Goal: Task Accomplishment & Management: Manage account settings

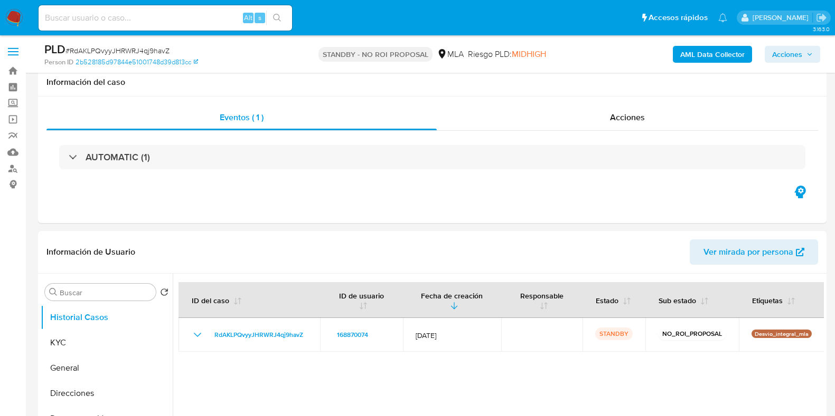
select select "10"
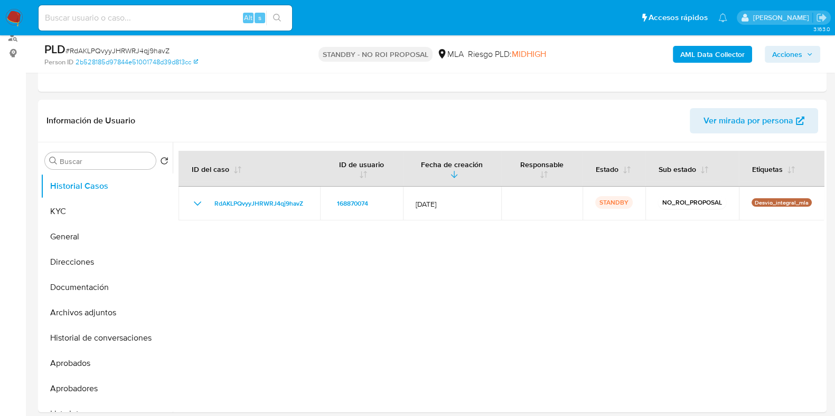
click at [178, 22] on input at bounding box center [165, 18] width 253 height 14
paste input "VjzvgknM2g0rrzMj5zUV3Udx"
type input "VjzvgknM2g0rrzMj5zUV3Udx"
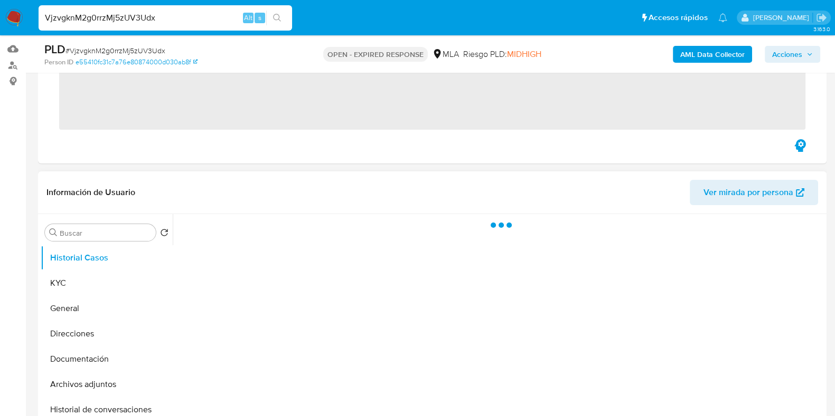
scroll to position [131, 0]
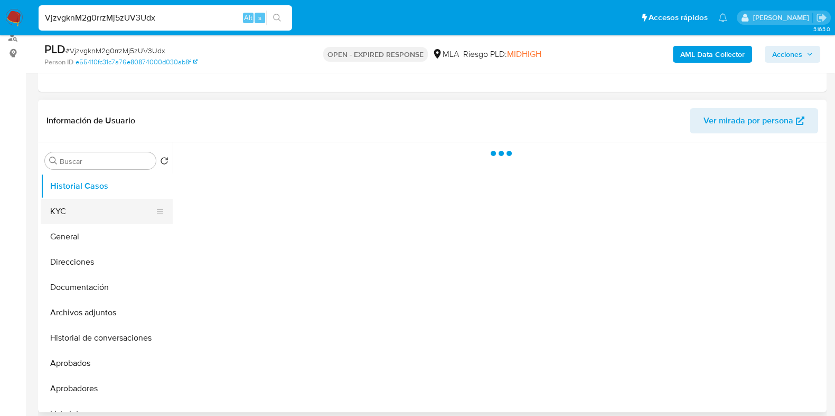
click at [85, 214] on button "KYC" at bounding box center [103, 211] width 124 height 25
select select "10"
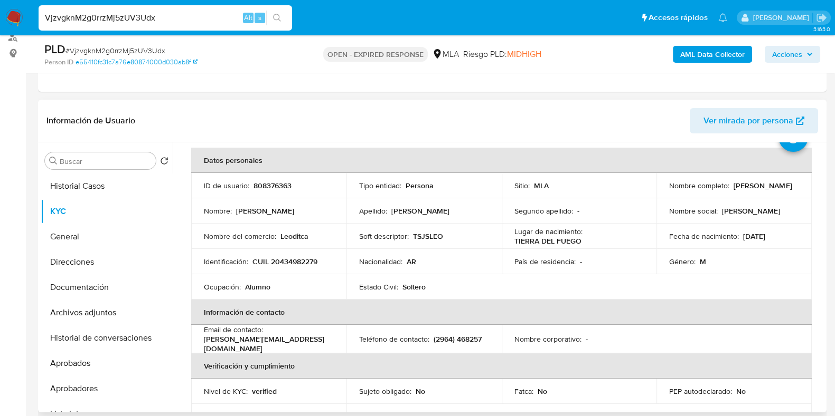
scroll to position [65, 0]
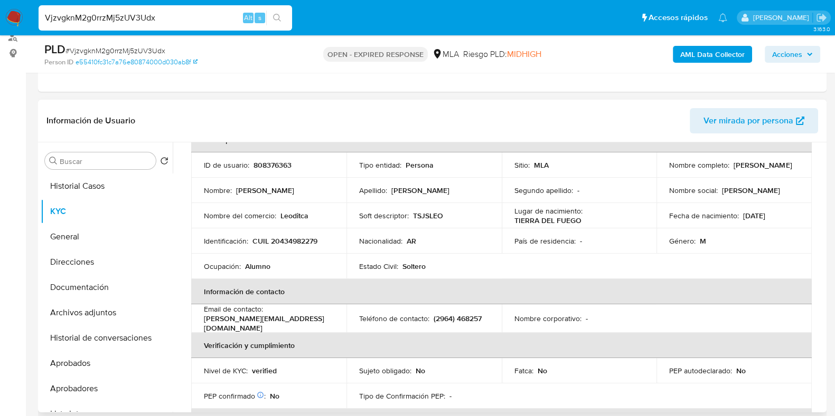
drag, startPoint x: 668, startPoint y: 171, endPoint x: 769, endPoint y: 170, distance: 101.4
click at [769, 170] on div "Nombre completo : Leonardo Ezequiel Quintana" at bounding box center [734, 165] width 130 height 10
drag, startPoint x: 662, startPoint y: 168, endPoint x: 800, endPoint y: 167, distance: 137.2
click at [800, 167] on td "Nombre completo : Leonardo Ezequiel Quintana" at bounding box center [733, 165] width 155 height 25
copy p "Leonardo Ezequiel Quintana"
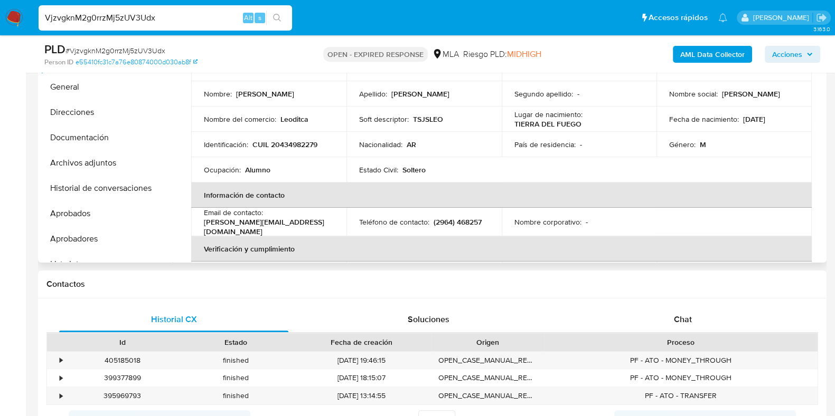
scroll to position [0, 0]
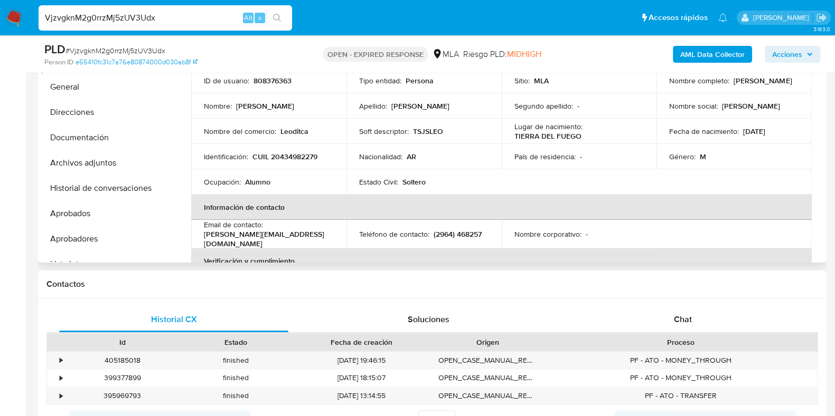
click at [271, 80] on p "808376363" at bounding box center [272, 81] width 38 height 10
copy p "808376363"
click at [106, 53] on span "# VjzvgknM2g0rrzMj5zUV3Udx" at bounding box center [115, 50] width 100 height 11
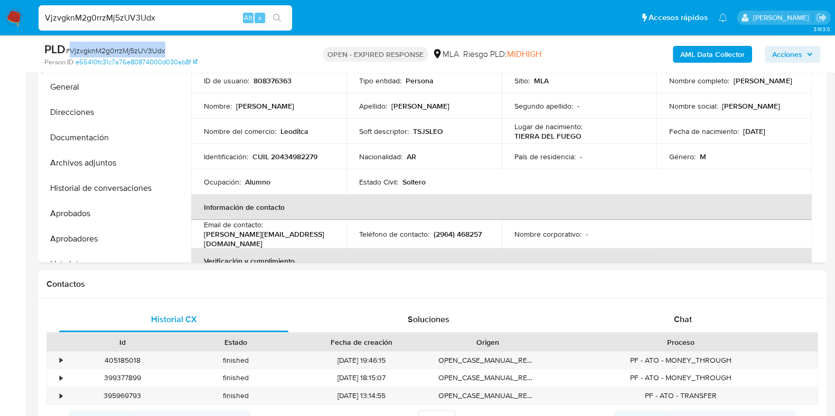
copy span "VjzvgknM2g0rrzMj5zUV3Udx"
click at [76, 136] on button "Documentación" at bounding box center [103, 137] width 124 height 25
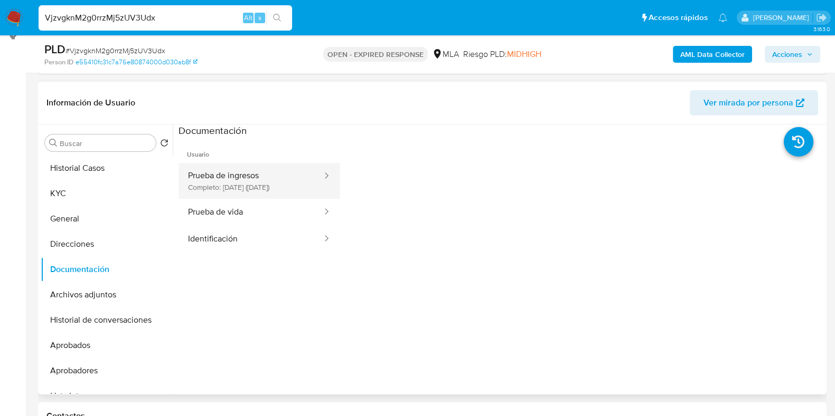
click at [230, 173] on button "Prueba de ingresos Completo: 28/05/2025 (hace 5 meses)" at bounding box center [250, 181] width 145 height 36
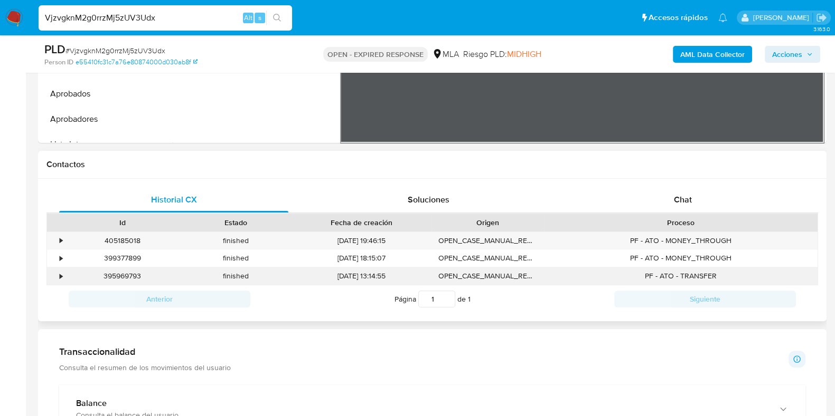
scroll to position [479, 0]
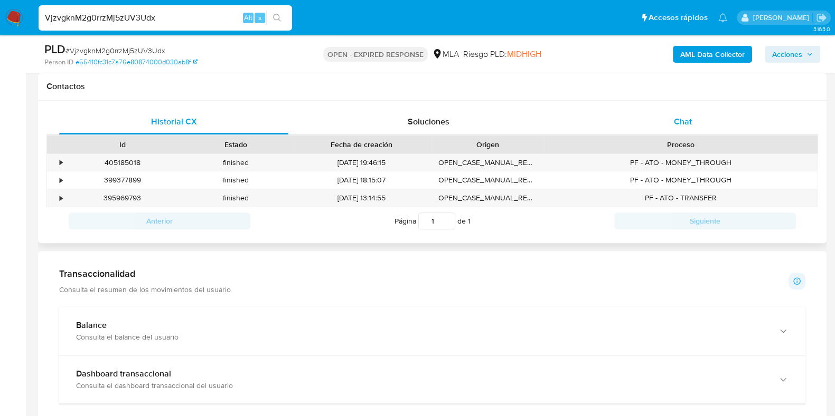
click at [695, 115] on div "Chat" at bounding box center [682, 121] width 229 height 25
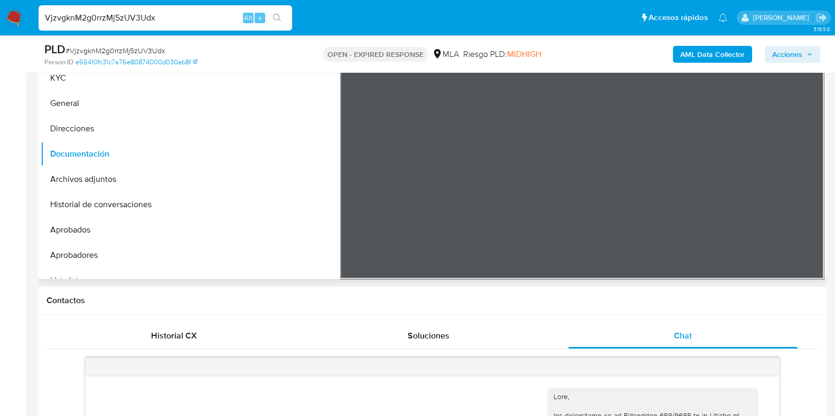
scroll to position [215, 0]
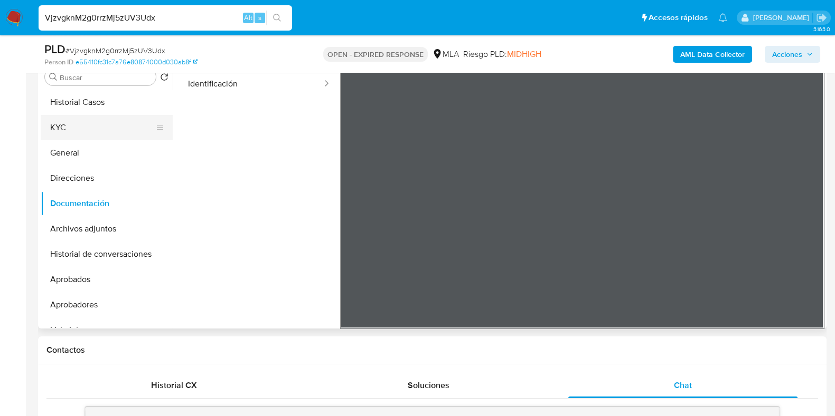
click at [77, 120] on button "KYC" at bounding box center [103, 127] width 124 height 25
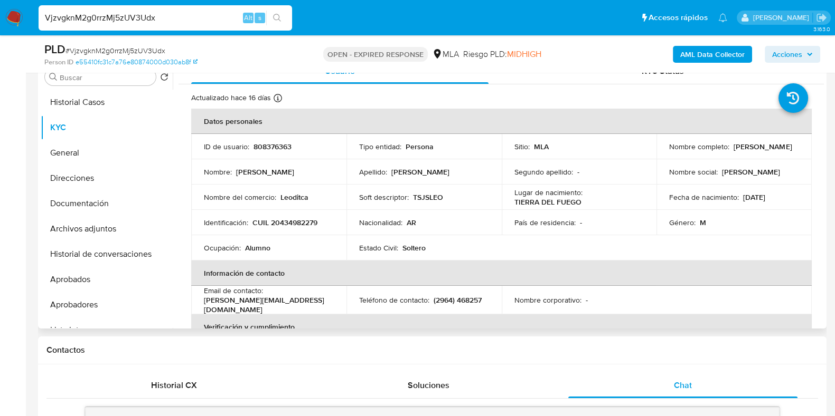
click at [290, 216] on td "Identificación : CUIL 20434982279" at bounding box center [268, 222] width 155 height 25
click at [301, 216] on td "Identificación : CUIL 20434982279" at bounding box center [268, 222] width 155 height 25
click at [304, 222] on p "CUIL 20434982279" at bounding box center [284, 223] width 65 height 10
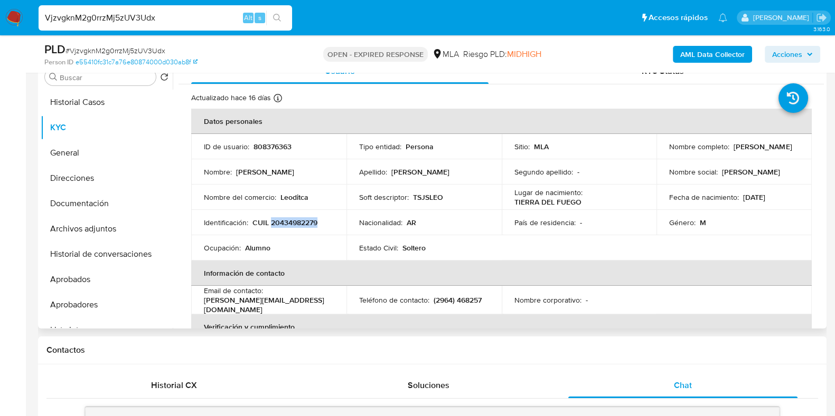
click at [304, 222] on p "CUIL 20434982279" at bounding box center [284, 223] width 65 height 10
copy p "20434982279"
click at [279, 146] on p "808376363" at bounding box center [272, 147] width 38 height 10
copy p "808376363"
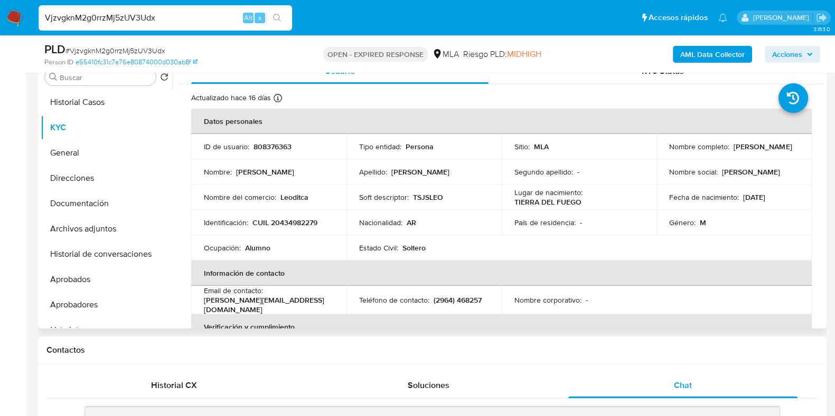
click at [301, 219] on p "CUIL 20434982279" at bounding box center [284, 223] width 65 height 10
copy p "20434982279"
click at [275, 142] on p "808376363" at bounding box center [272, 147] width 38 height 10
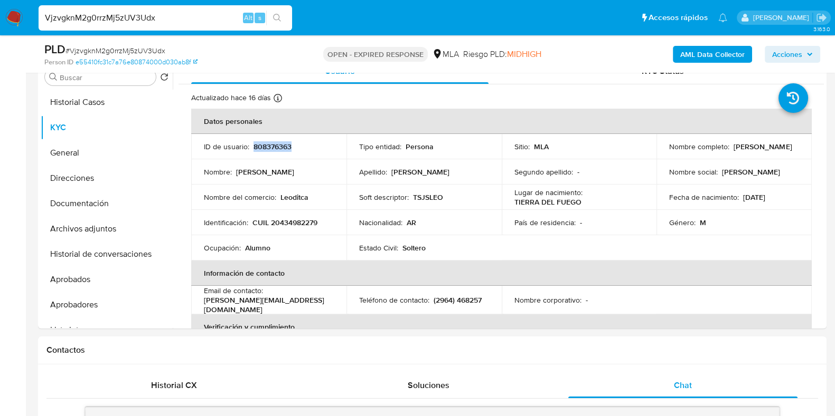
copy p "808376363"
click at [273, 146] on p "808376363" at bounding box center [272, 147] width 38 height 10
click at [645, 167] on td "Segundo apellido : -" at bounding box center [578, 171] width 155 height 25
drag, startPoint x: 441, startPoint y: 174, endPoint x: 446, endPoint y: 170, distance: 6.4
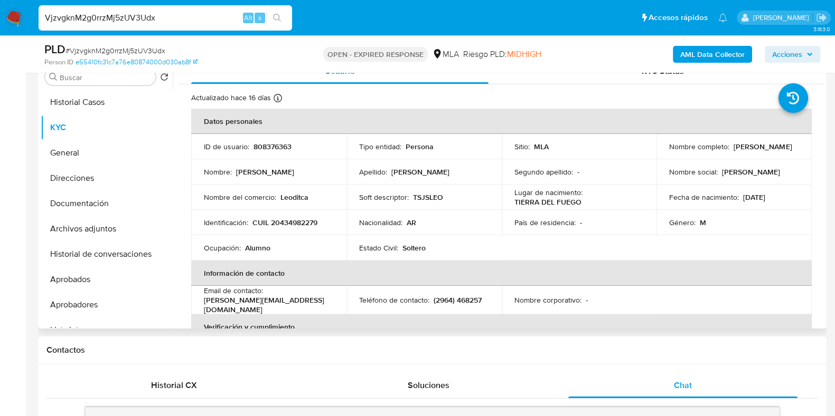
click at [441, 174] on div "Apellido : Quintana" at bounding box center [424, 172] width 130 height 10
click at [105, 103] on button "Historial Casos" at bounding box center [107, 102] width 132 height 25
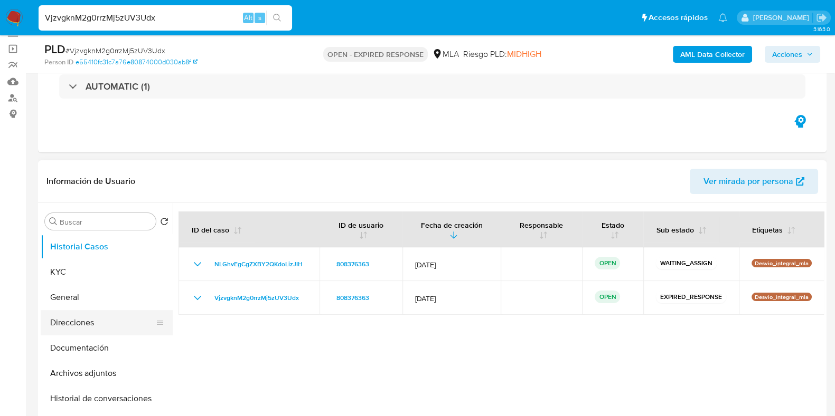
scroll to position [131, 0]
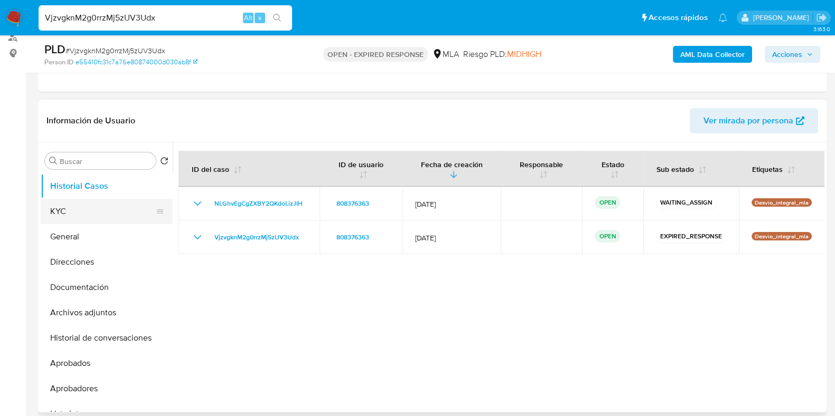
click at [53, 219] on button "KYC" at bounding box center [103, 211] width 124 height 25
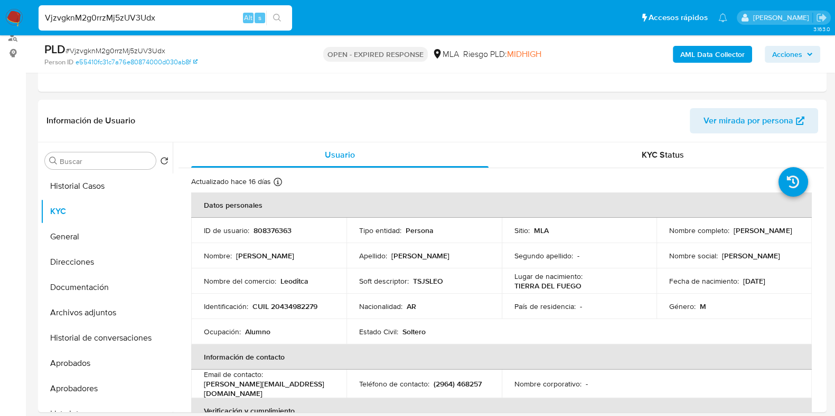
drag, startPoint x: 709, startPoint y: 239, endPoint x: 656, endPoint y: 33, distance: 212.7
click at [805, 237] on td "Nombre completo : Leonardo Ezequiel Quintana" at bounding box center [733, 230] width 155 height 25
copy p "[PERSON_NAME]"
click at [286, 283] on p "Leoditca" at bounding box center [294, 282] width 28 height 10
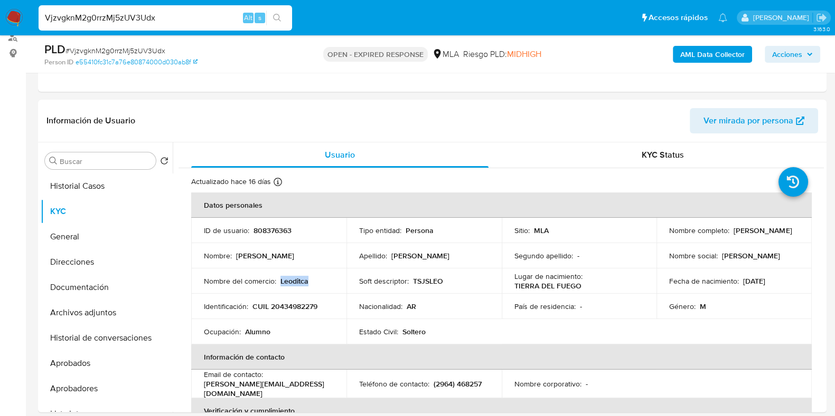
copy p "Leoditca"
click at [302, 307] on p "CUIL 20434982279" at bounding box center [284, 307] width 65 height 10
copy p "20434982279"
click at [280, 229] on p "808376363" at bounding box center [272, 231] width 38 height 10
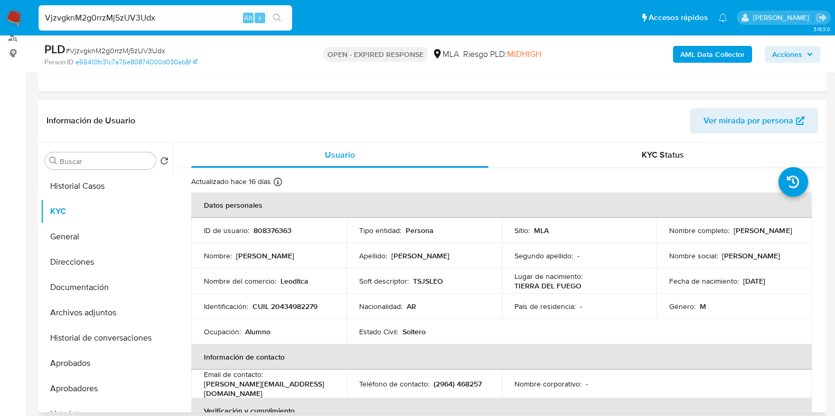
click at [290, 299] on td "Identificación : CUIL 20434982279" at bounding box center [268, 306] width 155 height 25
click at [295, 305] on p "CUIL 20434982279" at bounding box center [284, 307] width 65 height 10
click at [293, 307] on p "CUIL 20434982279" at bounding box center [284, 307] width 65 height 10
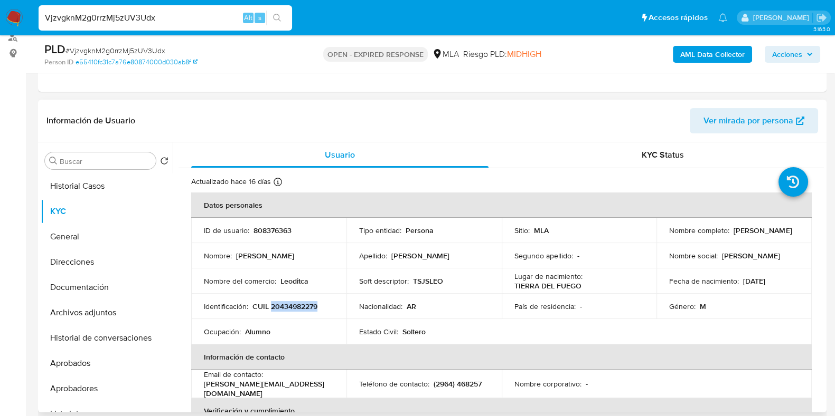
click at [293, 307] on p "CUIL 20434982279" at bounding box center [284, 307] width 65 height 10
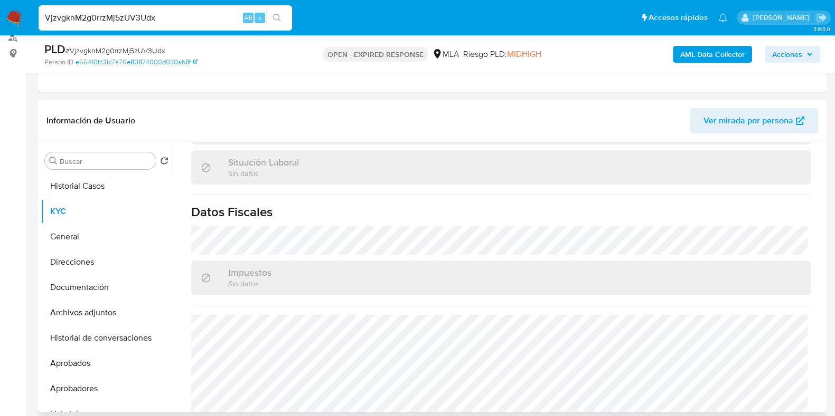
scroll to position [555, 0]
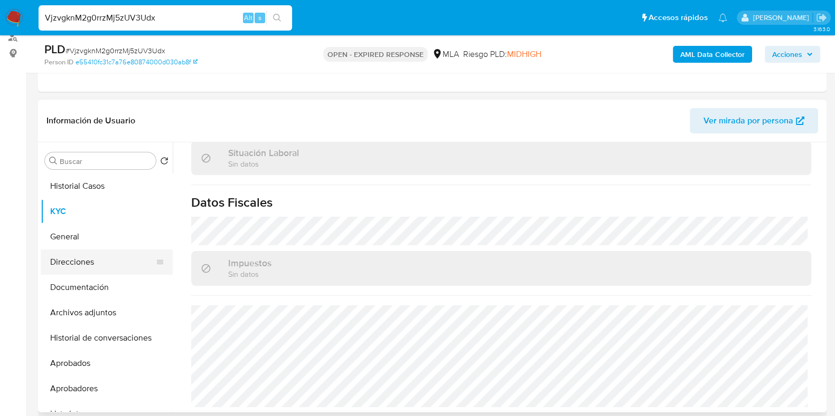
click at [98, 250] on button "Direcciones" at bounding box center [103, 262] width 124 height 25
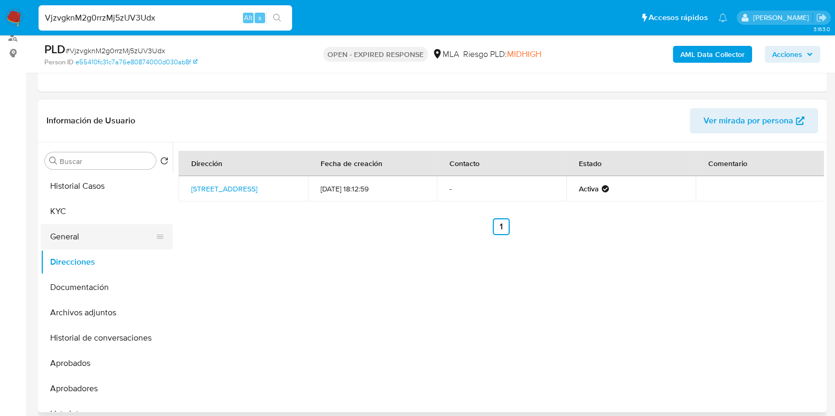
click at [83, 242] on button "General" at bounding box center [103, 236] width 124 height 25
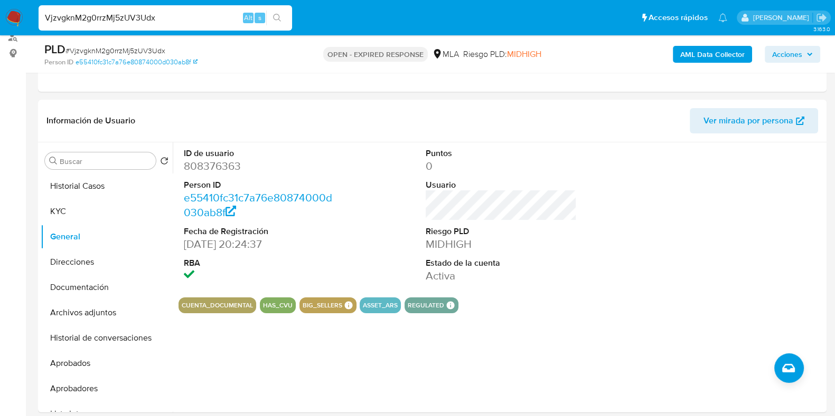
click at [153, 46] on span "# VjzvgknM2g0rrzMj5zUV3Udx" at bounding box center [115, 50] width 100 height 11
click at [53, 221] on button "KYC" at bounding box center [103, 211] width 124 height 25
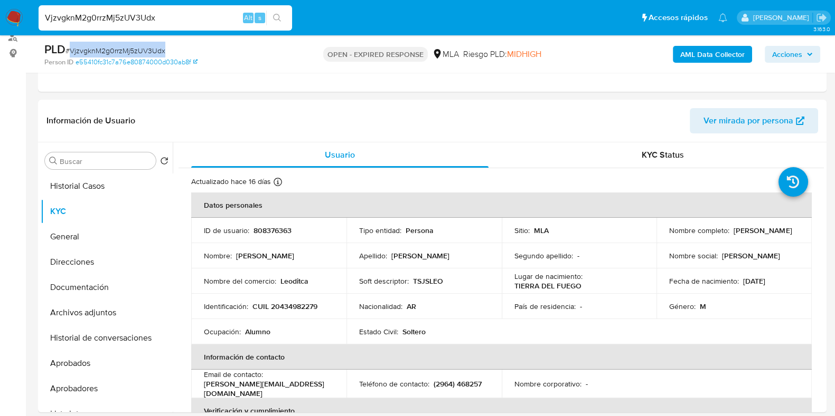
click at [122, 51] on span "# VjzvgknM2g0rrzMj5zUV3Udx" at bounding box center [115, 50] width 100 height 11
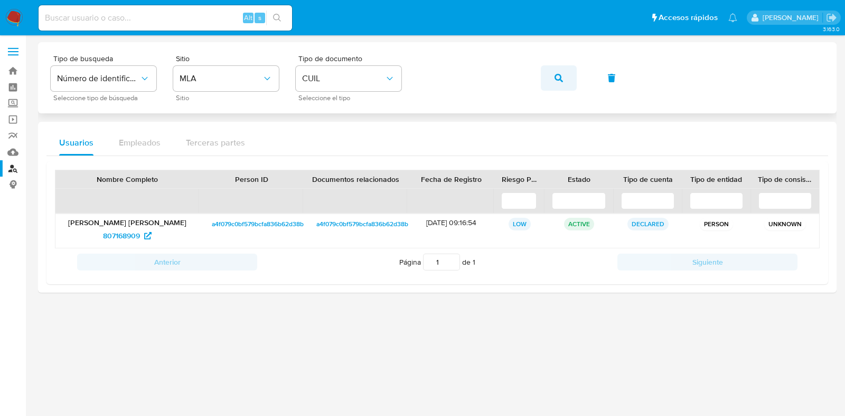
click at [548, 75] on button "button" at bounding box center [559, 77] width 36 height 25
click at [132, 231] on span "588663817" at bounding box center [121, 236] width 36 height 17
click at [560, 77] on icon "button" at bounding box center [558, 78] width 8 height 8
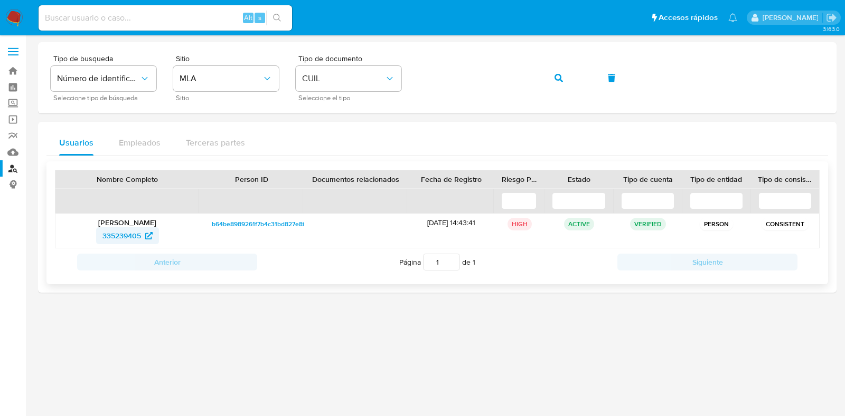
click at [141, 237] on span "335239405" at bounding box center [127, 236] width 50 height 17
click at [553, 78] on button "button" at bounding box center [559, 77] width 36 height 25
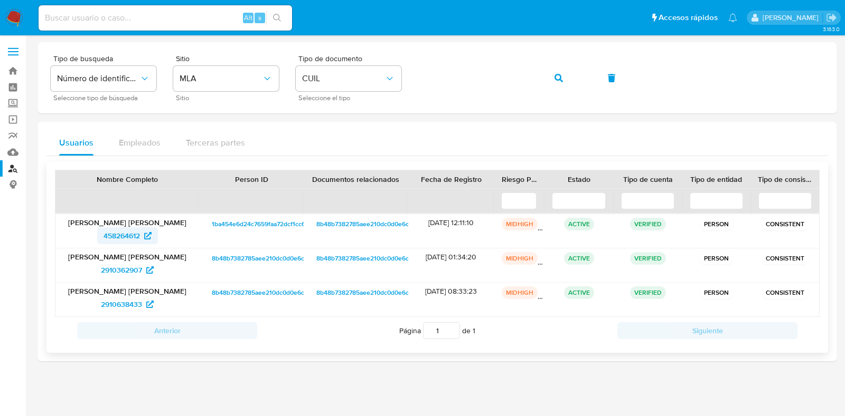
click at [137, 235] on span "458264612" at bounding box center [121, 236] width 36 height 17
click at [544, 73] on button "button" at bounding box center [559, 77] width 36 height 25
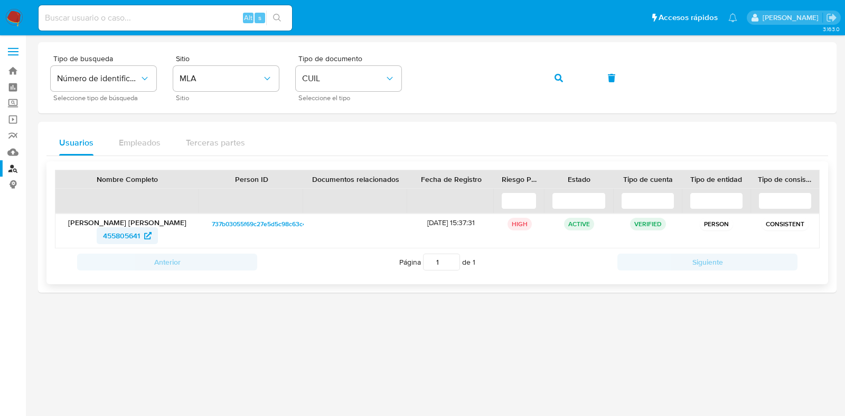
click at [136, 233] on span "455805641" at bounding box center [121, 236] width 37 height 17
click at [547, 78] on button "button" at bounding box center [559, 77] width 36 height 25
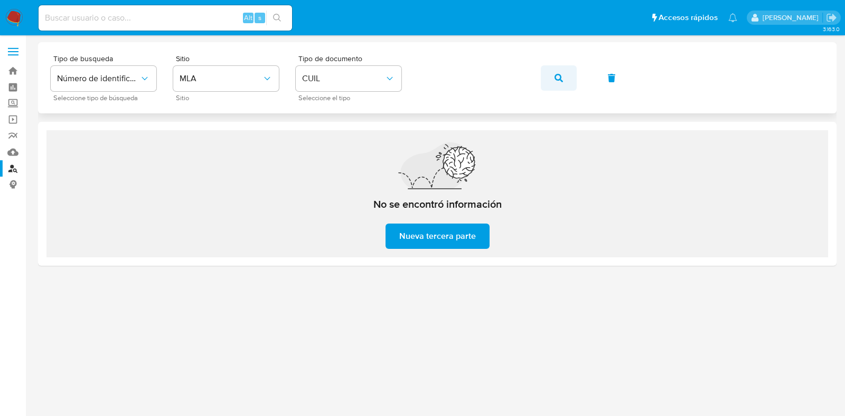
click at [560, 79] on icon "button" at bounding box center [558, 78] width 8 height 8
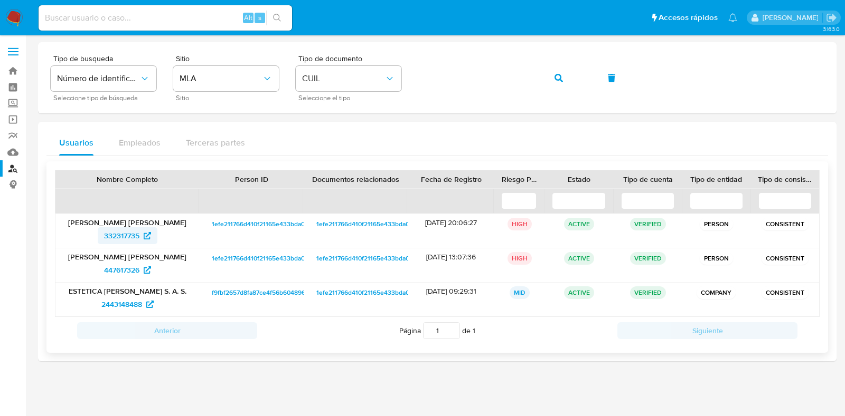
click at [127, 236] on span "332317735" at bounding box center [121, 236] width 35 height 17
click at [564, 75] on button "button" at bounding box center [559, 77] width 36 height 25
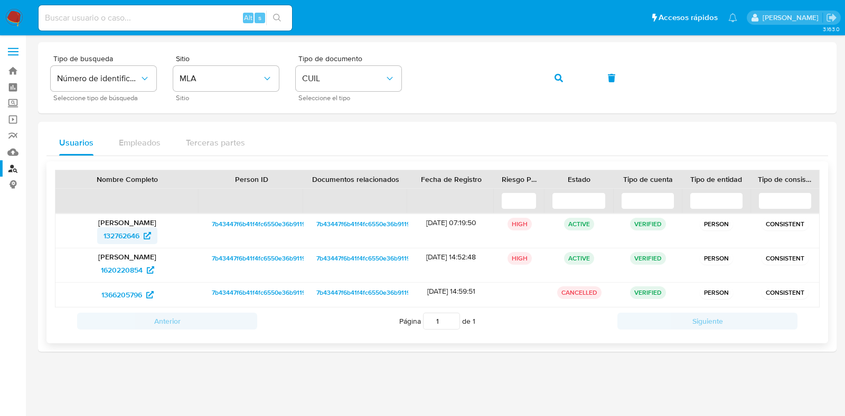
click at [129, 236] on span "132762646" at bounding box center [121, 236] width 36 height 17
click at [558, 79] on icon "button" at bounding box center [558, 78] width 8 height 8
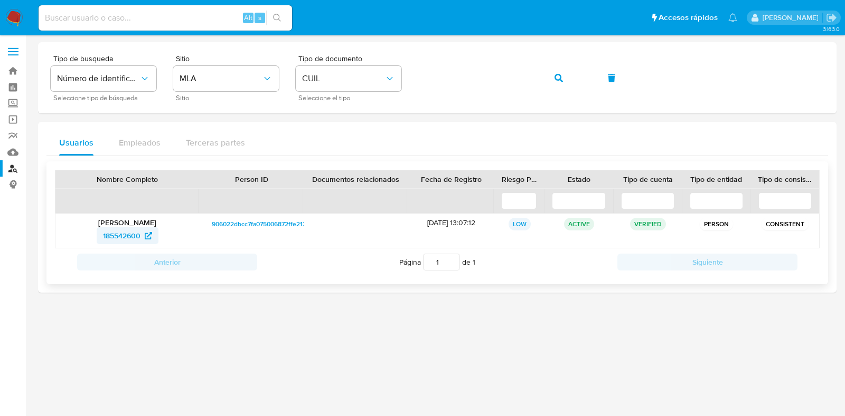
click at [133, 236] on span "185542600" at bounding box center [121, 236] width 37 height 17
click at [548, 82] on button "button" at bounding box center [559, 77] width 36 height 25
click at [145, 233] on span "1197674958" at bounding box center [127, 236] width 50 height 17
click at [549, 80] on button "button" at bounding box center [559, 77] width 36 height 25
click at [139, 233] on span "567470195" at bounding box center [121, 236] width 36 height 17
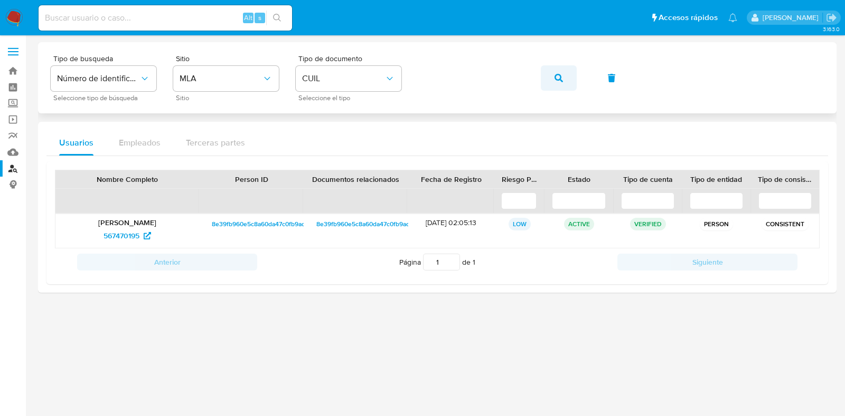
click at [569, 80] on button "button" at bounding box center [559, 77] width 36 height 25
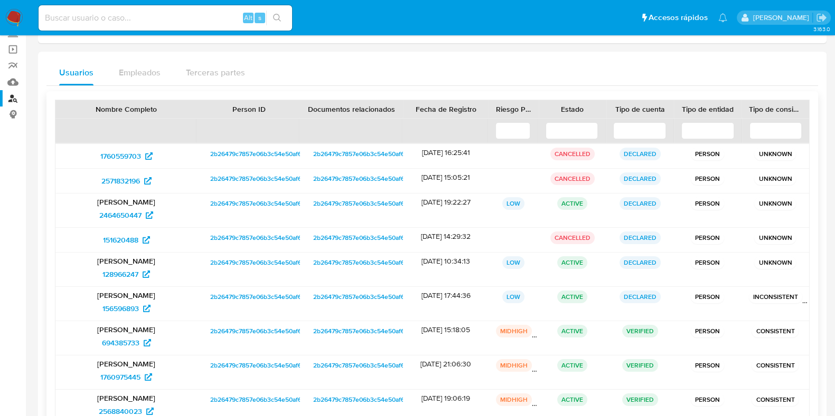
scroll to position [131, 0]
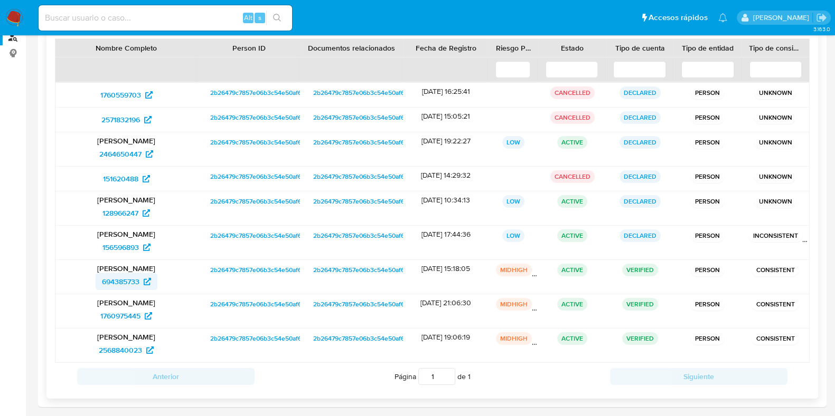
click at [142, 279] on span "694385733" at bounding box center [126, 281] width 49 height 17
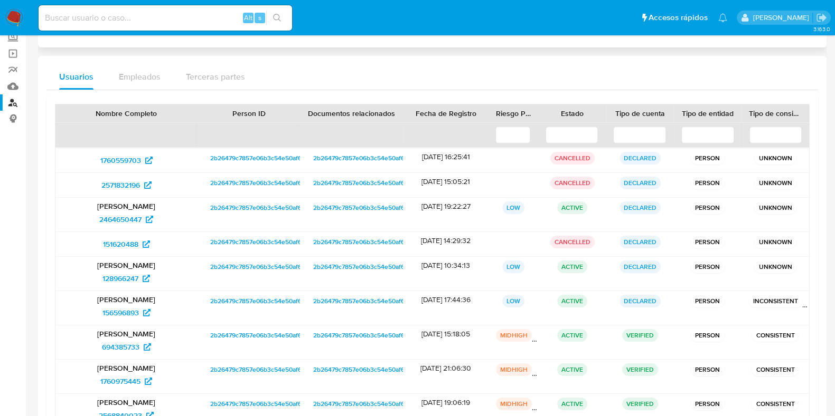
scroll to position [0, 0]
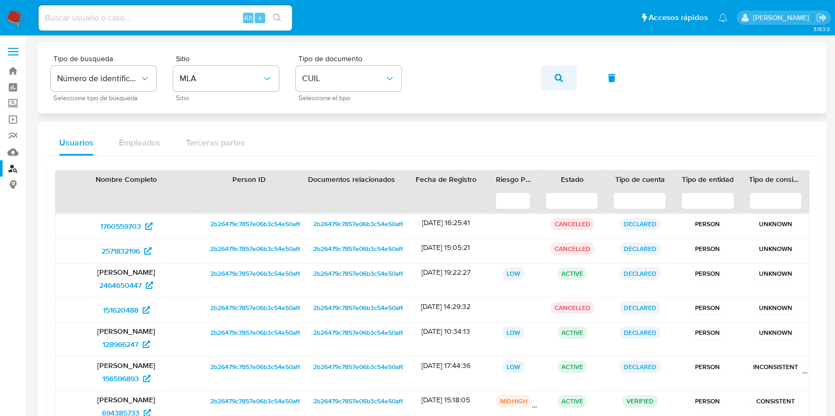
click at [560, 80] on icon "button" at bounding box center [558, 78] width 8 height 8
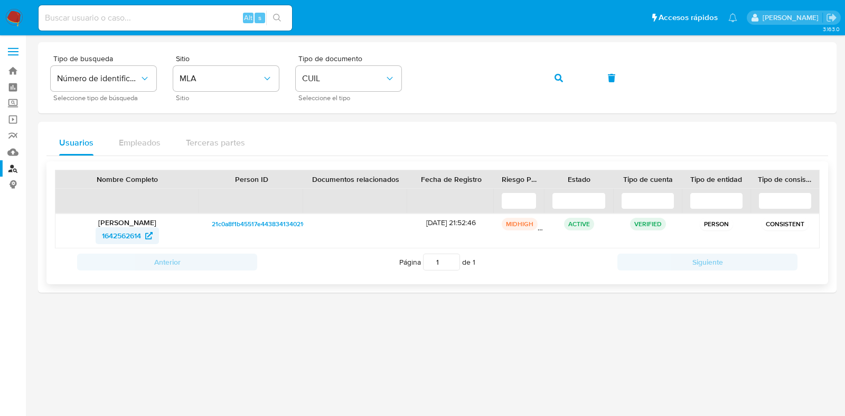
click at [139, 229] on span "1642562614" at bounding box center [121, 236] width 39 height 17
click at [557, 78] on icon "button" at bounding box center [558, 78] width 8 height 8
click at [139, 231] on span "226249368" at bounding box center [121, 236] width 38 height 17
click at [560, 78] on icon "button" at bounding box center [558, 78] width 8 height 8
click at [130, 232] on span "2660259155" at bounding box center [121, 236] width 41 height 17
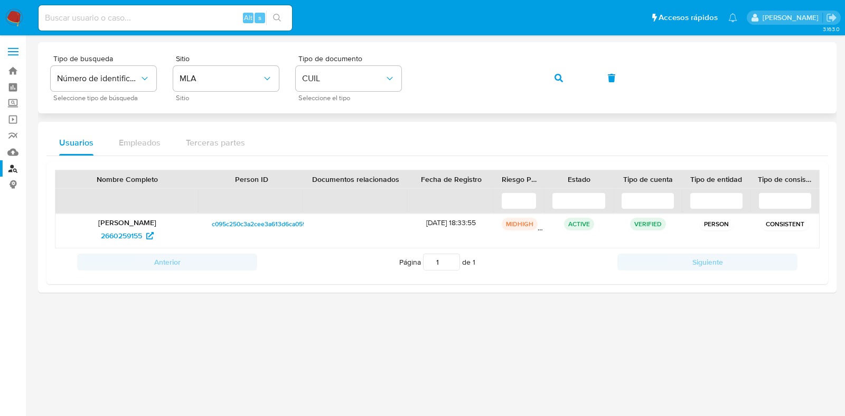
click at [556, 80] on icon "button" at bounding box center [558, 78] width 8 height 8
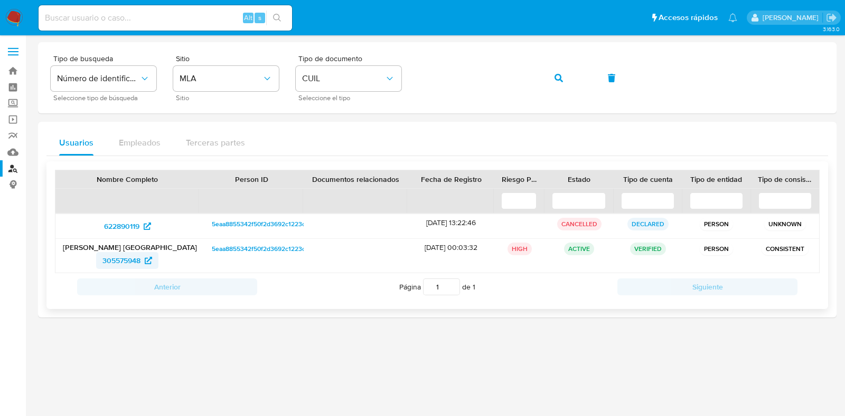
click at [136, 259] on span "305575948" at bounding box center [121, 260] width 38 height 17
click at [556, 80] on icon "button" at bounding box center [558, 78] width 8 height 8
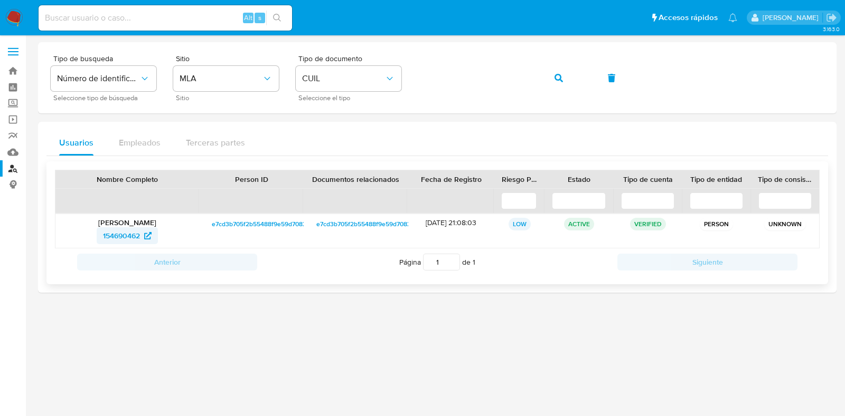
click at [137, 236] on span "154690462" at bounding box center [121, 236] width 37 height 17
click at [554, 81] on icon "button" at bounding box center [558, 78] width 8 height 8
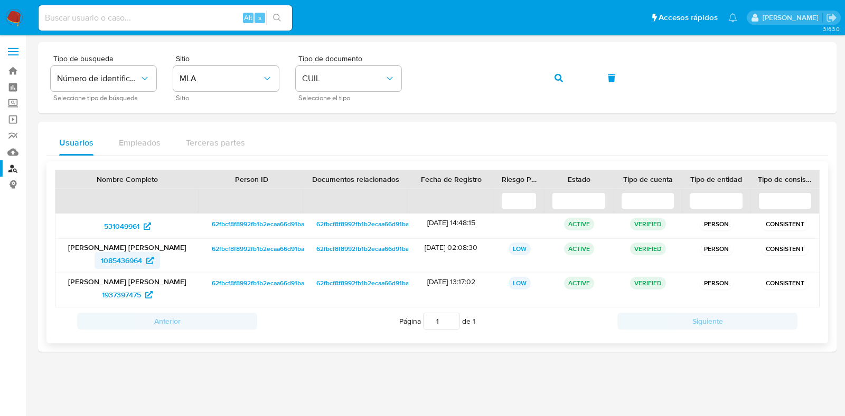
click at [135, 257] on span "1085436964" at bounding box center [121, 260] width 41 height 17
click at [548, 76] on button "button" at bounding box center [559, 77] width 36 height 25
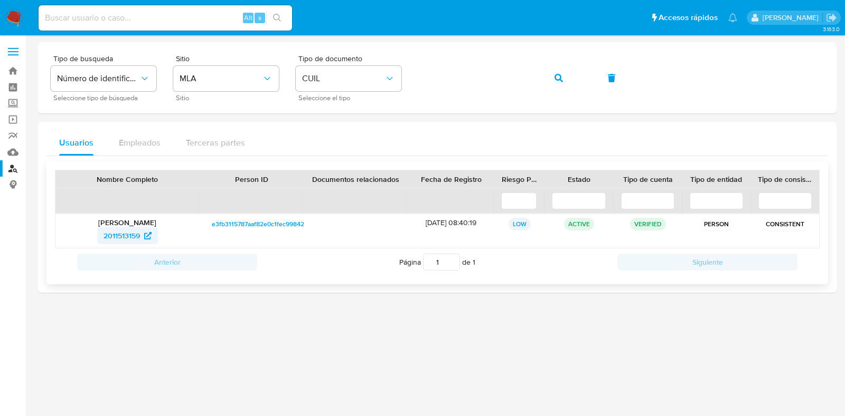
click at [117, 240] on span "2011513159" at bounding box center [121, 236] width 36 height 17
click at [556, 78] on icon "button" at bounding box center [558, 78] width 8 height 8
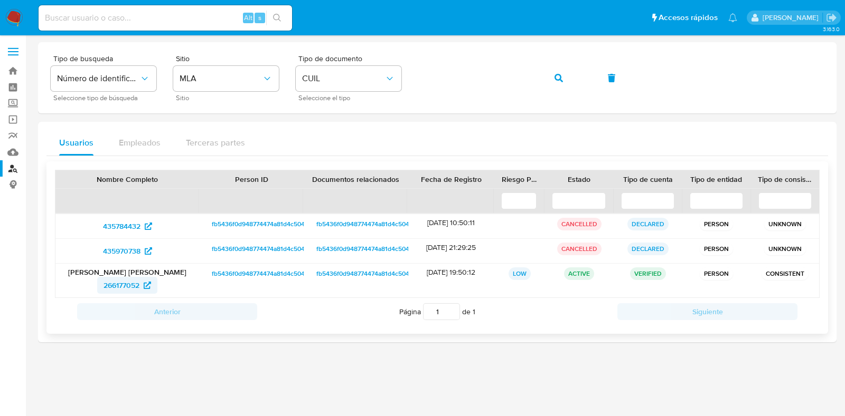
click at [135, 287] on span "266177052" at bounding box center [121, 285] width 36 height 17
click at [552, 78] on button "button" at bounding box center [559, 77] width 36 height 25
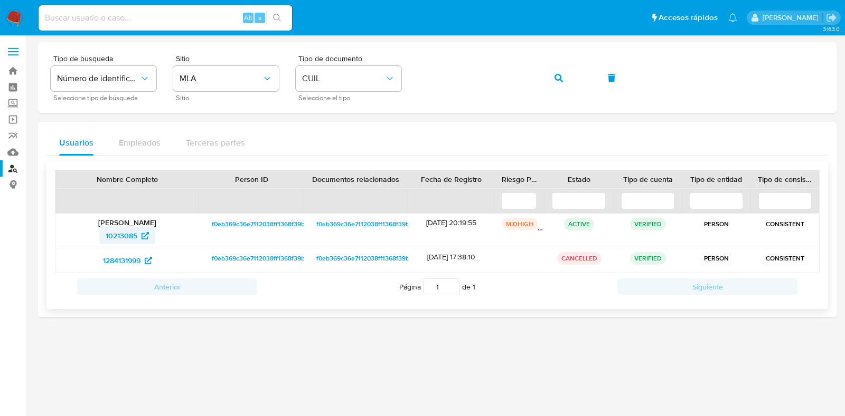
click at [132, 232] on span "10213085" at bounding box center [122, 236] width 32 height 17
click at [562, 82] on span "button" at bounding box center [558, 78] width 8 height 23
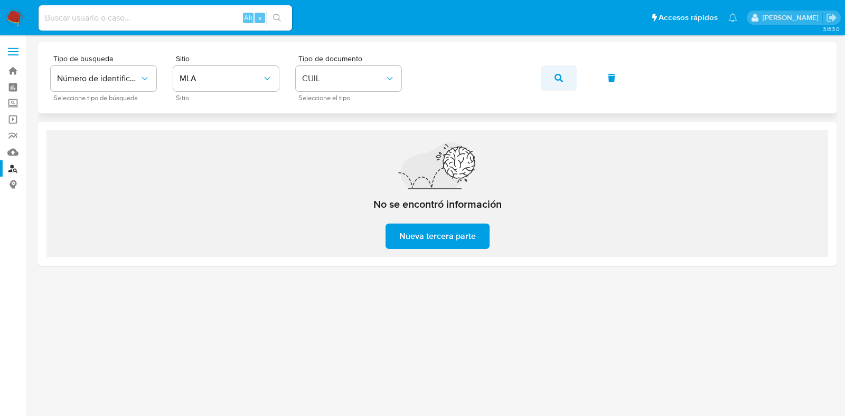
click at [567, 81] on button "button" at bounding box center [559, 77] width 36 height 25
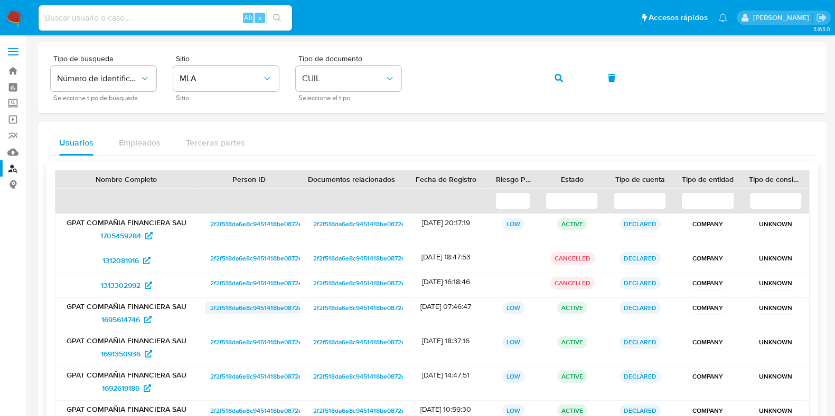
scroll to position [198, 0]
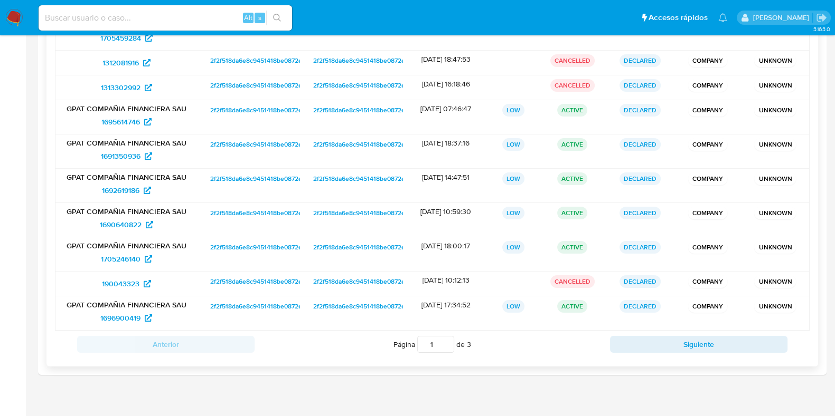
click at [648, 352] on div "Anterior Página 1 de 3 Siguiente" at bounding box center [432, 344] width 754 height 27
click at [648, 345] on button "Siguiente" at bounding box center [698, 344] width 177 height 17
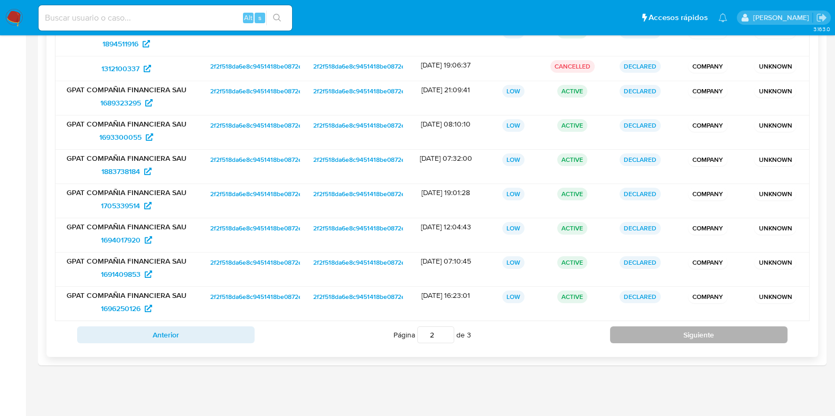
click at [650, 339] on button "Siguiente" at bounding box center [698, 335] width 177 height 17
type input "3"
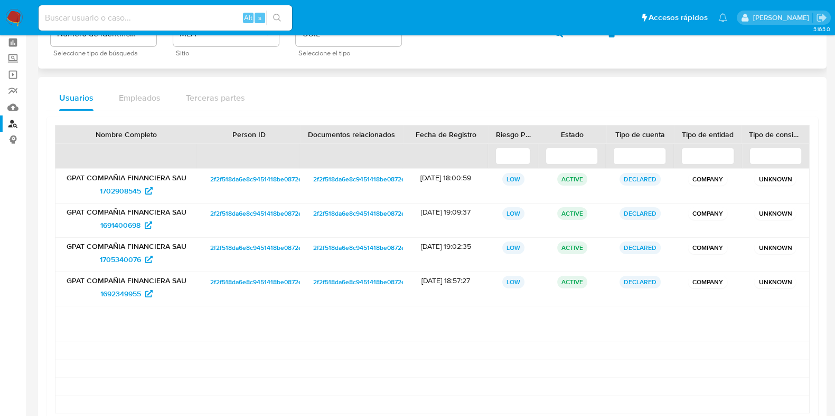
scroll to position [0, 0]
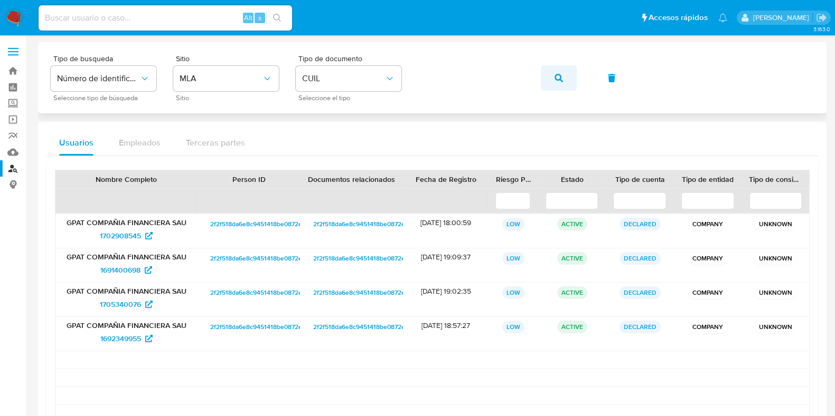
click at [551, 78] on button "button" at bounding box center [559, 77] width 36 height 25
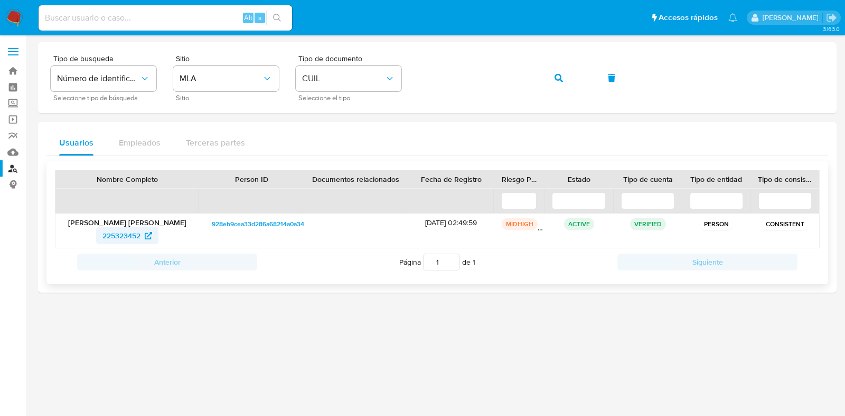
click at [129, 230] on span "225323452" at bounding box center [121, 236] width 38 height 17
click at [542, 75] on button "button" at bounding box center [559, 77] width 36 height 25
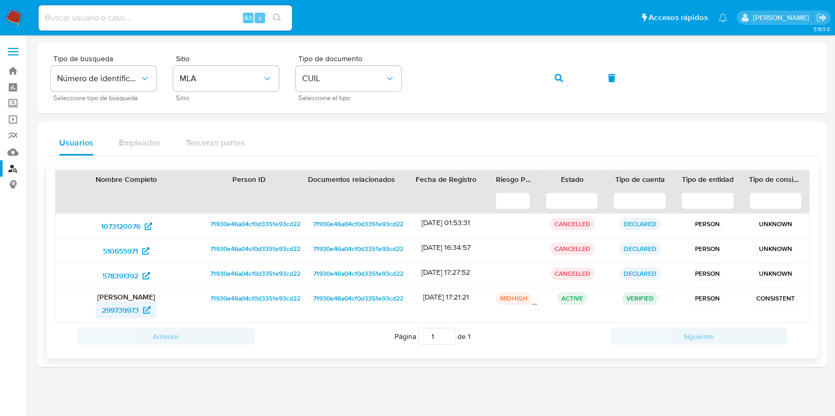
click at [127, 312] on span "299739973" at bounding box center [120, 310] width 37 height 17
click at [561, 79] on icon "button" at bounding box center [558, 78] width 8 height 8
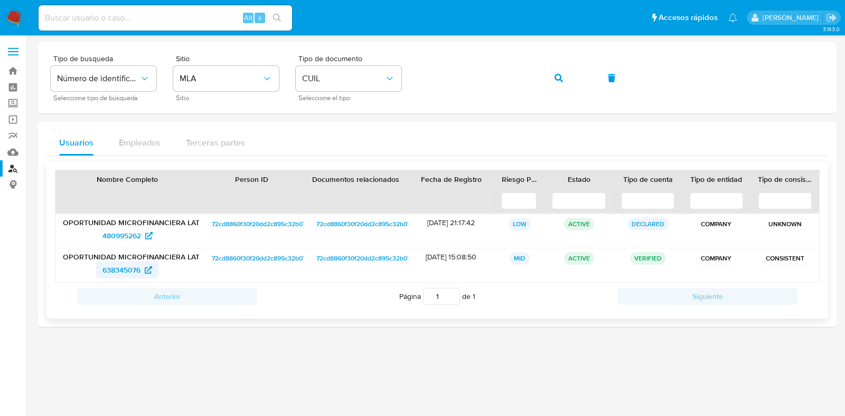
click at [135, 274] on span "638345076" at bounding box center [121, 270] width 38 height 17
click at [547, 77] on button "button" at bounding box center [559, 77] width 36 height 25
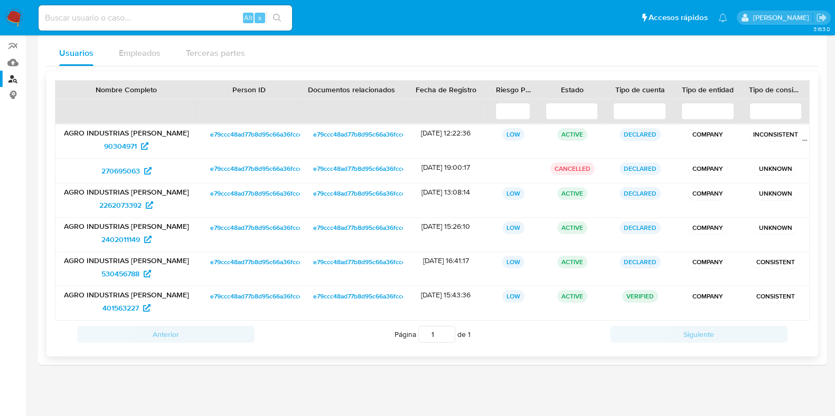
scroll to position [90, 0]
click at [109, 308] on span "401563227" at bounding box center [120, 308] width 36 height 17
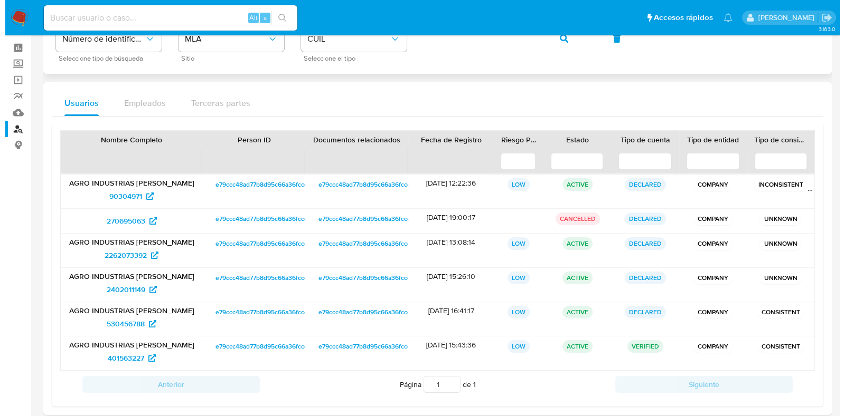
scroll to position [0, 0]
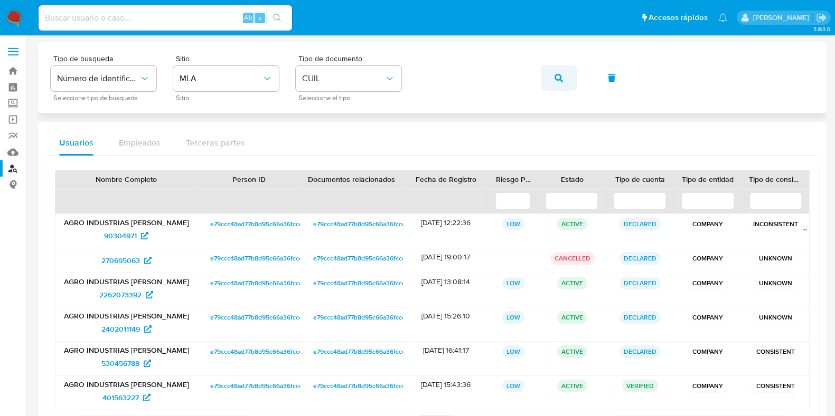
click at [554, 81] on icon "button" at bounding box center [558, 78] width 8 height 8
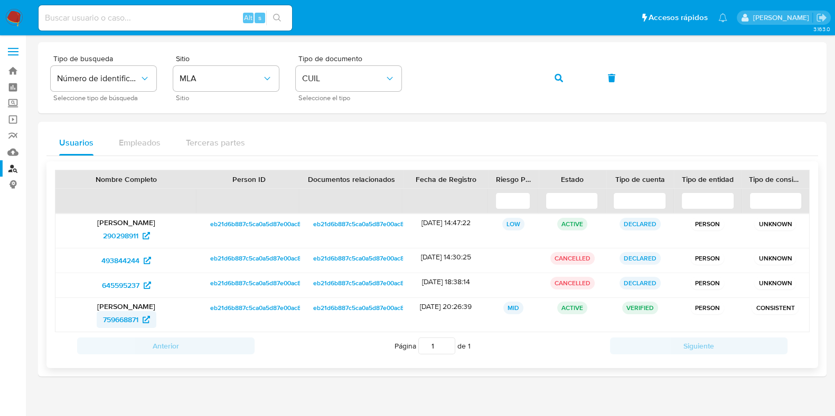
click at [137, 318] on span "759668871" at bounding box center [120, 319] width 35 height 17
click at [563, 75] on button "button" at bounding box center [559, 77] width 36 height 25
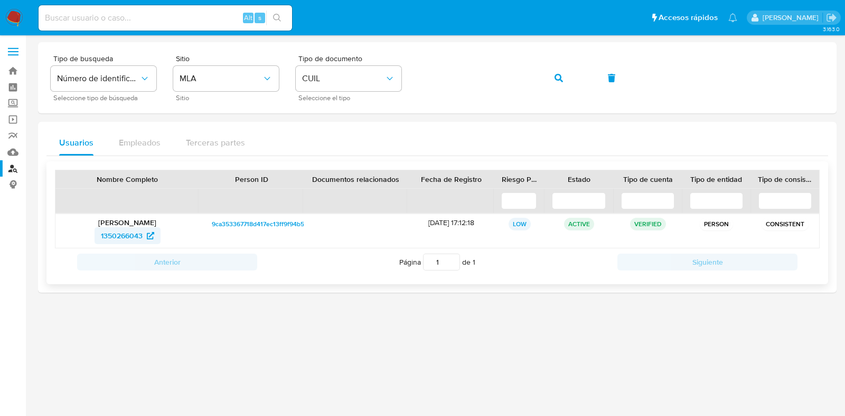
click at [121, 236] on span "1350266043" at bounding box center [122, 236] width 42 height 17
drag, startPoint x: 541, startPoint y: 78, endPoint x: 527, endPoint y: 101, distance: 27.0
click at [541, 78] on button "button" at bounding box center [559, 77] width 36 height 25
click at [140, 233] on span "219359918" at bounding box center [127, 236] width 46 height 17
click at [553, 81] on button "button" at bounding box center [559, 77] width 36 height 25
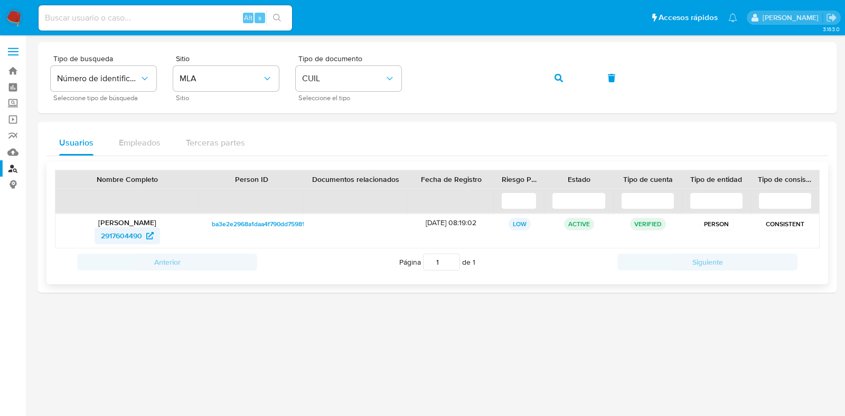
click at [110, 241] on span "2917604490" at bounding box center [121, 236] width 41 height 17
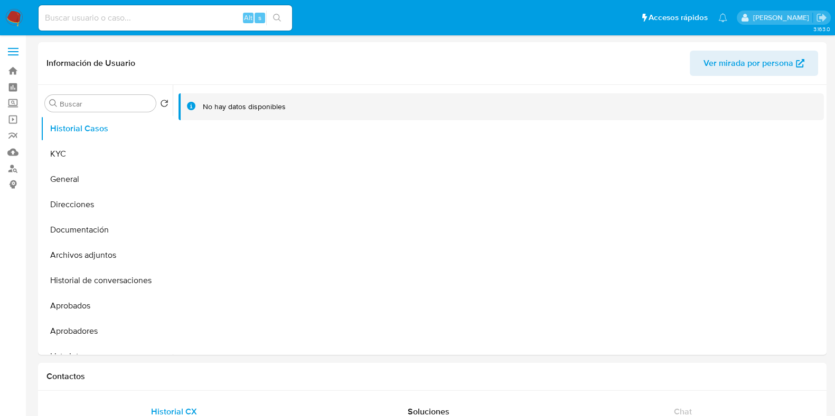
select select "10"
click at [108, 157] on button "KYC" at bounding box center [103, 153] width 124 height 25
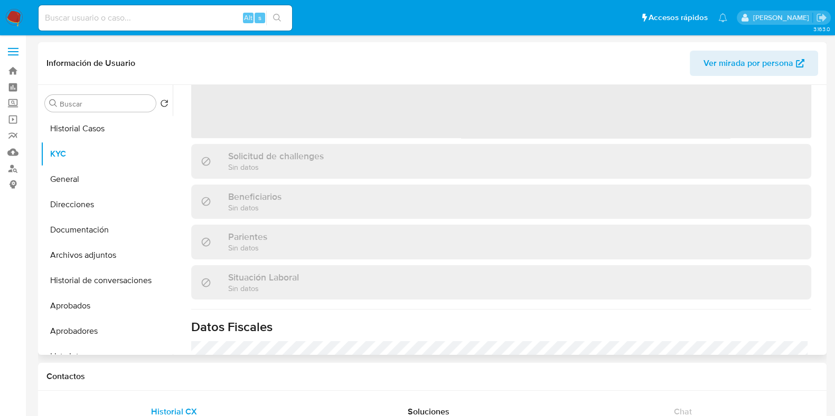
scroll to position [316, 0]
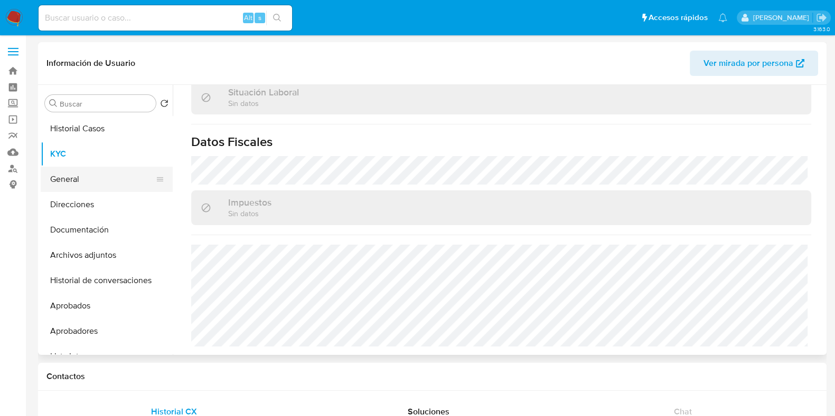
drag, startPoint x: 89, startPoint y: 203, endPoint x: 130, endPoint y: 181, distance: 46.8
click at [89, 203] on button "Direcciones" at bounding box center [107, 204] width 132 height 25
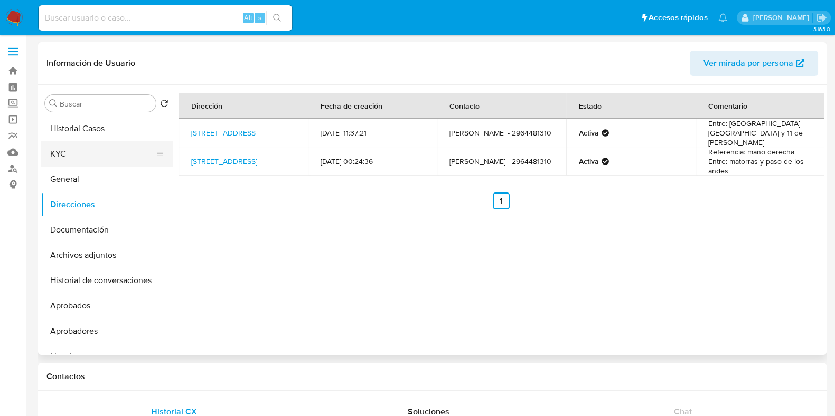
click at [71, 162] on button "KYC" at bounding box center [103, 153] width 124 height 25
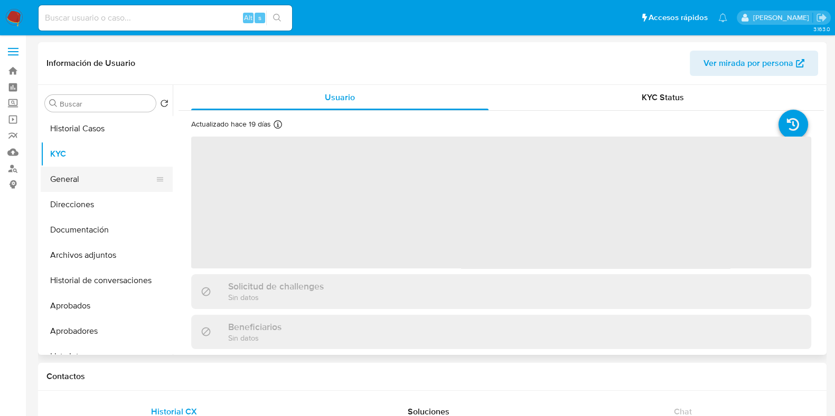
click at [139, 187] on button "General" at bounding box center [103, 179] width 124 height 25
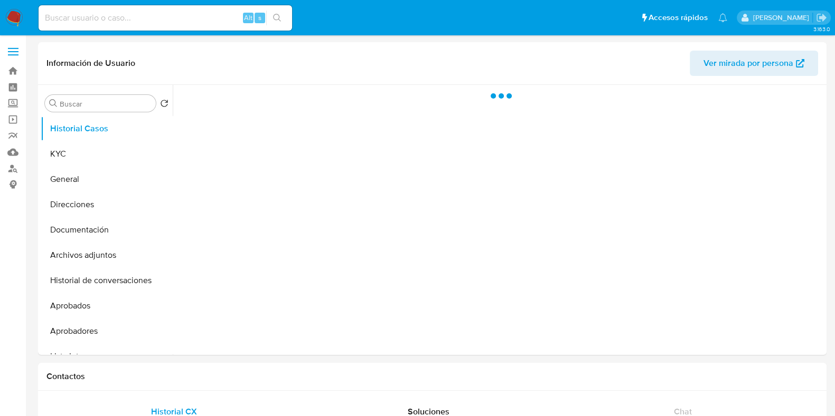
select select "10"
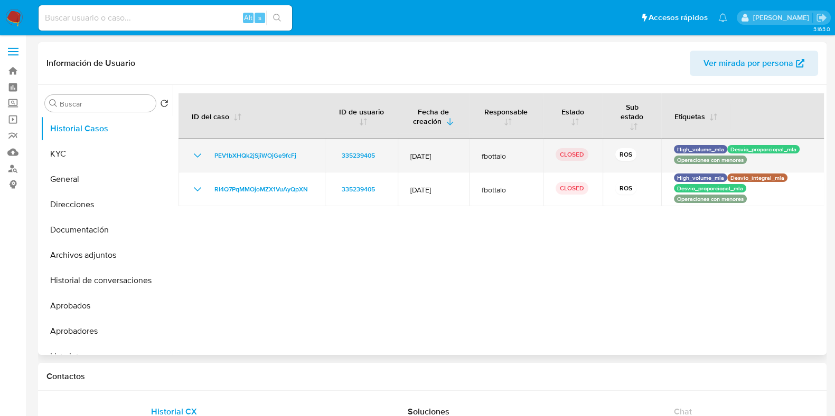
drag, startPoint x: 193, startPoint y: 156, endPoint x: 239, endPoint y: 163, distance: 46.0
click at [194, 156] on icon "Mostrar/Ocultar" at bounding box center [197, 155] width 13 height 13
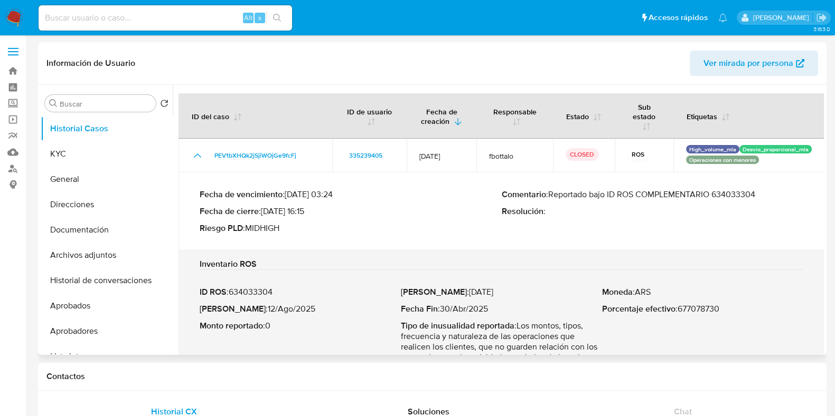
click at [742, 197] on p "Comentario : Reportado bajo ID ROS COMPLEMENTARIO 634033304" at bounding box center [652, 194] width 302 height 11
click at [92, 155] on button "KYC" at bounding box center [103, 153] width 124 height 25
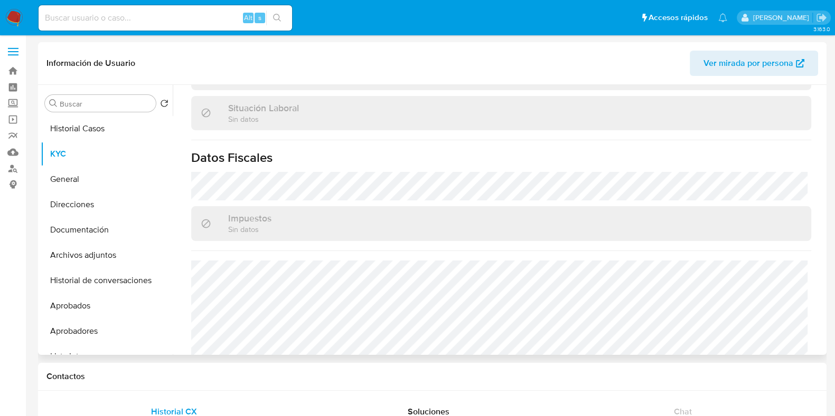
scroll to position [565, 0]
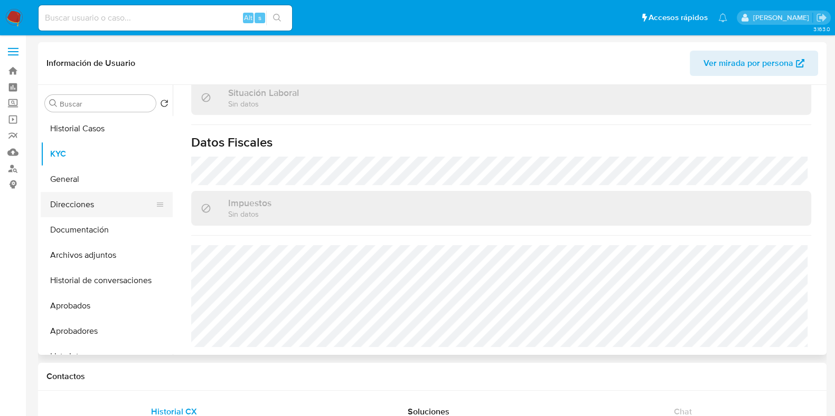
click at [91, 206] on button "Direcciones" at bounding box center [103, 204] width 124 height 25
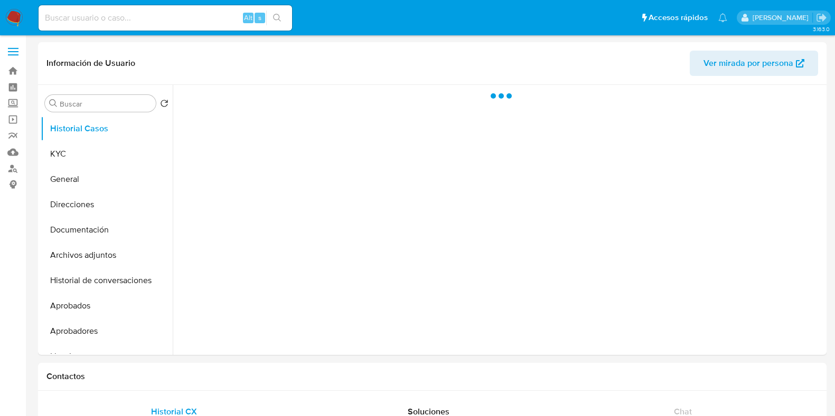
select select "10"
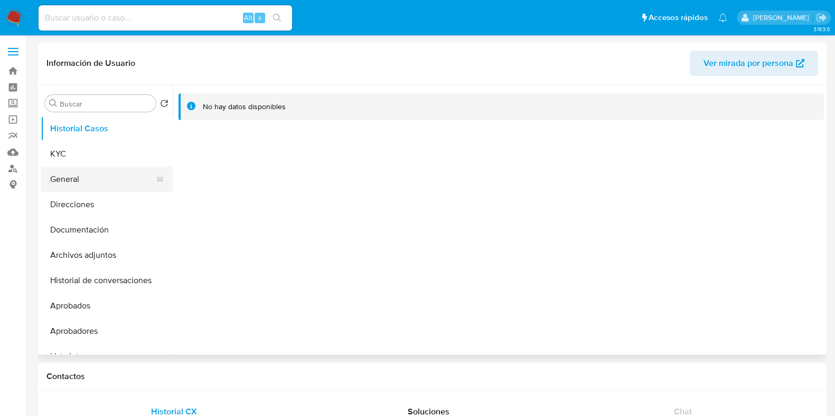
click at [102, 170] on button "General" at bounding box center [103, 179] width 124 height 25
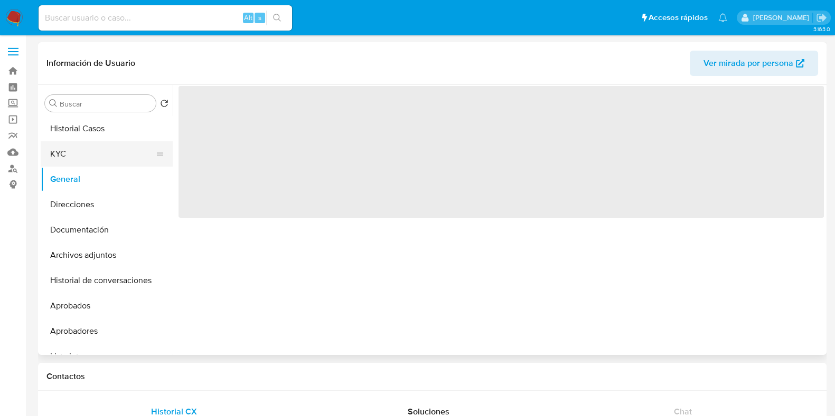
click at [102, 157] on button "KYC" at bounding box center [103, 153] width 124 height 25
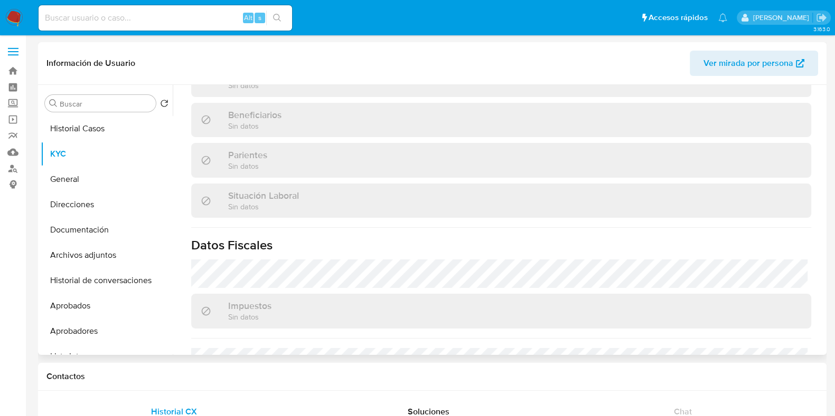
scroll to position [316, 0]
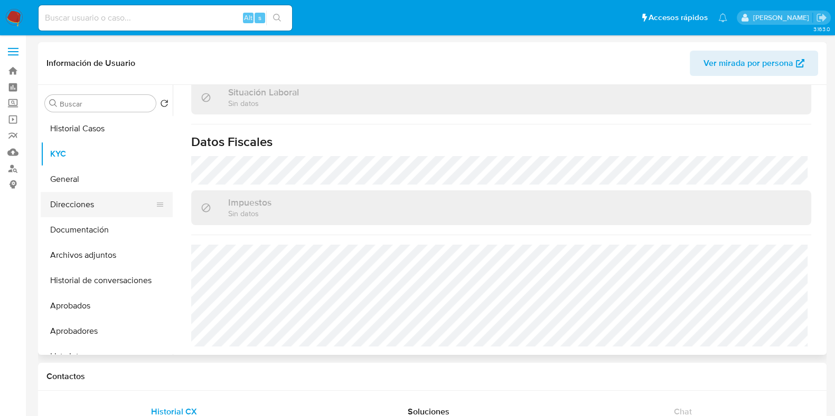
click at [105, 215] on button "Direcciones" at bounding box center [103, 204] width 124 height 25
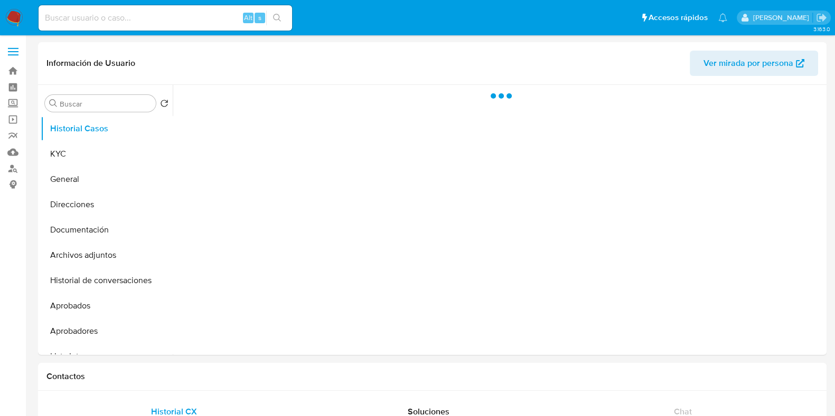
select select "10"
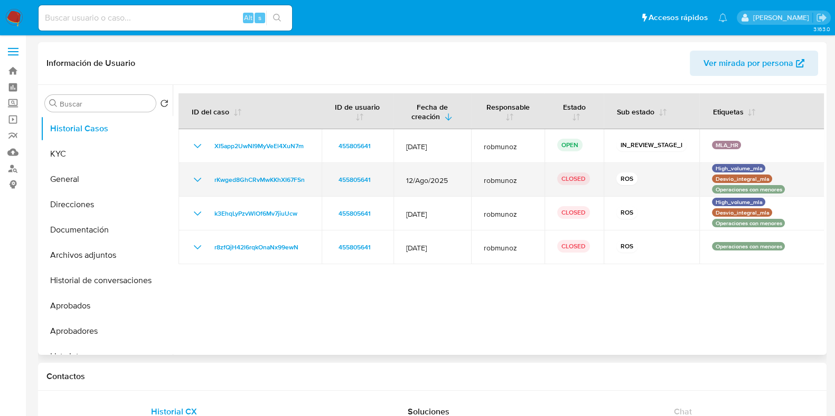
click at [198, 176] on icon "Mostrar/Ocultar" at bounding box center [197, 180] width 13 height 13
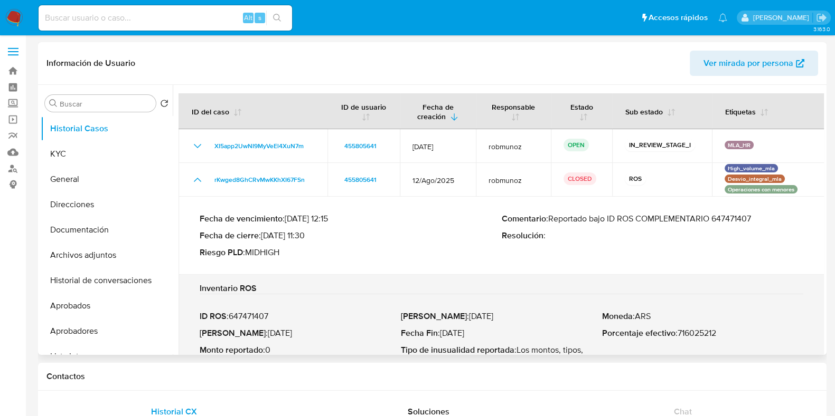
click at [730, 220] on p "Comentario : Reportado bajo ID ROS COMPLEMENTARIO 647471407" at bounding box center [652, 219] width 302 height 11
click at [88, 160] on button "KYC" at bounding box center [103, 153] width 124 height 25
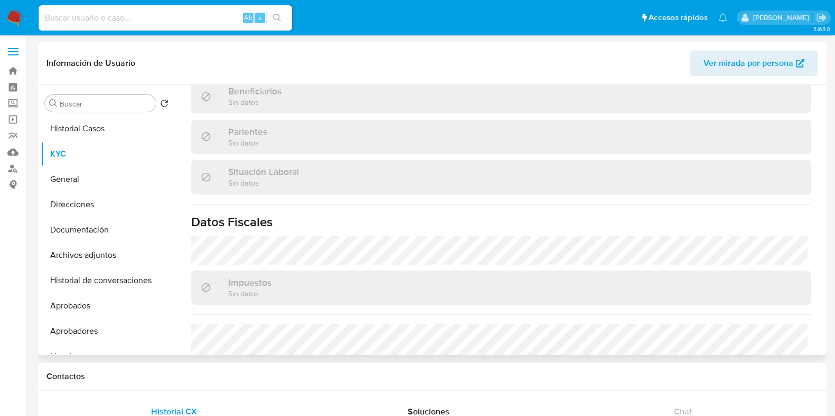
scroll to position [527, 0]
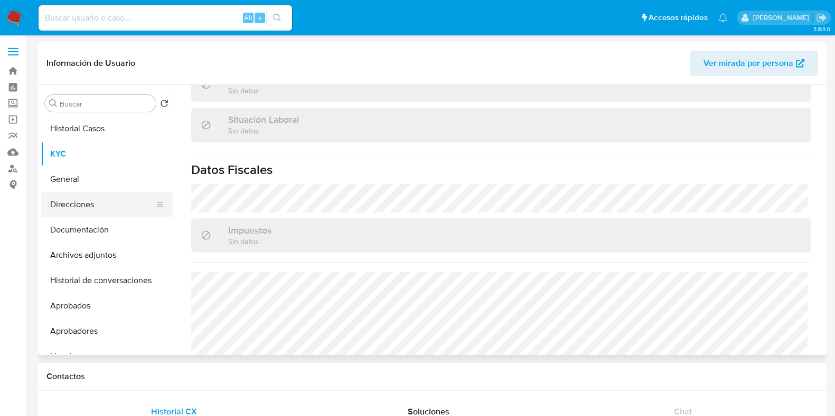
click at [91, 213] on button "Direcciones" at bounding box center [103, 204] width 124 height 25
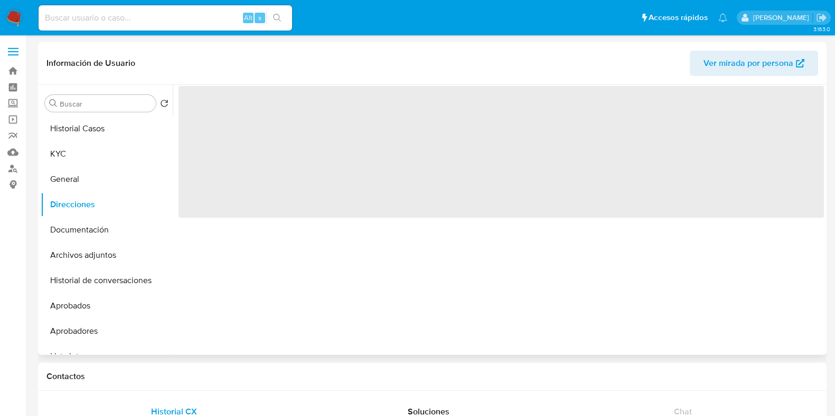
scroll to position [0, 0]
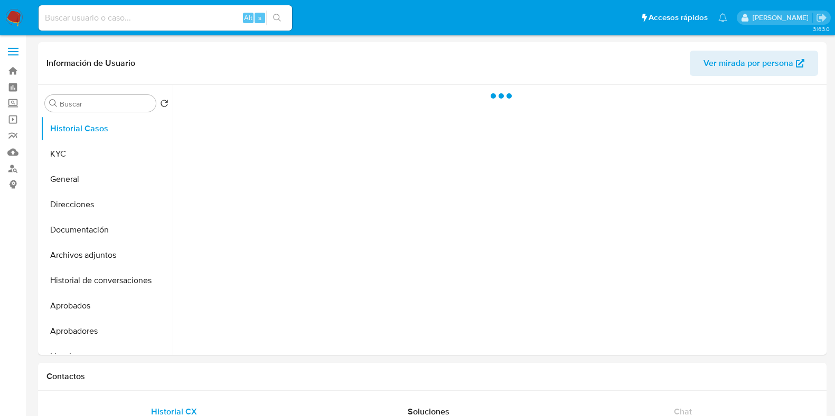
select select "10"
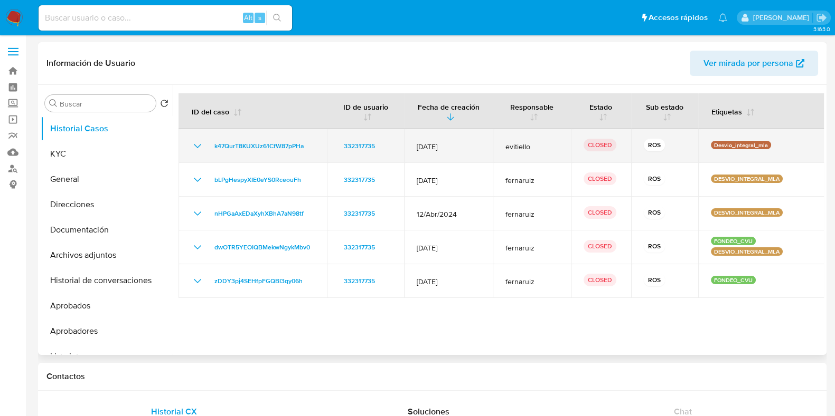
click at [203, 146] on icon "Mostrar/Ocultar" at bounding box center [197, 146] width 13 height 13
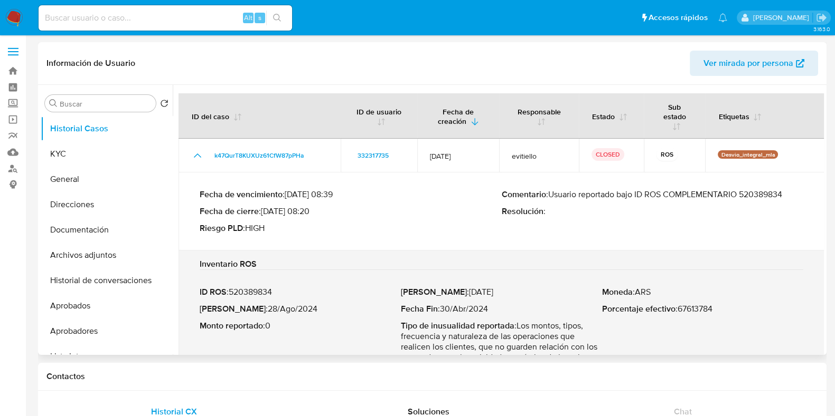
click at [774, 194] on p "Comentario : Usuario reportado bajo ID ROS COMPLEMENTARIO 520389834" at bounding box center [652, 194] width 302 height 11
click at [85, 149] on button "KYC" at bounding box center [103, 153] width 124 height 25
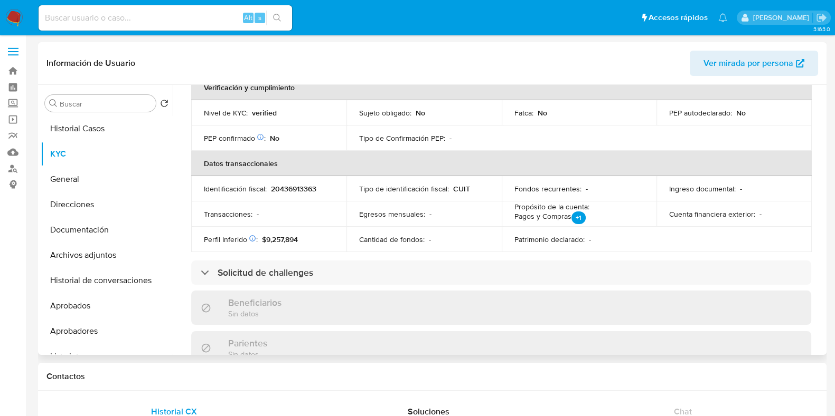
scroll to position [582, 0]
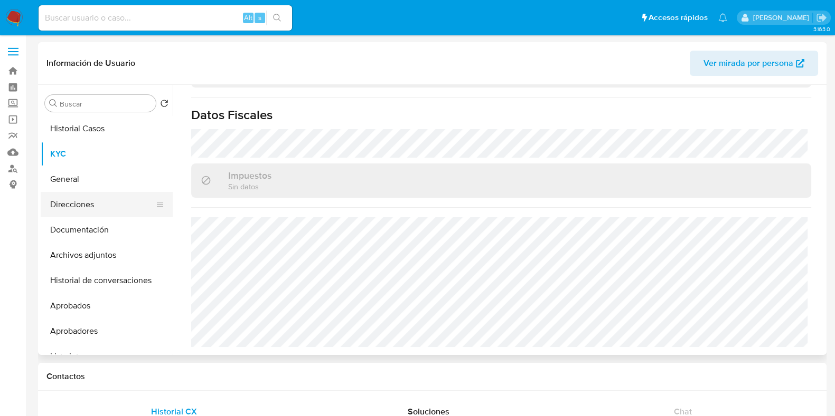
click at [105, 201] on button "Direcciones" at bounding box center [103, 204] width 124 height 25
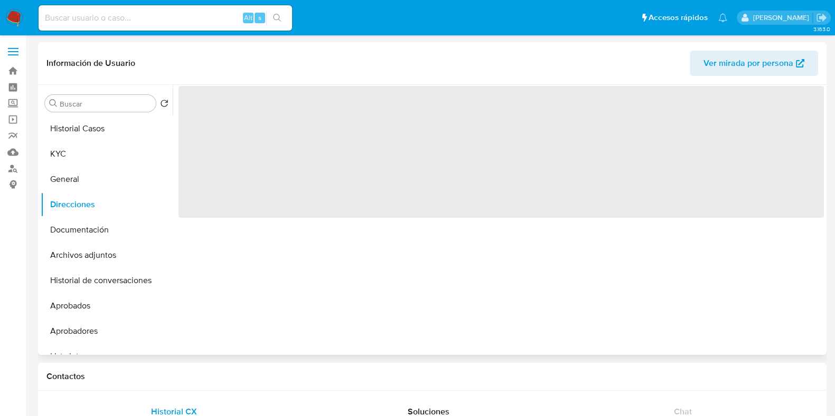
scroll to position [0, 0]
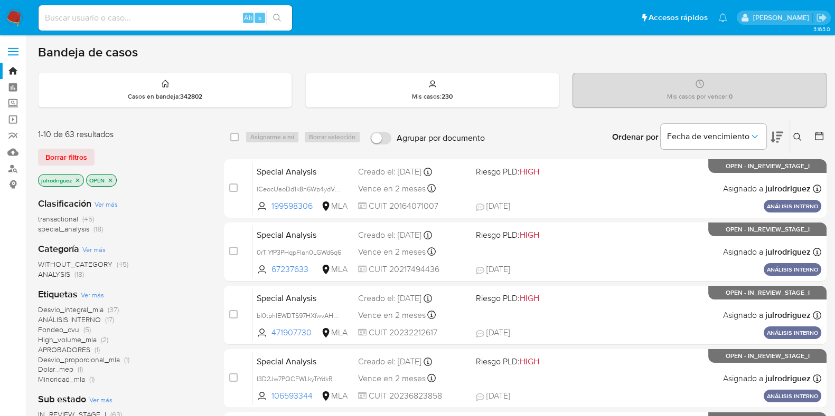
click at [797, 140] on icon at bounding box center [797, 137] width 8 height 8
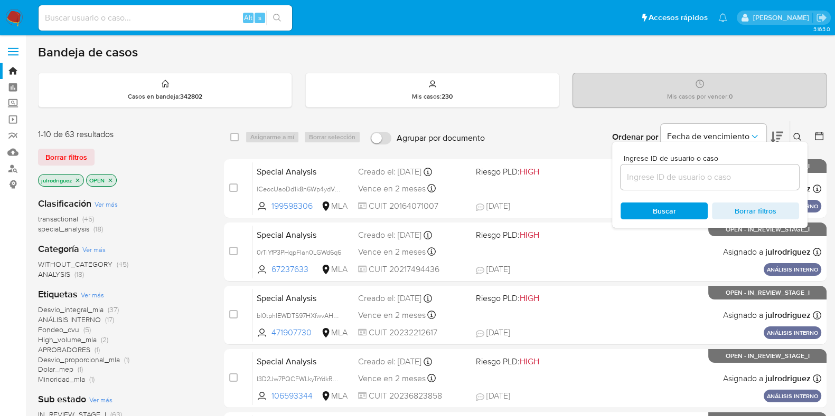
click at [712, 175] on input at bounding box center [709, 177] width 178 height 14
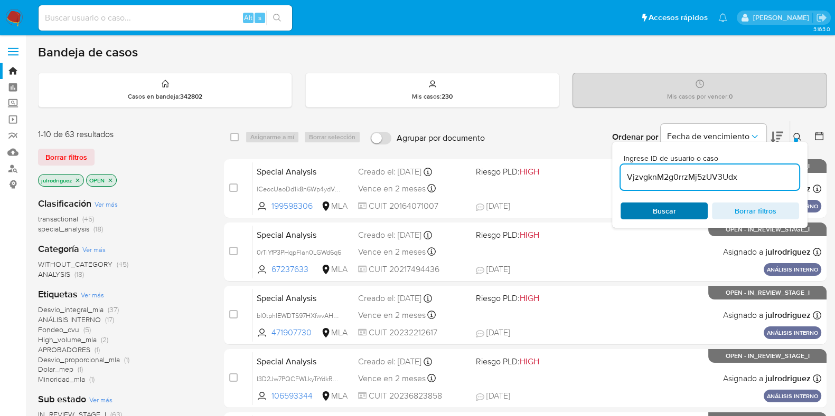
type input "VjzvgknM2g0rrzMj5zUV3Udx"
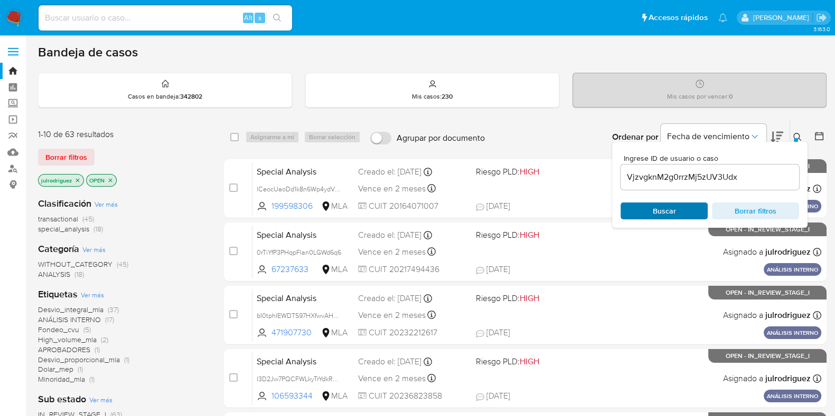
click at [652, 207] on span "Buscar" at bounding box center [663, 211] width 23 height 17
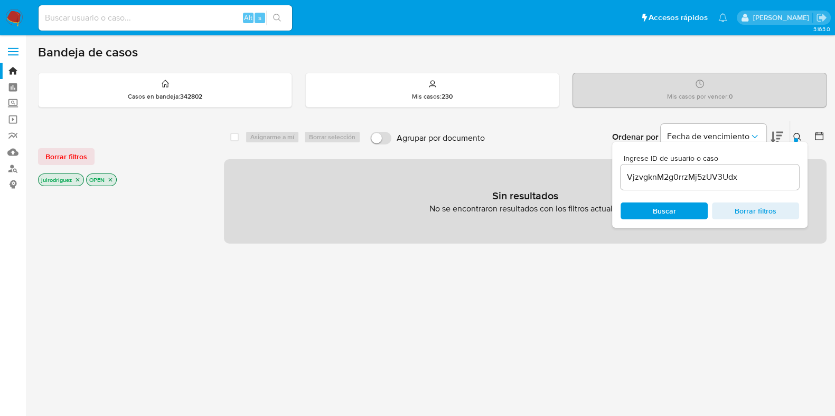
click at [111, 177] on icon "close-filter" at bounding box center [110, 180] width 6 height 6
click at [77, 181] on icon "close-filter" at bounding box center [77, 180] width 6 height 6
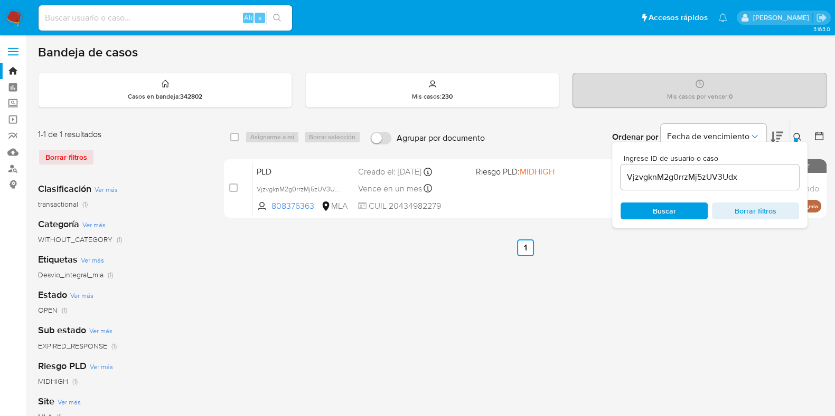
click at [240, 138] on div "select-all-cases-checkbox" at bounding box center [236, 137] width 13 height 13
click at [236, 135] on input "checkbox" at bounding box center [234, 137] width 8 height 8
checkbox input "true"
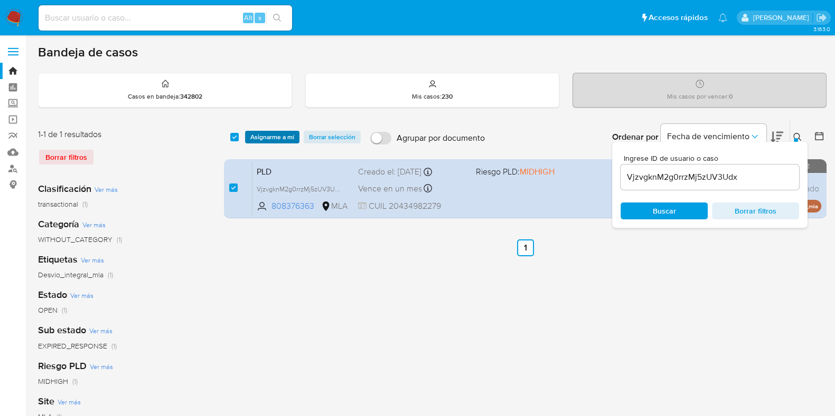
click at [272, 136] on span "Asignarme a mí" at bounding box center [272, 137] width 44 height 11
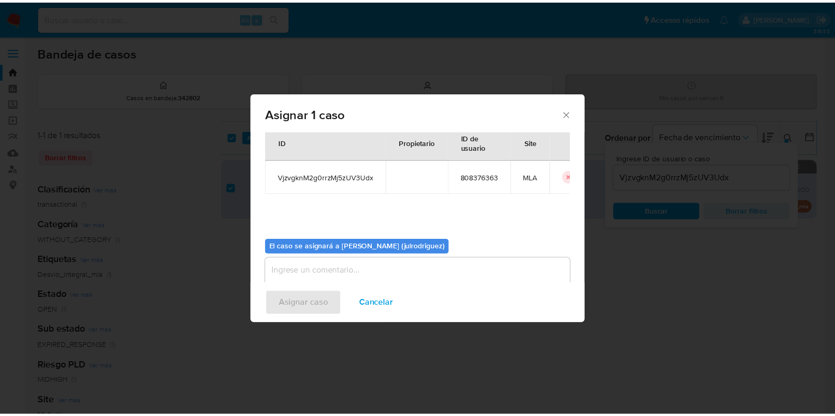
scroll to position [54, 0]
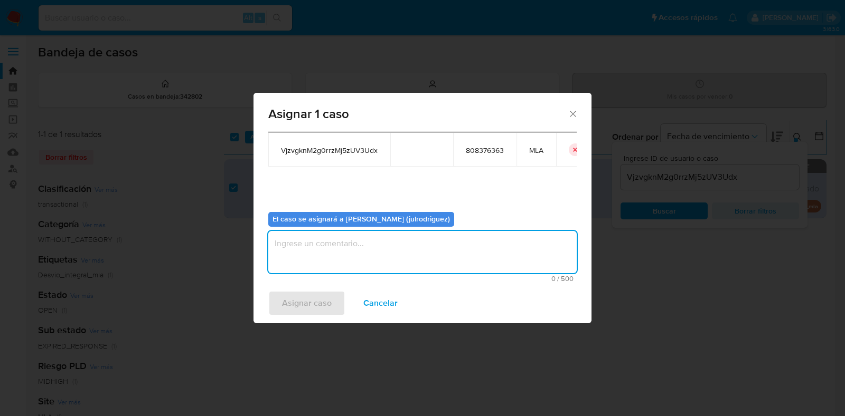
click at [414, 262] on textarea "assign-modal" at bounding box center [422, 252] width 308 height 42
type textarea "."
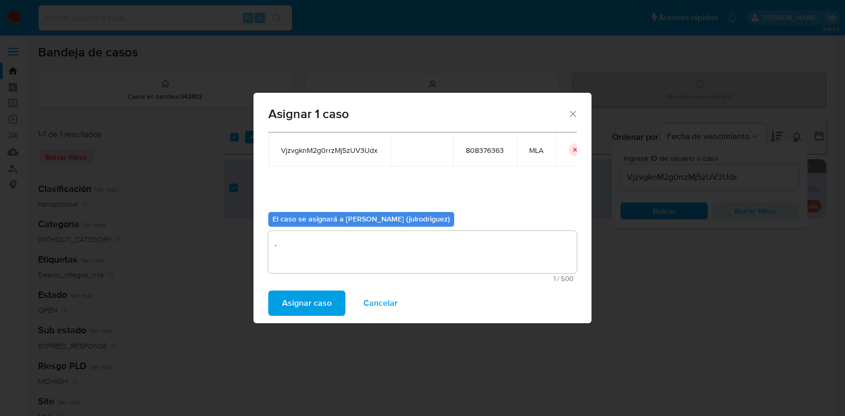
click at [309, 299] on span "Asignar caso" at bounding box center [307, 303] width 50 height 23
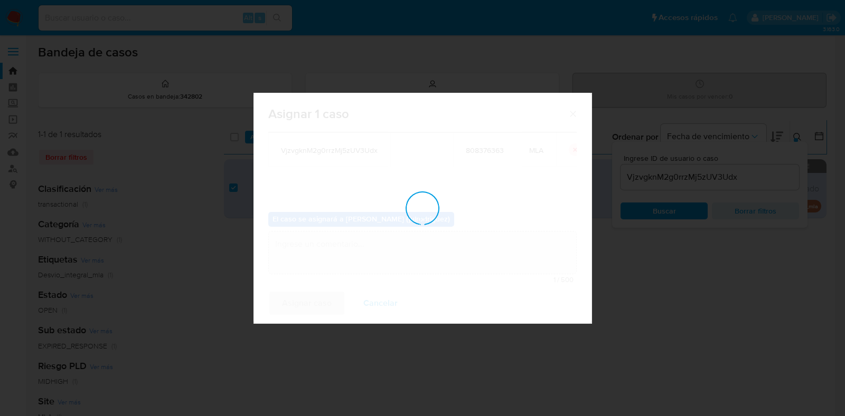
checkbox input "false"
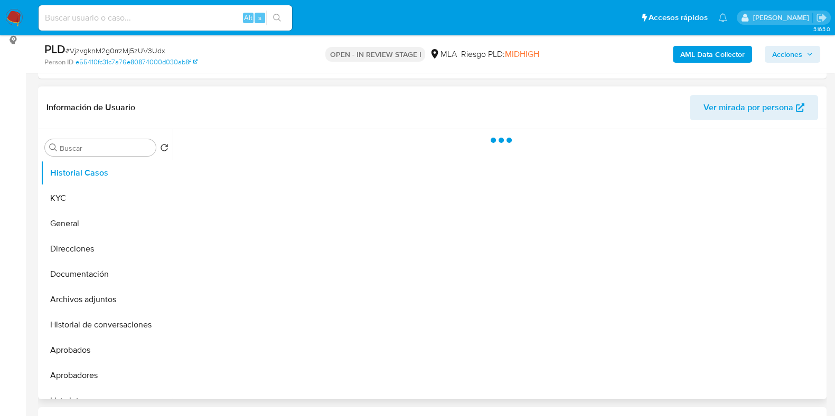
scroll to position [131, 0]
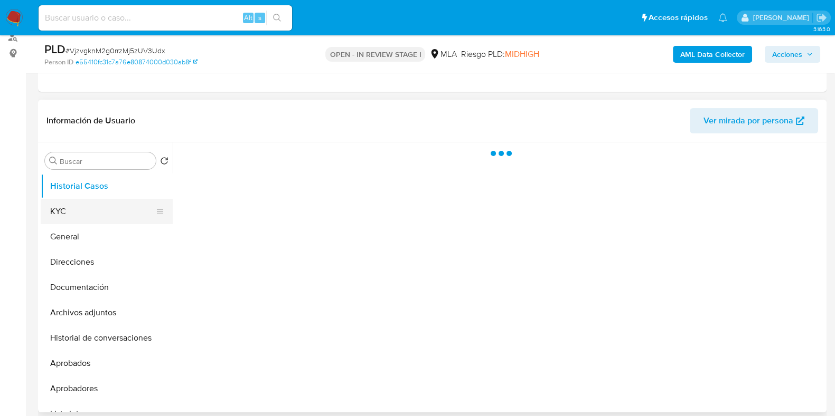
select select "10"
click at [109, 204] on button "KYC" at bounding box center [103, 211] width 124 height 25
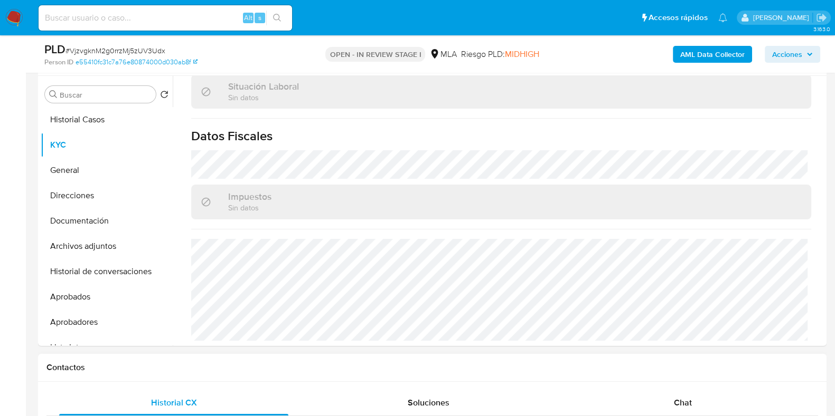
scroll to position [461, 0]
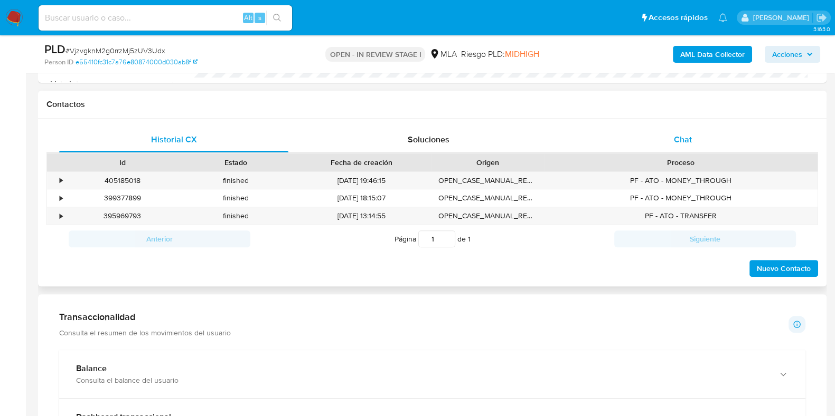
click at [674, 140] on span "Chat" at bounding box center [683, 140] width 18 height 12
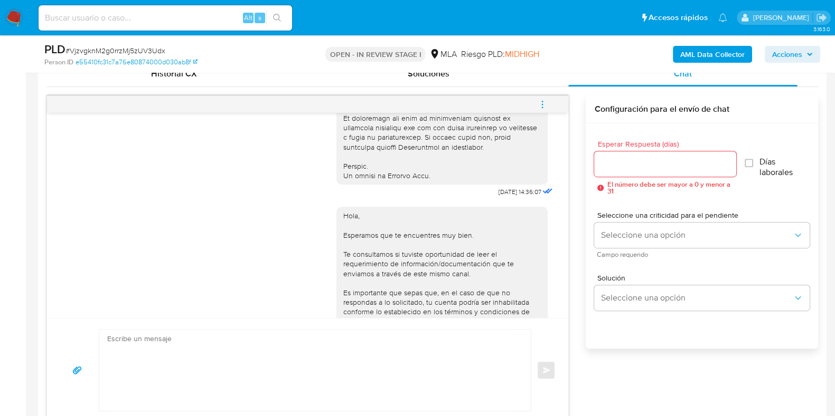
scroll to position [492, 0]
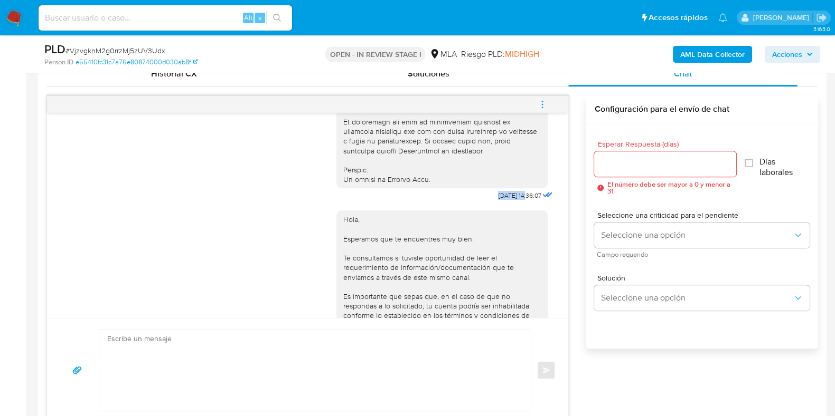
drag, startPoint x: 483, startPoint y: 213, endPoint x: 506, endPoint y: 212, distance: 22.7
click at [506, 200] on span "17/09/2025 14:36:07" at bounding box center [519, 196] width 43 height 8
copy span "[DATE]"
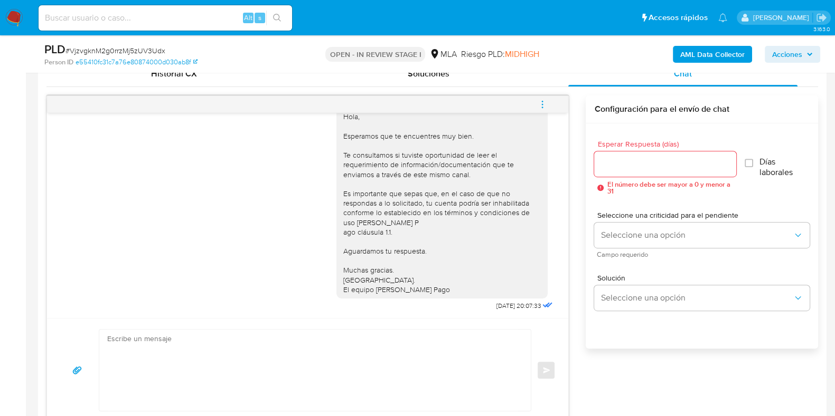
scroll to position [624, 0]
drag, startPoint x: 463, startPoint y: 310, endPoint x: 503, endPoint y: 310, distance: 40.1
click at [503, 310] on div "Hola, Esperamos que te encuentres muy bien. Te consultamos si tuviste oportunid…" at bounding box center [445, 205] width 219 height 213
copy span "22/09/2025"
click at [47, 289] on div "17/09/2025 14:36:07 Hola, Esperamos que te encuentres muy bien. Te consultamos …" at bounding box center [307, 215] width 521 height 205
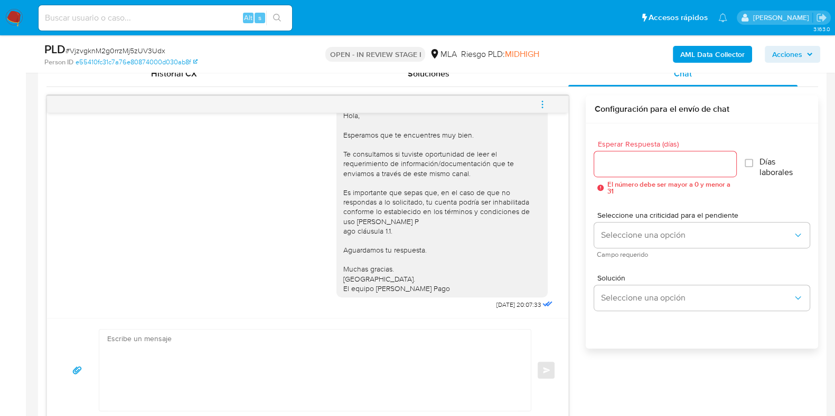
click at [540, 96] on span "menu-action" at bounding box center [542, 104] width 10 height 25
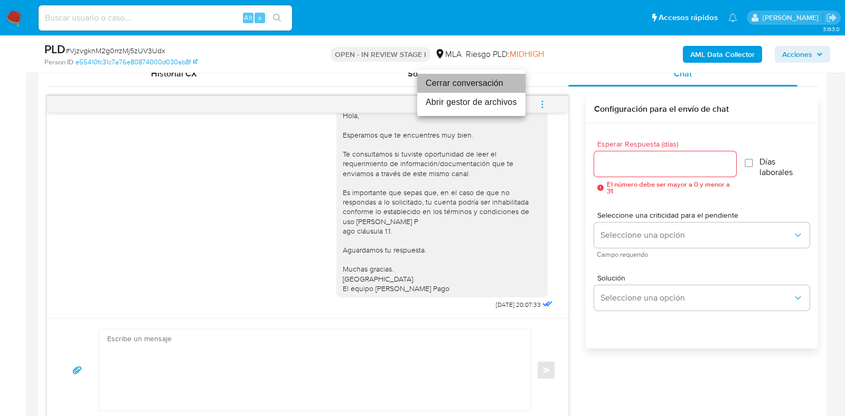
click at [494, 83] on li "Cerrar conversación" at bounding box center [471, 83] width 108 height 19
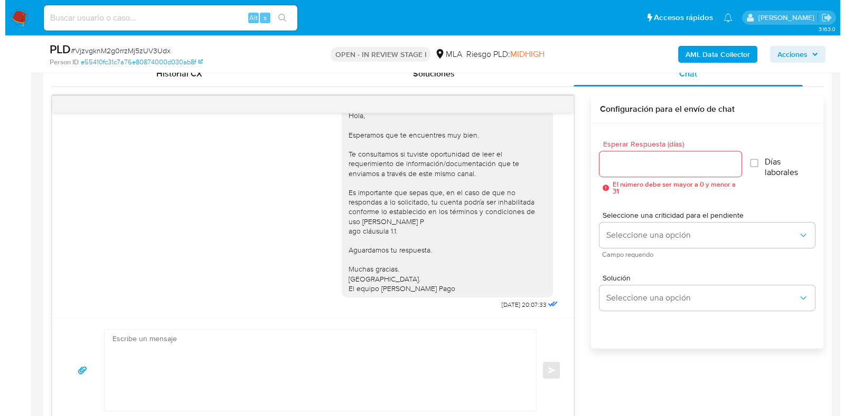
scroll to position [1675, 0]
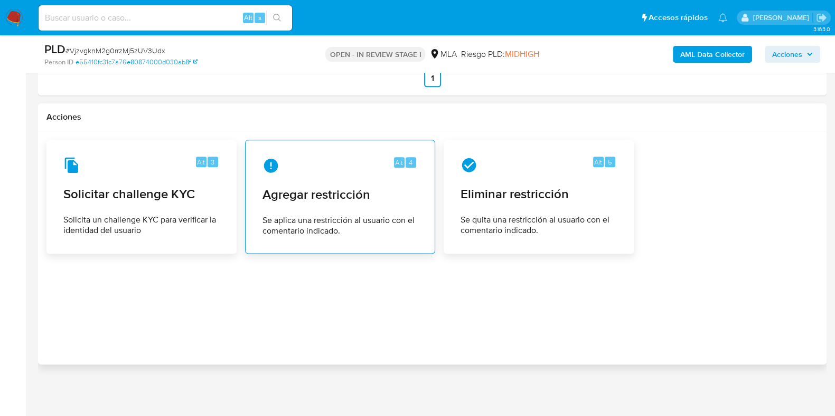
click at [351, 192] on span "Agregar restricción" at bounding box center [339, 195] width 155 height 16
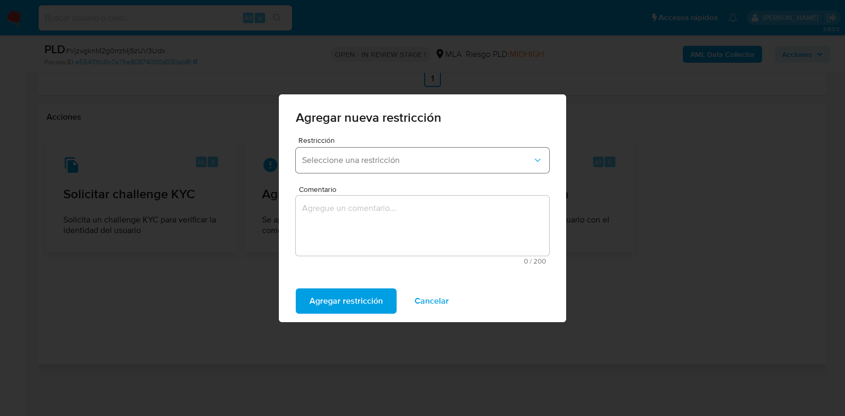
click at [358, 157] on span "Seleccione una restricción" at bounding box center [417, 160] width 230 height 11
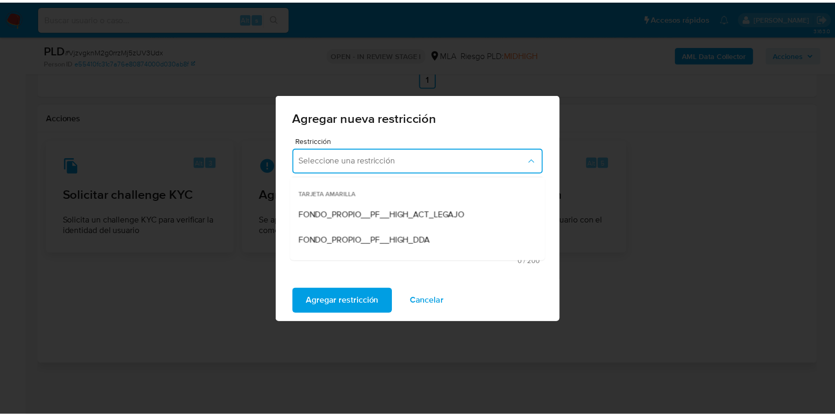
scroll to position [124, 0]
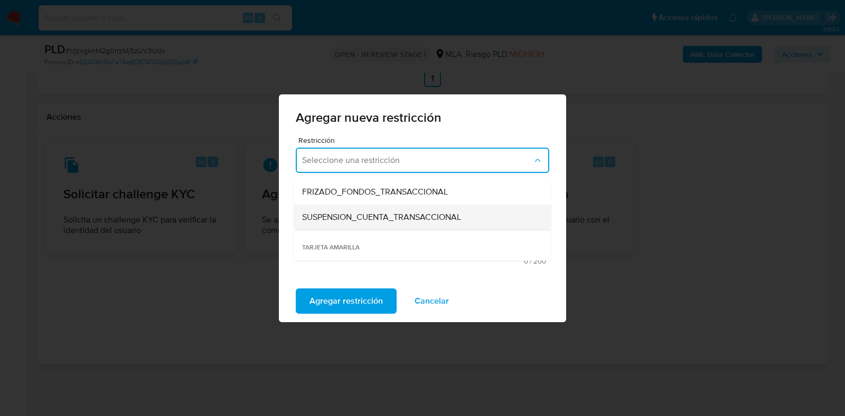
click at [376, 214] on span "SUSPENSION_CUENTA_TRANSACCIONAL" at bounding box center [381, 217] width 159 height 11
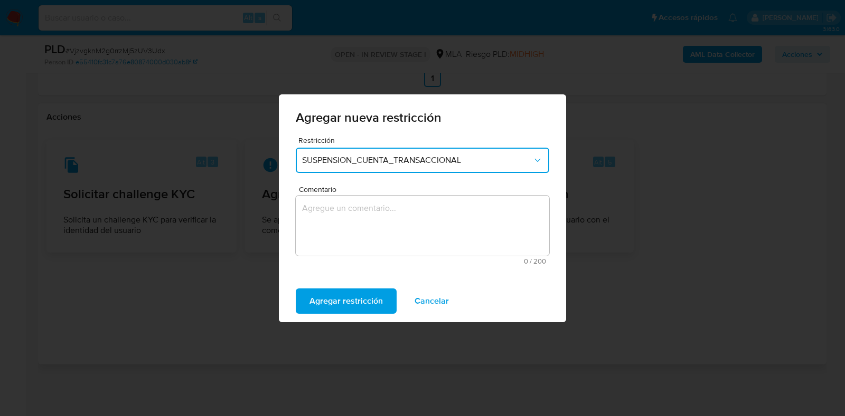
click at [390, 223] on textarea "Comentario" at bounding box center [422, 226] width 253 height 60
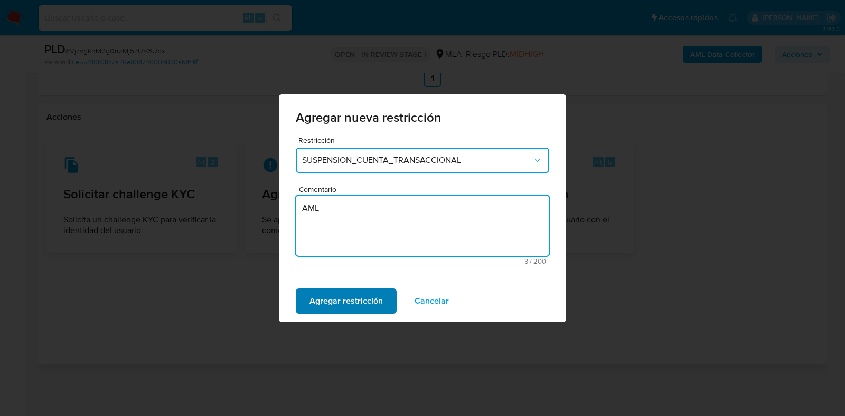
type textarea "AML"
click at [367, 291] on span "Agregar restricción" at bounding box center [345, 301] width 73 height 23
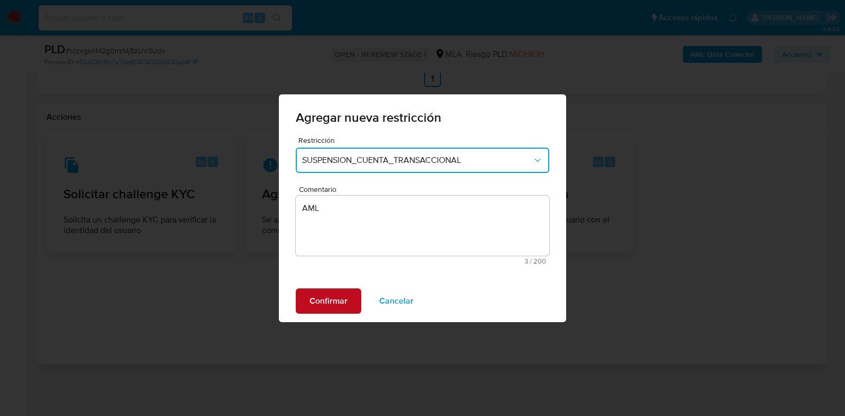
click at [337, 299] on span "Confirmar" at bounding box center [328, 301] width 38 height 23
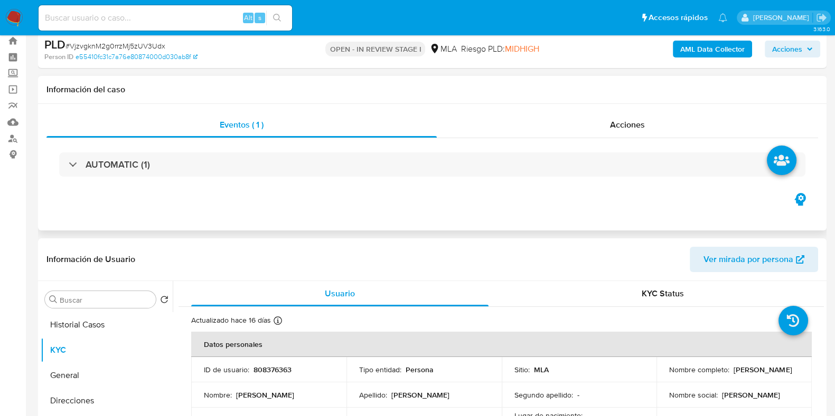
scroll to position [0, 0]
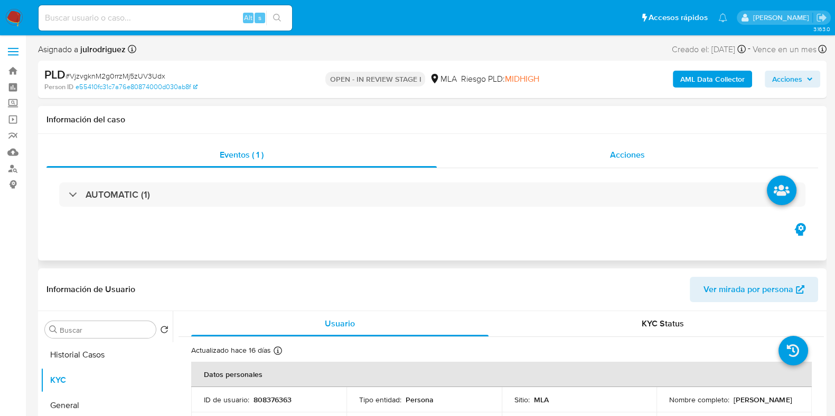
drag, startPoint x: 636, startPoint y: 167, endPoint x: 634, endPoint y: 173, distance: 6.0
click at [636, 167] on div "Acciones" at bounding box center [627, 155] width 381 height 25
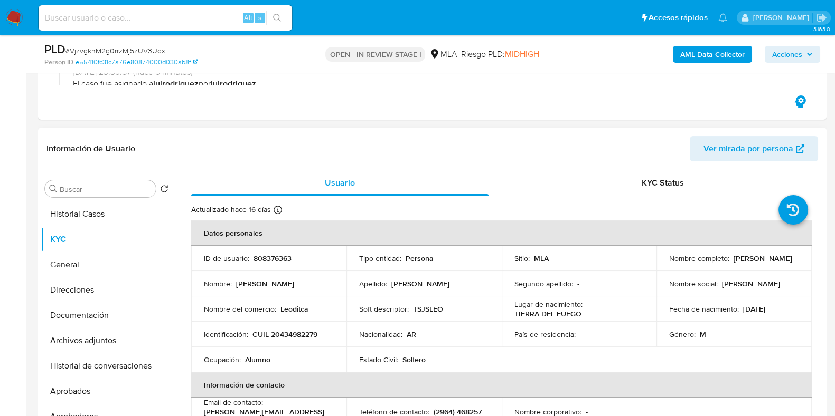
scroll to position [330, 0]
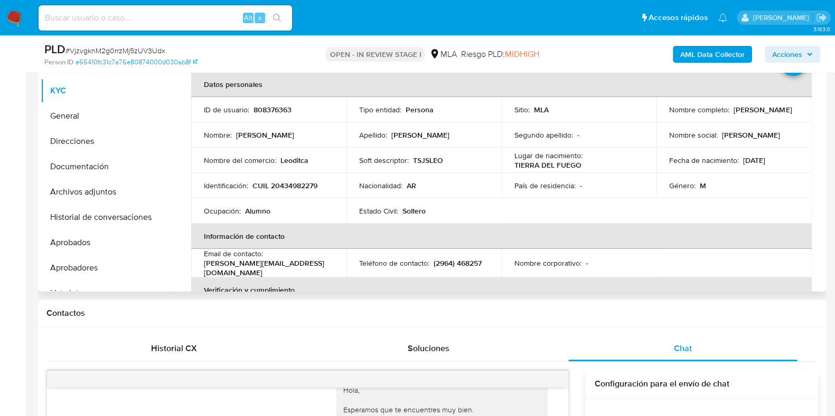
click at [261, 112] on p "808376363" at bounding box center [272, 110] width 38 height 10
copy p "808376363"
click at [141, 50] on span "# VjzvgknM2g0rrzMj5zUV3Udx" at bounding box center [115, 50] width 100 height 11
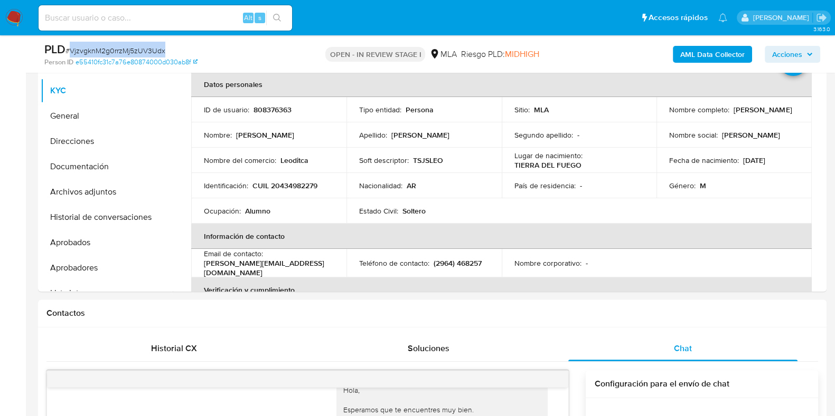
copy span "VjzvgknM2g0rrzMj5zUV3Udx"
click at [707, 56] on b "AML Data Collector" at bounding box center [712, 54] width 64 height 17
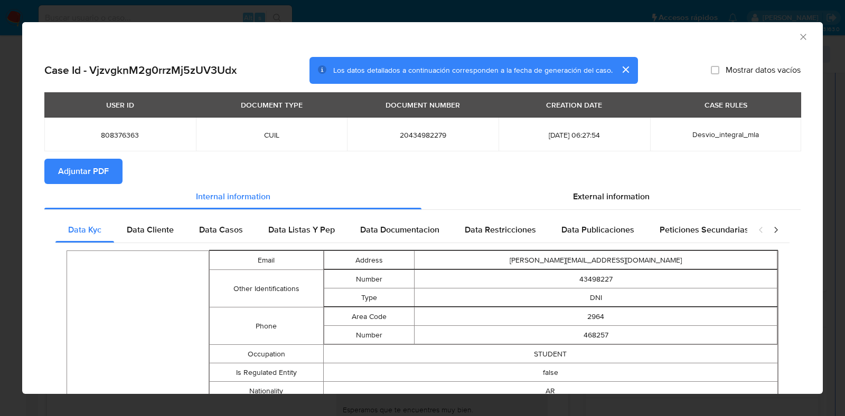
click at [91, 168] on span "Adjuntar PDF" at bounding box center [83, 171] width 51 height 23
drag, startPoint x: 794, startPoint y: 37, endPoint x: 779, endPoint y: 49, distance: 18.8
click at [798, 36] on icon "Cerrar ventana" at bounding box center [803, 37] width 11 height 11
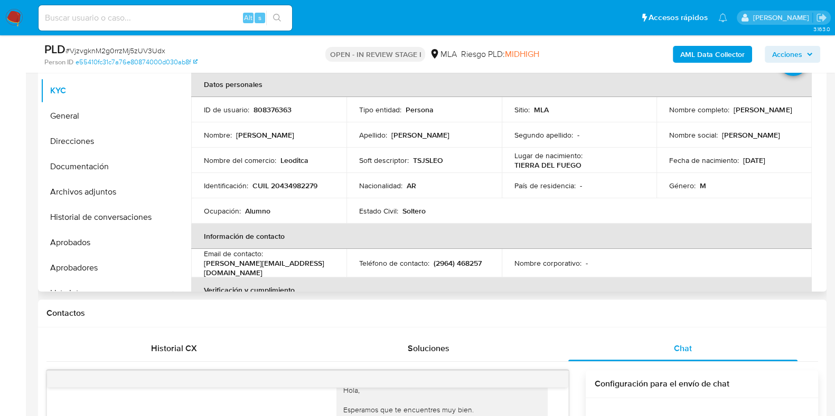
drag, startPoint x: 665, startPoint y: 113, endPoint x: 778, endPoint y: 112, distance: 113.5
click at [779, 112] on td "Nombre completo : Leonardo Ezequiel Quintana" at bounding box center [733, 109] width 155 height 25
click at [90, 189] on button "Archivos adjuntos" at bounding box center [103, 191] width 124 height 25
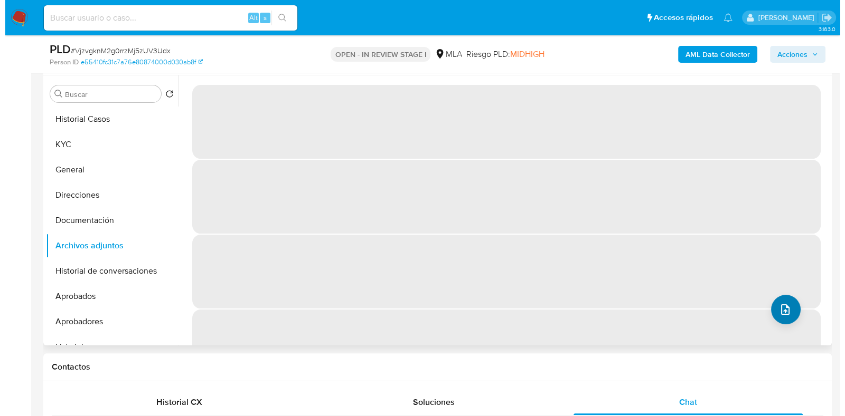
scroll to position [263, 0]
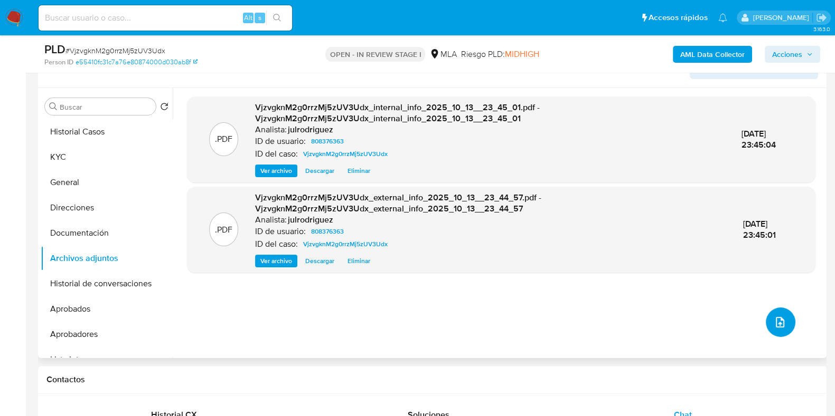
click at [775, 319] on icon "upload-file" at bounding box center [779, 322] width 8 height 11
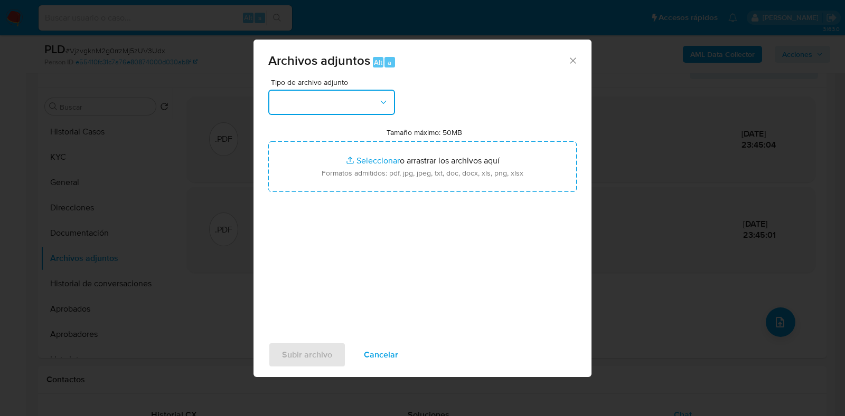
click at [347, 94] on button "button" at bounding box center [331, 102] width 127 height 25
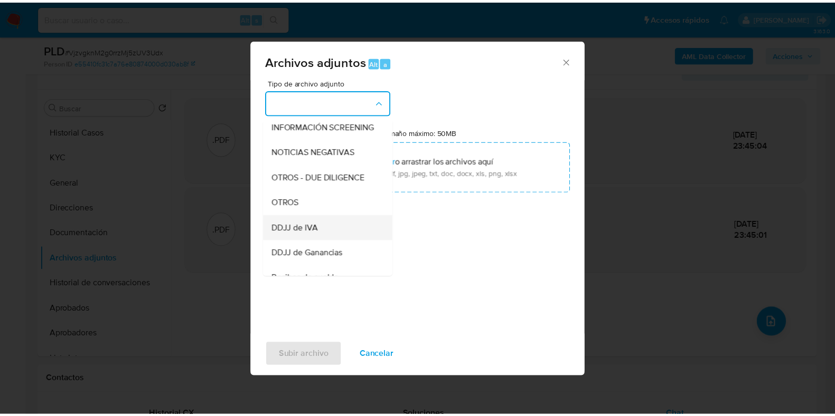
scroll to position [131, 0]
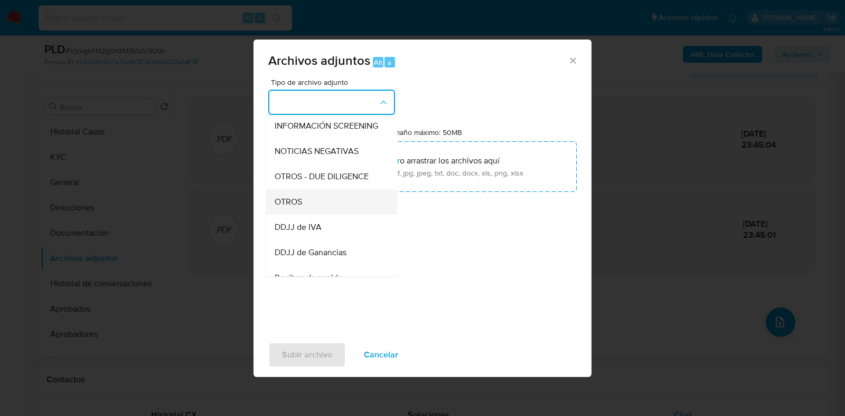
click at [295, 207] on span "OTROS" at bounding box center [287, 202] width 27 height 11
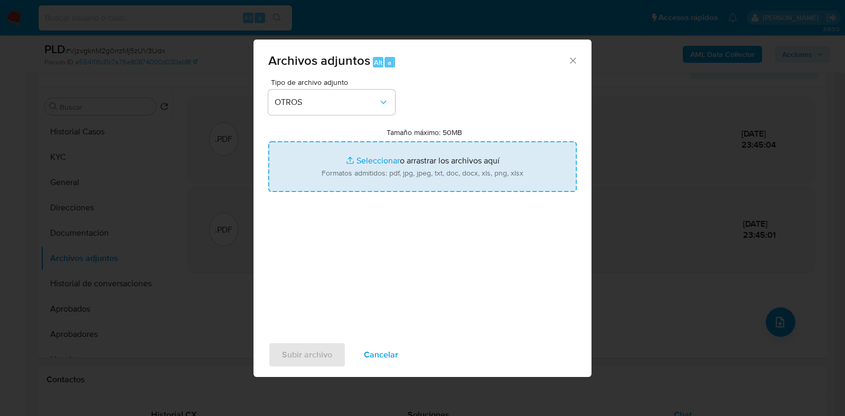
click at [423, 164] on input "Tamaño máximo: 50MB Seleccionar archivos" at bounding box center [422, 166] width 308 height 51
type input "C:\fakepath\Leonardo Ezequiel Quintana - NOSIS - SEPTIEMBRE 2025.pdf"
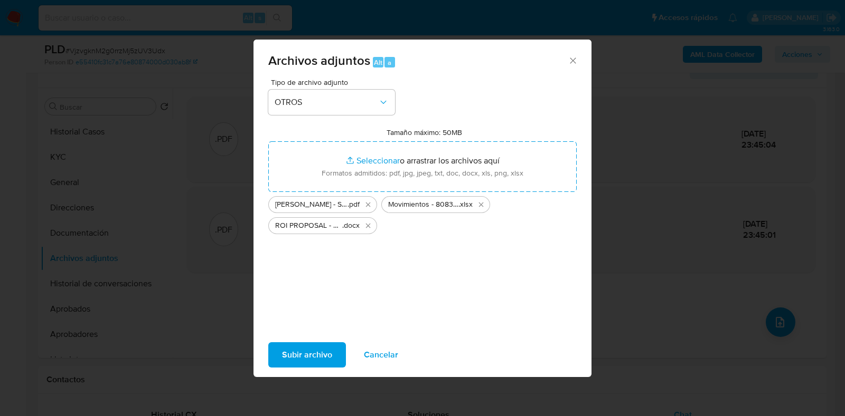
click at [315, 350] on span "Subir archivo" at bounding box center [307, 355] width 50 height 23
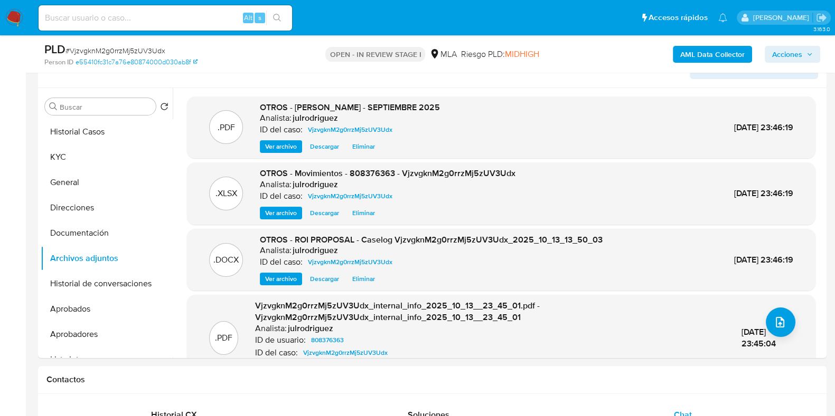
click at [771, 46] on button "Acciones" at bounding box center [791, 54] width 55 height 17
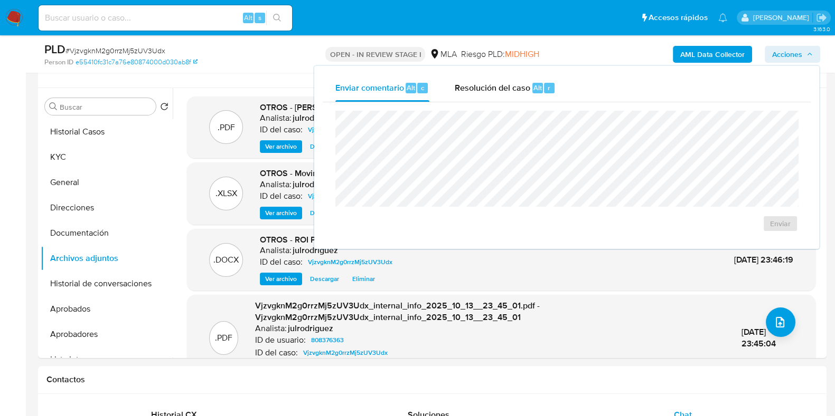
click at [487, 98] on div "Resolución del caso Alt r" at bounding box center [504, 87] width 101 height 27
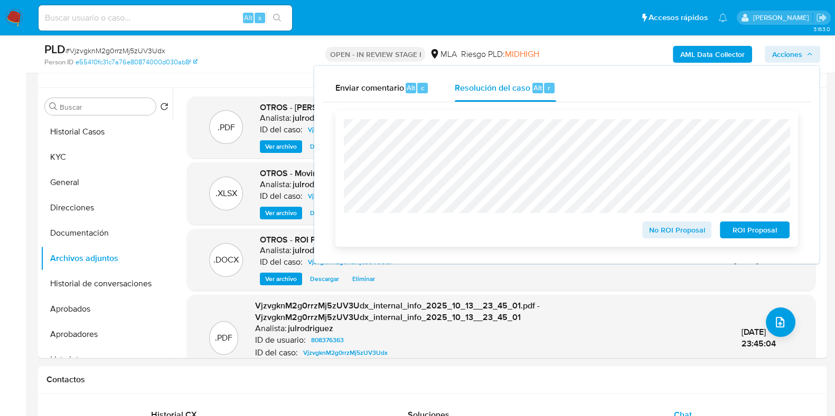
click at [747, 231] on span "ROI Proposal" at bounding box center [754, 230] width 55 height 15
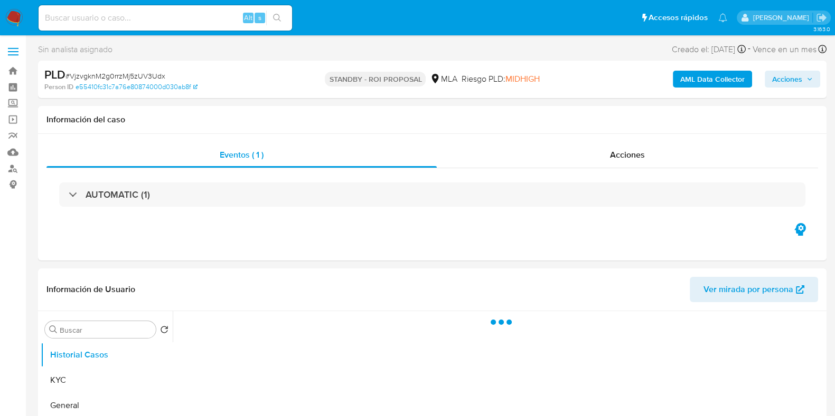
select select "10"
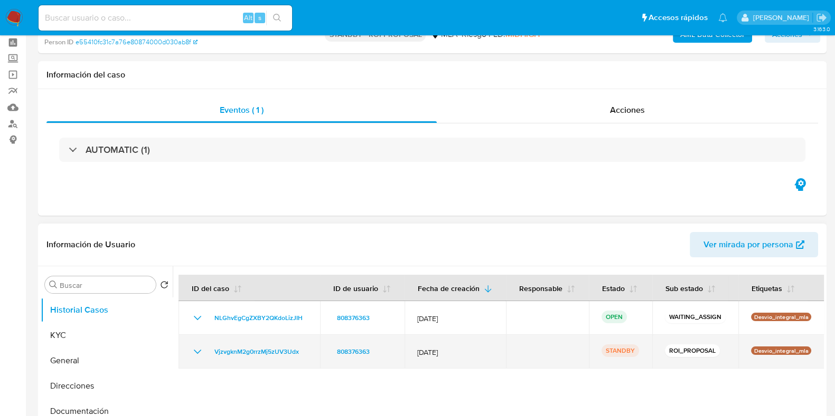
scroll to position [65, 0]
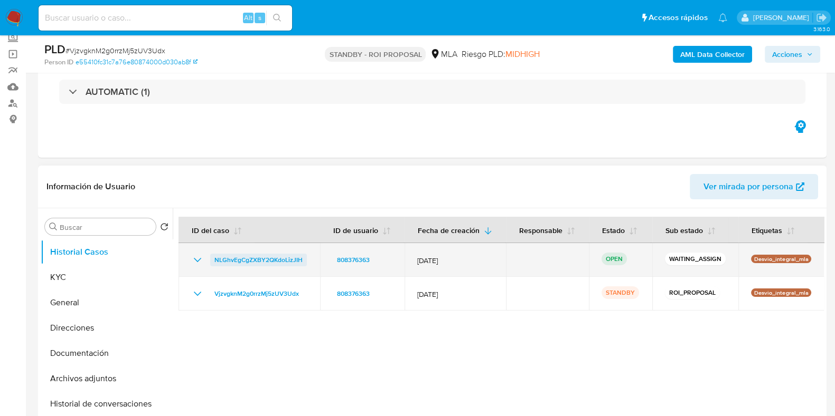
click at [285, 260] on span "NLGhvEgCgZXBY2QKdoLizJIH" at bounding box center [258, 260] width 88 height 13
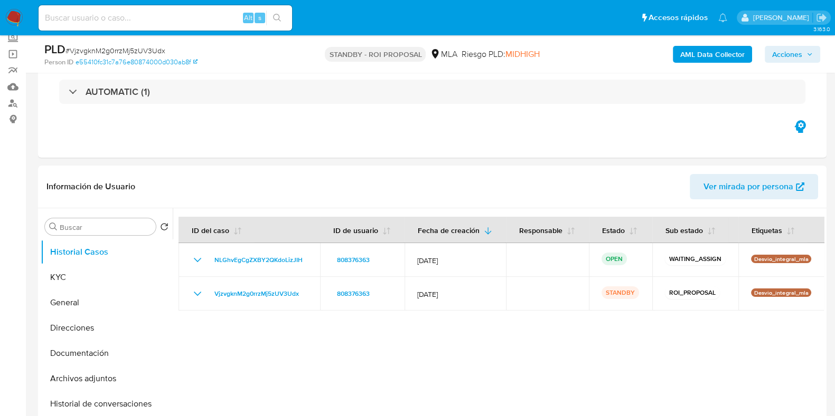
click at [173, 26] on div "Alt s" at bounding box center [165, 17] width 253 height 25
click at [177, 9] on div "Alt s" at bounding box center [165, 17] width 253 height 25
click at [193, 20] on input at bounding box center [165, 18] width 253 height 14
paste input "pbrQawTHg9tA26A7Mbw2a57A"
type input "pbrQawTHg9tA26A7Mbw2a57A"
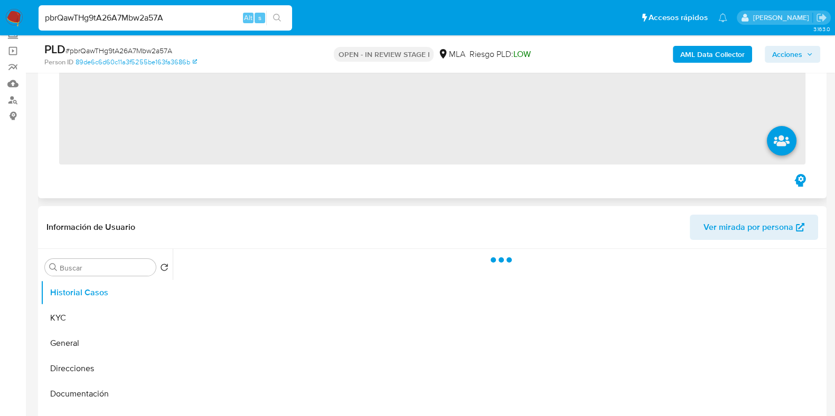
scroll to position [131, 0]
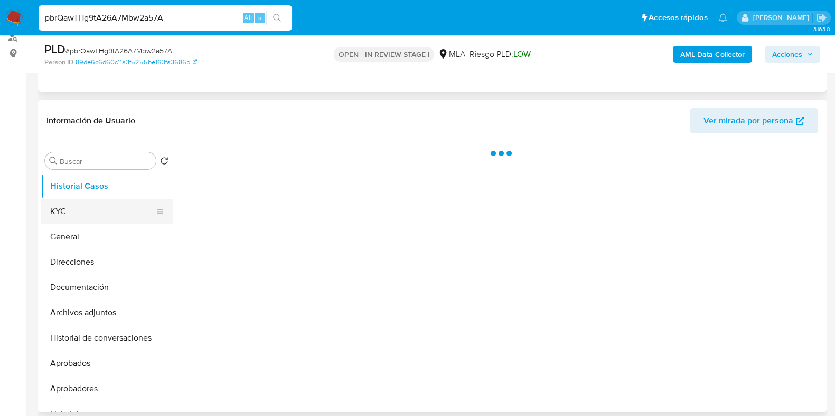
select select "10"
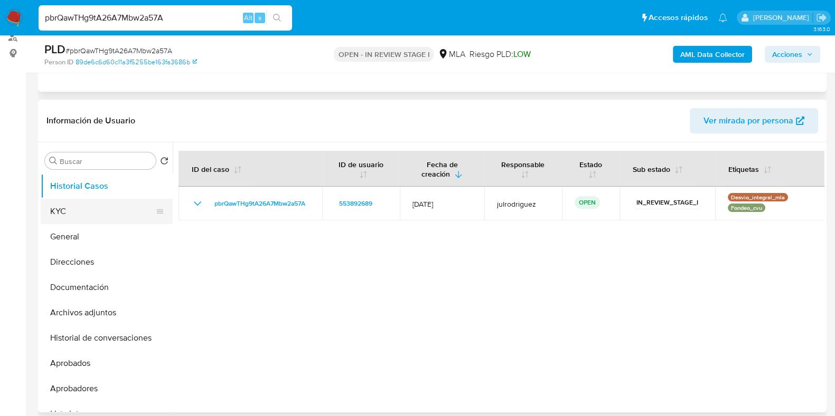
click at [74, 213] on button "KYC" at bounding box center [103, 211] width 124 height 25
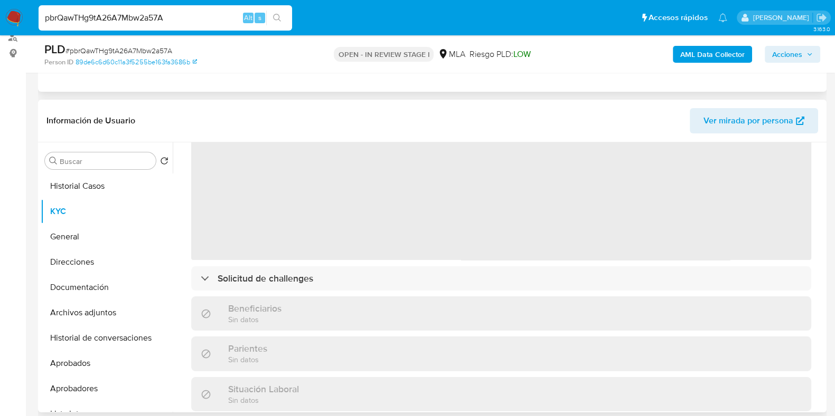
scroll to position [0, 0]
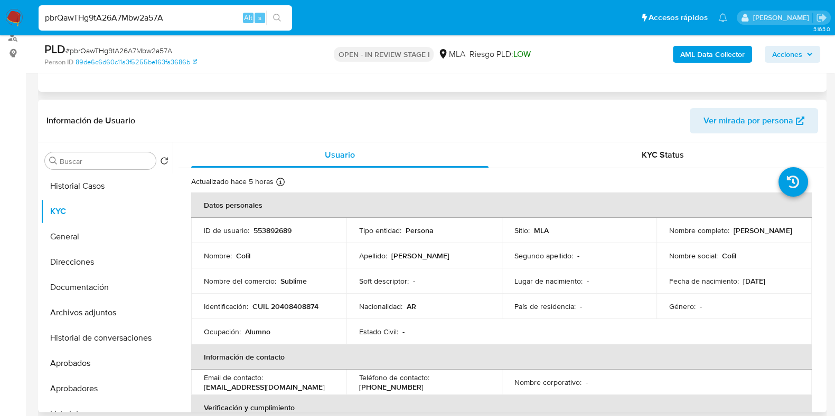
drag, startPoint x: 688, startPoint y: 236, endPoint x: 778, endPoint y: 234, distance: 90.3
click at [778, 234] on div "Nombre completo : [PERSON_NAME]" at bounding box center [734, 231] width 130 height 10
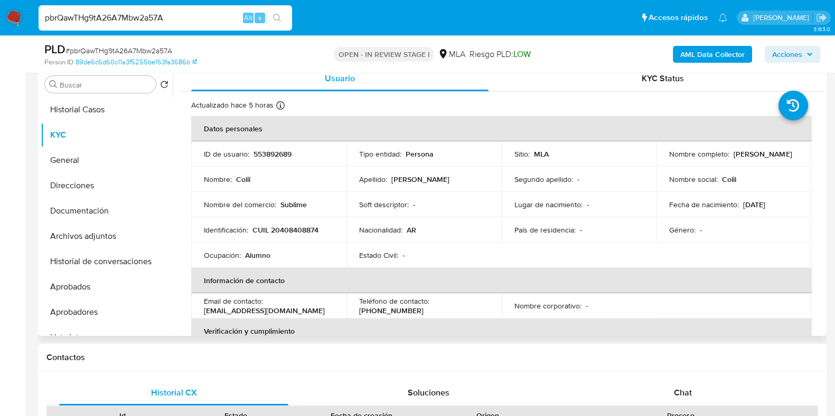
scroll to position [137, 0]
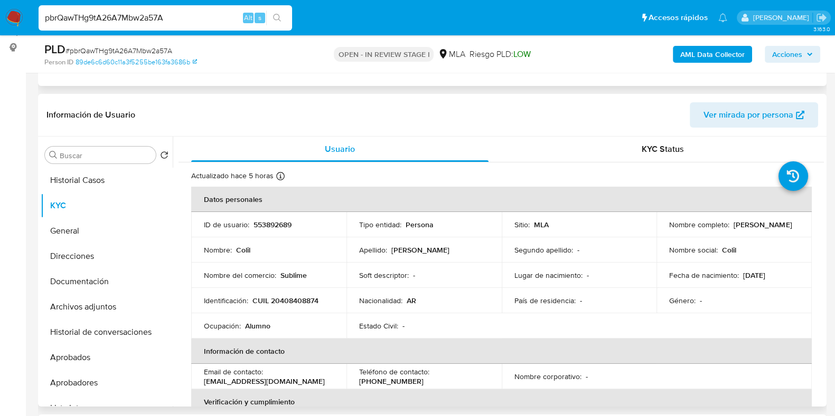
click at [262, 220] on p "553892689" at bounding box center [272, 225] width 38 height 10
copy p "553892689"
click at [151, 51] on span "# pbrQawTHg9tA26A7Mbw2a57A" at bounding box center [118, 50] width 107 height 11
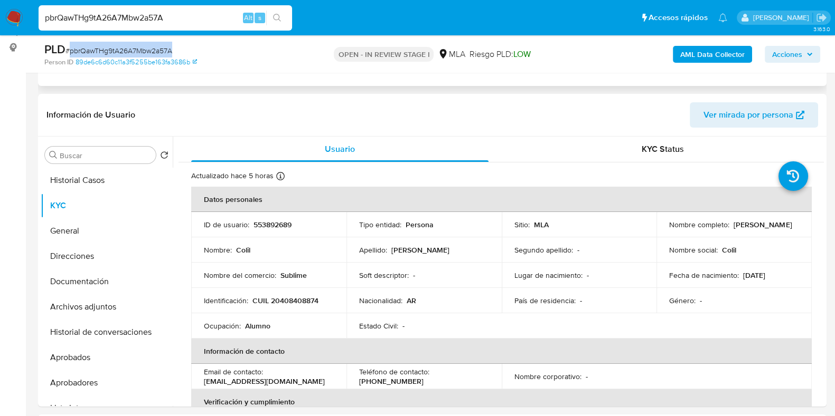
copy span "pbrQawTHg9tA26A7Mbw2a57A"
click at [82, 253] on button "Direcciones" at bounding box center [103, 256] width 124 height 25
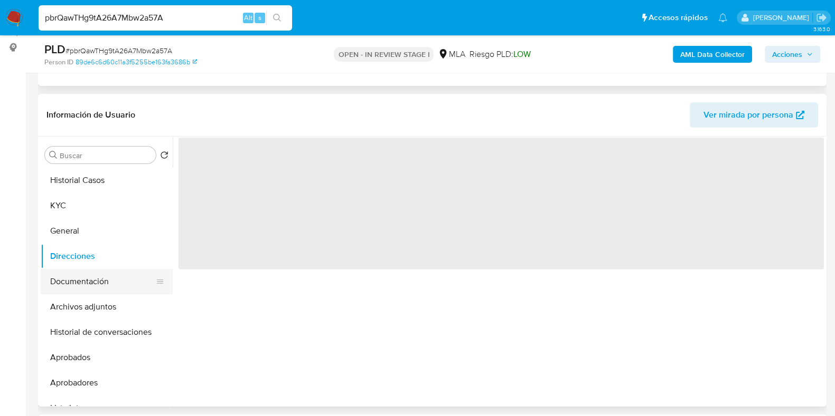
click at [90, 276] on button "Documentación" at bounding box center [103, 281] width 124 height 25
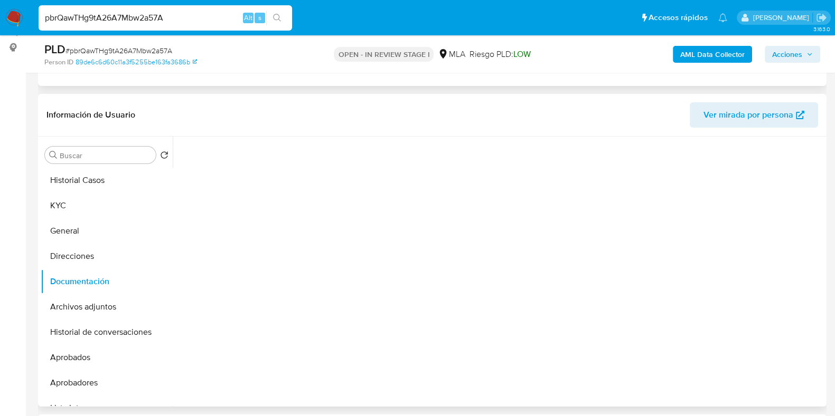
scroll to position [86, 0]
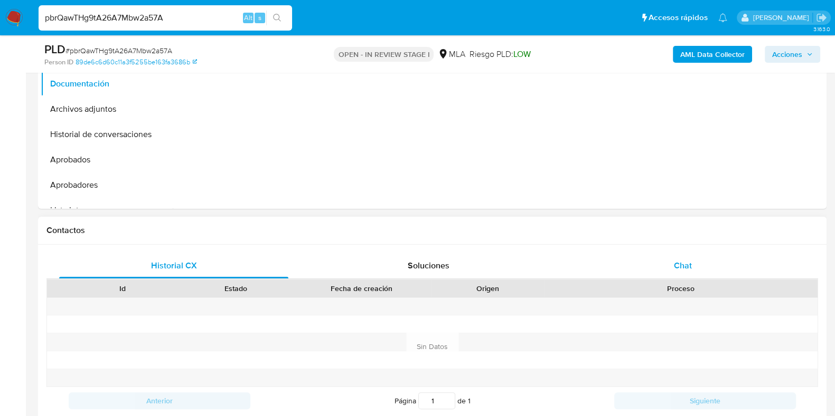
click at [683, 260] on span "Chat" at bounding box center [683, 266] width 18 height 12
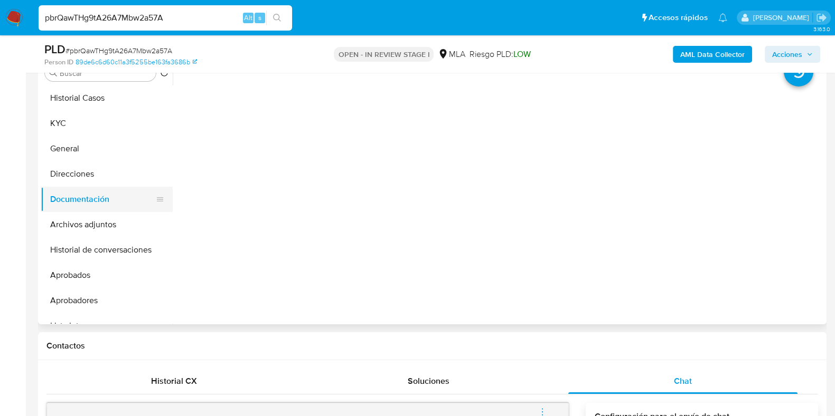
scroll to position [137, 0]
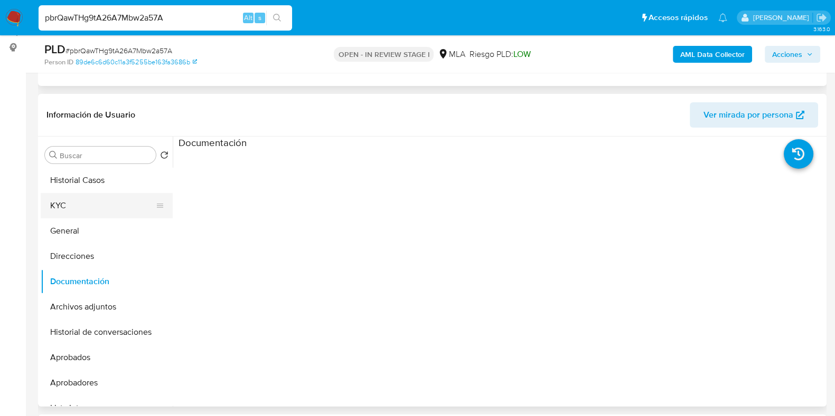
click at [84, 205] on button "KYC" at bounding box center [103, 205] width 124 height 25
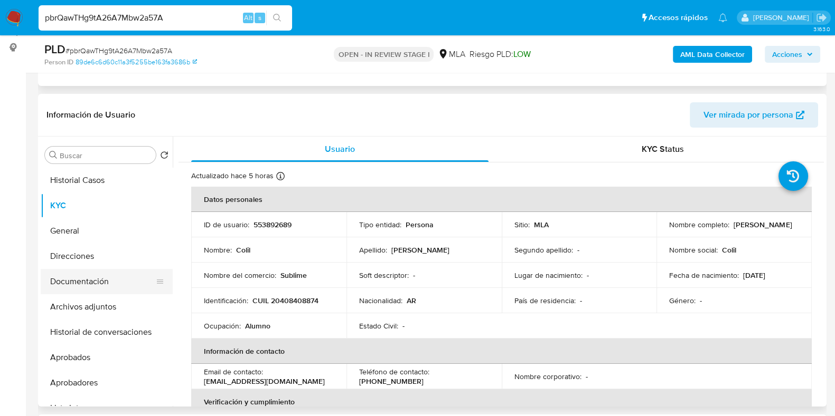
click at [91, 289] on button "Documentación" at bounding box center [103, 281] width 124 height 25
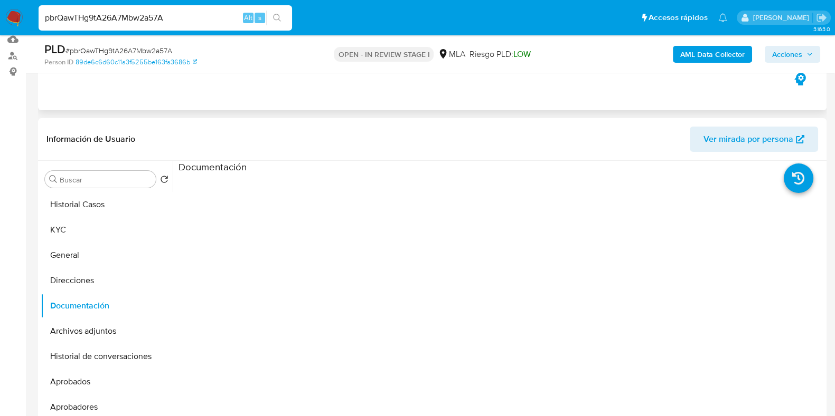
scroll to position [198, 0]
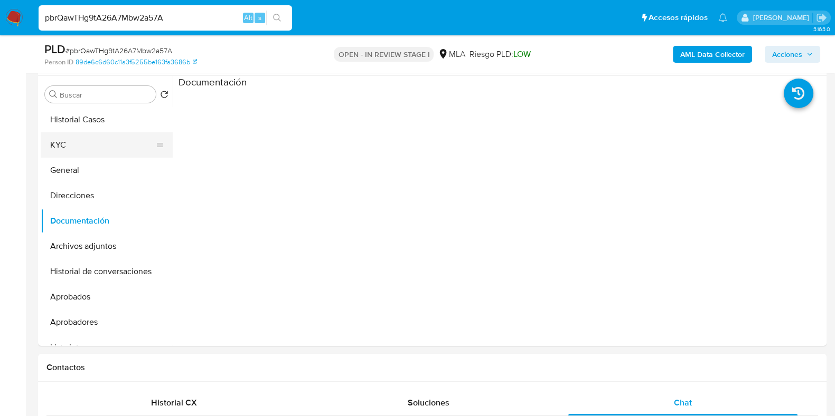
click at [82, 141] on button "KYC" at bounding box center [103, 144] width 124 height 25
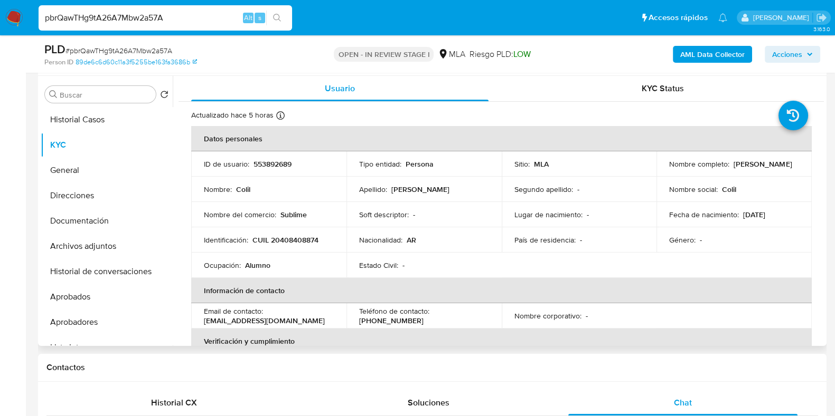
drag, startPoint x: 665, startPoint y: 169, endPoint x: 736, endPoint y: 169, distance: 71.8
click at [737, 169] on td "Nombre completo : [PERSON_NAME]" at bounding box center [733, 163] width 155 height 25
click at [301, 240] on p "CUIL 20408408874" at bounding box center [285, 240] width 66 height 10
copy p "20408408874"
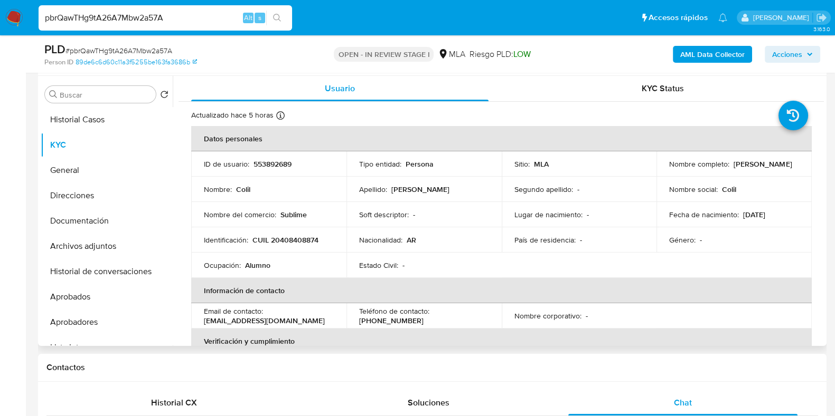
click at [268, 160] on p "553892689" at bounding box center [272, 164] width 38 height 10
copy p "553892689"
click at [74, 226] on button "Documentación" at bounding box center [103, 221] width 124 height 25
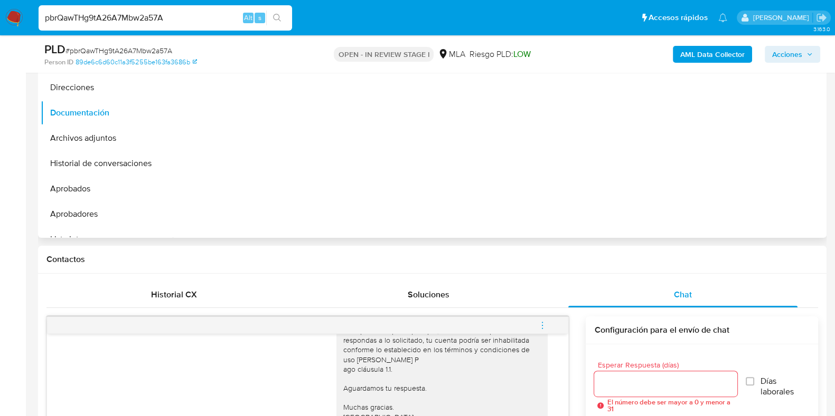
scroll to position [263, 0]
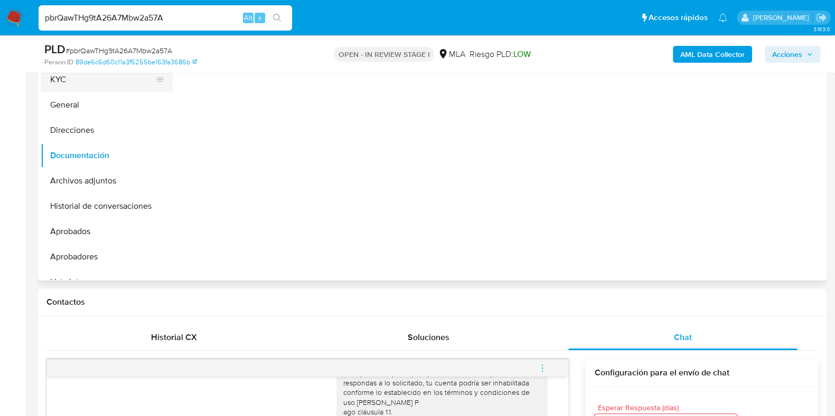
click at [68, 85] on button "KYC" at bounding box center [103, 79] width 124 height 25
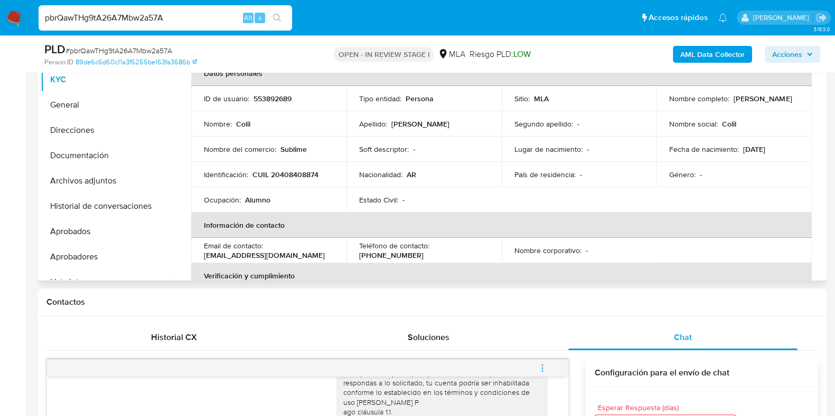
click at [265, 95] on p "553892689" at bounding box center [272, 99] width 38 height 10
copy p "553892689"
click at [266, 103] on p "553892689" at bounding box center [272, 99] width 38 height 10
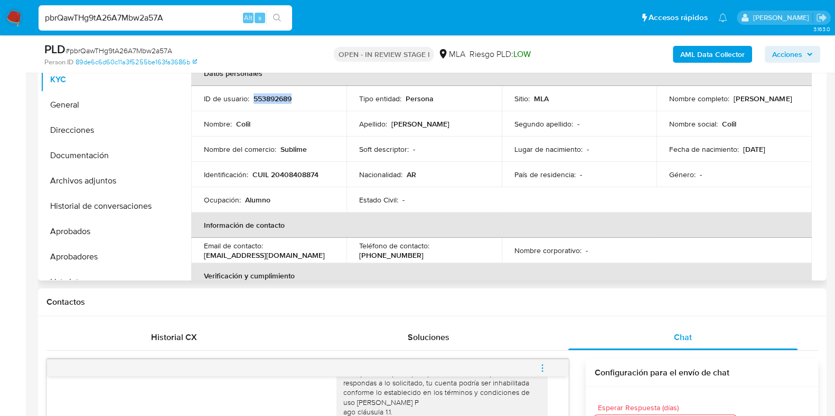
drag, startPoint x: 666, startPoint y: 103, endPoint x: 751, endPoint y: 105, distance: 84.5
click at [751, 103] on div "Nombre completo : [PERSON_NAME]" at bounding box center [734, 99] width 130 height 10
copy p "[PERSON_NAME]"
click at [305, 170] on p "CUIL 20408408874" at bounding box center [285, 175] width 66 height 10
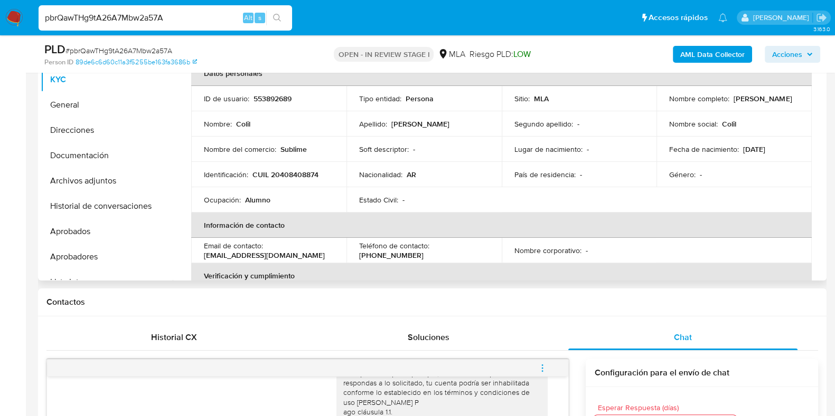
click at [297, 170] on p "CUIL 20408408874" at bounding box center [285, 175] width 66 height 10
copy p "20408408874"
click at [289, 172] on p "CUIL 20408408874" at bounding box center [285, 175] width 66 height 10
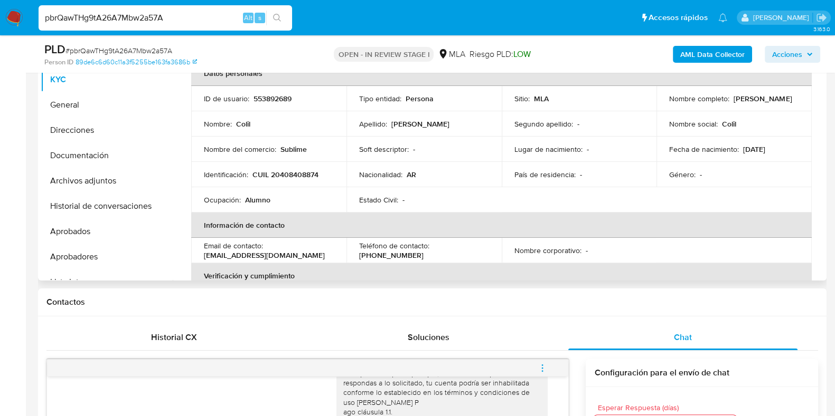
click at [285, 183] on td "Identificación : CUIL 20408408874" at bounding box center [268, 174] width 155 height 25
click at [281, 175] on p "CUIL 20408408874" at bounding box center [285, 175] width 66 height 10
copy p "20408408874"
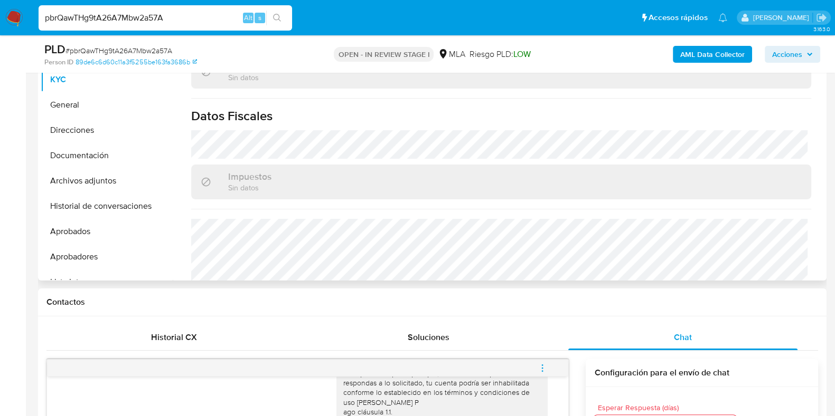
scroll to position [555, 0]
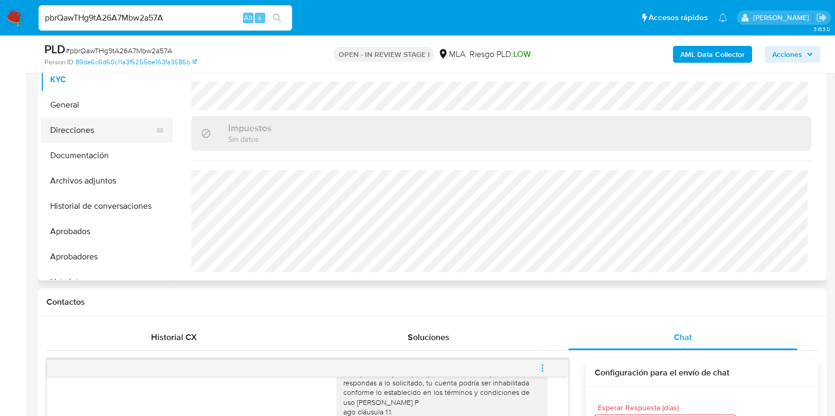
click at [104, 133] on button "Direcciones" at bounding box center [103, 130] width 124 height 25
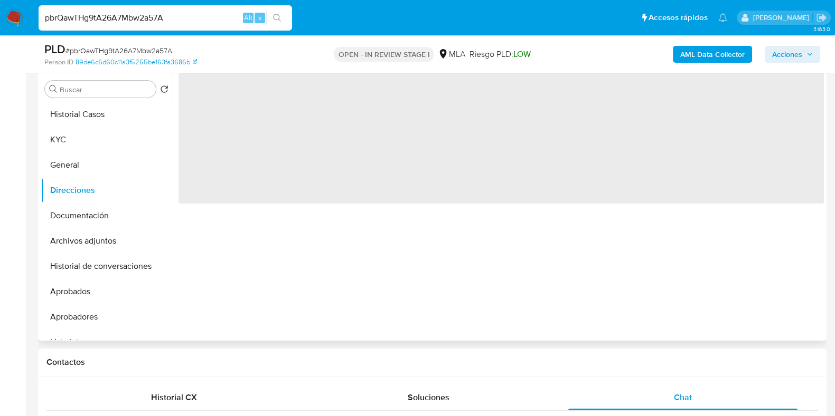
scroll to position [131, 0]
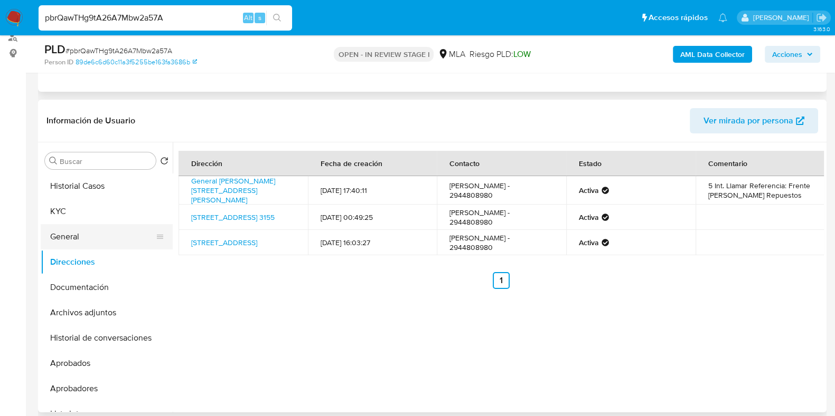
drag, startPoint x: 109, startPoint y: 226, endPoint x: 116, endPoint y: 237, distance: 12.3
click at [109, 226] on button "General" at bounding box center [103, 236] width 124 height 25
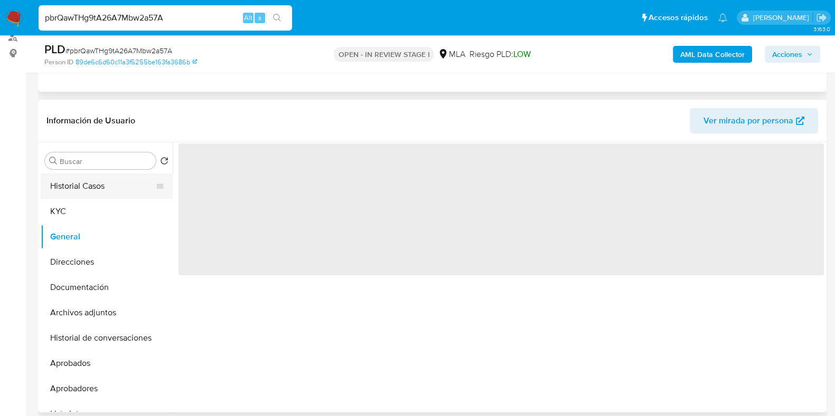
click at [102, 192] on button "Historial Casos" at bounding box center [103, 186] width 124 height 25
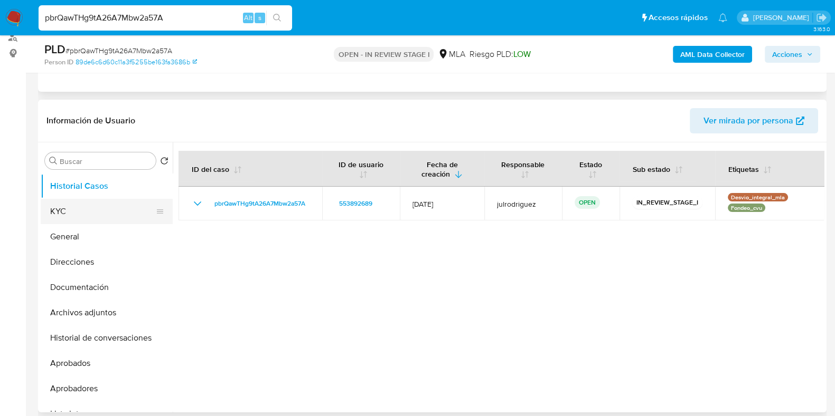
click at [97, 206] on button "KYC" at bounding box center [103, 211] width 124 height 25
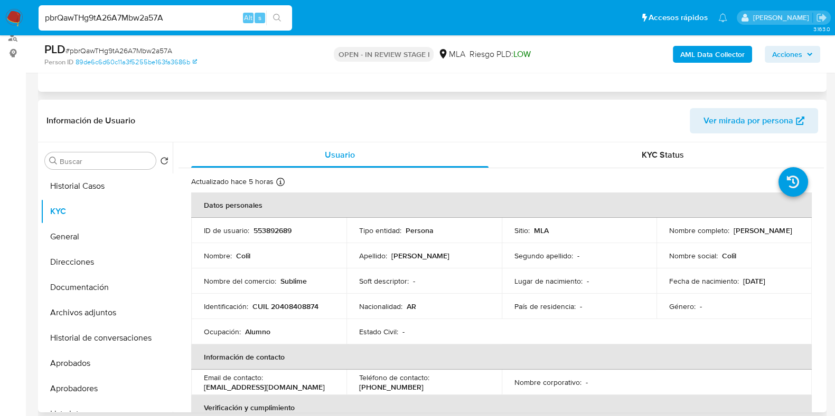
click at [294, 305] on p "CUIL 20408408874" at bounding box center [285, 307] width 66 height 10
drag, startPoint x: 294, startPoint y: 305, endPoint x: 297, endPoint y: 288, distance: 17.1
click at [294, 305] on p "CUIL 20408408874" at bounding box center [285, 307] width 66 height 10
copy p "20408408874"
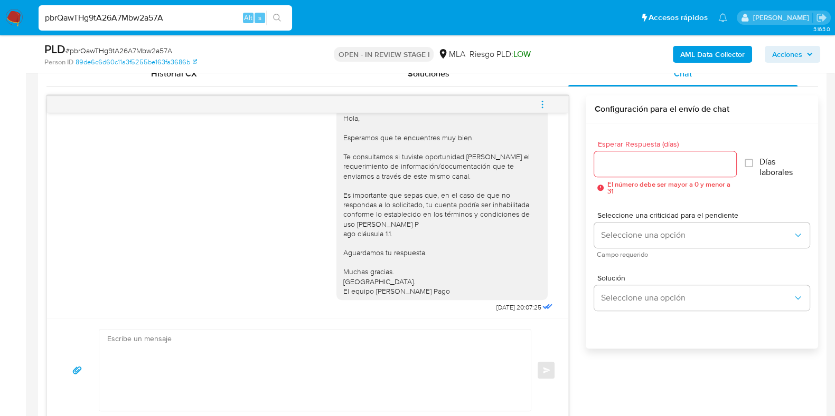
scroll to position [527, 0]
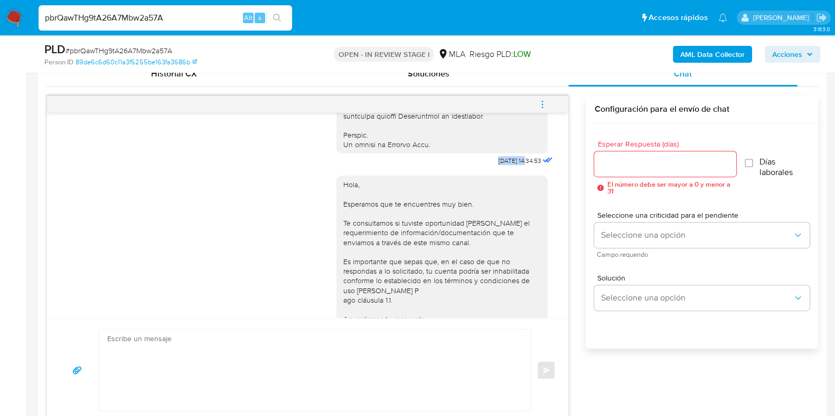
drag, startPoint x: 472, startPoint y: 177, endPoint x: 507, endPoint y: 178, distance: 34.9
copy span "17/09/2025"
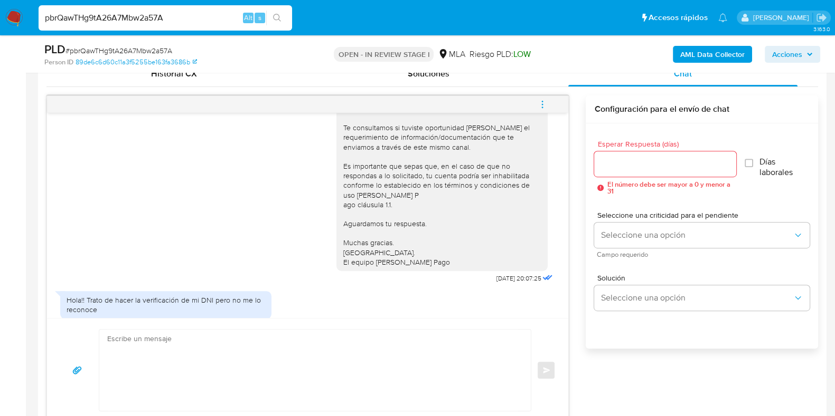
scroll to position [707, 0]
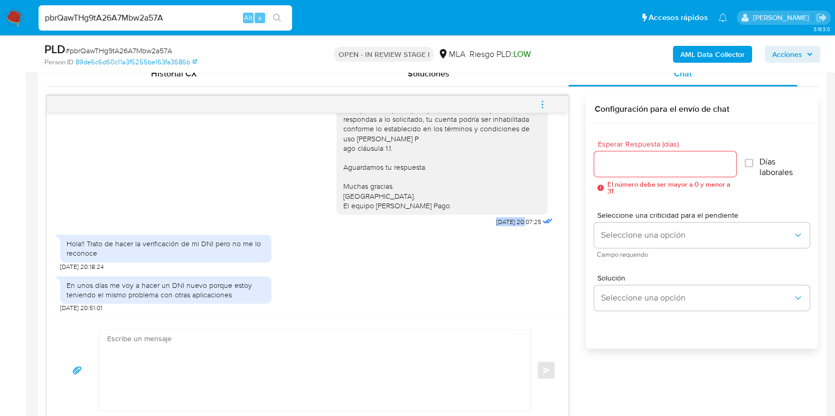
drag, startPoint x: 468, startPoint y: 220, endPoint x: 504, endPoint y: 223, distance: 36.6
click at [504, 223] on div "Hola, Esperamos que te encuentres muy bien. Te consultamos si tuviste oportunid…" at bounding box center [445, 122] width 219 height 213
drag, startPoint x: 544, startPoint y: 104, endPoint x: 520, endPoint y: 93, distance: 25.5
click at [544, 103] on icon "menu-action" at bounding box center [542, 105] width 10 height 10
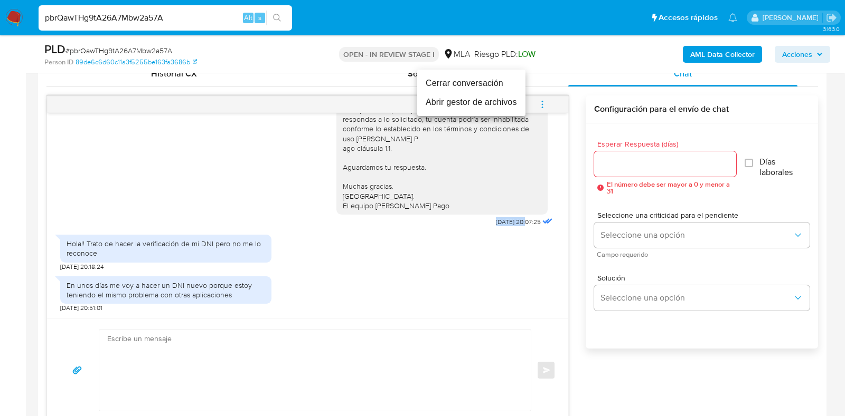
click at [466, 85] on li "Cerrar conversación" at bounding box center [471, 83] width 108 height 19
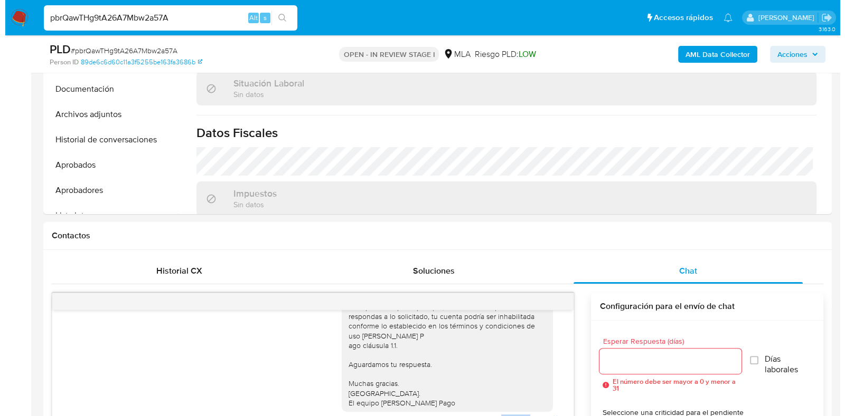
scroll to position [1613, 0]
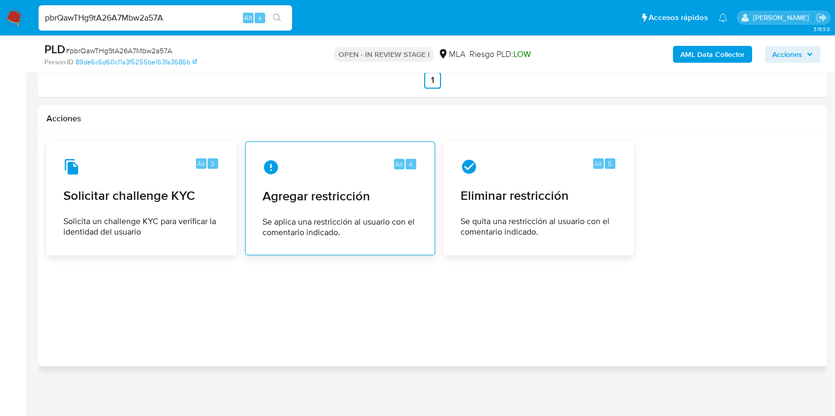
click at [401, 228] on span "Se aplica una restricción al usuario con el comentario indicado." at bounding box center [339, 227] width 155 height 21
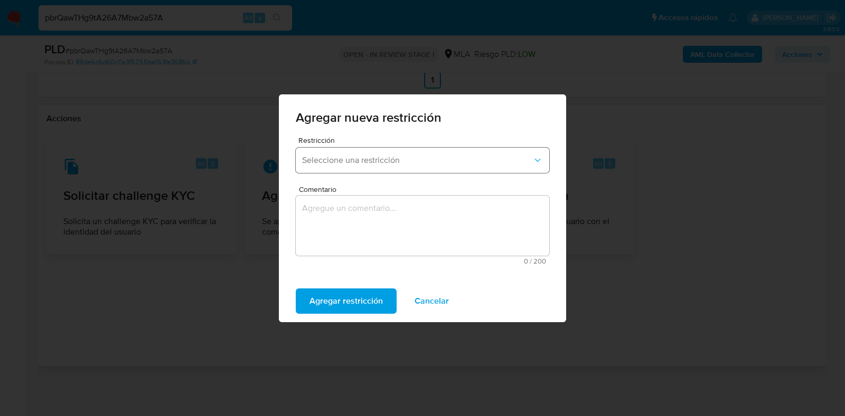
click at [354, 162] on span "Seleccione una restricción" at bounding box center [417, 160] width 230 height 11
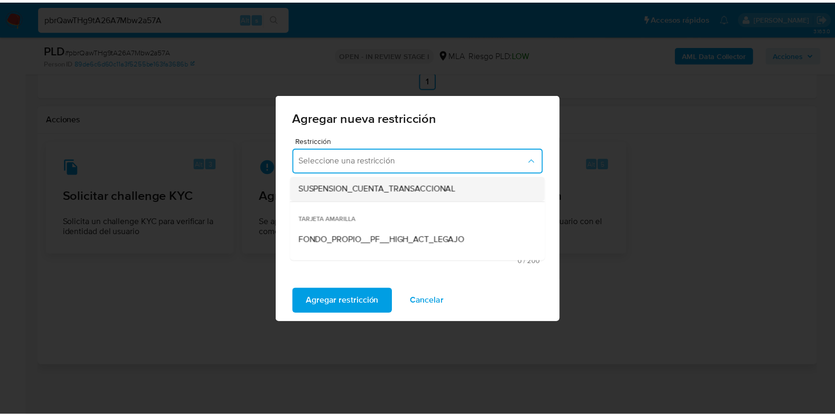
scroll to position [131, 0]
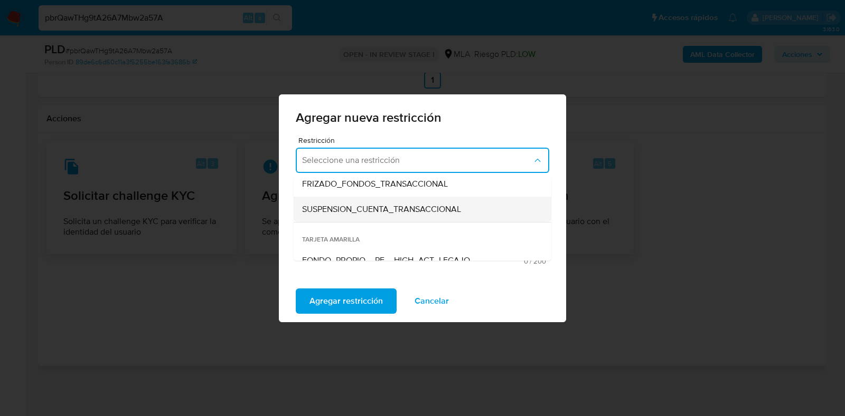
click at [382, 209] on span "SUSPENSION_CUENTA_TRANSACCIONAL" at bounding box center [381, 209] width 159 height 11
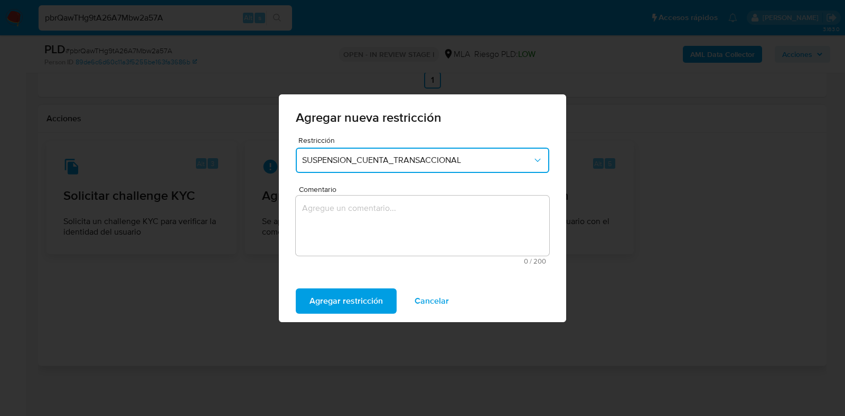
click at [375, 215] on textarea "Comentario" at bounding box center [422, 226] width 253 height 60
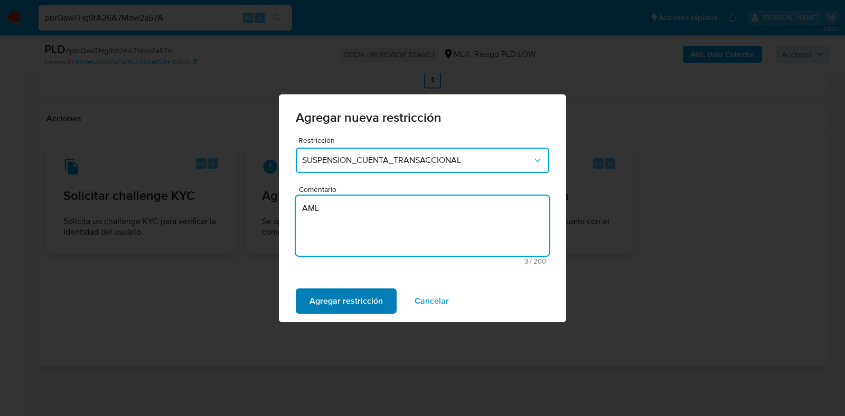
type textarea "AML"
click at [349, 302] on span "Agregar restricción" at bounding box center [345, 301] width 73 height 23
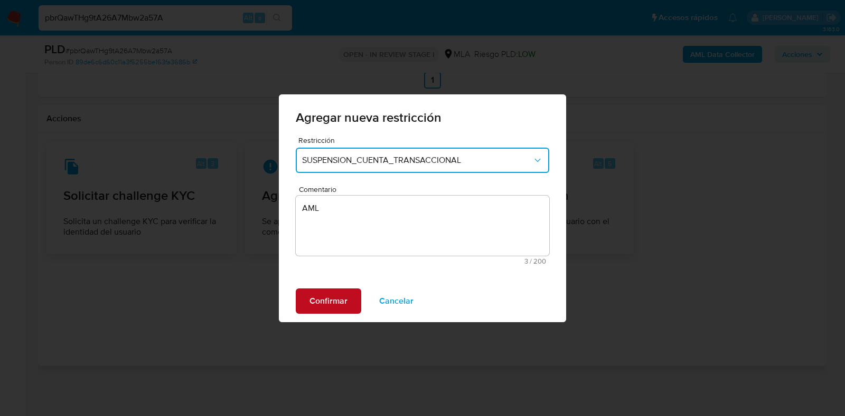
click at [350, 295] on button "Confirmar" at bounding box center [328, 301] width 65 height 25
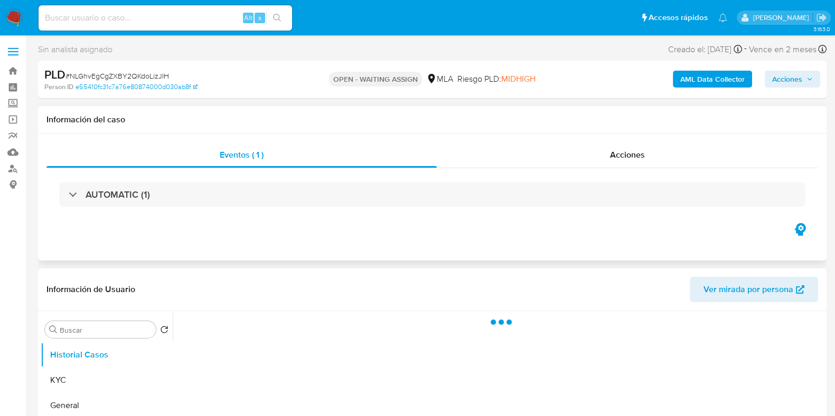
select select "10"
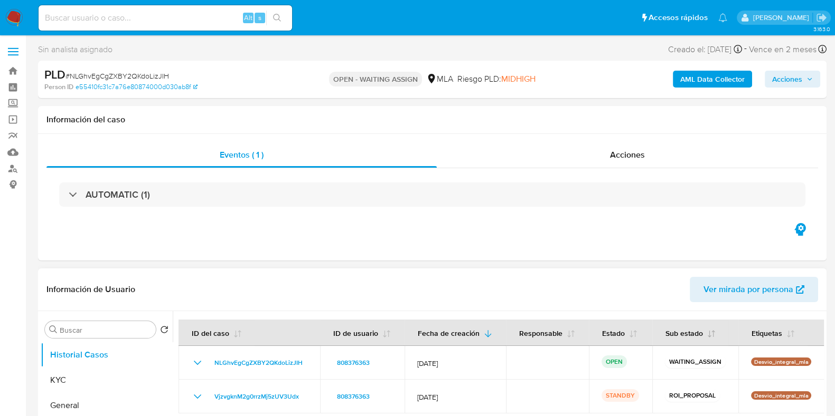
scroll to position [131, 0]
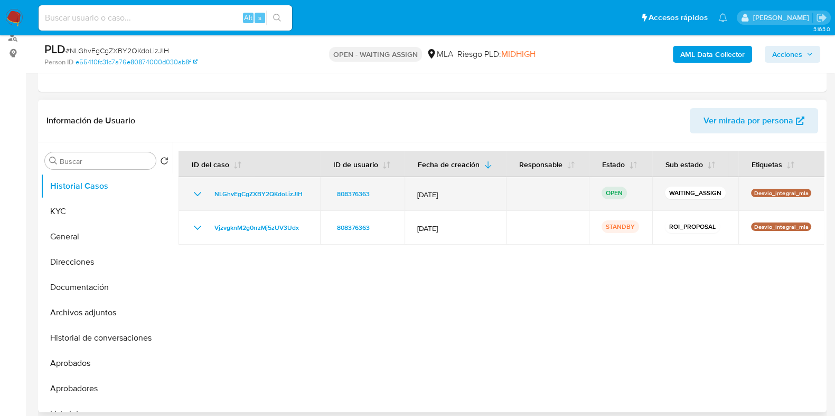
drag, startPoint x: 311, startPoint y: 196, endPoint x: 203, endPoint y: 192, distance: 108.3
click at [201, 193] on td "NLGhvEgCgZXBY2QKdoLizJIH" at bounding box center [248, 194] width 141 height 34
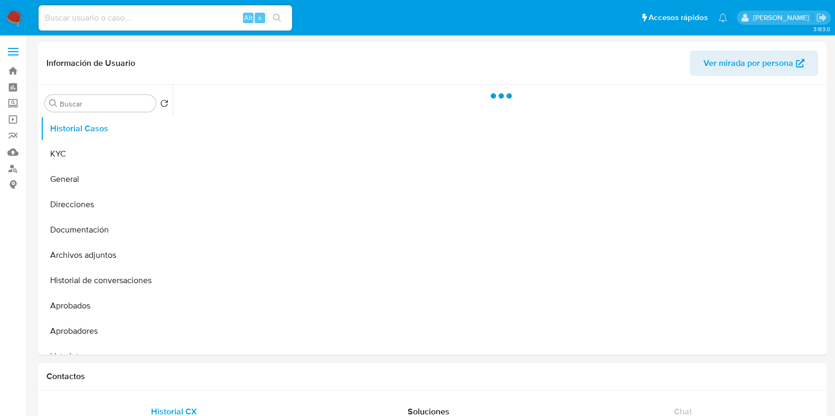
select select "10"
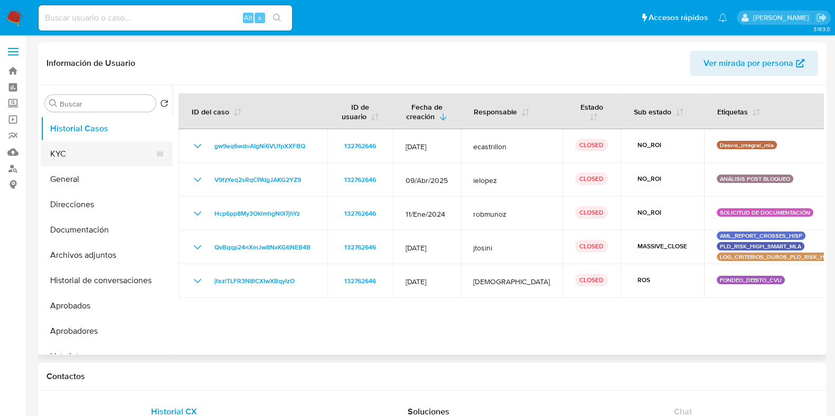
click at [61, 157] on button "KYC" at bounding box center [103, 153] width 124 height 25
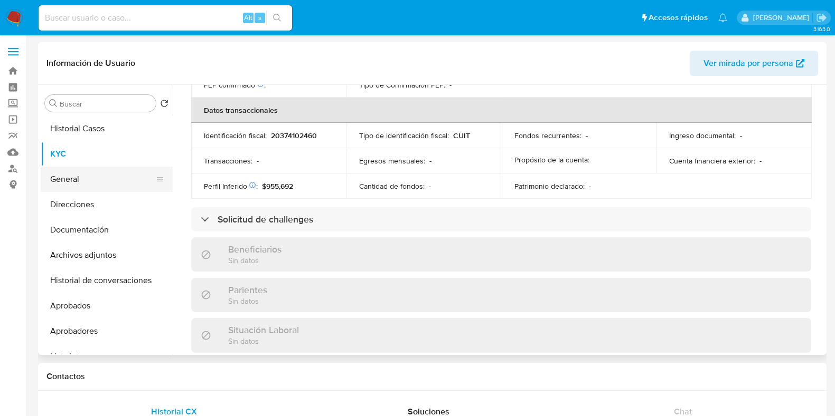
scroll to position [566, 0]
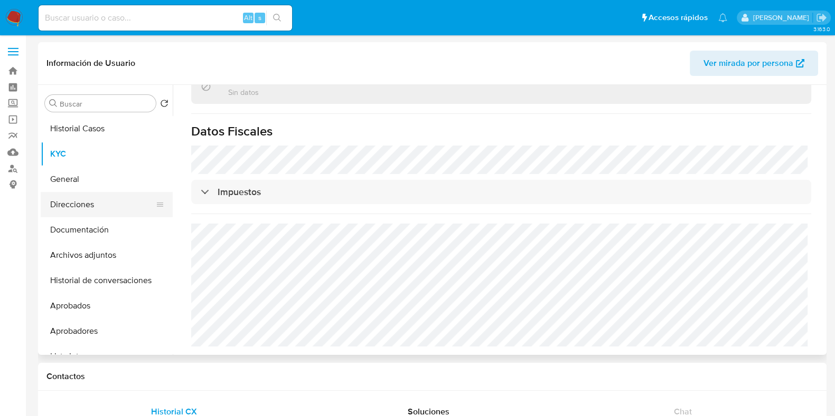
click at [87, 202] on button "Direcciones" at bounding box center [103, 204] width 124 height 25
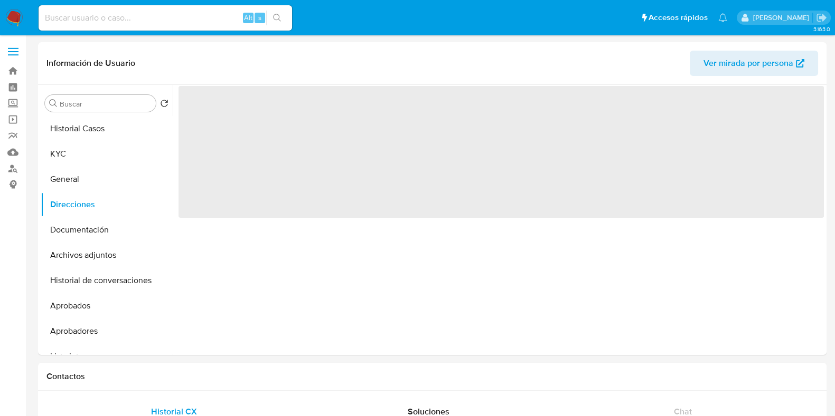
scroll to position [0, 0]
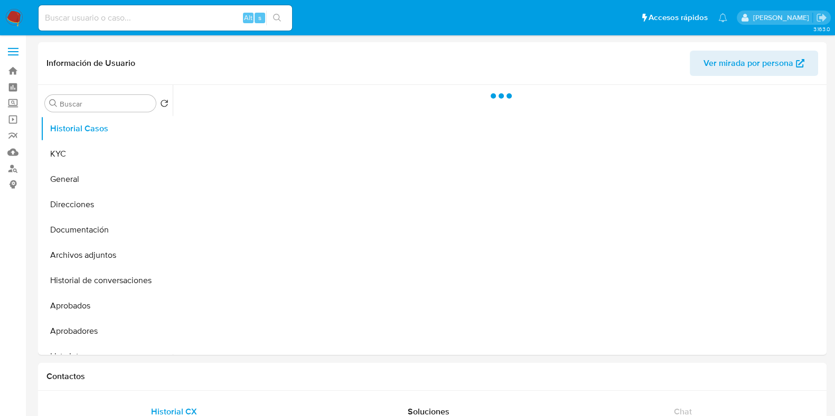
select select "10"
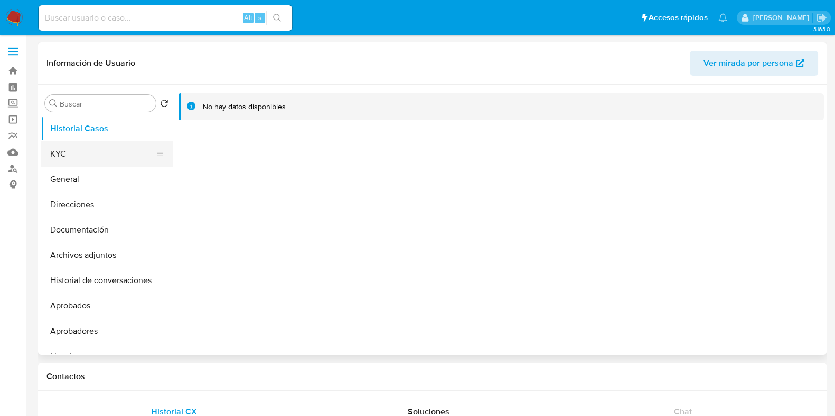
click at [105, 151] on button "KYC" at bounding box center [103, 153] width 124 height 25
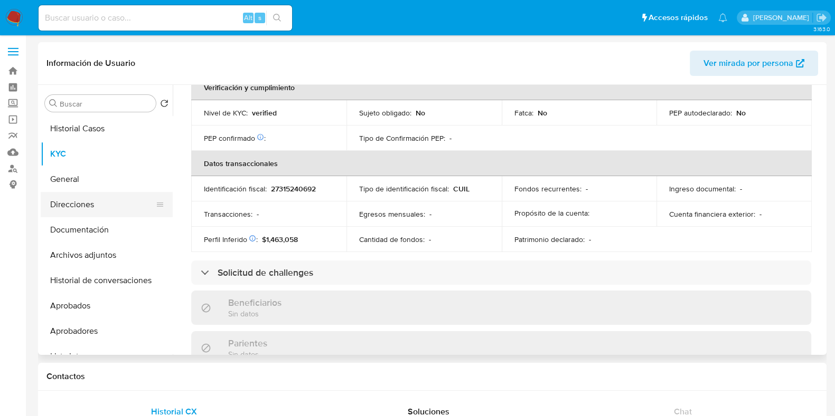
scroll to position [513, 0]
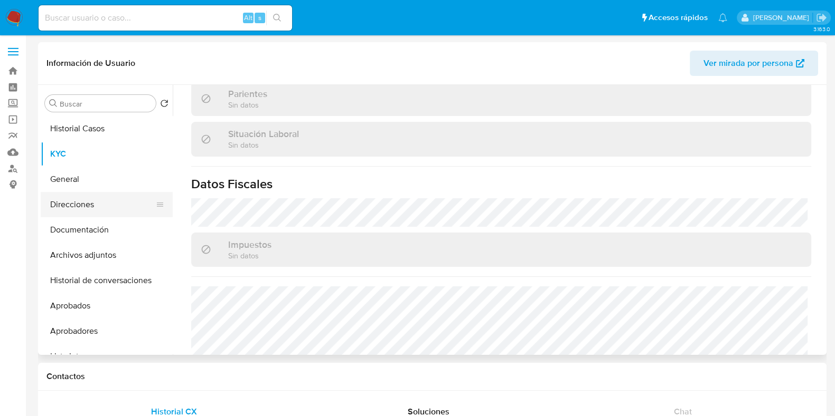
click at [72, 210] on button "Direcciones" at bounding box center [103, 204] width 124 height 25
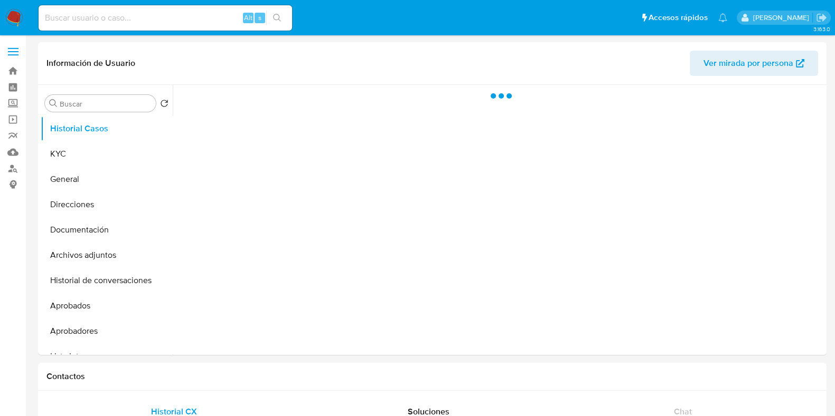
select select "10"
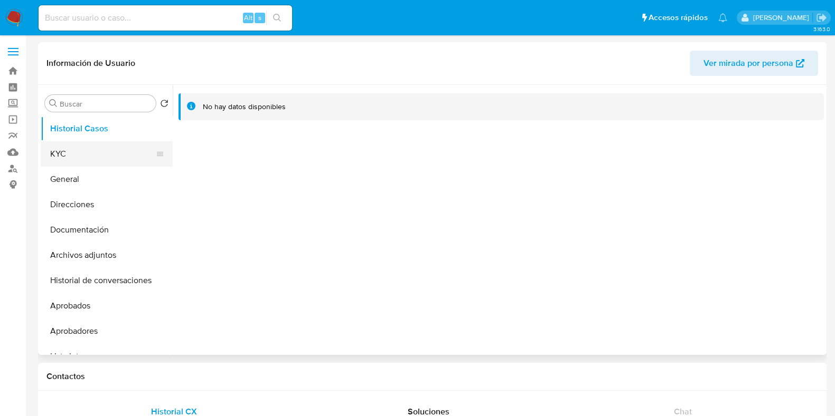
click at [62, 147] on button "KYC" at bounding box center [103, 153] width 124 height 25
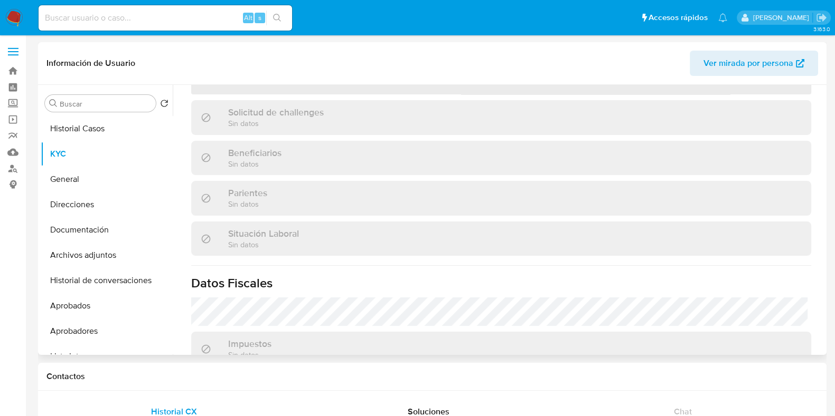
scroll to position [263, 0]
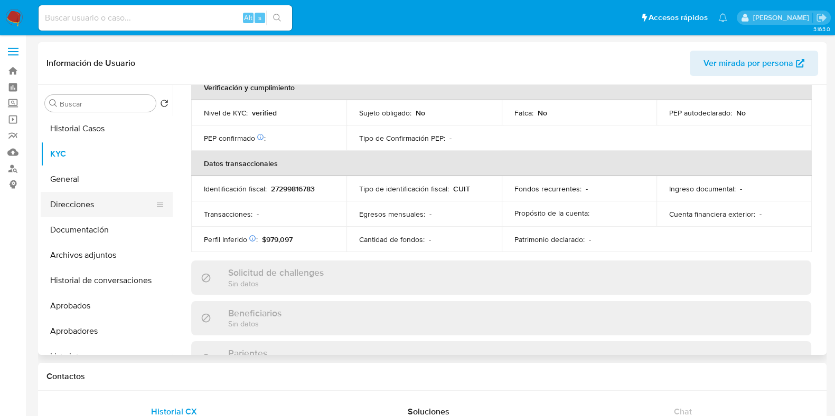
click at [100, 203] on button "Direcciones" at bounding box center [103, 204] width 124 height 25
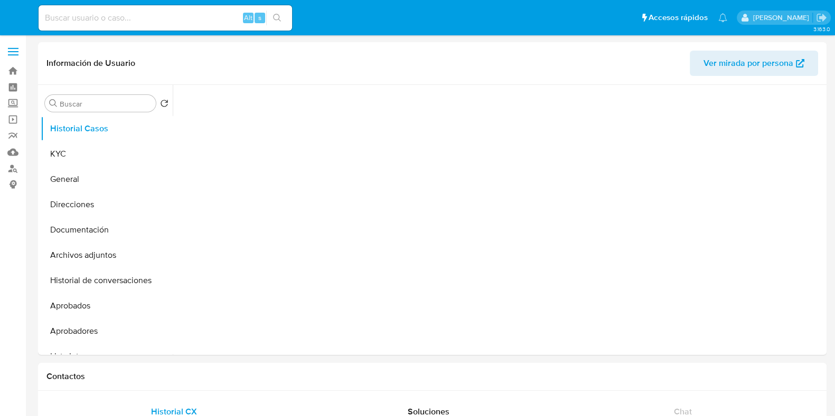
select select "10"
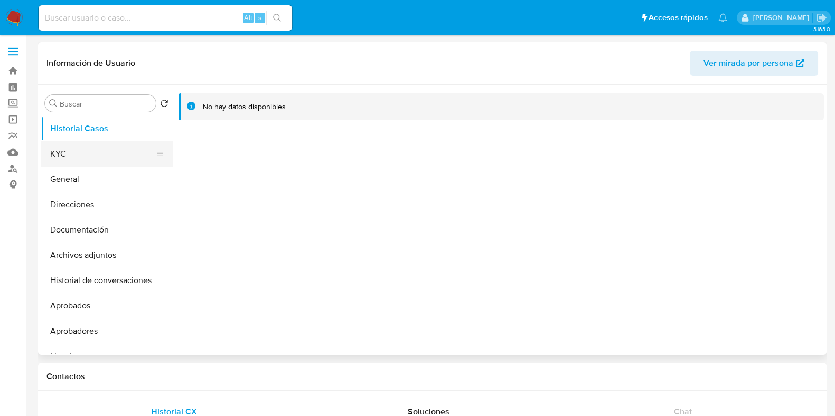
click at [80, 153] on button "KYC" at bounding box center [103, 153] width 124 height 25
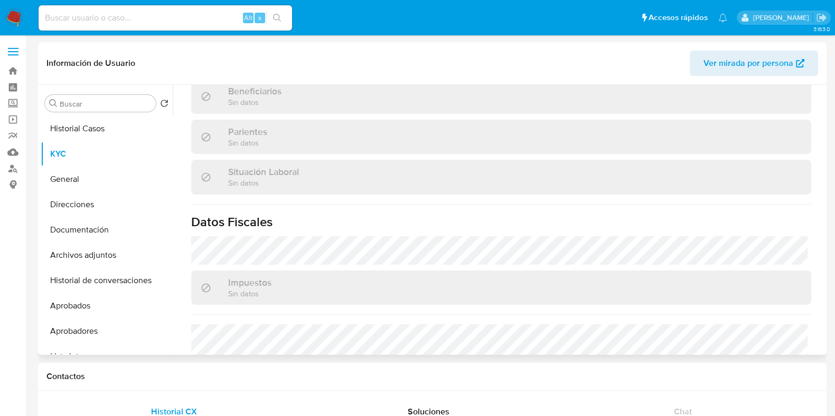
scroll to position [306, 0]
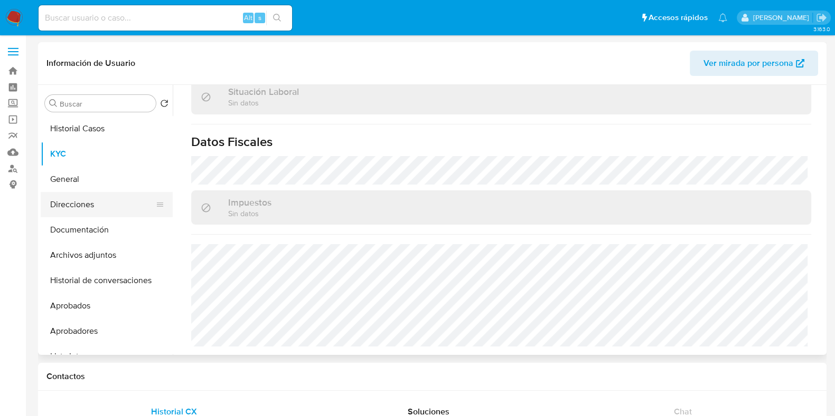
click at [98, 210] on button "Direcciones" at bounding box center [103, 204] width 124 height 25
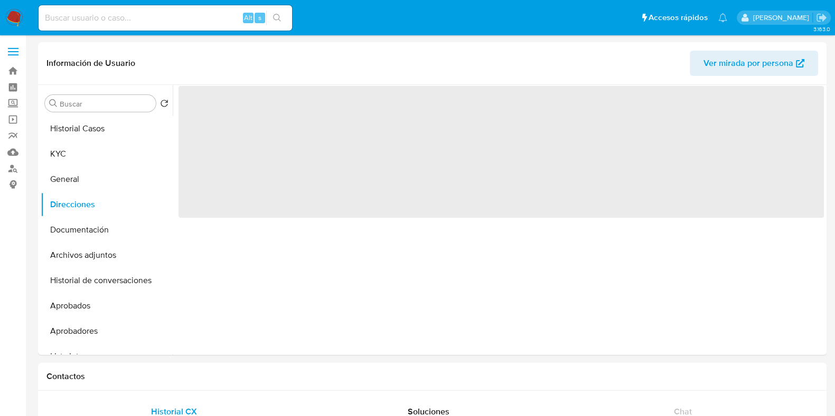
scroll to position [0, 0]
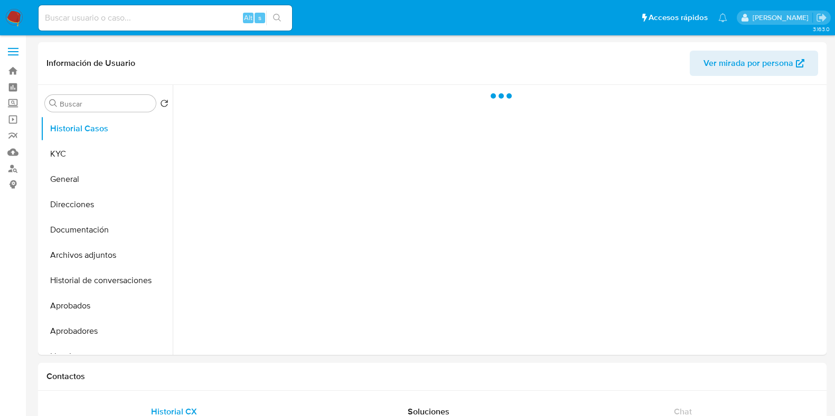
select select "10"
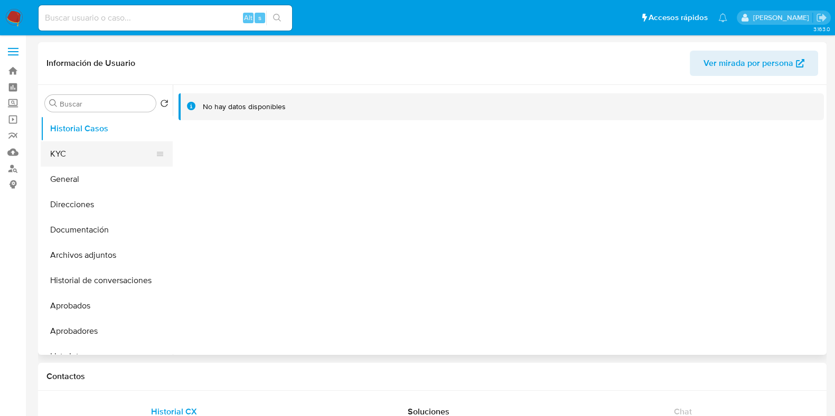
click at [82, 151] on button "KYC" at bounding box center [103, 153] width 124 height 25
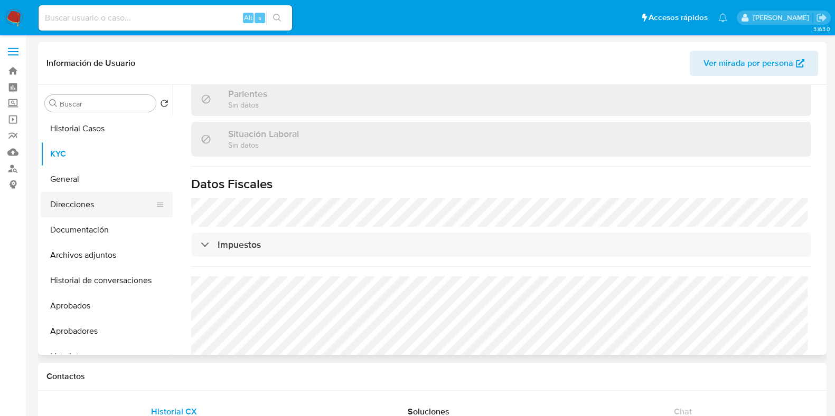
scroll to position [513, 0]
click at [92, 210] on button "Direcciones" at bounding box center [103, 204] width 124 height 25
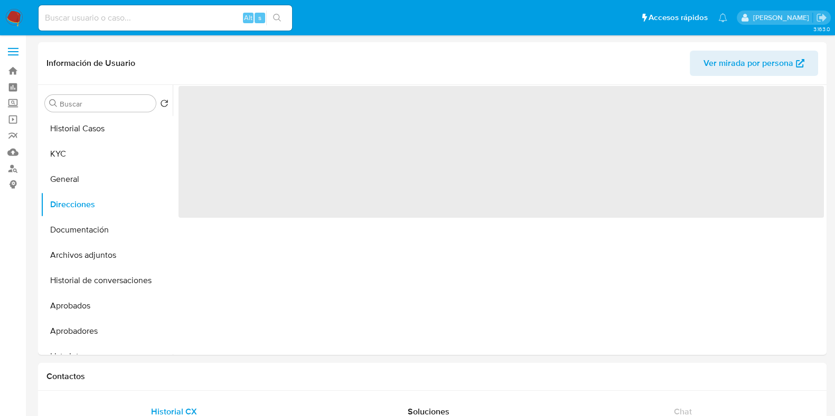
scroll to position [0, 0]
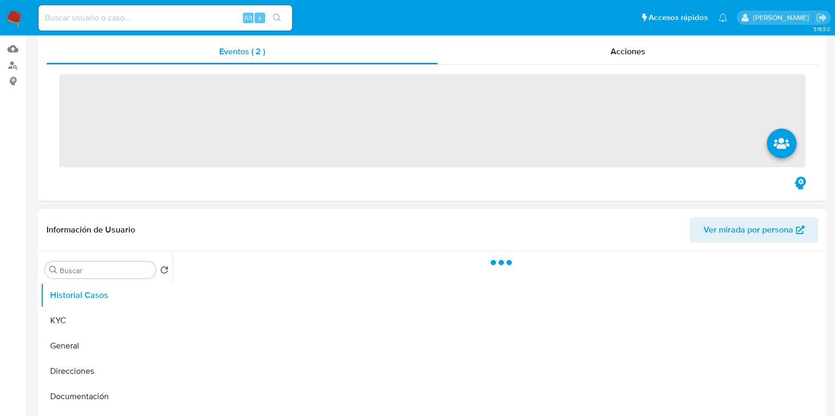
scroll to position [198, 0]
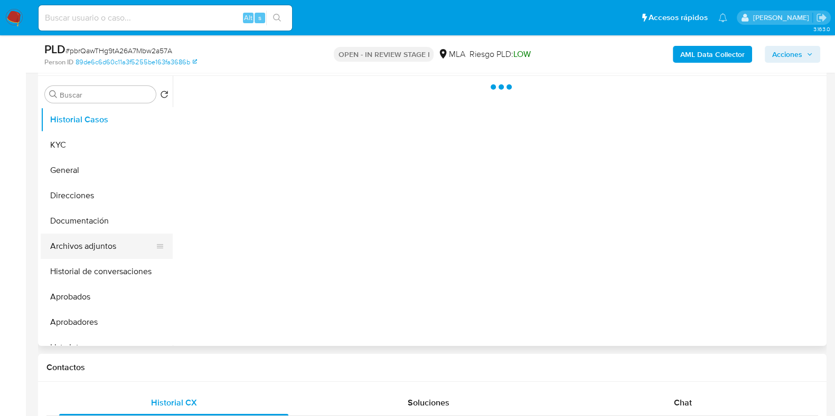
click at [85, 241] on button "Archivos adjuntos" at bounding box center [103, 246] width 124 height 25
select select "10"
click at [103, 271] on button "Historial de conversaciones" at bounding box center [103, 271] width 124 height 25
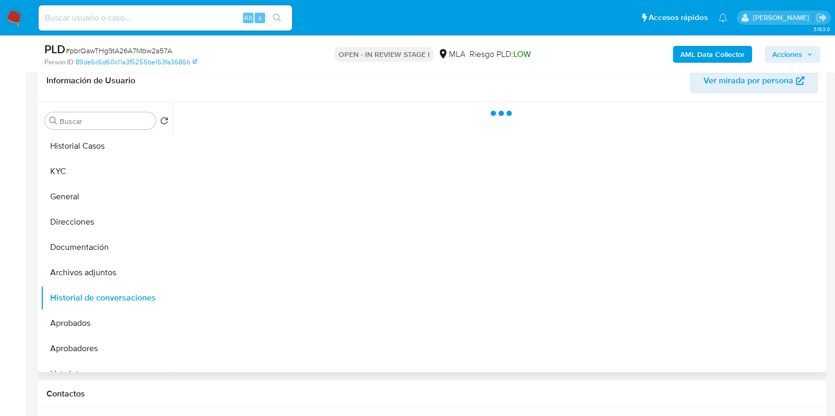
scroll to position [131, 0]
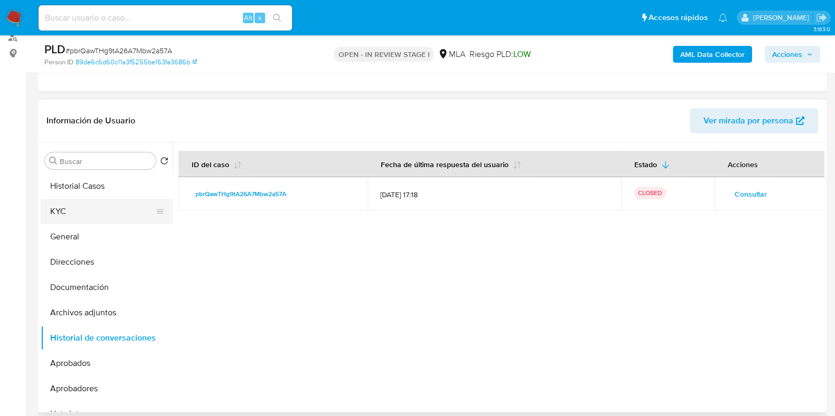
click at [69, 221] on button "KYC" at bounding box center [103, 211] width 124 height 25
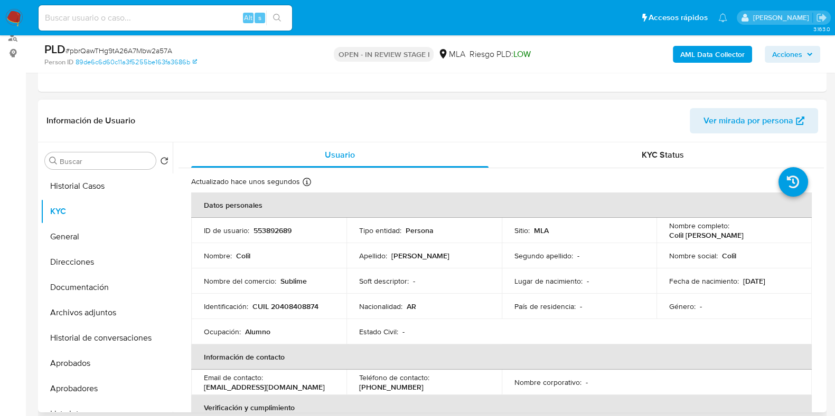
click at [274, 231] on p "553892689" at bounding box center [272, 231] width 38 height 10
copy p "553892689"
click at [135, 48] on span "# pbrQawTHg9tA26A7Mbw2a57A" at bounding box center [118, 50] width 107 height 11
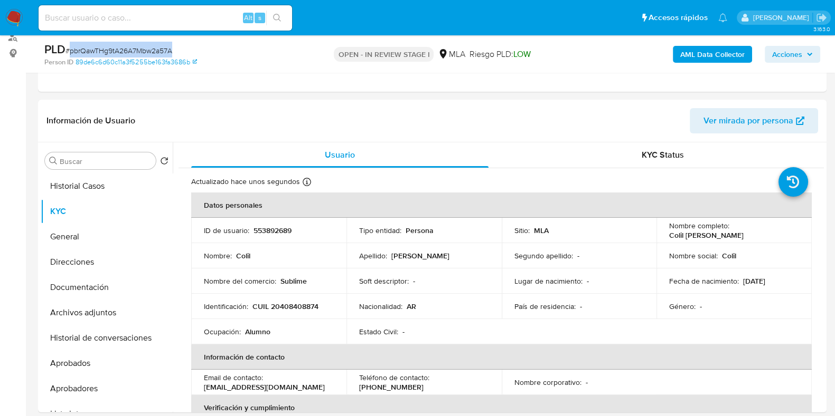
copy span "pbrQawTHg9tA26A7Mbw2a57A"
click at [691, 55] on b "AML Data Collector" at bounding box center [712, 54] width 64 height 17
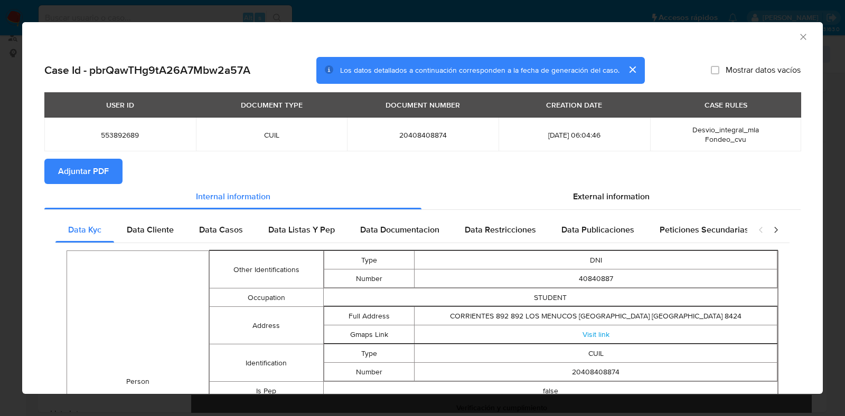
click at [800, 36] on icon "Cerrar ventana" at bounding box center [803, 37] width 6 height 6
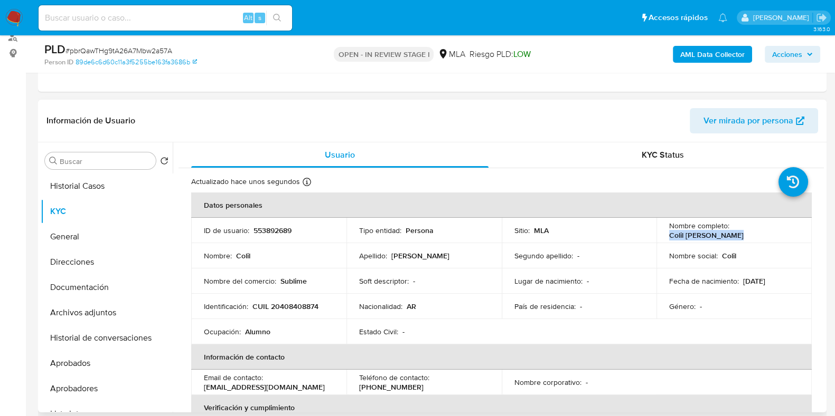
drag, startPoint x: 665, startPoint y: 233, endPoint x: 771, endPoint y: 231, distance: 106.6
click at [771, 231] on td "Nombre completo : Colil Axel Fernando" at bounding box center [733, 230] width 155 height 25
copy p "Colil [PERSON_NAME]"
click at [85, 289] on button "Documentación" at bounding box center [107, 287] width 132 height 25
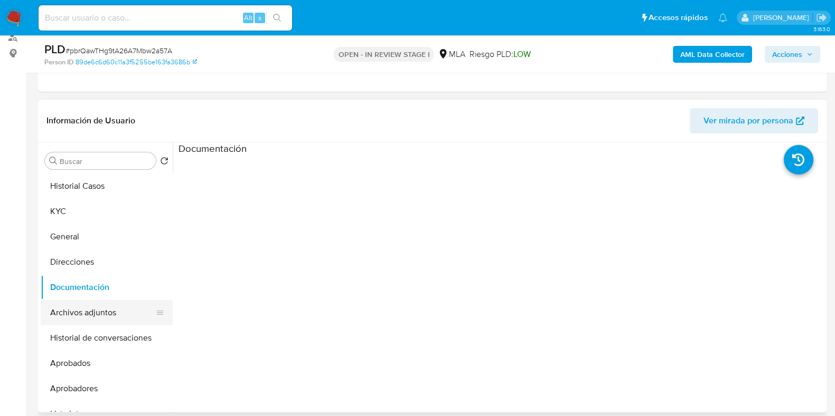
click at [113, 306] on button "Archivos adjuntos" at bounding box center [103, 312] width 124 height 25
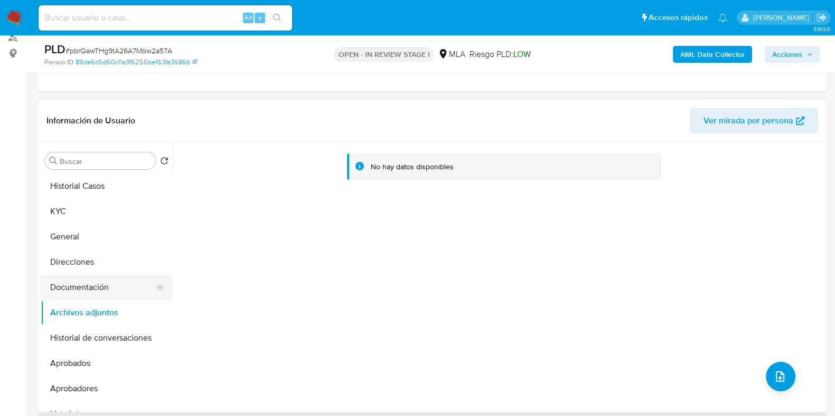
click at [82, 283] on button "Documentación" at bounding box center [103, 287] width 124 height 25
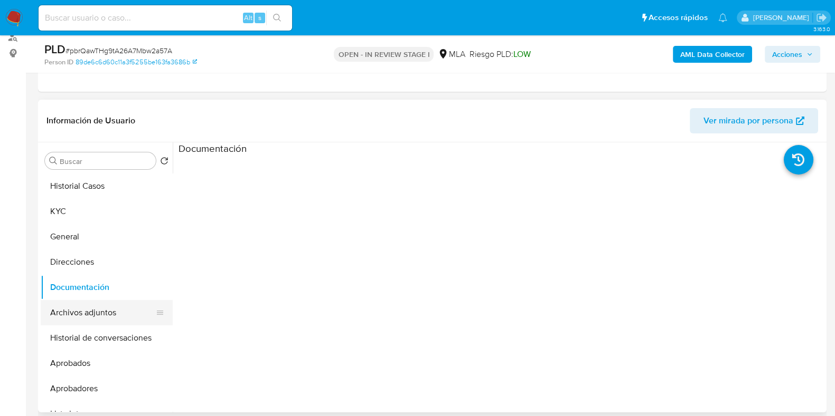
click at [93, 320] on button "Archivos adjuntos" at bounding box center [103, 312] width 124 height 25
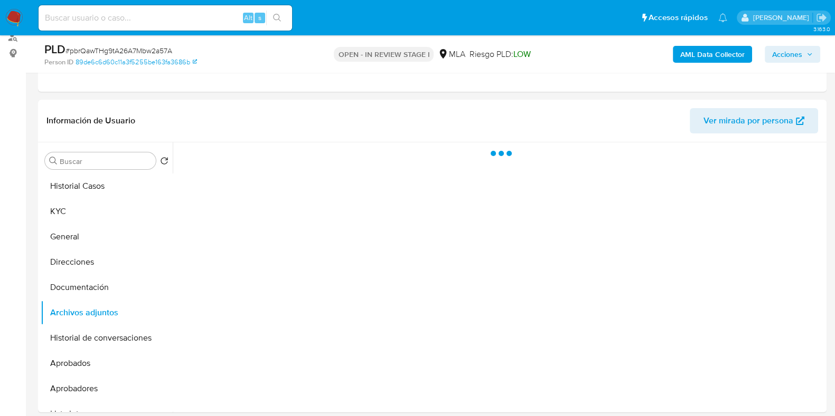
click at [681, 55] on b "AML Data Collector" at bounding box center [712, 54] width 64 height 17
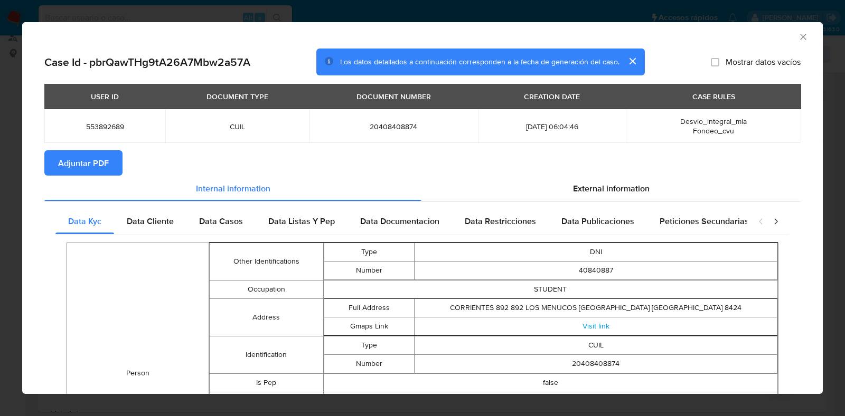
click at [108, 170] on span "Adjuntar PDF" at bounding box center [83, 162] width 51 height 23
drag, startPoint x: 792, startPoint y: 37, endPoint x: 736, endPoint y: 69, distance: 64.1
click at [798, 37] on icon "Cerrar ventana" at bounding box center [803, 37] width 11 height 11
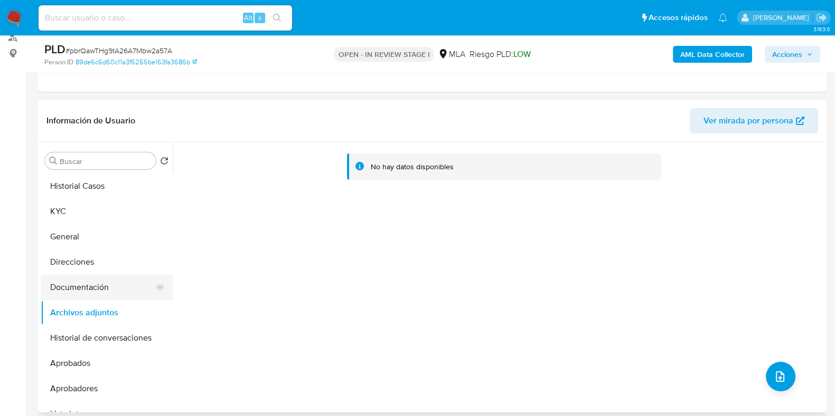
click at [104, 294] on button "Documentación" at bounding box center [103, 287] width 124 height 25
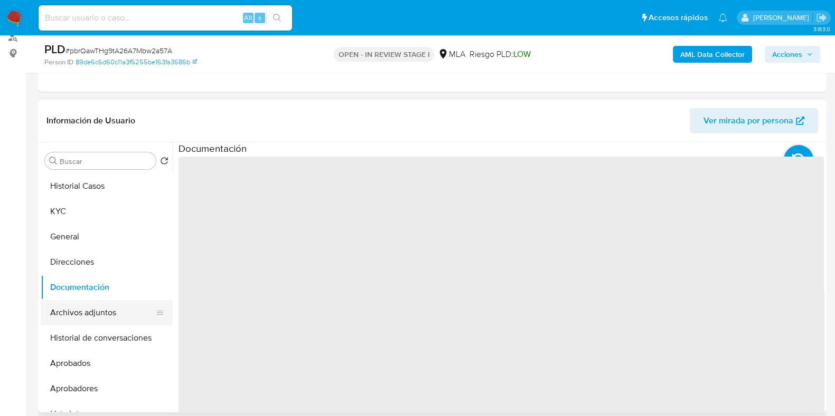
click at [103, 318] on button "Archivos adjuntos" at bounding box center [103, 312] width 124 height 25
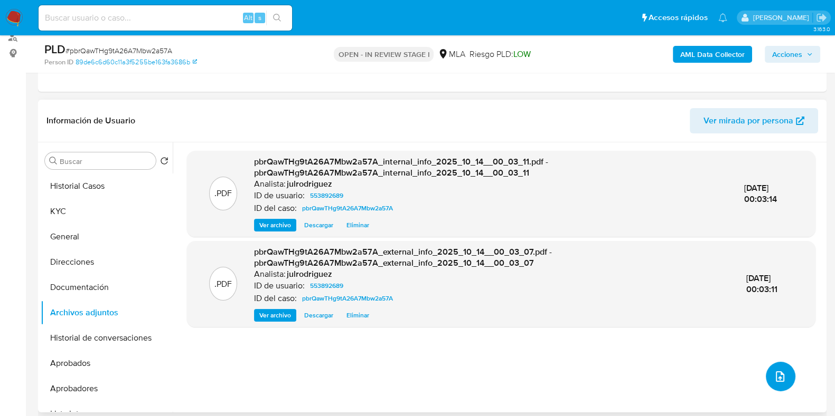
click at [773, 376] on icon "upload-file" at bounding box center [779, 377] width 13 height 13
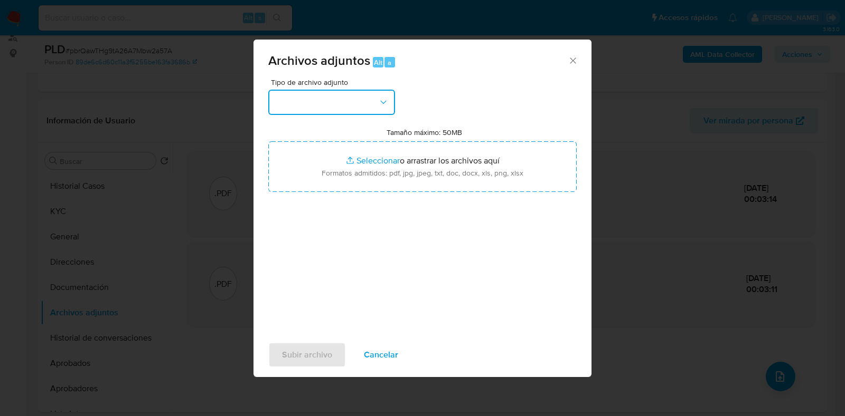
click at [306, 108] on button "button" at bounding box center [331, 102] width 127 height 25
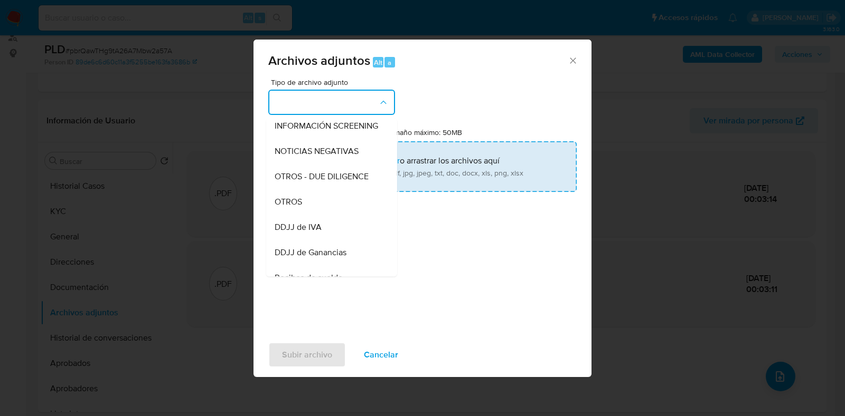
click at [296, 207] on span "OTROS" at bounding box center [287, 202] width 27 height 11
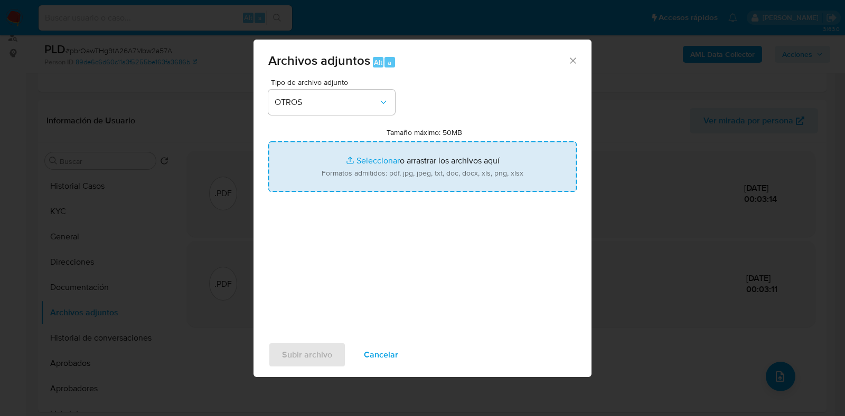
click at [475, 152] on input "Tamaño máximo: 50MB Seleccionar archivos" at bounding box center [422, 166] width 308 height 51
type input "C:\fakepath\Colil Axel Fernando - NOSIS - SEPTIEMBRE 2025.pdf"
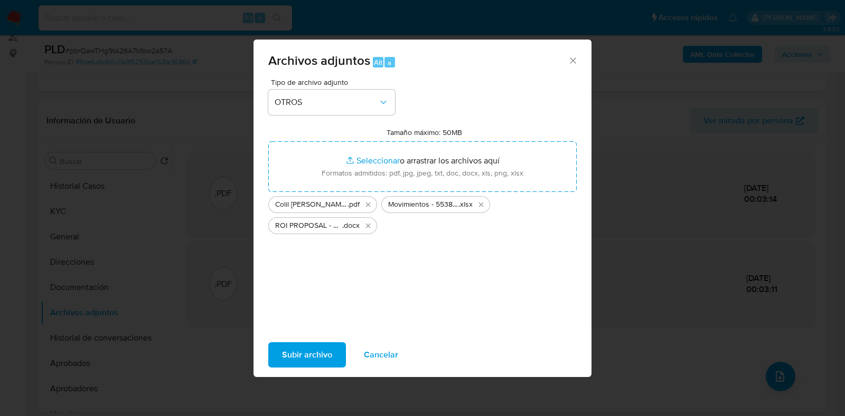
click at [304, 356] on span "Subir archivo" at bounding box center [307, 355] width 50 height 23
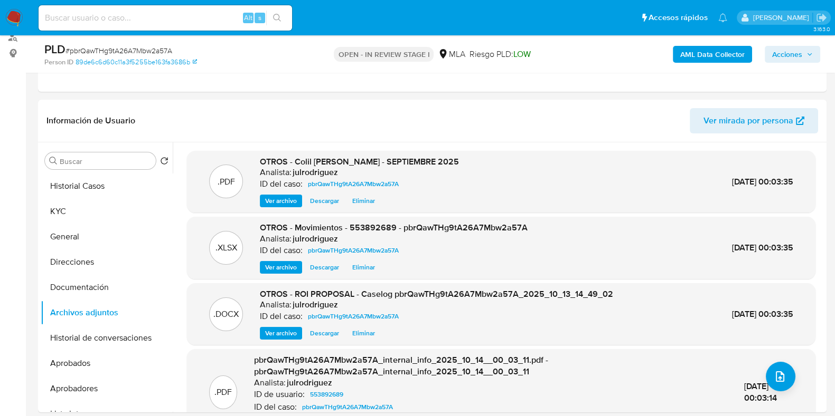
click at [797, 56] on span "Acciones" at bounding box center [787, 54] width 30 height 17
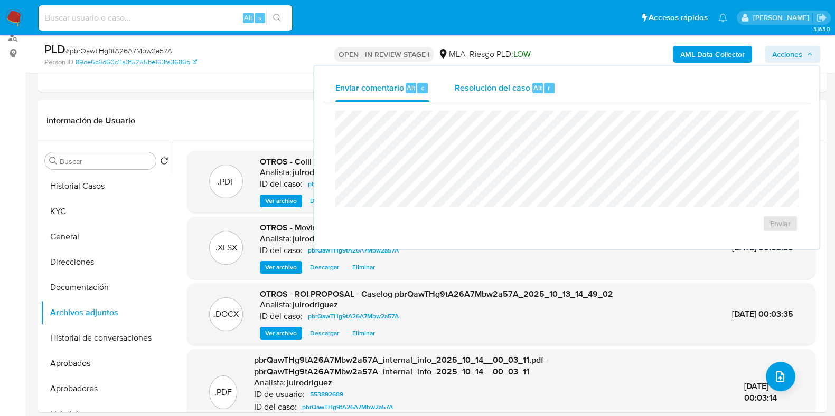
click at [547, 88] on span "r" at bounding box center [548, 88] width 3 height 10
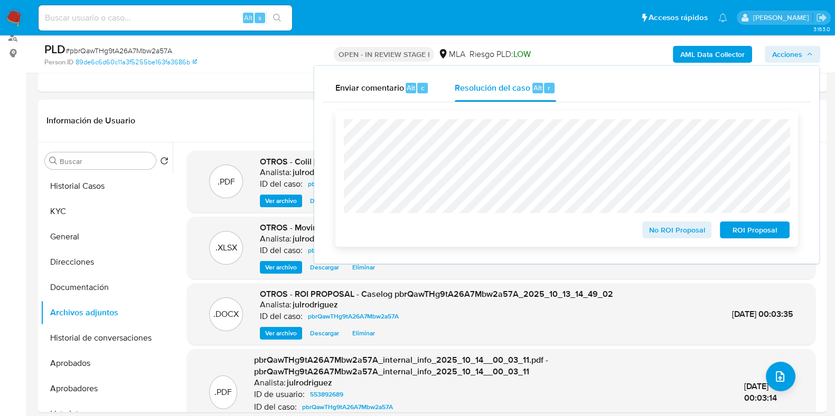
click at [734, 230] on span "ROI Proposal" at bounding box center [754, 230] width 55 height 15
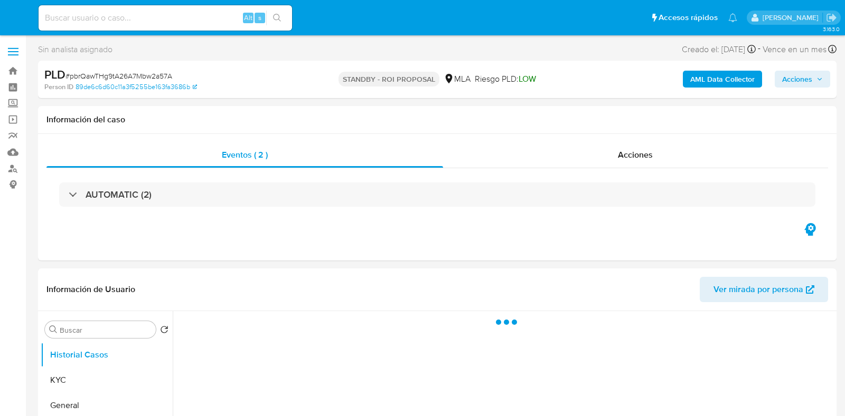
select select "10"
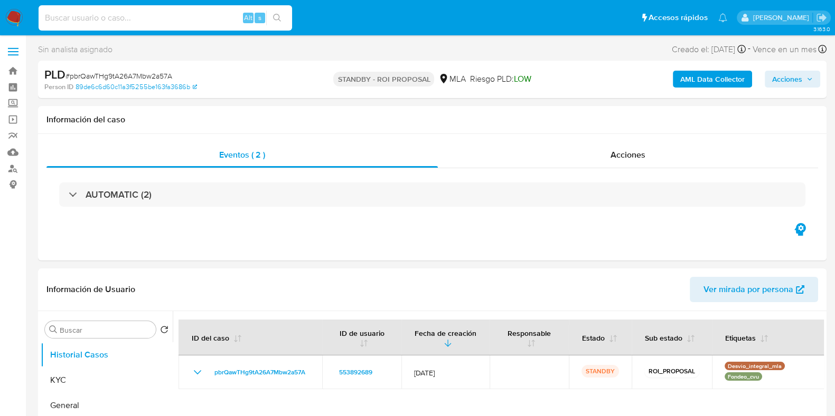
click at [137, 14] on input at bounding box center [165, 18] width 253 height 14
paste input "YVXGHtPNeqBB1XTCVeV1aECU"
type input "YVXGHtPNeqBB1XTCVeV1aECU"
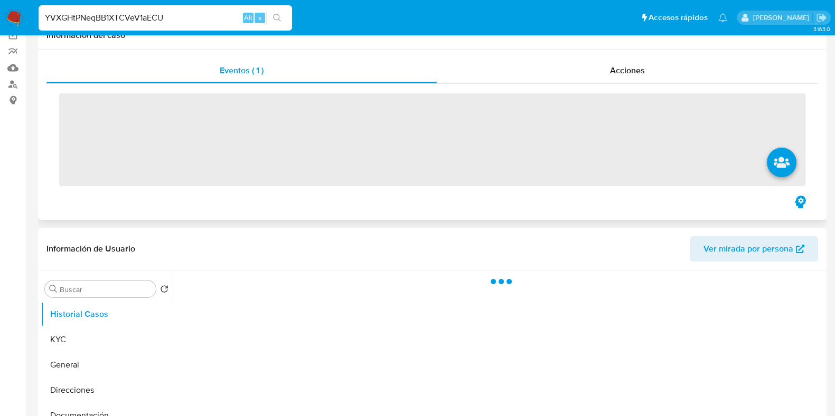
scroll to position [131, 0]
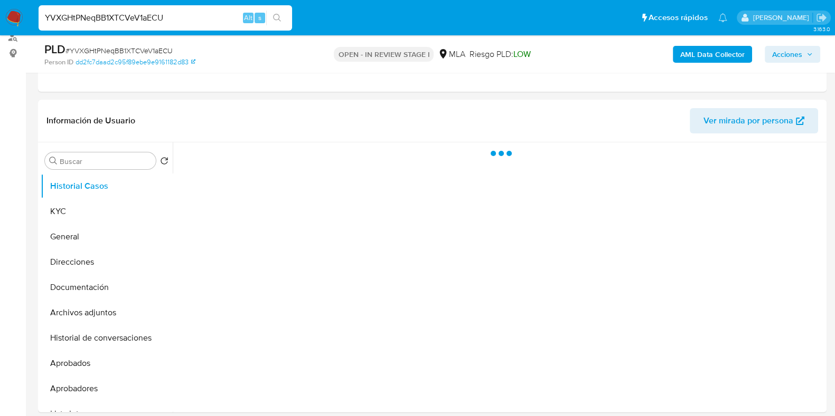
select select "10"
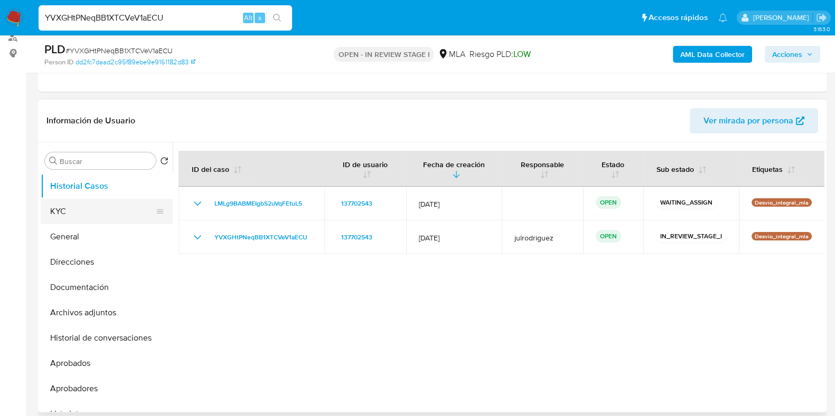
click at [88, 208] on button "KYC" at bounding box center [103, 211] width 124 height 25
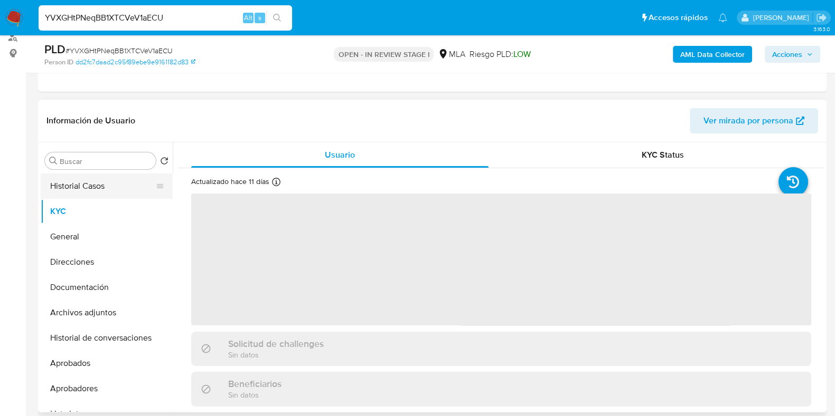
click at [82, 193] on button "Historial Casos" at bounding box center [103, 186] width 124 height 25
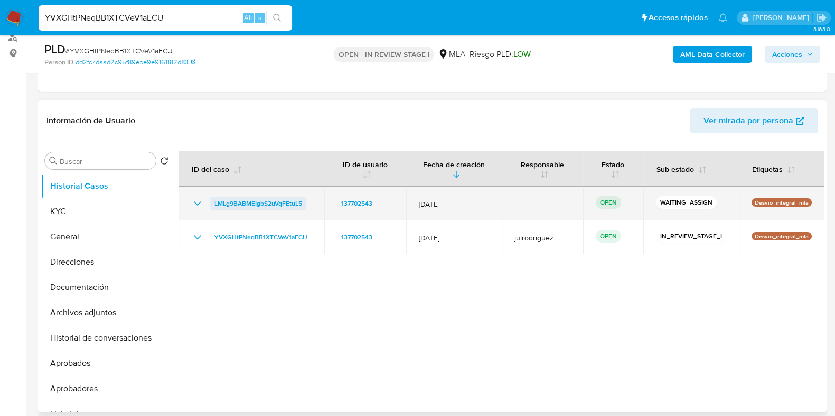
drag, startPoint x: 310, startPoint y: 204, endPoint x: 211, endPoint y: 201, distance: 99.8
click at [211, 201] on td "LMLg9BABMEIgbS2uVqFEtuL5" at bounding box center [251, 204] width 146 height 34
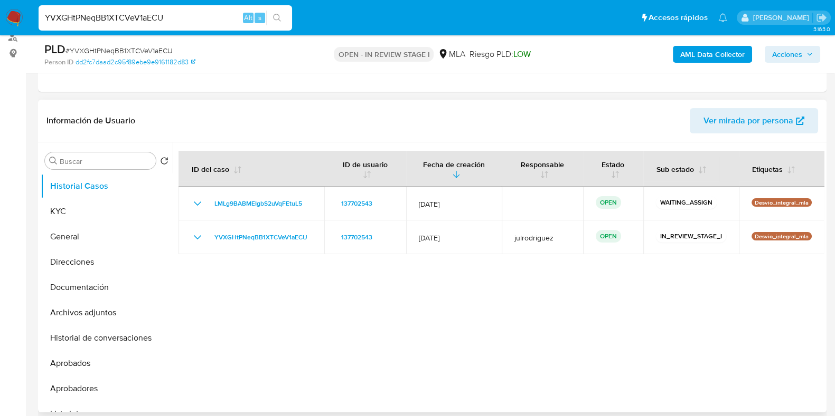
click at [391, 309] on div at bounding box center [498, 278] width 651 height 270
click at [84, 220] on button "KYC" at bounding box center [103, 211] width 124 height 25
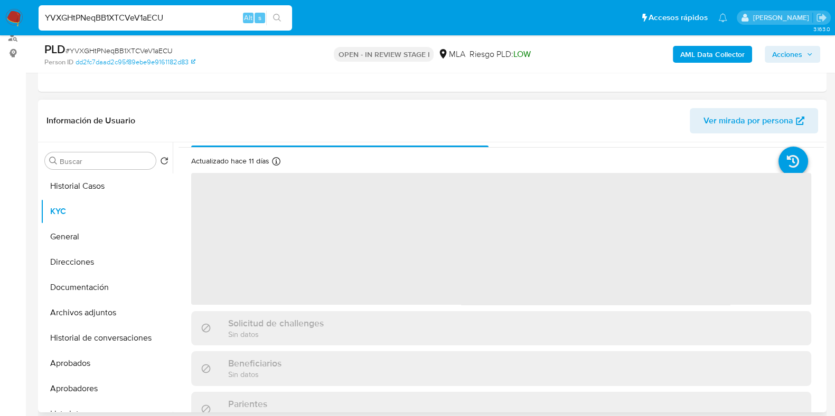
scroll to position [0, 0]
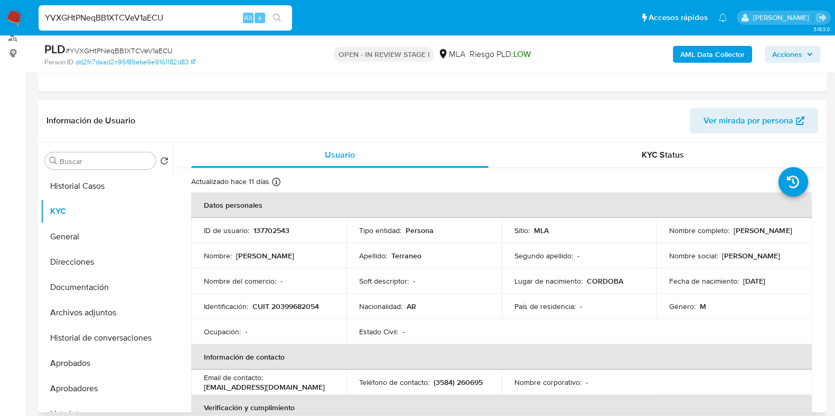
drag, startPoint x: 702, startPoint y: 232, endPoint x: 755, endPoint y: 238, distance: 53.6
click at [755, 238] on td "Nombre completo : [PERSON_NAME]" at bounding box center [733, 230] width 155 height 25
copy p "[PERSON_NAME]"
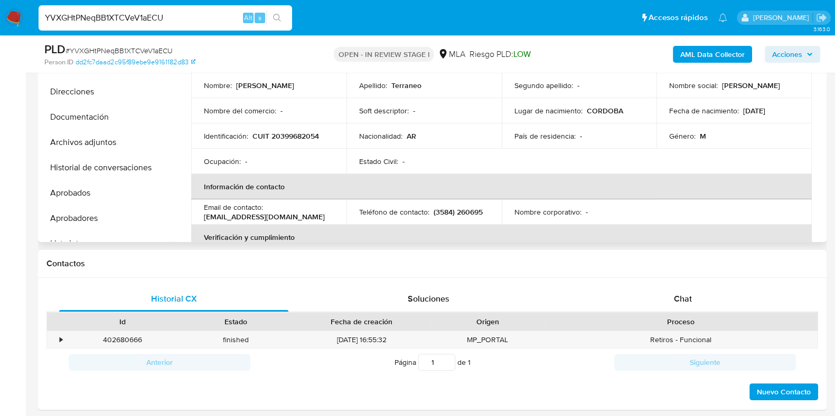
scroll to position [198, 0]
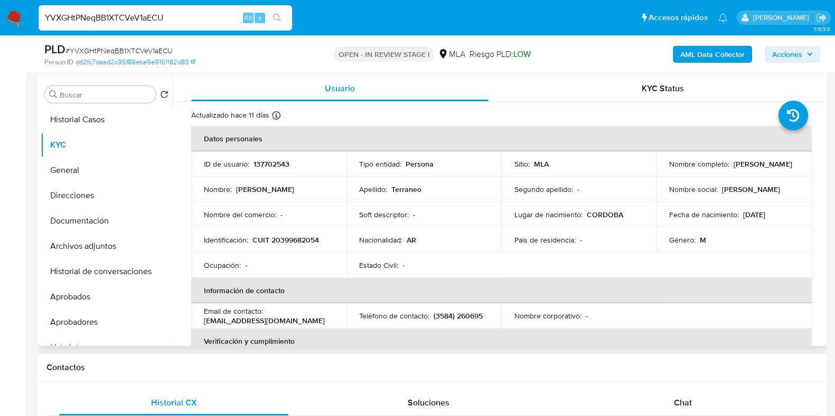
click at [264, 167] on p "137702543" at bounding box center [271, 164] width 36 height 10
copy p "137702543"
click at [157, 52] on span "# YVXGHtPNeqBB1XTCVeV1aECU" at bounding box center [118, 50] width 107 height 11
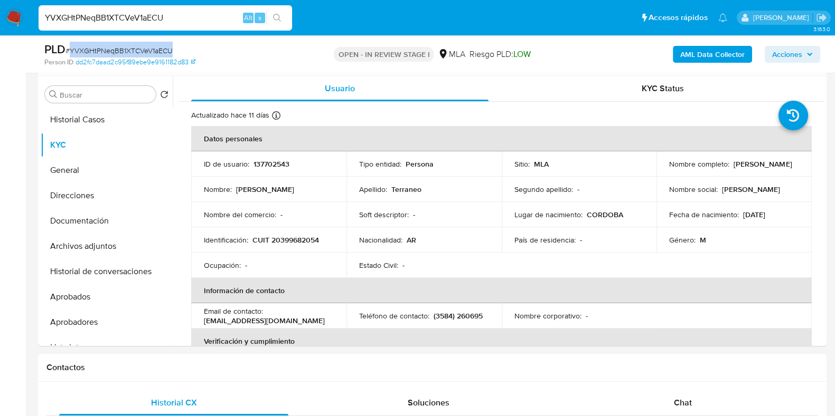
copy span "YVXGHtPNeqBB1XTCVeV1aECU"
click at [98, 215] on button "Documentación" at bounding box center [103, 221] width 124 height 25
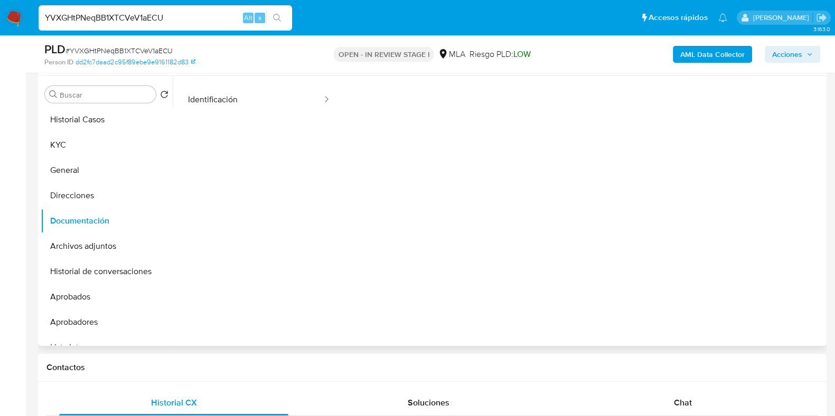
scroll to position [86, 0]
click at [678, 408] on div "Chat" at bounding box center [682, 403] width 229 height 25
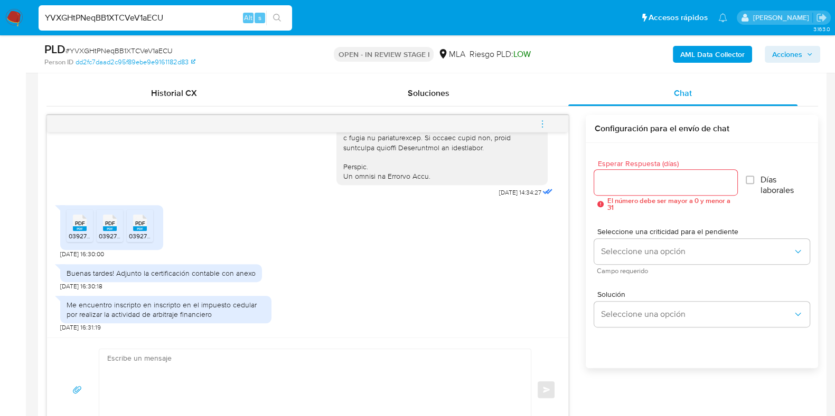
scroll to position [528, 0]
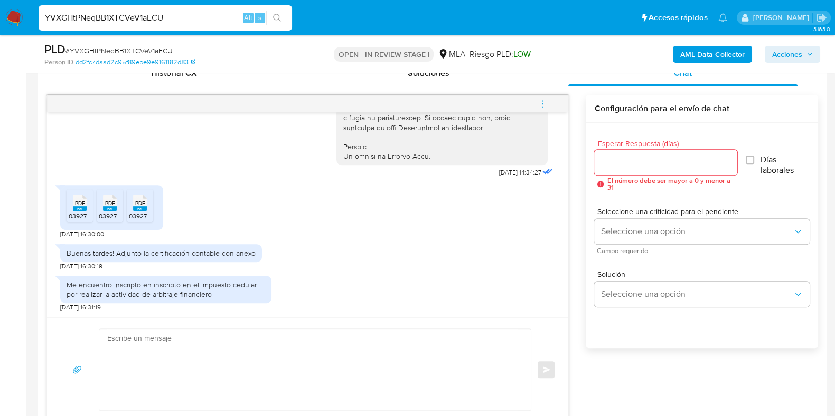
click at [79, 209] on rect at bounding box center [80, 208] width 14 height 5
click at [109, 207] on rect at bounding box center [110, 208] width 14 height 5
click at [143, 206] on rect at bounding box center [140, 208] width 14 height 5
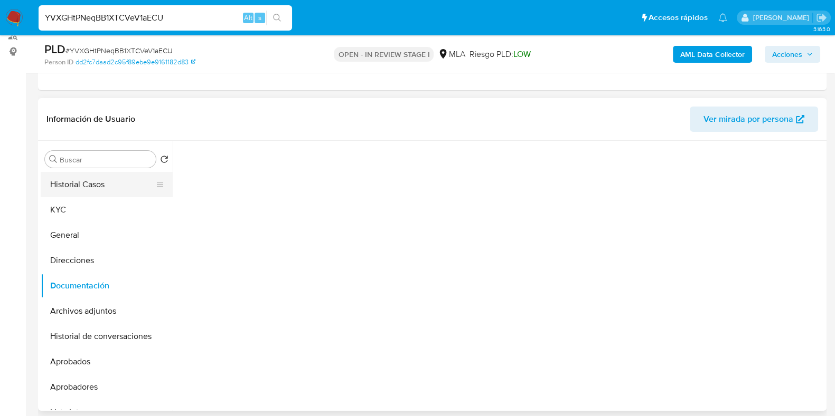
scroll to position [132, 0]
drag, startPoint x: 88, startPoint y: 210, endPoint x: 105, endPoint y: 213, distance: 17.6
click at [88, 210] on button "KYC" at bounding box center [103, 210] width 124 height 25
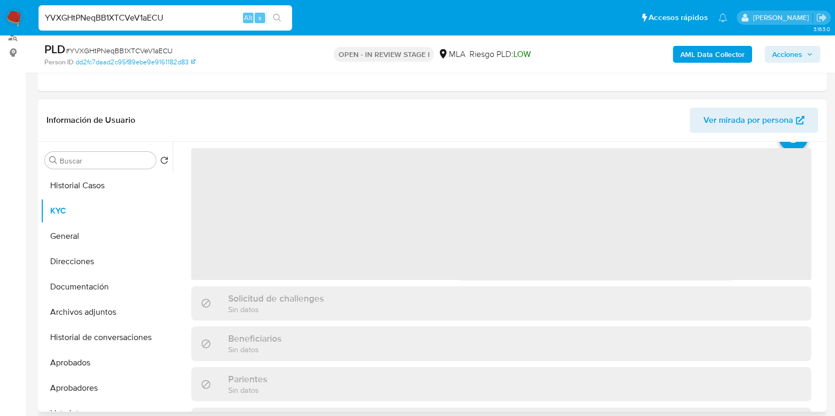
scroll to position [65, 0]
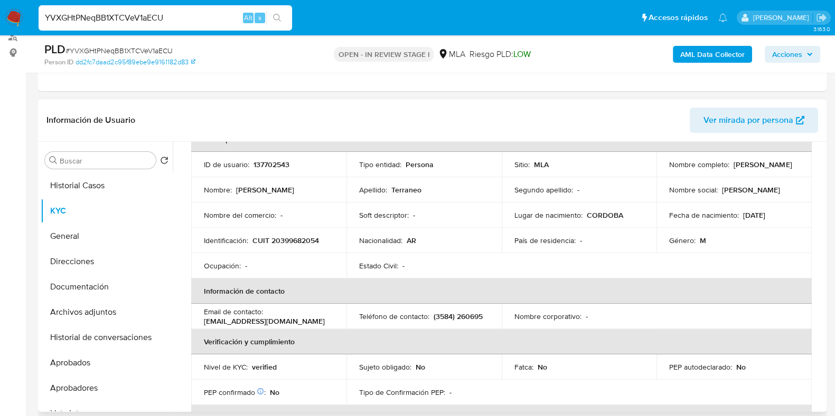
click at [291, 239] on p "CUIT 20399682054" at bounding box center [285, 241] width 67 height 10
copy p "20399682054"
click at [276, 170] on td "ID de usuario : 137702543" at bounding box center [268, 164] width 155 height 25
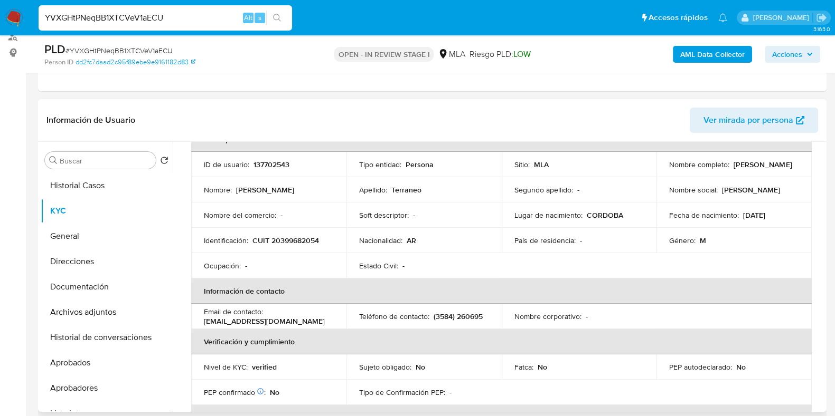
click at [274, 166] on p "137702543" at bounding box center [271, 165] width 36 height 10
copy p "137702543"
click at [96, 260] on button "Direcciones" at bounding box center [103, 261] width 124 height 25
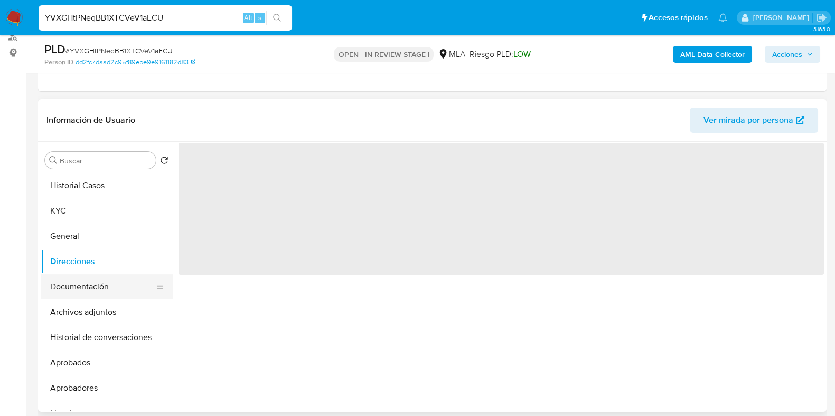
click at [98, 281] on button "Documentación" at bounding box center [103, 286] width 124 height 25
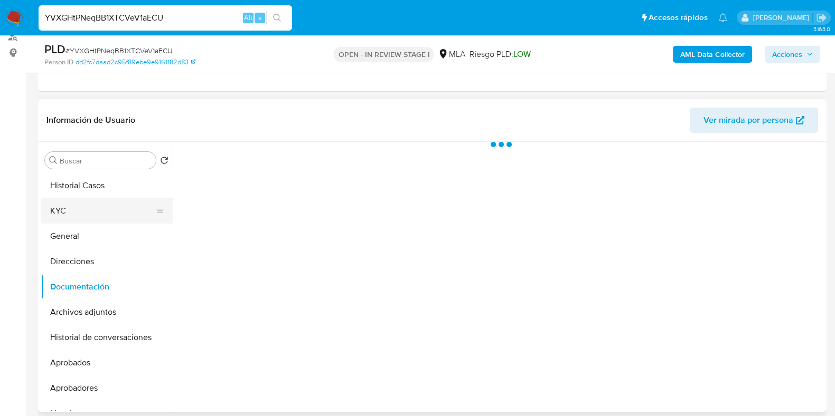
click at [127, 207] on button "KYC" at bounding box center [103, 210] width 124 height 25
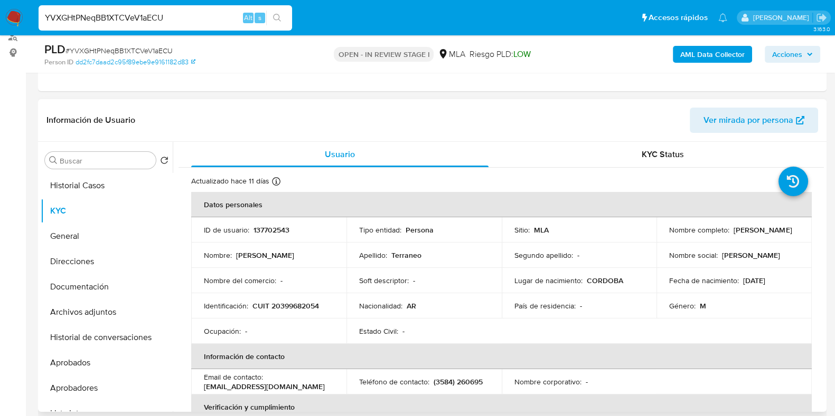
drag, startPoint x: 665, startPoint y: 234, endPoint x: 780, endPoint y: 231, distance: 115.1
click at [780, 231] on td "Nombre completo : Franco Ezequiel Terraneo" at bounding box center [733, 229] width 155 height 25
copy p "Franco Ezequiel Terraneo"
click at [309, 305] on p "CUIT 20399682054" at bounding box center [285, 306] width 67 height 10
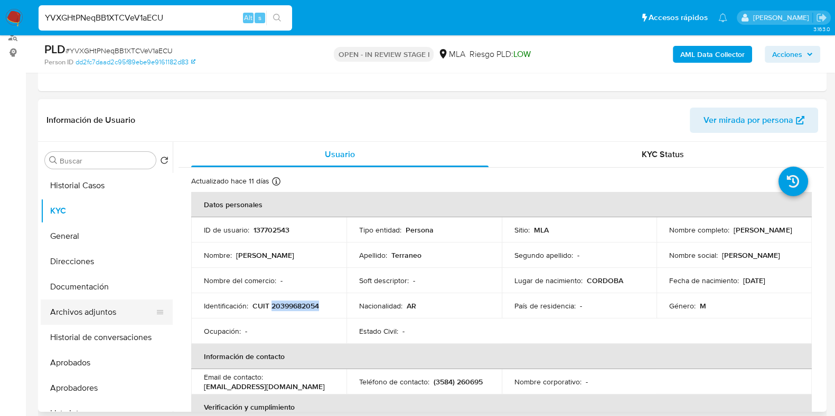
copy p "20399682054"
click at [94, 294] on button "Documentación" at bounding box center [103, 286] width 124 height 25
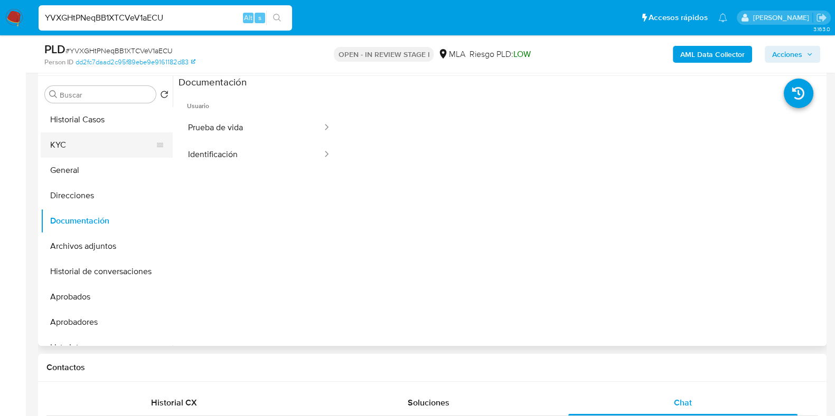
click at [91, 154] on button "KYC" at bounding box center [103, 144] width 124 height 25
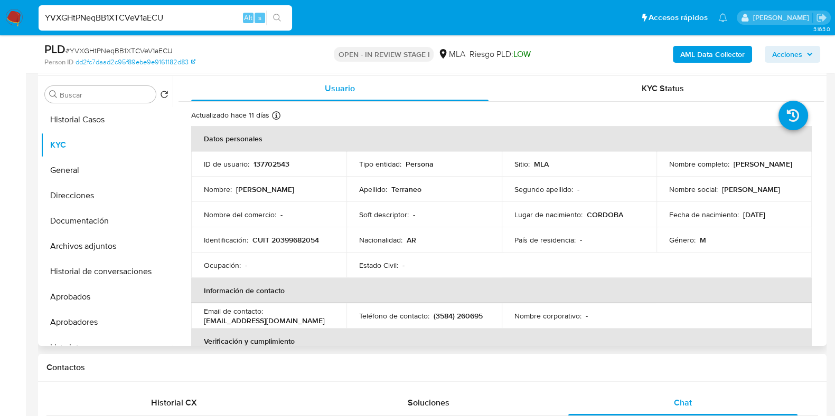
click at [280, 237] on p "CUIT 20399682054" at bounding box center [285, 240] width 67 height 10
copy p "20399682054"
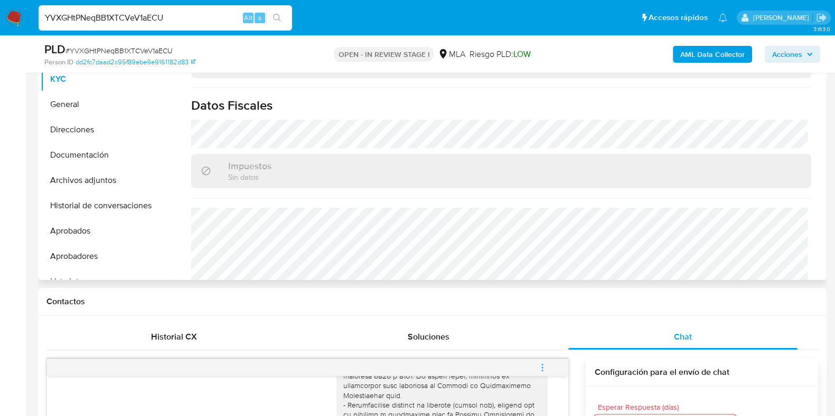
scroll to position [565, 0]
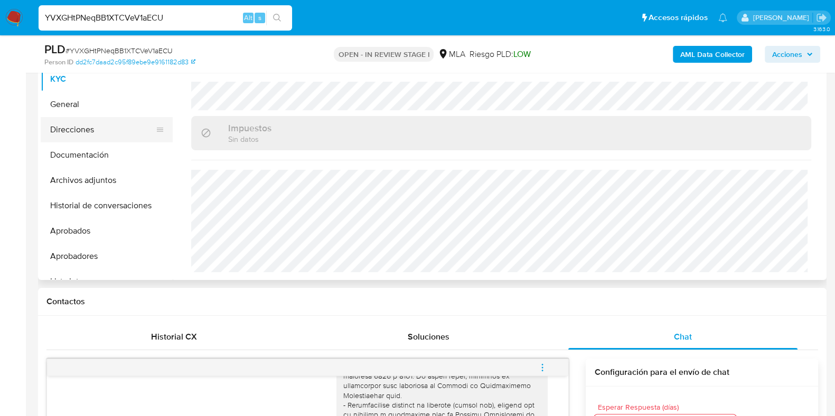
click at [86, 120] on button "Direcciones" at bounding box center [103, 129] width 124 height 25
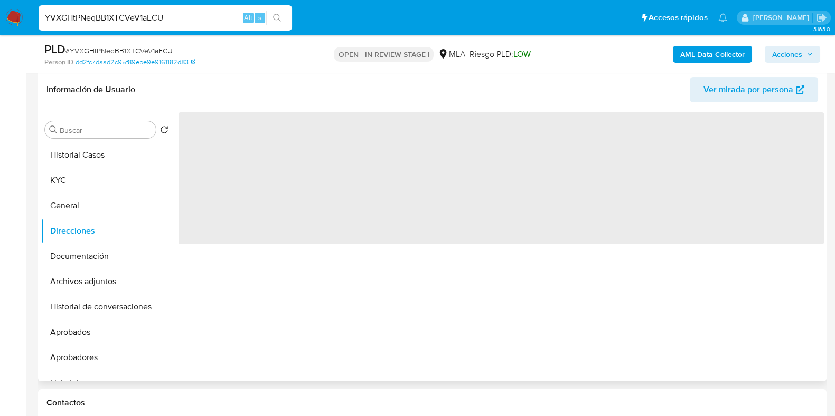
scroll to position [132, 0]
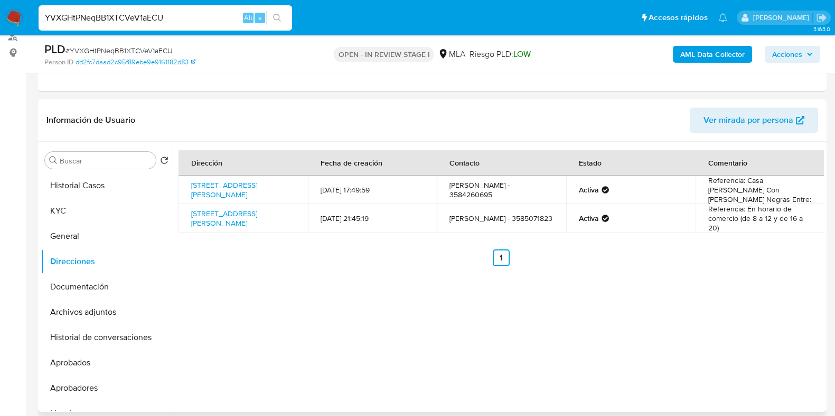
drag, startPoint x: 247, startPoint y: 230, endPoint x: 182, endPoint y: 212, distance: 67.2
click at [182, 212] on td "Calle 9 De Julio 588, Río Cuarto, Córdoba, 5800, Argentina 588" at bounding box center [242, 218] width 129 height 29
copy link "Calle 9 De Julio 588, Río Cuarto, Córdoba, 5800, Argentina 588"
drag, startPoint x: 105, startPoint y: 201, endPoint x: 116, endPoint y: 206, distance: 13.0
click at [105, 201] on button "KYC" at bounding box center [103, 210] width 124 height 25
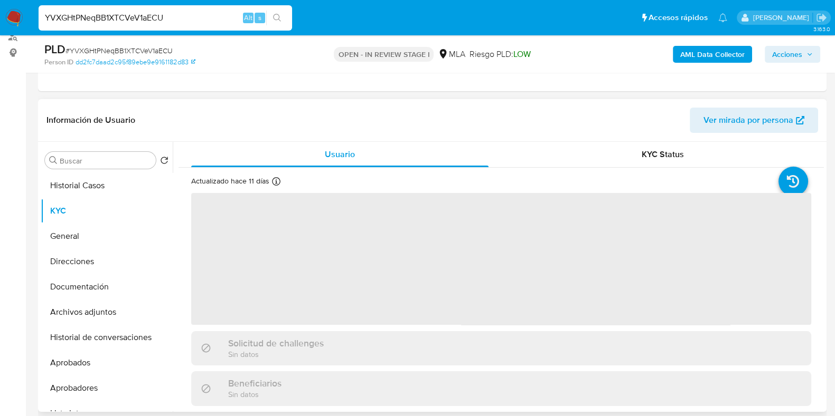
scroll to position [131, 0]
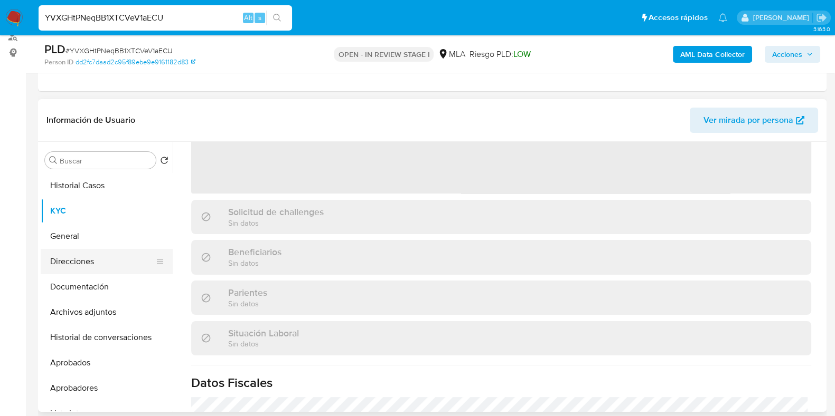
click at [76, 266] on button "Direcciones" at bounding box center [103, 261] width 124 height 25
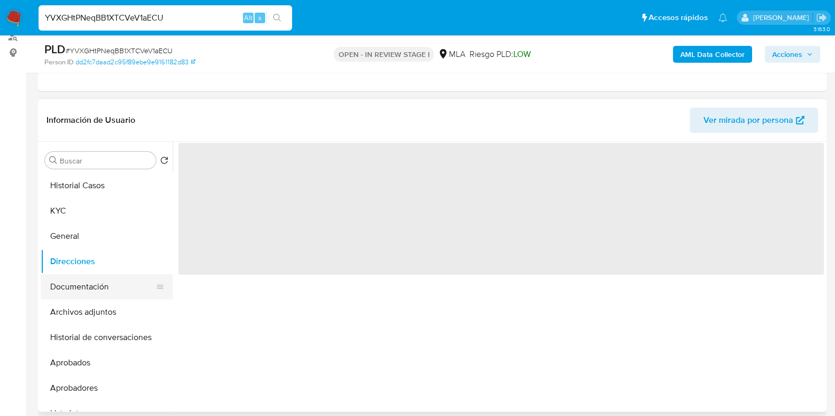
click at [120, 290] on button "Documentación" at bounding box center [103, 286] width 124 height 25
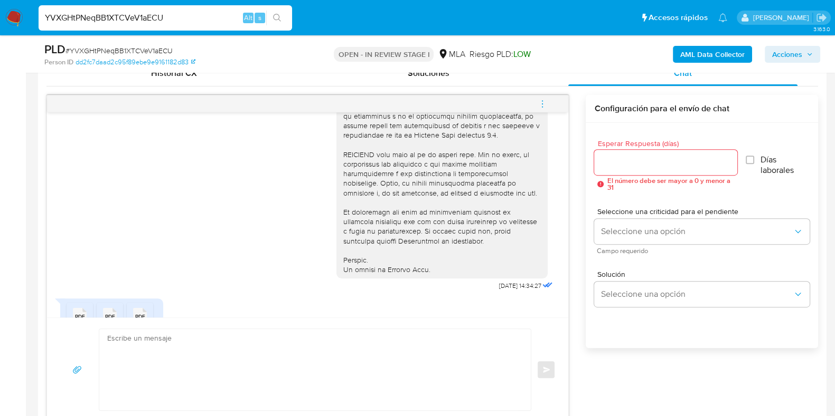
scroll to position [534, 0]
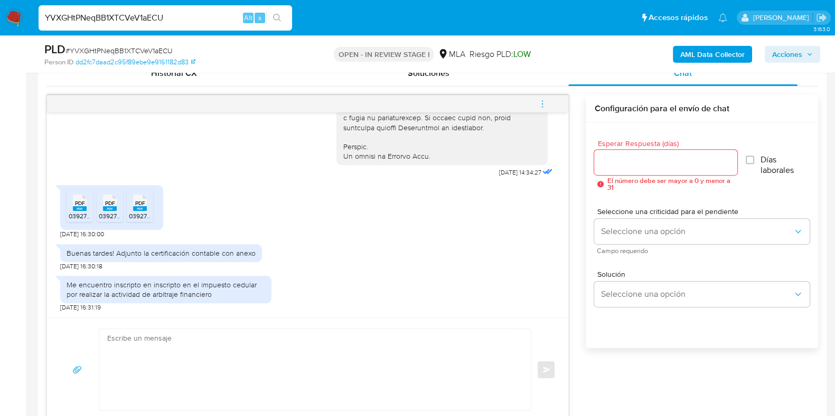
drag, startPoint x: 175, startPoint y: 16, endPoint x: 0, endPoint y: 7, distance: 174.9
click at [0, 7] on nav "Pausado Ver notificaciones YVXGHtPNeqBB1XTCVeV1aECU Alt s Accesos rápidos Presi…" at bounding box center [417, 17] width 835 height 35
paste input "Ge46K661ogp6y0UoFBIfycdN"
type input "Ge46K661ogp6y0UoFBIfycdN"
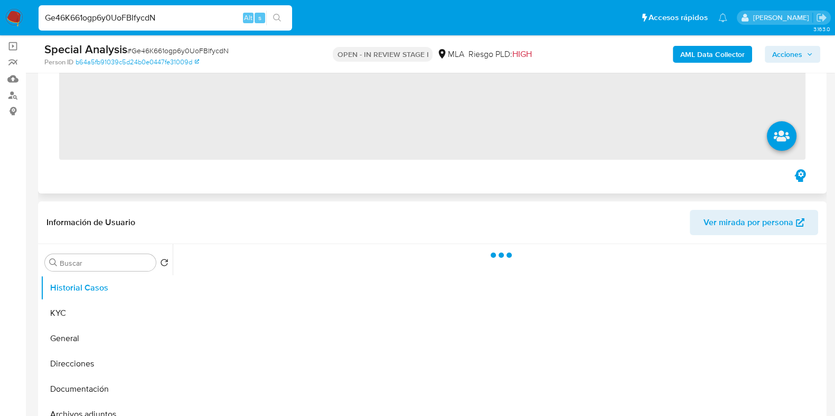
scroll to position [131, 0]
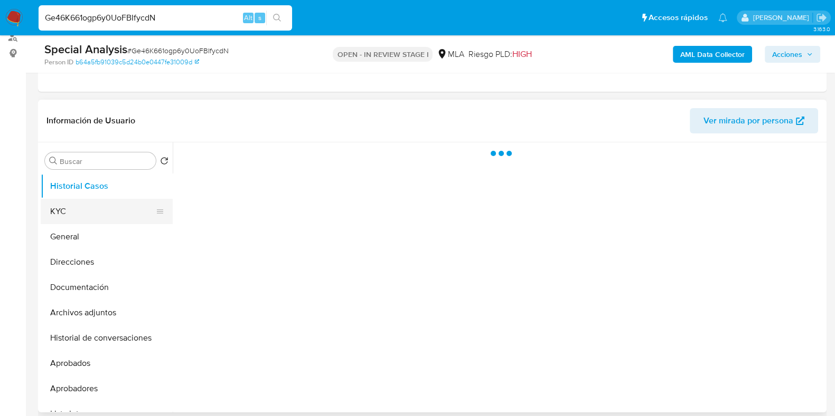
select select "10"
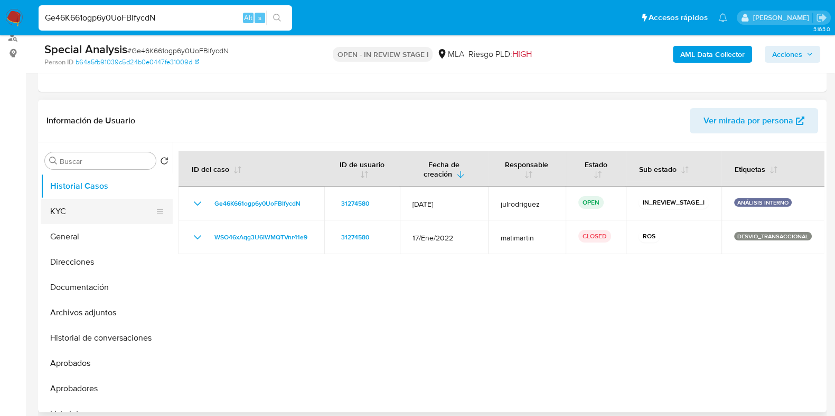
click at [71, 203] on button "KYC" at bounding box center [103, 211] width 124 height 25
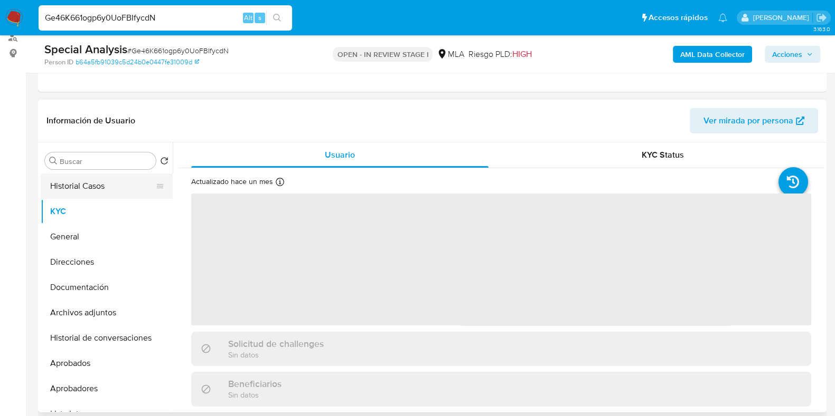
click at [73, 195] on button "Historial Casos" at bounding box center [103, 186] width 124 height 25
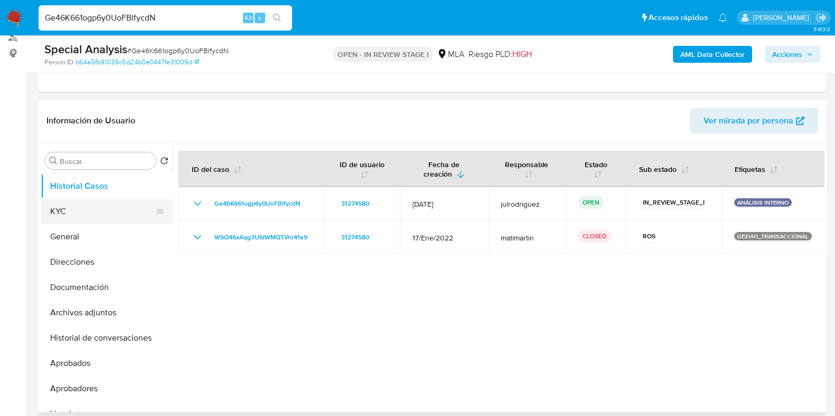
click at [77, 211] on button "KYC" at bounding box center [103, 211] width 124 height 25
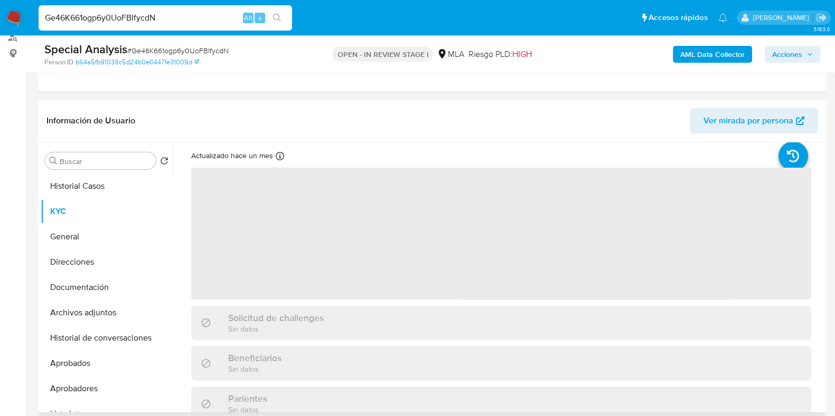
scroll to position [65, 0]
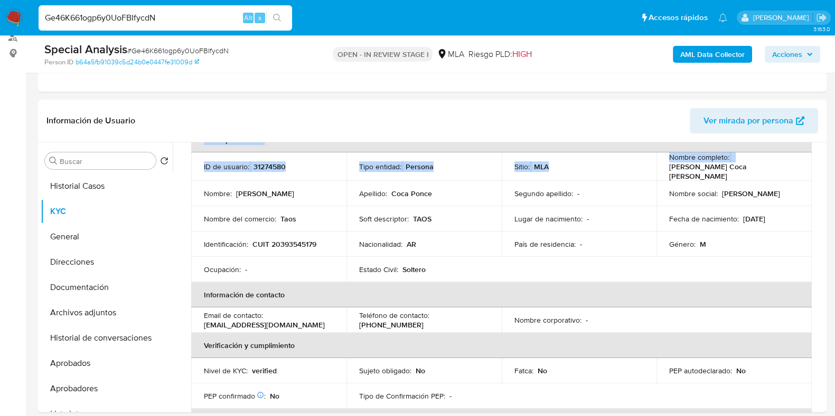
drag, startPoint x: 665, startPoint y: 168, endPoint x: 834, endPoint y: 168, distance: 168.9
copy table "Datos personales ID de usuario : 31274580 Tipo entidad : Persona Sitio : MLA No…"
click at [707, 174] on td "Nombre completo : Alexis Rodrigo Coca Ponce" at bounding box center [733, 167] width 155 height 29
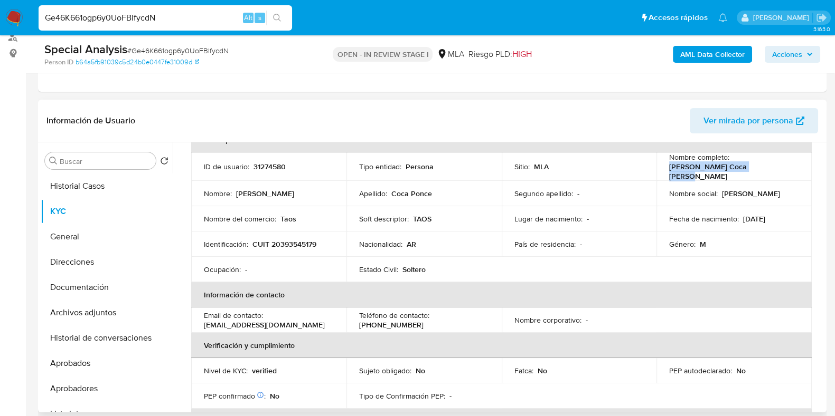
drag, startPoint x: 671, startPoint y: 168, endPoint x: 775, endPoint y: 170, distance: 104.5
click at [775, 170] on div "Nombre completo : Alexis Rodrigo Coca Ponce" at bounding box center [734, 167] width 130 height 29
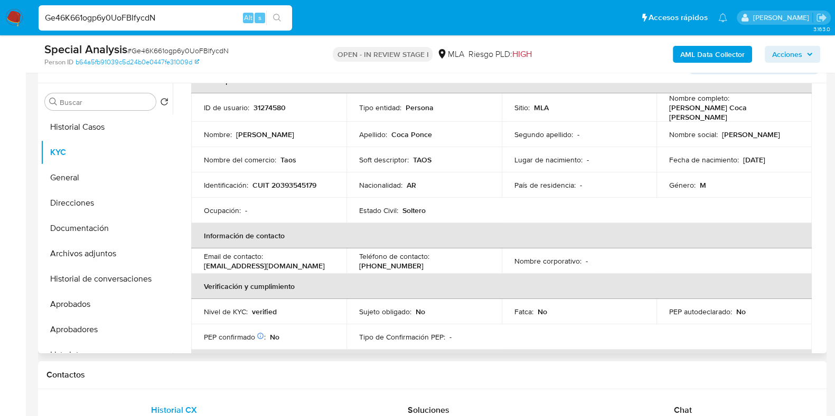
scroll to position [132, 0]
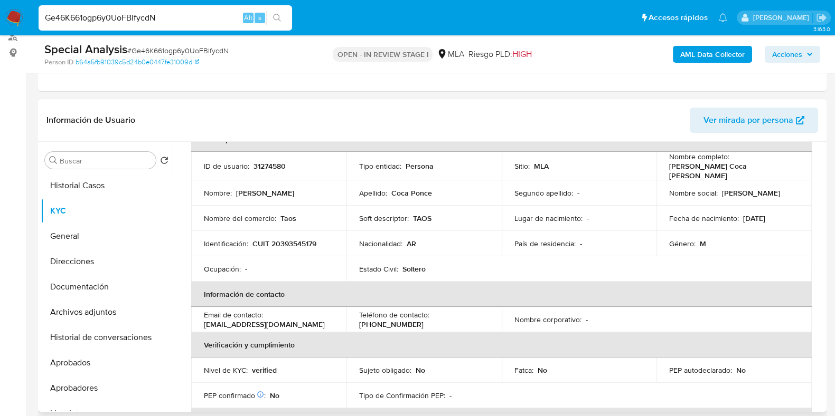
click at [273, 167] on p "31274580" at bounding box center [269, 167] width 32 height 10
click at [146, 52] on span "# Ge46K661ogp6y0UoFBIfycdN" at bounding box center [177, 50] width 101 height 11
click at [86, 290] on button "Documentación" at bounding box center [103, 286] width 124 height 25
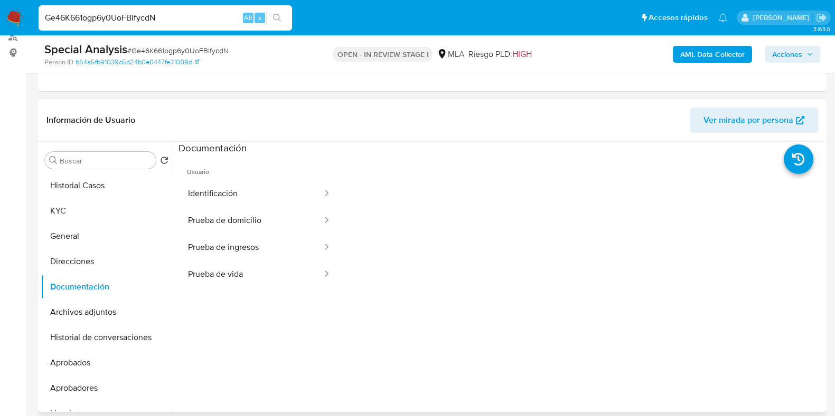
scroll to position [264, 0]
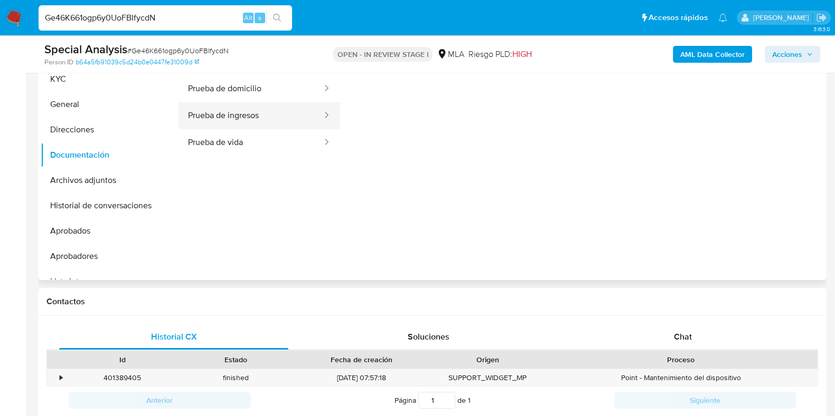
click at [209, 115] on button "Prueba de ingresos" at bounding box center [250, 115] width 145 height 27
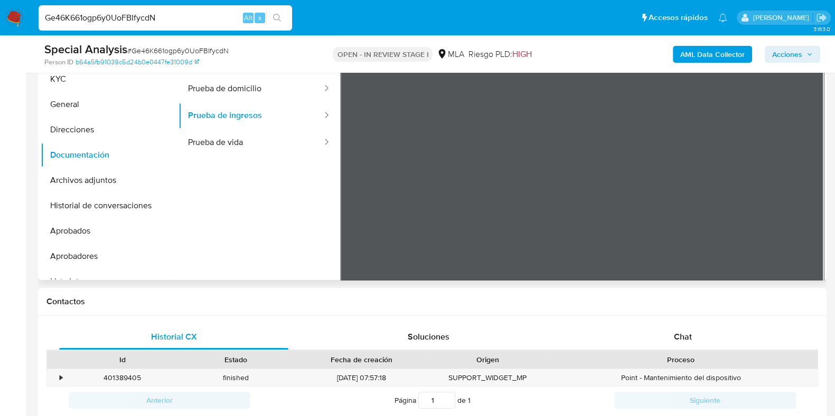
scroll to position [65, 0]
click at [679, 335] on span "Chat" at bounding box center [683, 337] width 18 height 12
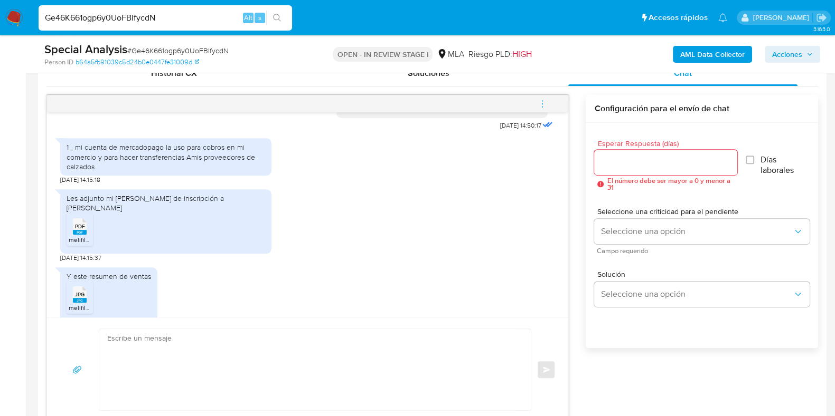
scroll to position [590, 0]
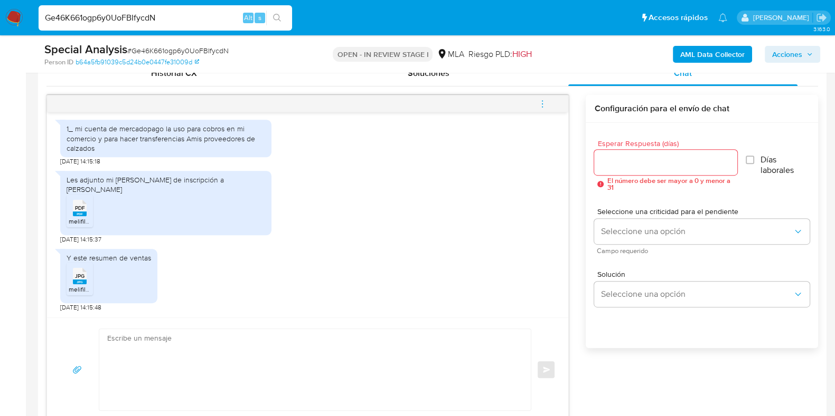
click at [75, 214] on rect at bounding box center [80, 214] width 14 height 5
click at [82, 291] on span "melifile6785150138398991697.jpg" at bounding box center [116, 289] width 95 height 9
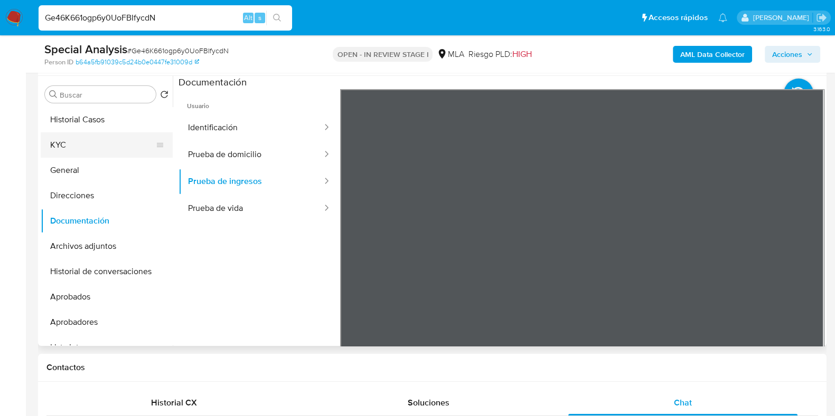
click at [74, 145] on button "KYC" at bounding box center [103, 144] width 124 height 25
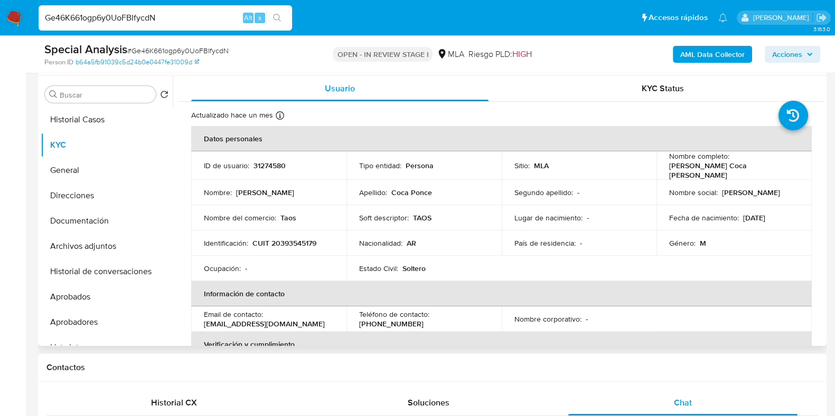
click at [290, 242] on p "CUIT 20393545179" at bounding box center [284, 244] width 64 height 10
click at [264, 161] on p "31274580" at bounding box center [269, 166] width 32 height 10
drag, startPoint x: 664, startPoint y: 173, endPoint x: 774, endPoint y: 172, distance: 109.8
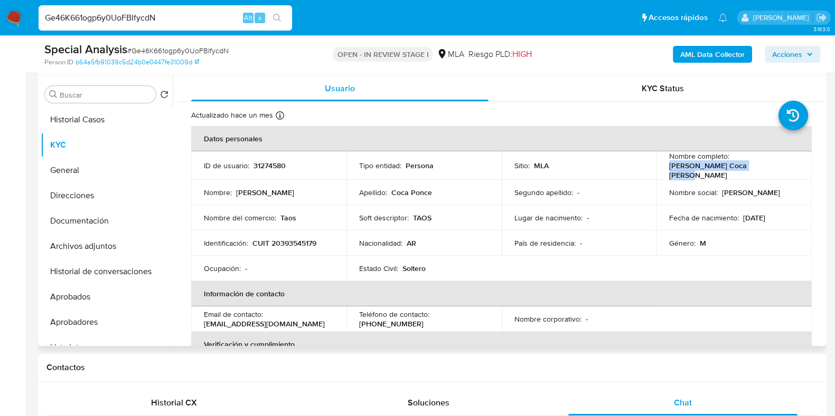
click at [774, 172] on td "Nombre completo : Alexis Rodrigo Coca Ponce" at bounding box center [733, 165] width 155 height 29
click at [293, 242] on p "CUIT 20393545179" at bounding box center [284, 244] width 64 height 10
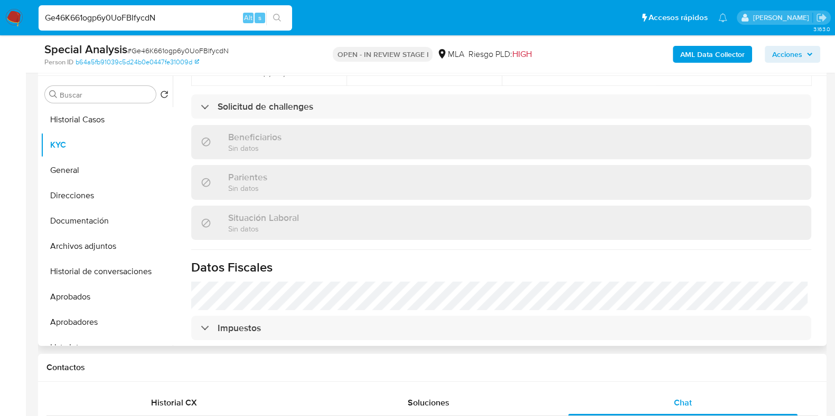
scroll to position [555, 0]
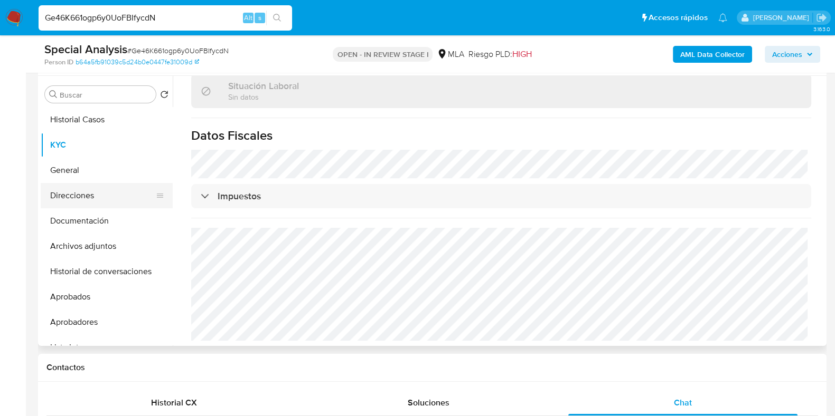
click at [84, 198] on button "Direcciones" at bounding box center [103, 195] width 124 height 25
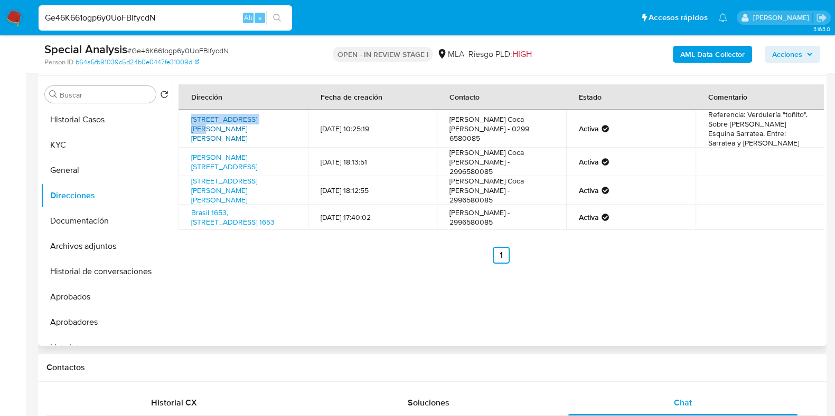
drag, startPoint x: 196, startPoint y: 119, endPoint x: 253, endPoint y: 120, distance: 57.0
click at [253, 120] on td "Calle Pellegrini 857, Allen, Río Negro, 8328, Argentina 857" at bounding box center [242, 129] width 129 height 38
click at [105, 141] on button "KYC" at bounding box center [103, 144] width 124 height 25
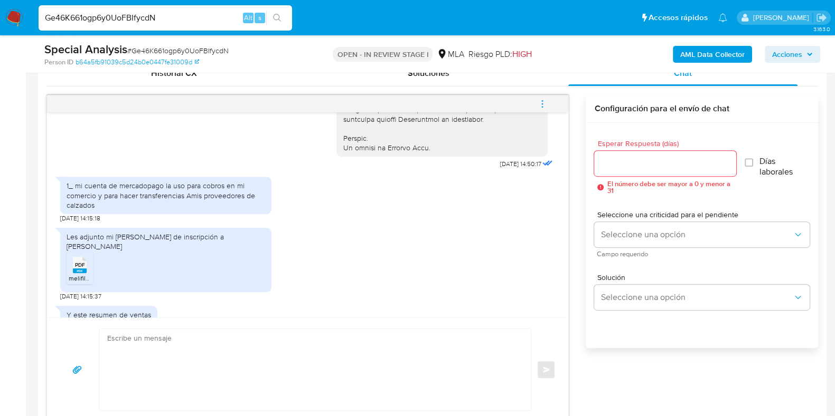
scroll to position [527, 0]
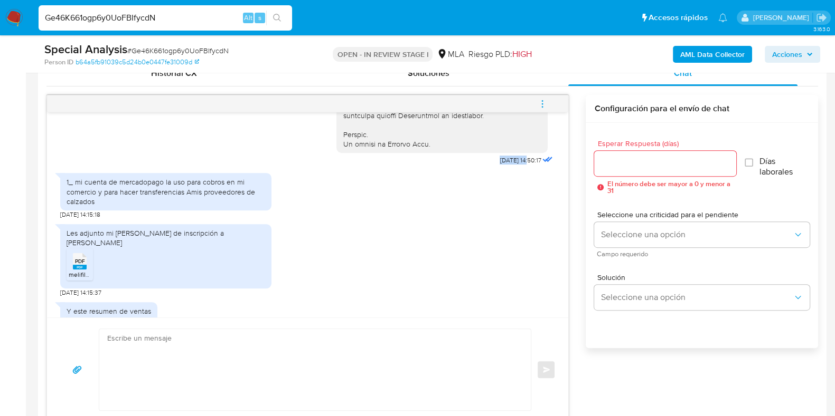
drag, startPoint x: 486, startPoint y: 178, endPoint x: 507, endPoint y: 178, distance: 21.1
click at [499, 199] on div "1_ mi cuenta de mercadopago la uso para cobros en mi comercio y para hacer tran…" at bounding box center [307, 193] width 495 height 51
drag, startPoint x: 474, startPoint y: 175, endPoint x: 508, endPoint y: 178, distance: 34.4
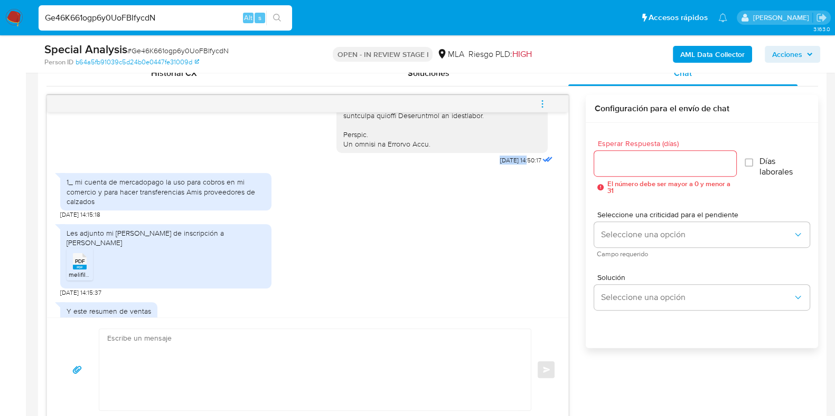
scroll to position [590, 0]
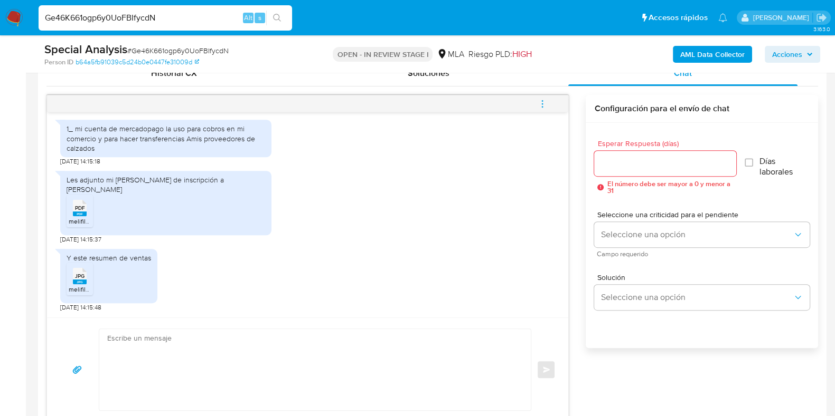
click at [544, 101] on icon "menu-action" at bounding box center [542, 104] width 10 height 10
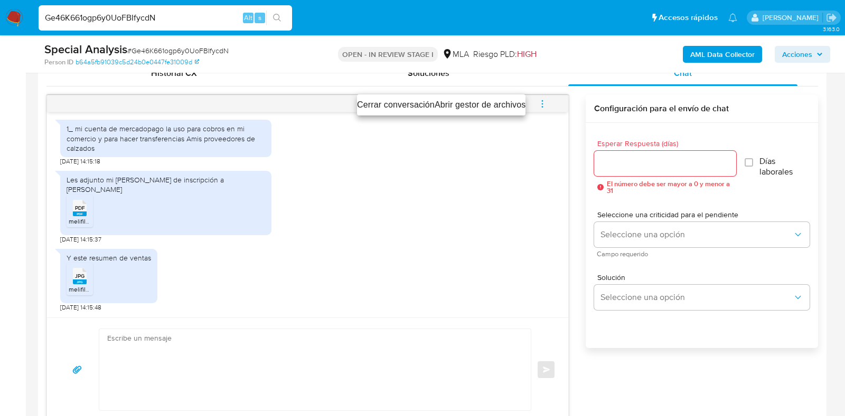
click at [418, 103] on li "Cerrar conversación" at bounding box center [396, 105] width 78 height 13
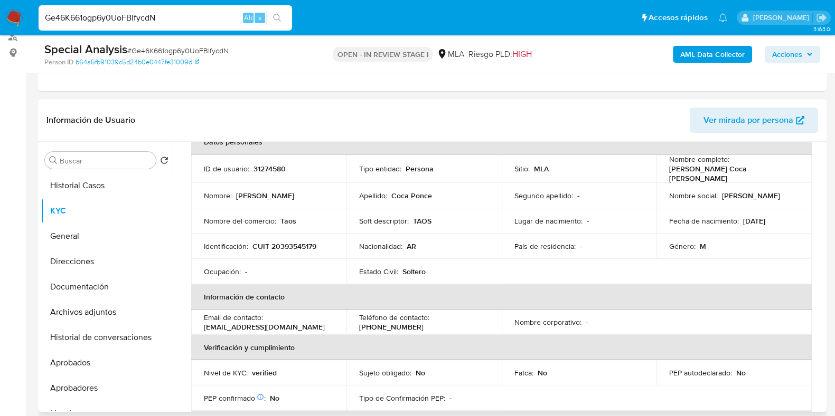
scroll to position [131, 0]
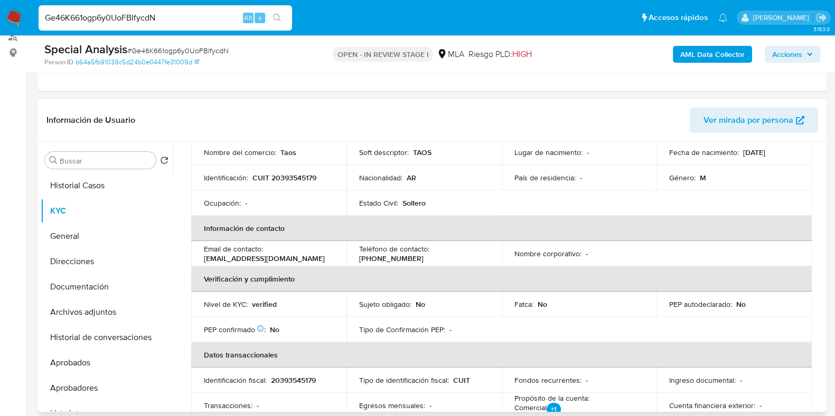
click at [263, 254] on p "rooqo-14@live.com.ar" at bounding box center [264, 259] width 121 height 10
click at [228, 257] on p "rooqo-14@live.com.ar" at bounding box center [264, 259] width 121 height 10
drag, startPoint x: 201, startPoint y: 255, endPoint x: 287, endPoint y: 258, distance: 86.1
click at [287, 258] on td "Email de contacto : rooqo-14@live.com.ar" at bounding box center [268, 253] width 155 height 25
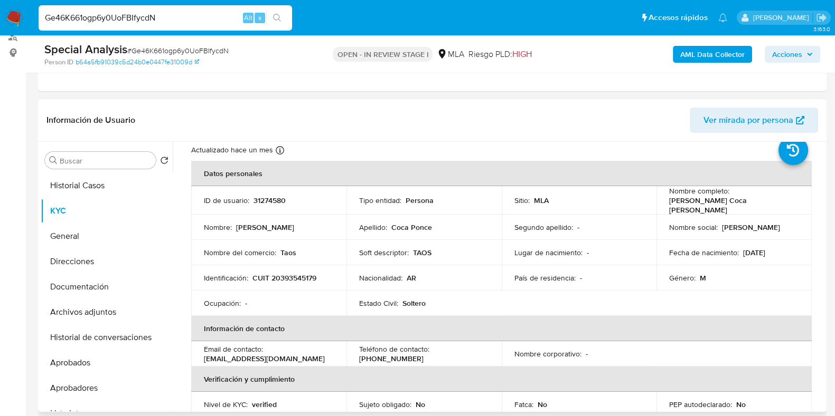
scroll to position [0, 0]
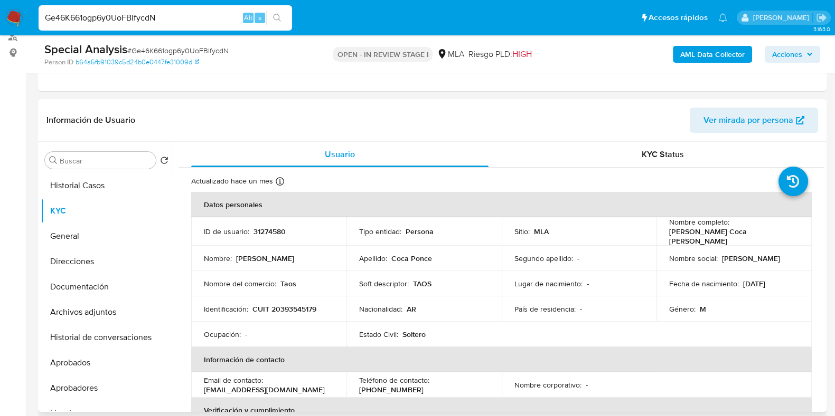
click at [274, 227] on p "31274580" at bounding box center [269, 232] width 32 height 10
click at [144, 53] on span "# Ge46K661ogp6y0UoFBIfycdN" at bounding box center [177, 50] width 101 height 11
click at [497, 305] on td "Nacionalidad : AR" at bounding box center [423, 309] width 155 height 25
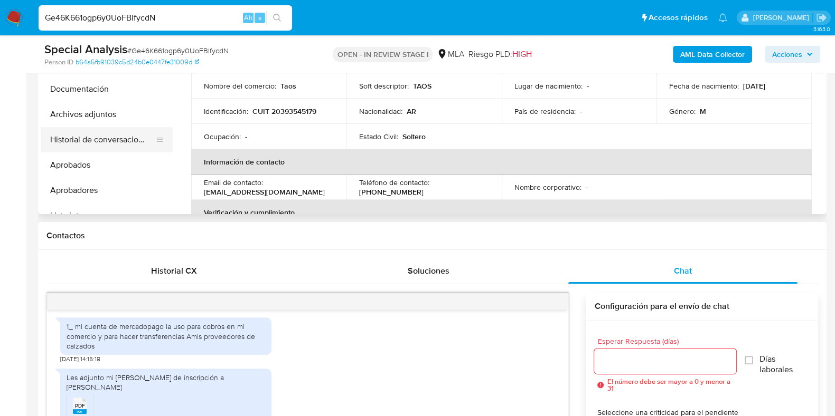
click at [119, 148] on button "Historial de conversaciones" at bounding box center [103, 139] width 124 height 25
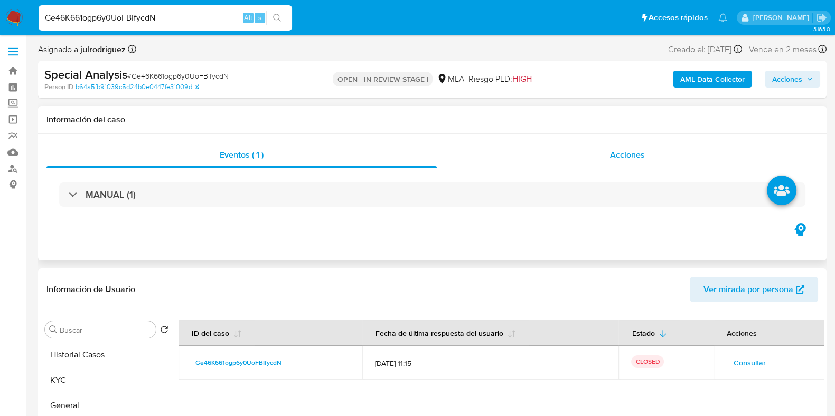
click at [631, 144] on div "Acciones" at bounding box center [627, 155] width 381 height 25
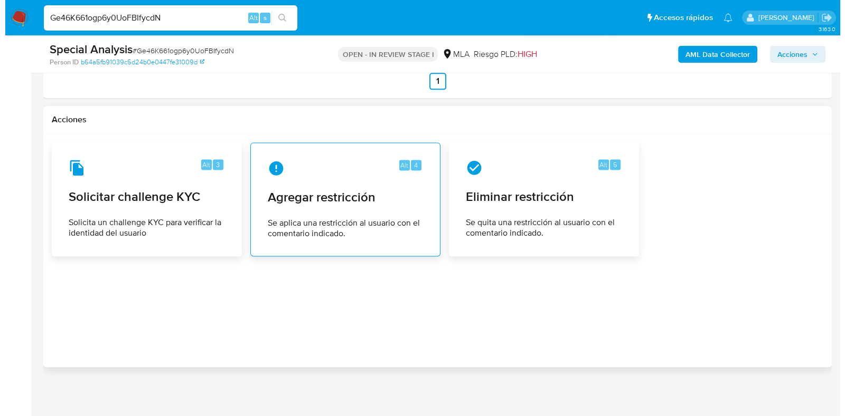
scroll to position [1768, 0]
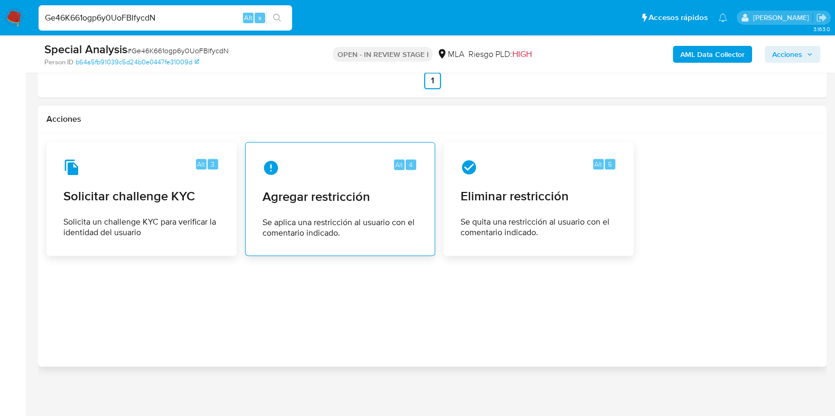
click at [350, 169] on div "Alt 4" at bounding box center [339, 167] width 155 height 17
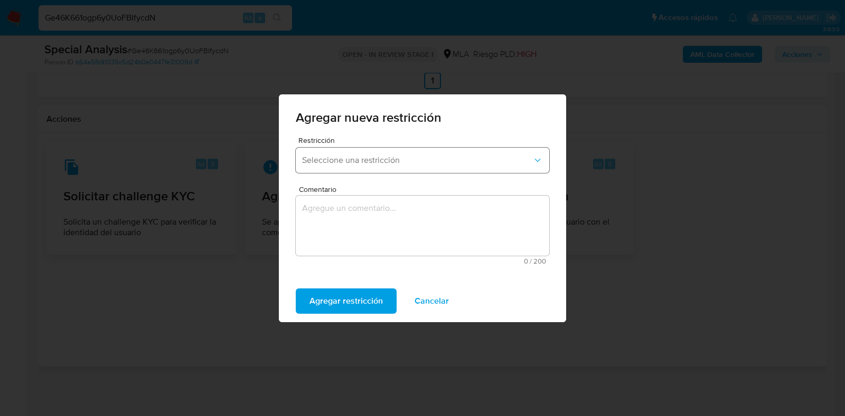
drag, startPoint x: 369, startPoint y: 152, endPoint x: 373, endPoint y: 162, distance: 10.5
click at [369, 154] on button "Seleccione una restricción" at bounding box center [422, 160] width 253 height 25
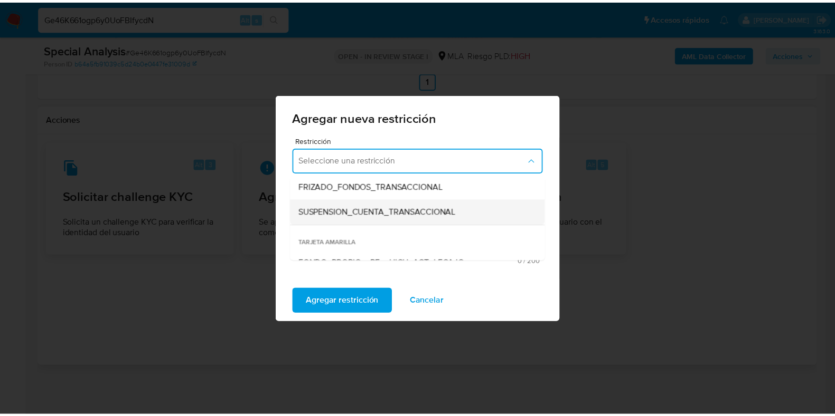
scroll to position [131, 0]
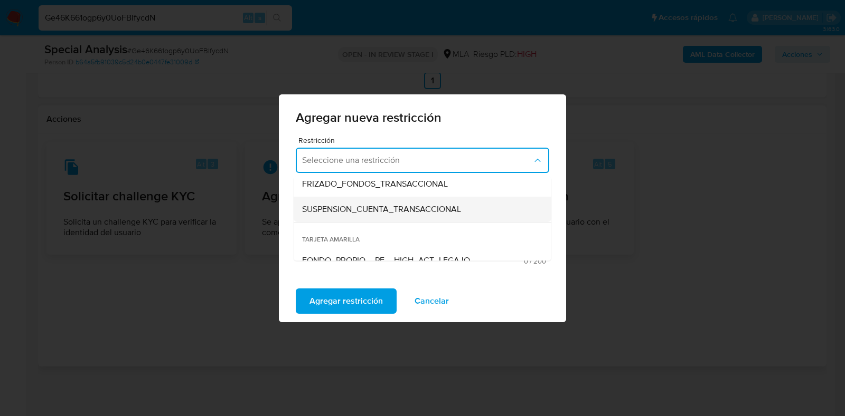
click at [380, 201] on div "SUSPENSION_CUENTA_TRANSACCIONAL" at bounding box center [419, 209] width 234 height 25
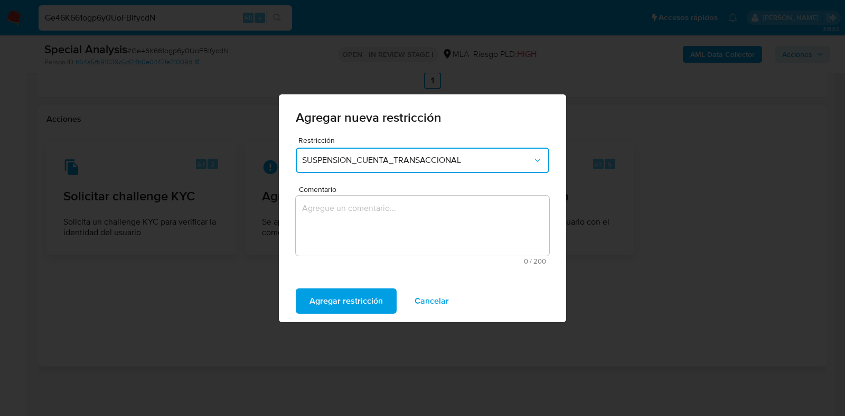
click at [423, 223] on textarea "Comentario" at bounding box center [422, 226] width 253 height 60
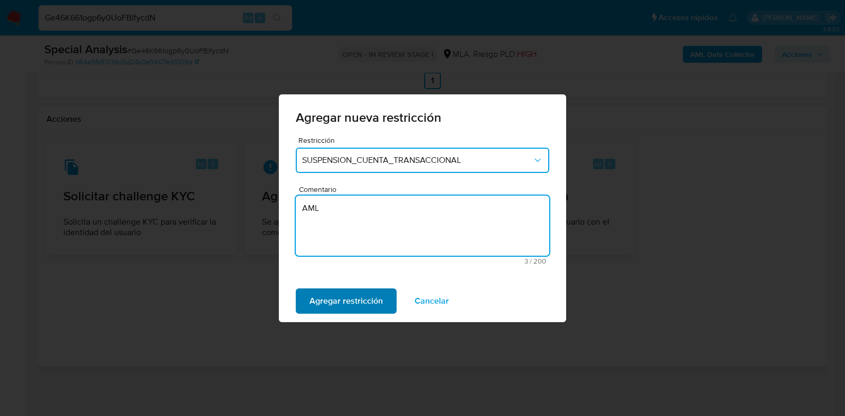
type textarea "AML"
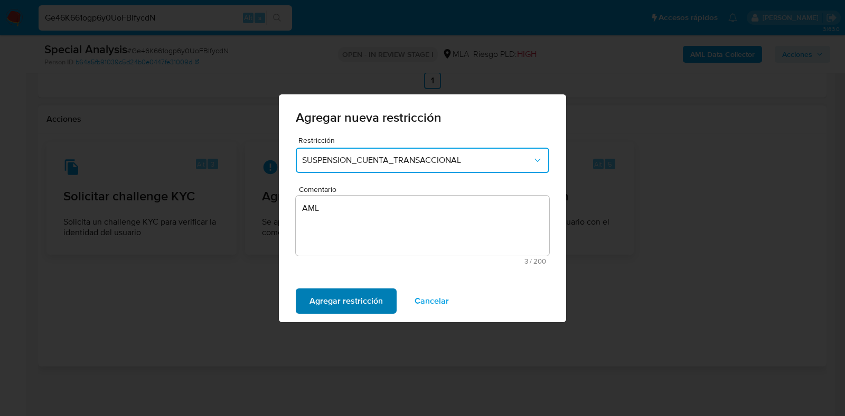
click at [382, 294] on button "Agregar restricción" at bounding box center [346, 301] width 101 height 25
click at [334, 297] on span "Confirmar" at bounding box center [328, 301] width 38 height 23
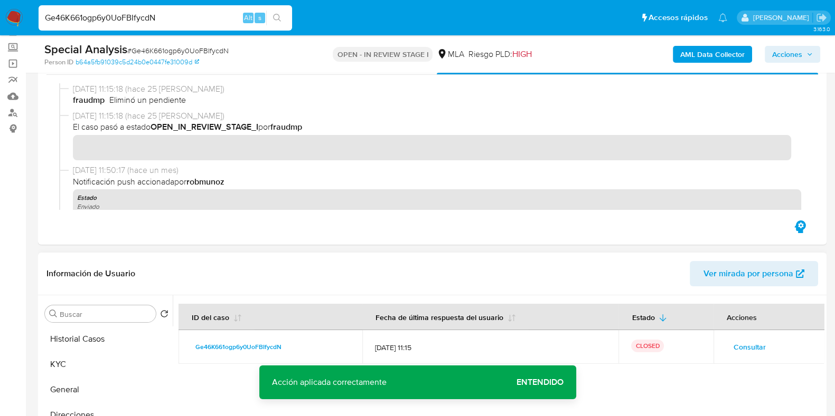
scroll to position [52, 0]
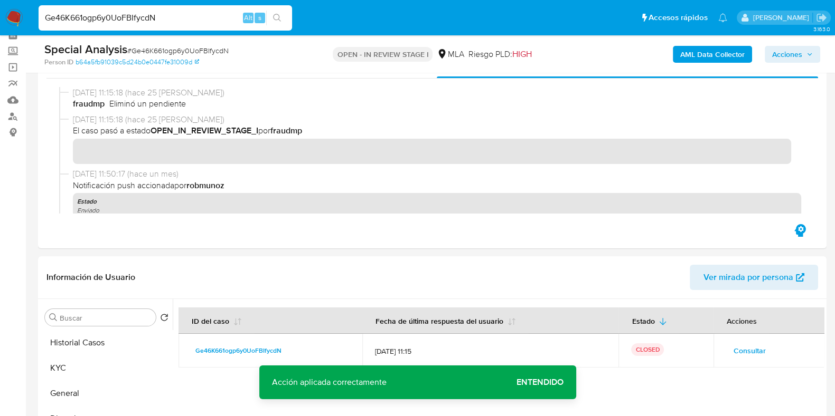
click at [689, 63] on div "AML Data Collector Acciones" at bounding box center [691, 54] width 255 height 25
click at [688, 51] on b "AML Data Collector" at bounding box center [712, 54] width 64 height 17
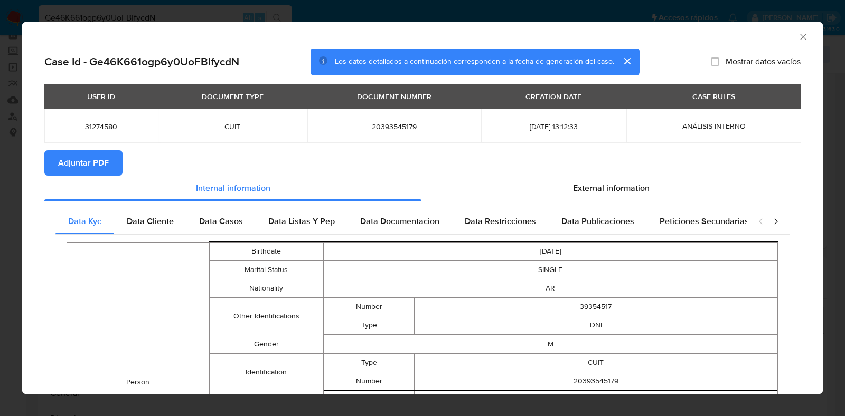
click at [74, 170] on span "Adjuntar PDF" at bounding box center [83, 162] width 51 height 23
click at [798, 38] on div "AML Data Collector" at bounding box center [422, 35] width 800 height 26
click at [798, 34] on icon "Cerrar ventana" at bounding box center [803, 37] width 11 height 11
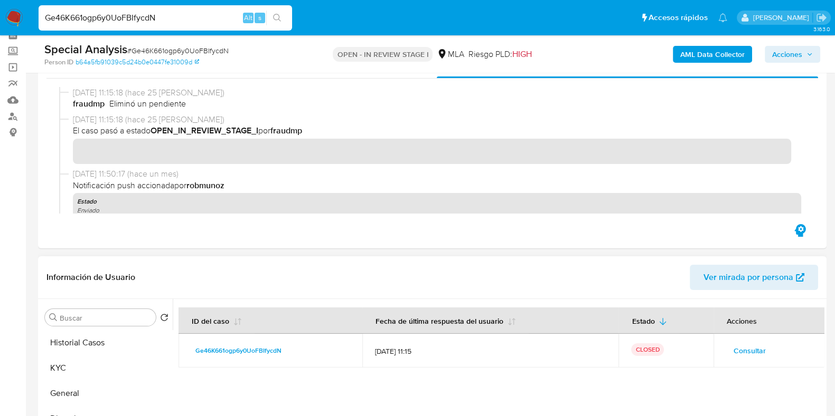
drag, startPoint x: 115, startPoint y: 362, endPoint x: 275, endPoint y: 289, distance: 176.2
click at [115, 361] on button "KYC" at bounding box center [107, 368] width 132 height 25
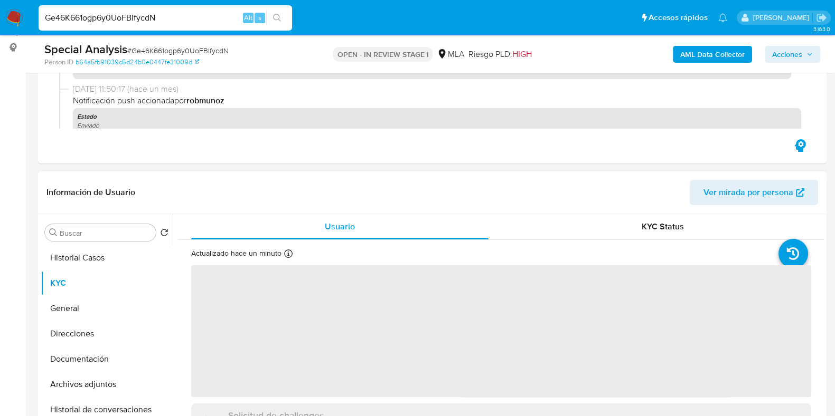
scroll to position [184, 0]
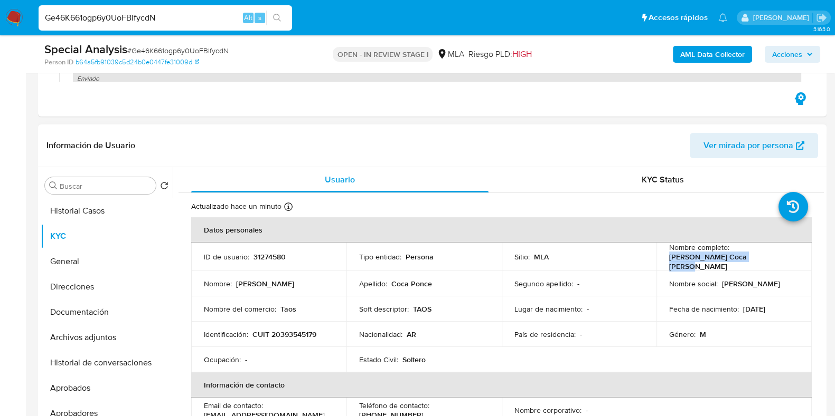
drag, startPoint x: 667, startPoint y: 262, endPoint x: 603, endPoint y: 275, distance: 65.2
click at [781, 260] on td "Nombre completo : Alexis Rodrigo Coca Ponce" at bounding box center [733, 257] width 155 height 29
click at [116, 333] on button "Archivos adjuntos" at bounding box center [103, 337] width 124 height 25
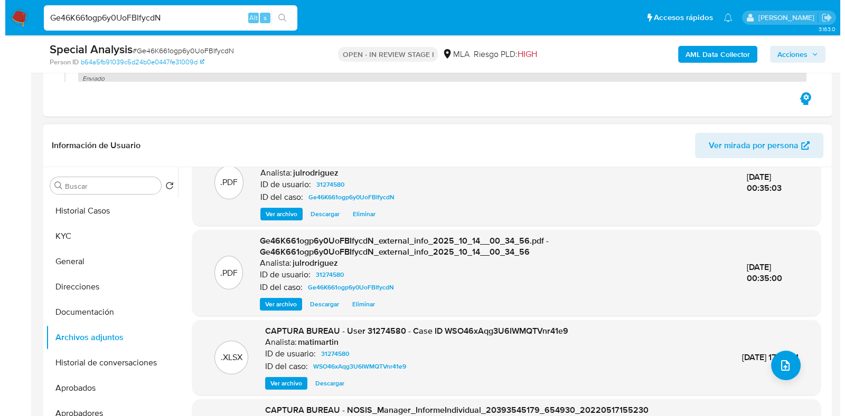
scroll to position [65, 0]
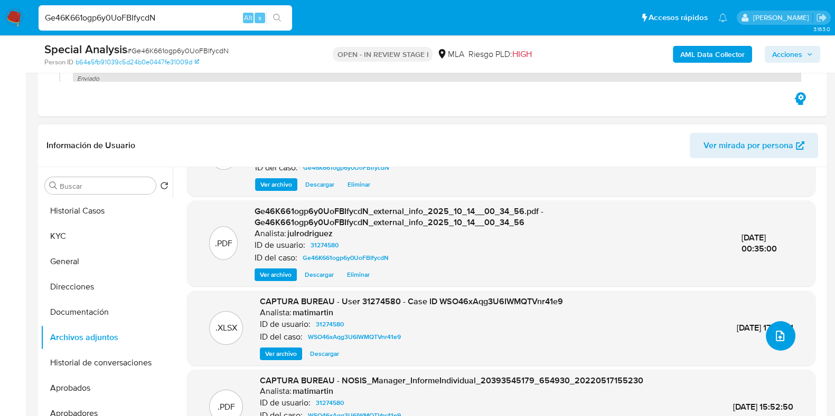
click at [773, 339] on icon "upload-file" at bounding box center [779, 336] width 13 height 13
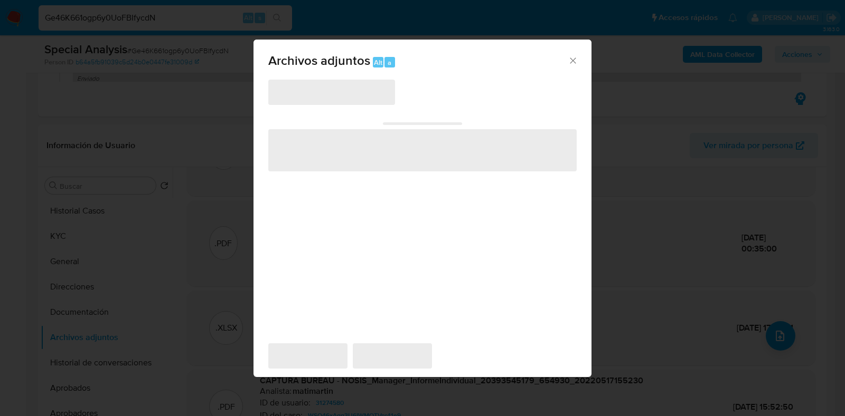
click at [307, 96] on span "‌" at bounding box center [331, 92] width 127 height 25
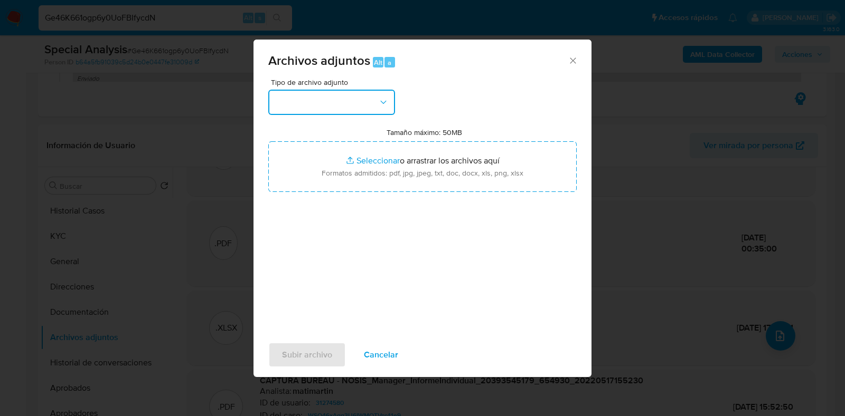
drag, startPoint x: 317, startPoint y: 100, endPoint x: 319, endPoint y: 110, distance: 10.2
click at [317, 100] on button "button" at bounding box center [331, 102] width 127 height 25
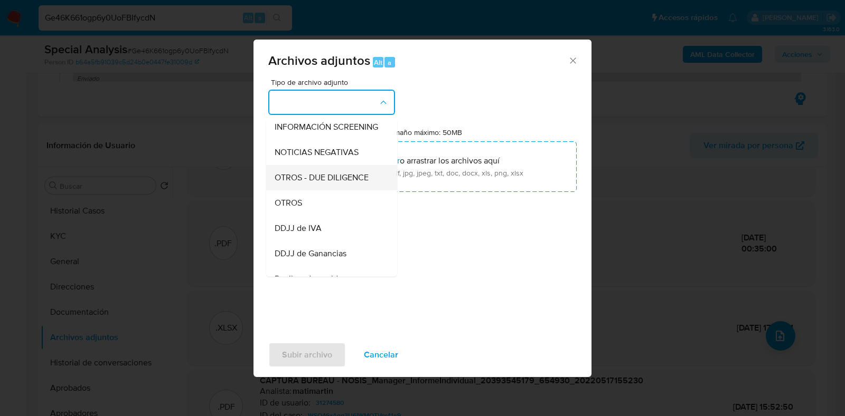
scroll to position [131, 0]
click at [298, 204] on div "OTROS" at bounding box center [328, 201] width 108 height 25
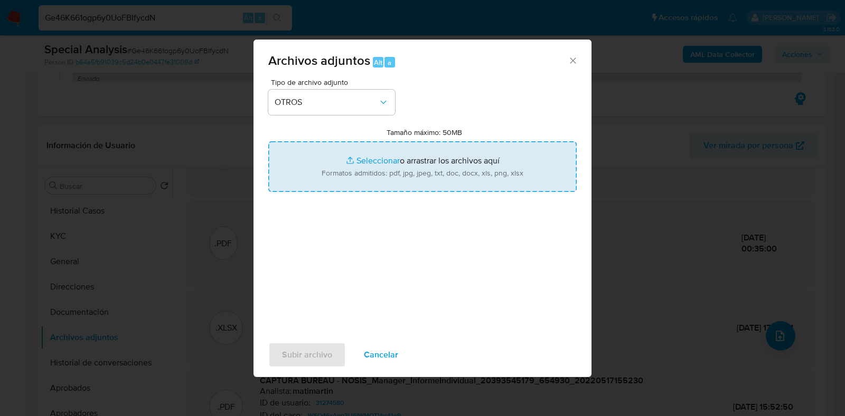
click at [385, 162] on input "Tamaño máximo: 50MB Seleccionar archivos" at bounding box center [422, 166] width 308 height 51
type input "C:\fakepath\Alexis Rodrigo Coca Ponce - NOSIS - SEPTIEMBRE 2025.pdf"
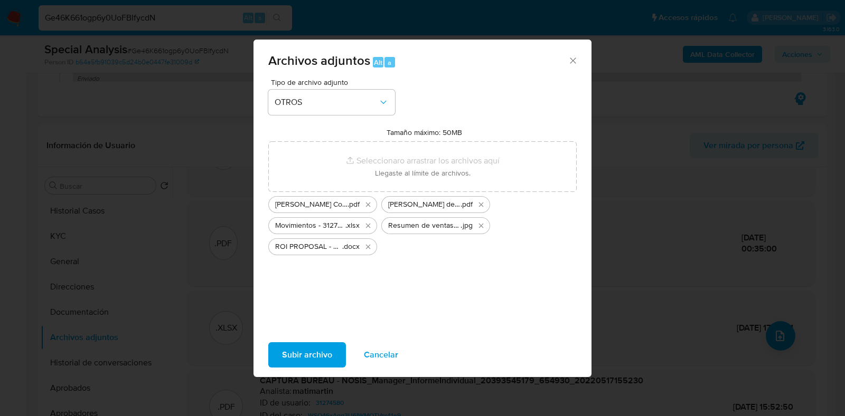
click at [311, 345] on span "Subir archivo" at bounding box center [307, 355] width 50 height 23
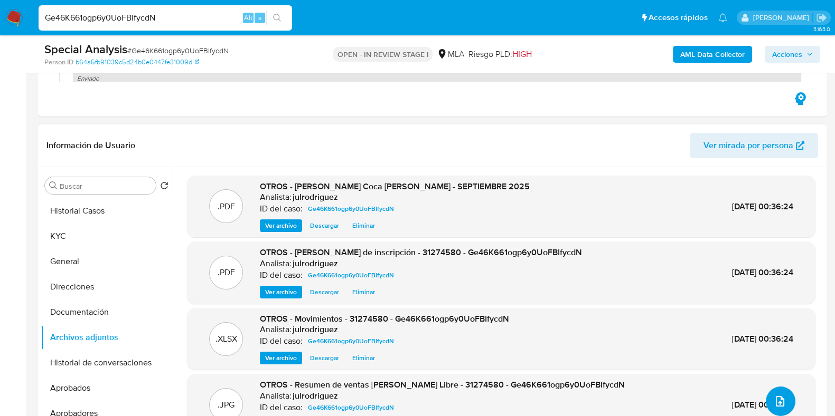
scroll to position [38, 0]
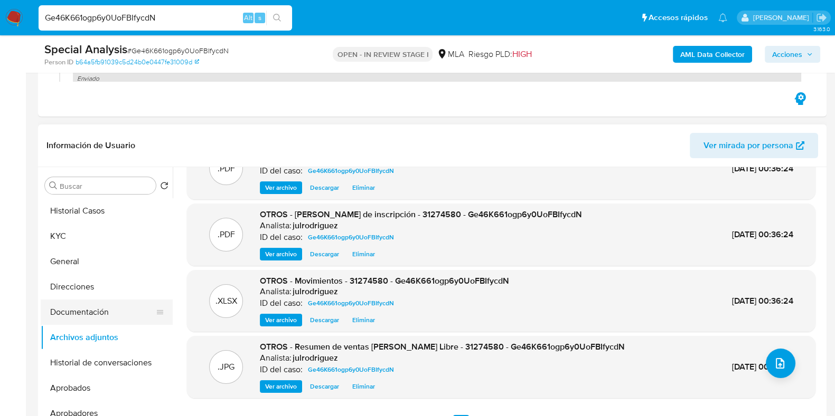
click at [100, 314] on button "Documentación" at bounding box center [103, 312] width 124 height 25
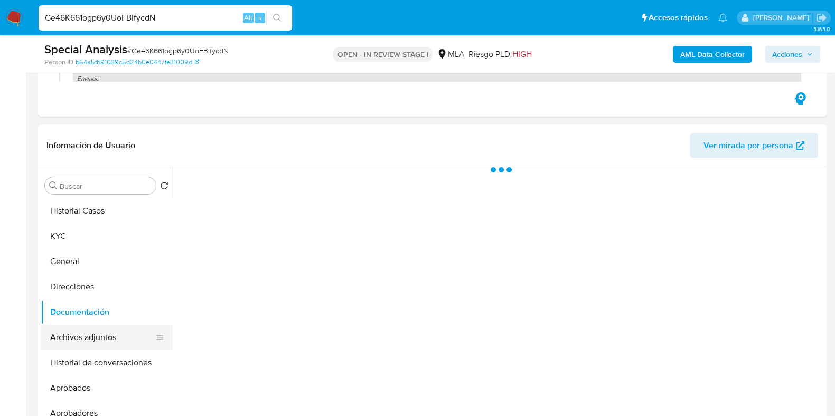
scroll to position [0, 0]
click at [99, 330] on button "Archivos adjuntos" at bounding box center [103, 337] width 124 height 25
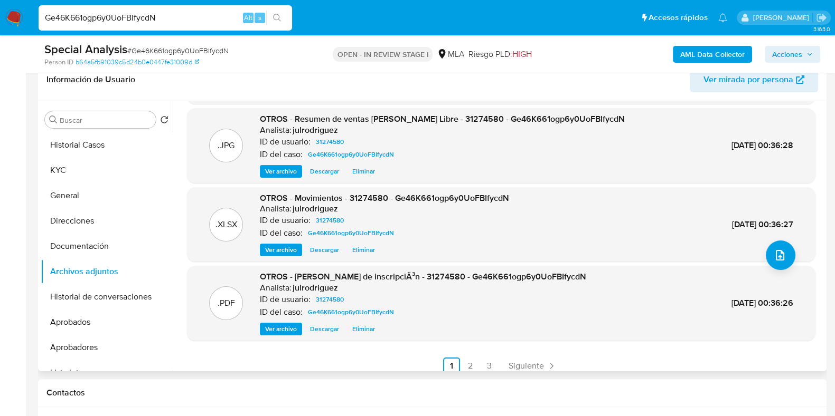
scroll to position [89, 0]
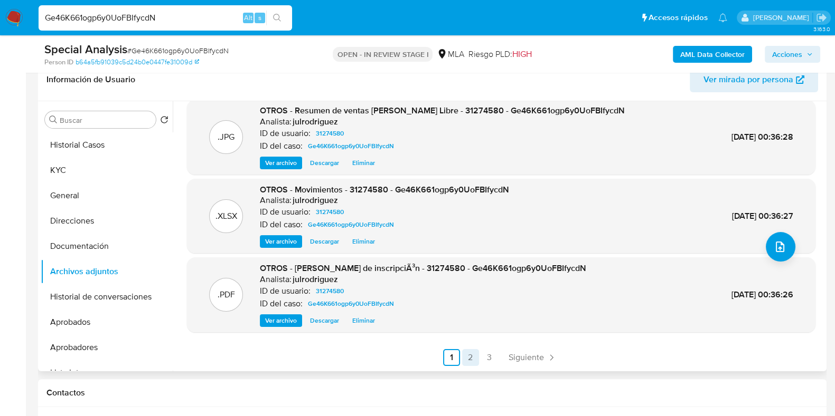
click at [462, 357] on link "2" at bounding box center [470, 357] width 17 height 17
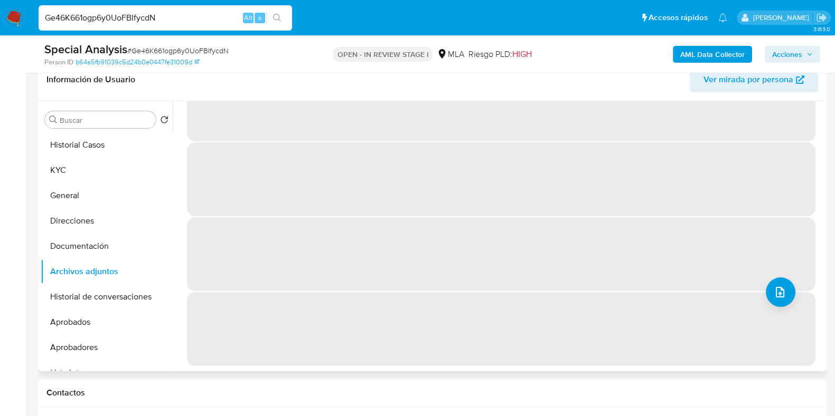
scroll to position [0, 0]
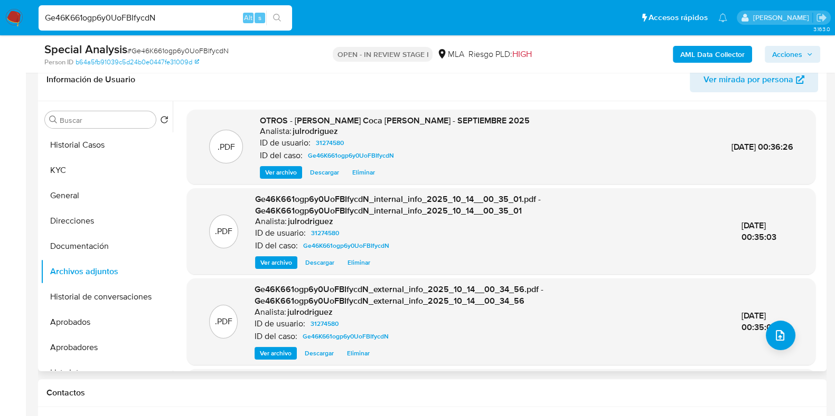
click at [794, 51] on span "Acciones" at bounding box center [787, 54] width 30 height 17
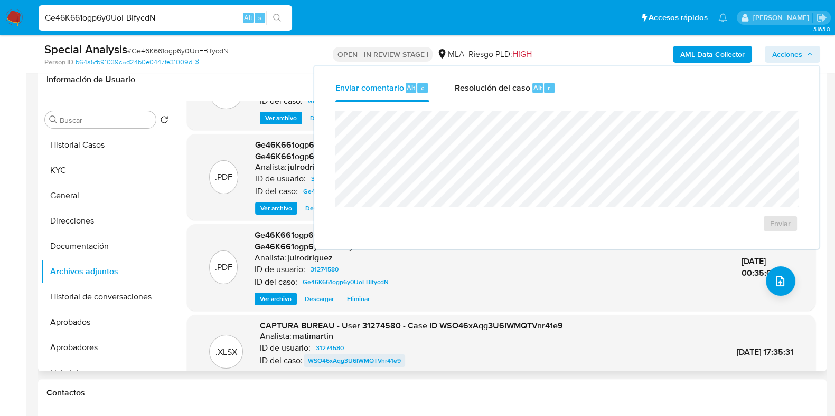
scroll to position [111, 0]
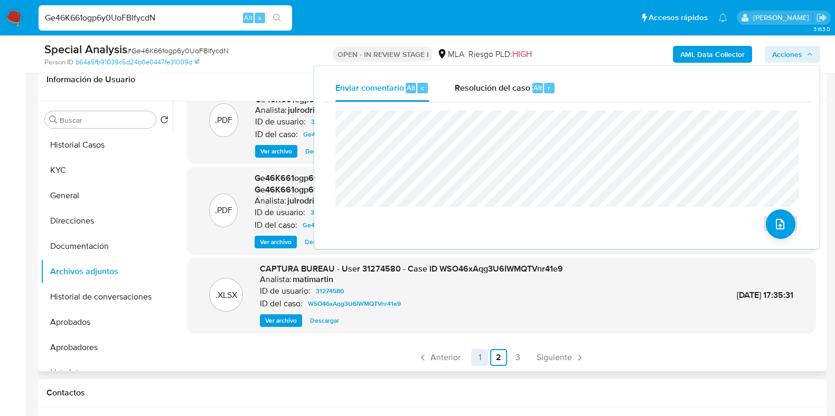
click at [483, 359] on link "1" at bounding box center [479, 357] width 17 height 17
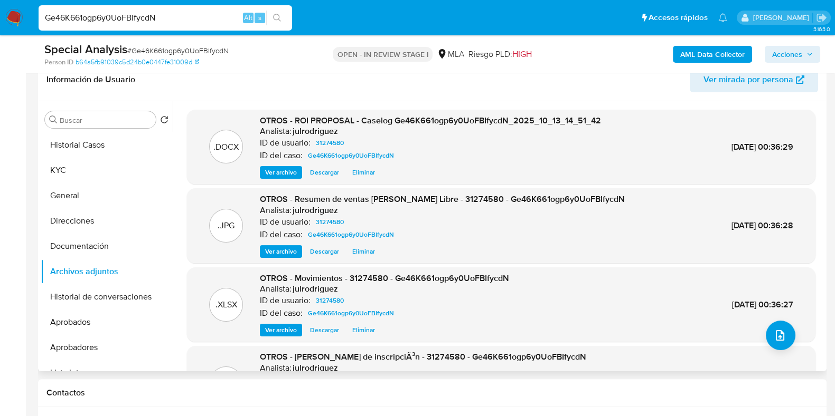
click at [800, 58] on span "Acciones" at bounding box center [787, 54] width 30 height 17
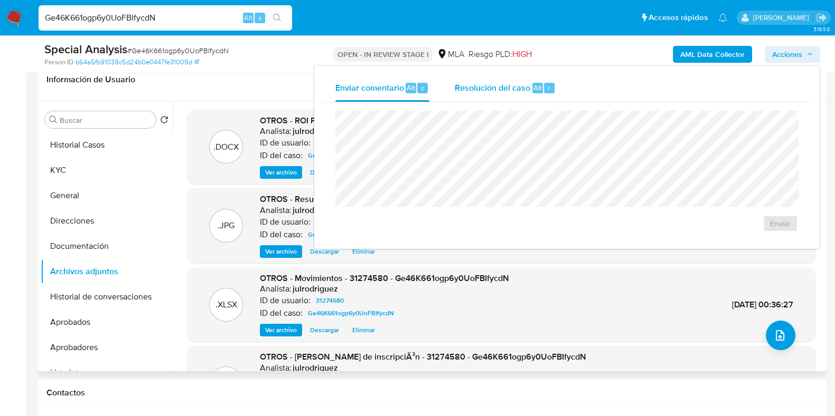
click at [528, 77] on div "Resolución del caso Alt r" at bounding box center [504, 87] width 101 height 27
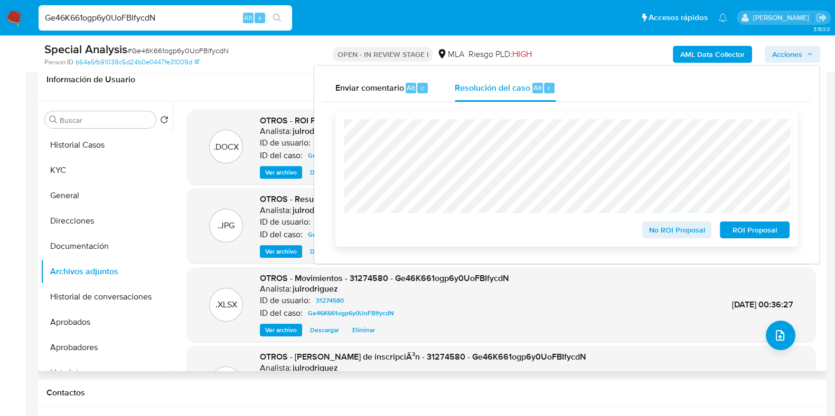
click at [754, 232] on span "ROI Proposal" at bounding box center [754, 230] width 55 height 15
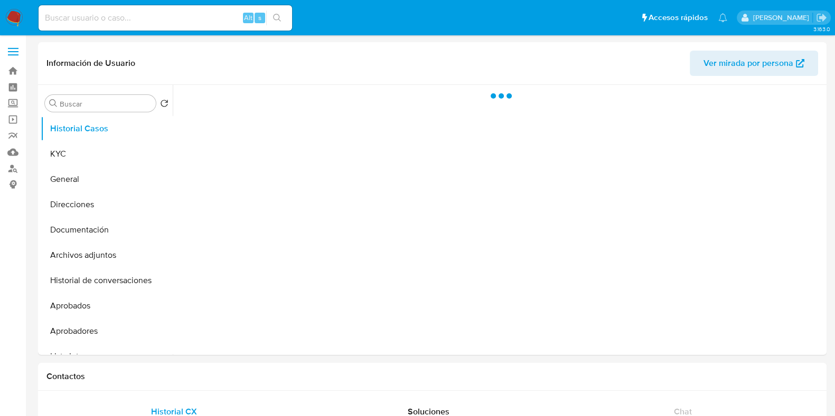
select select "10"
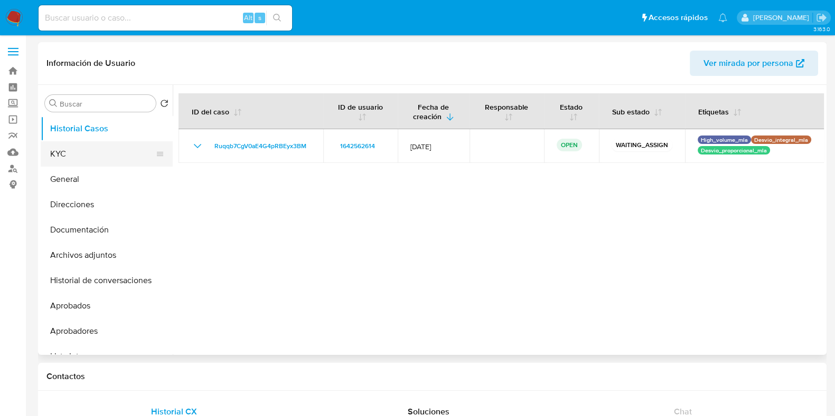
click at [84, 151] on button "KYC" at bounding box center [103, 153] width 124 height 25
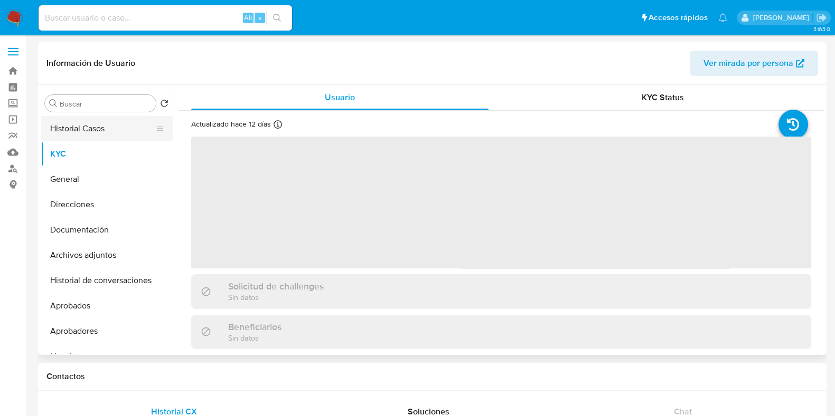
click at [90, 122] on button "Historial Casos" at bounding box center [103, 128] width 124 height 25
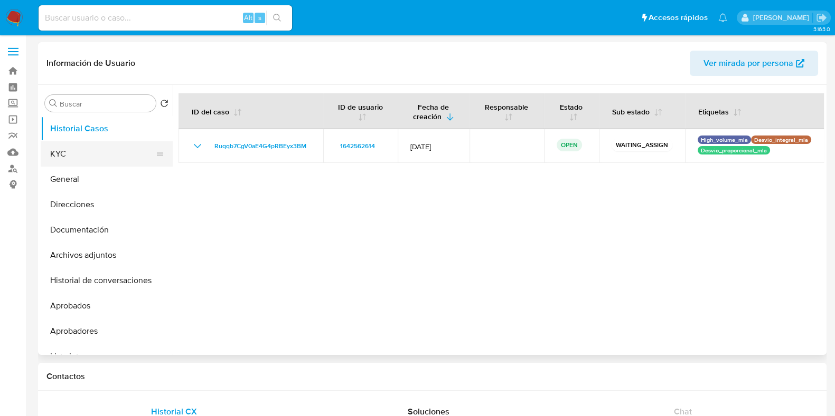
click at [96, 159] on button "KYC" at bounding box center [103, 153] width 124 height 25
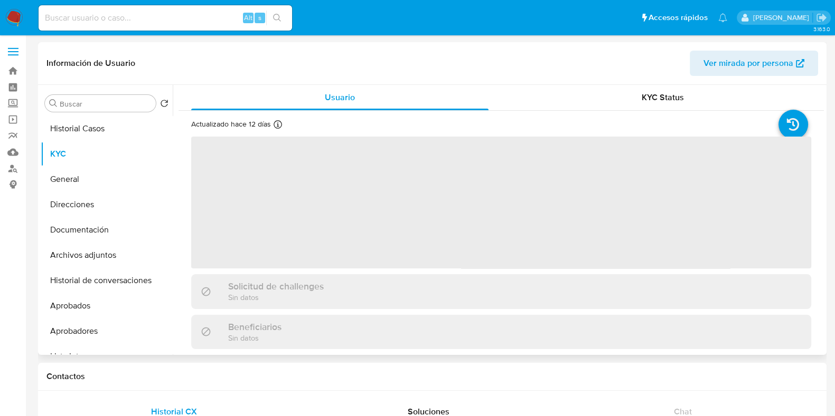
scroll to position [316, 0]
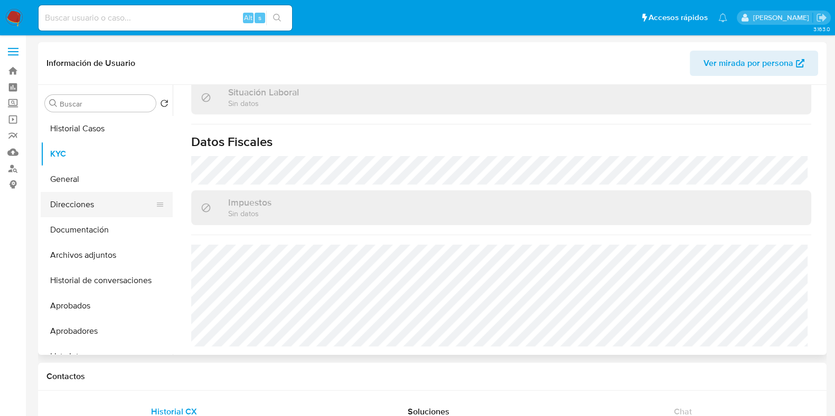
click at [101, 204] on button "Direcciones" at bounding box center [103, 204] width 124 height 25
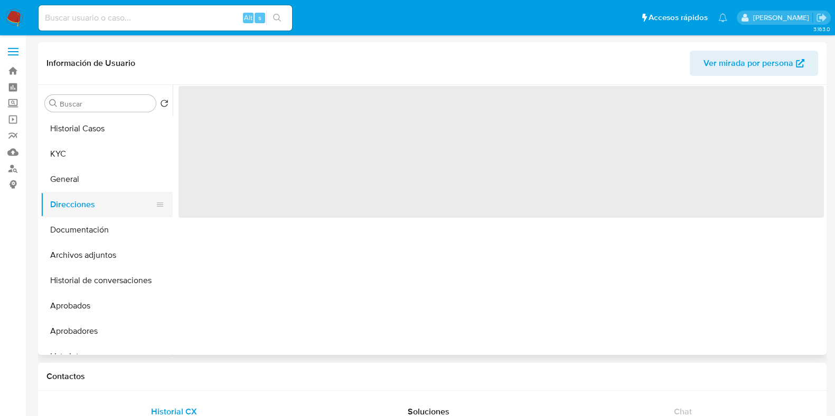
scroll to position [0, 0]
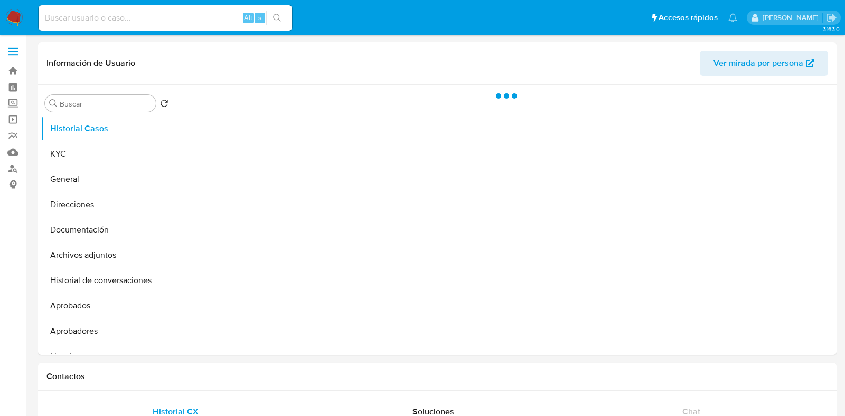
select select "10"
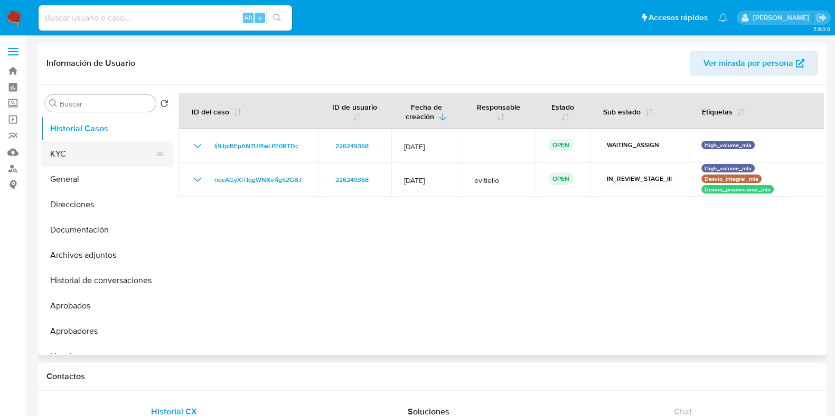
click at [85, 146] on button "KYC" at bounding box center [103, 153] width 124 height 25
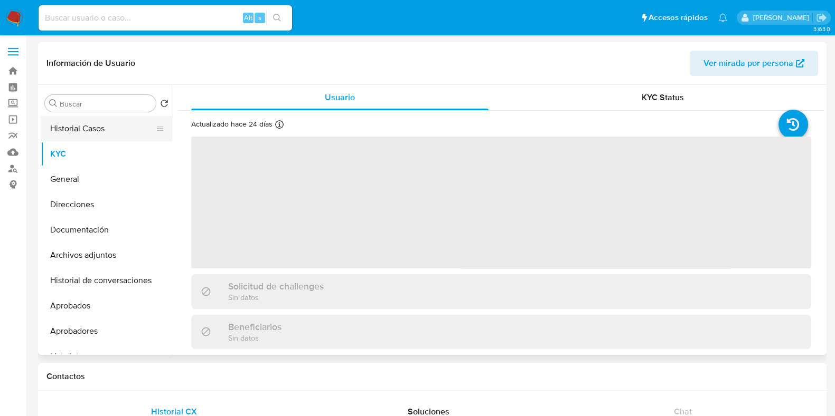
click at [77, 132] on button "Historial Casos" at bounding box center [103, 128] width 124 height 25
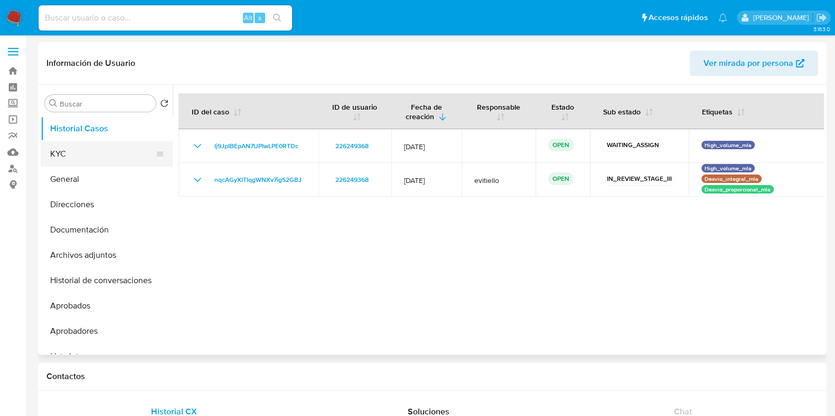
click at [102, 153] on button "KYC" at bounding box center [103, 153] width 124 height 25
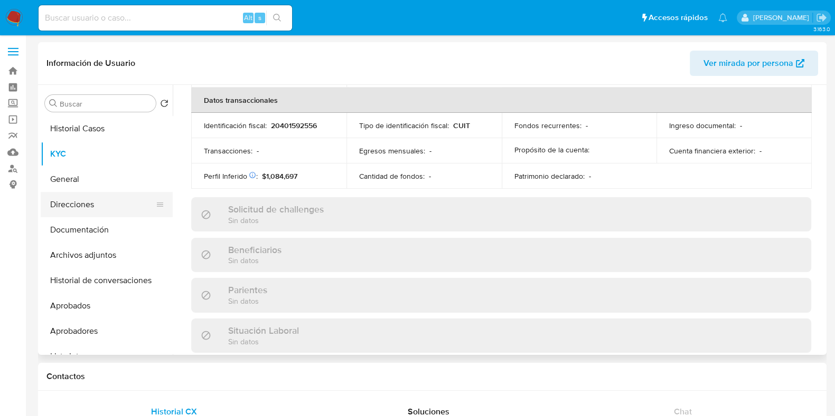
scroll to position [565, 0]
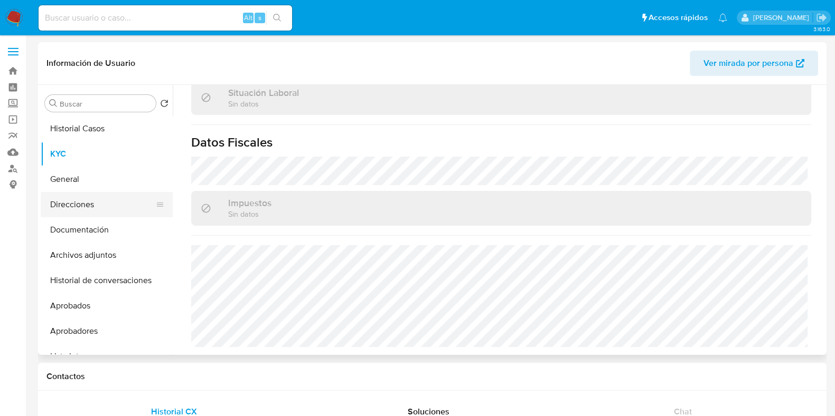
click at [99, 209] on button "Direcciones" at bounding box center [103, 204] width 124 height 25
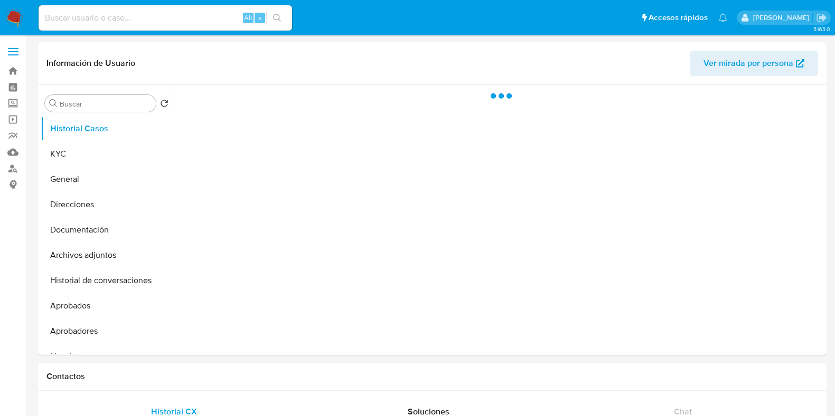
select select "10"
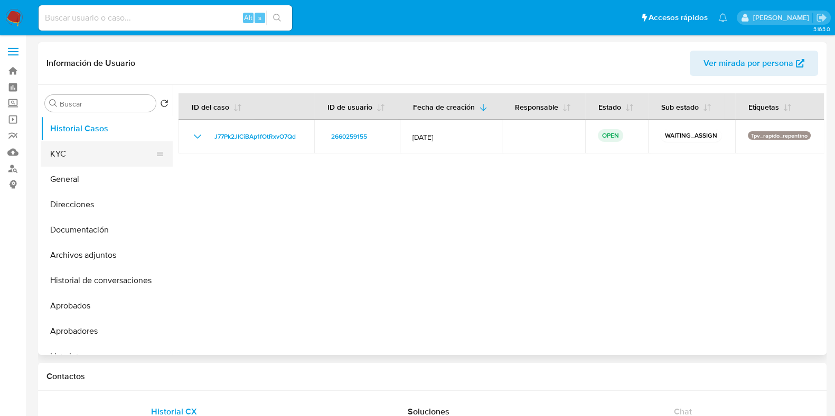
click at [102, 157] on button "KYC" at bounding box center [103, 153] width 124 height 25
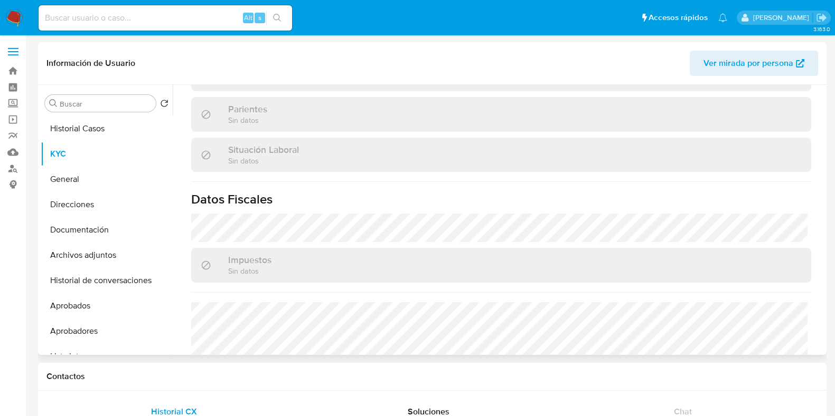
scroll to position [316, 0]
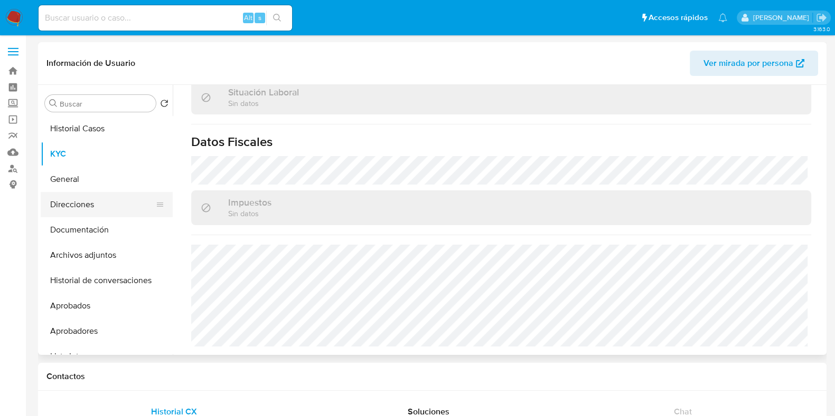
click at [106, 210] on button "Direcciones" at bounding box center [103, 204] width 124 height 25
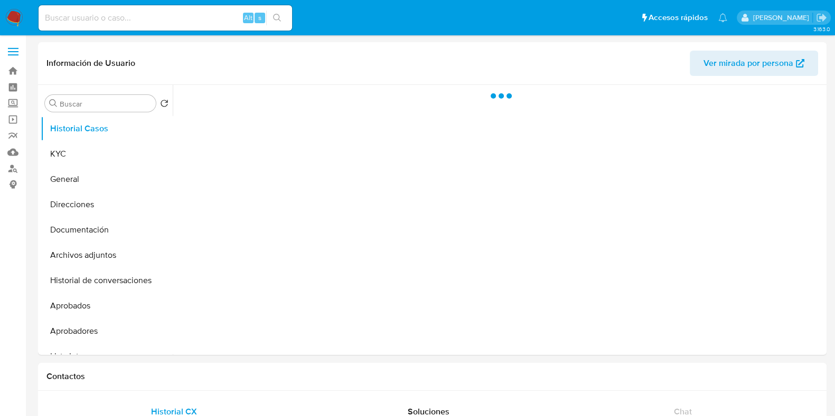
select select "10"
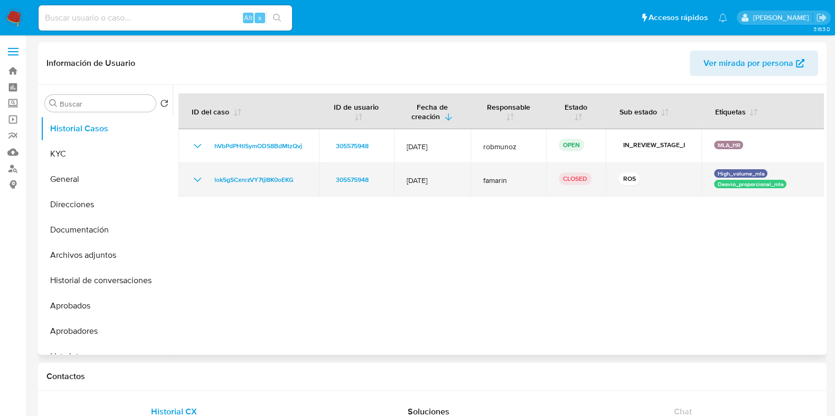
click at [207, 176] on div "lok5gSCxnrzVY7tjI8K0oEKG" at bounding box center [248, 180] width 115 height 13
click at [203, 178] on div "lok5gSCxnrzVY7tjI8K0oEKG" at bounding box center [248, 180] width 115 height 13
click at [198, 181] on icon "Mostrar/Ocultar" at bounding box center [197, 180] width 13 height 13
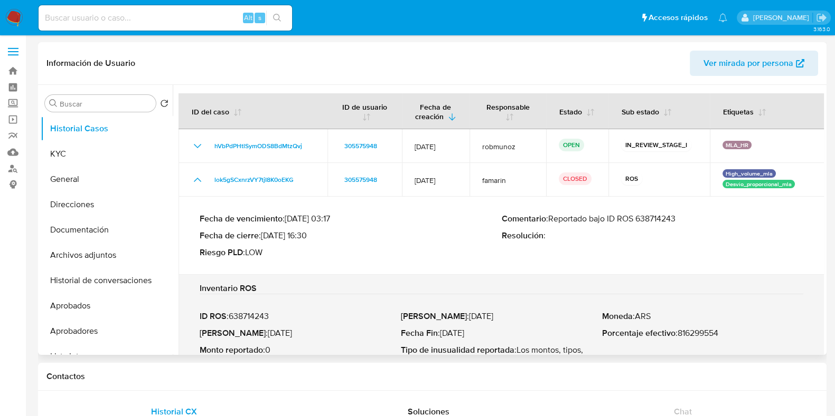
click at [663, 214] on p "Comentario : Reportado bajo ID ROS 638714243" at bounding box center [652, 219] width 302 height 11
click at [70, 158] on button "KYC" at bounding box center [103, 153] width 124 height 25
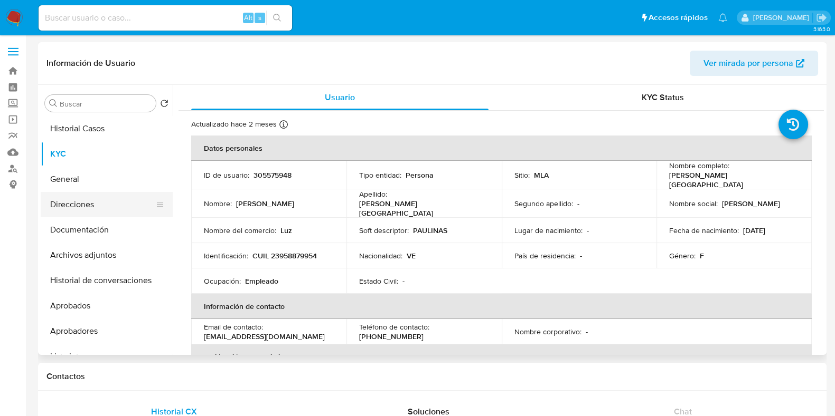
click at [107, 207] on button "Direcciones" at bounding box center [103, 204] width 124 height 25
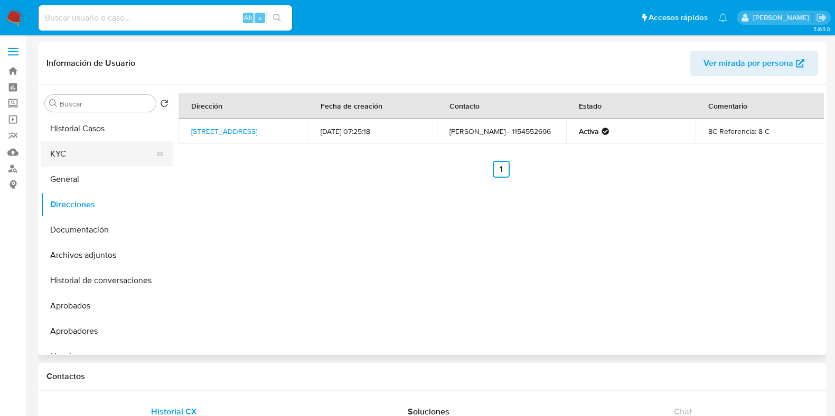
click at [102, 159] on button "KYC" at bounding box center [103, 153] width 124 height 25
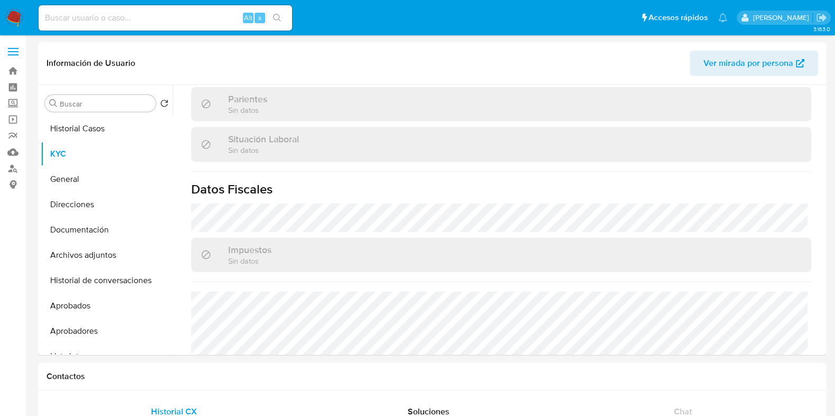
scroll to position [555, 0]
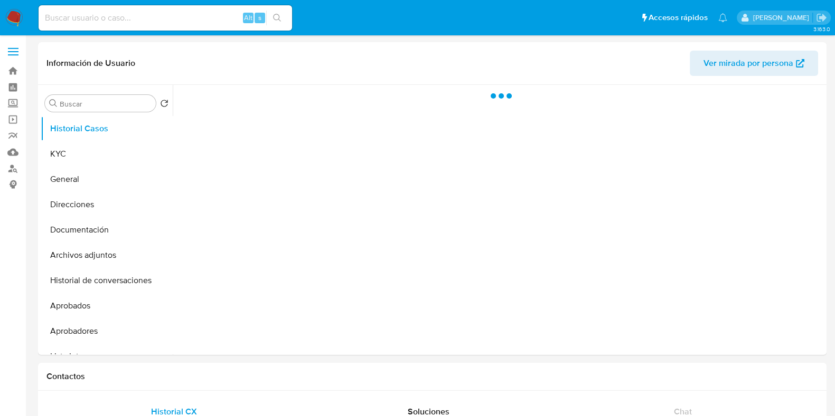
select select "10"
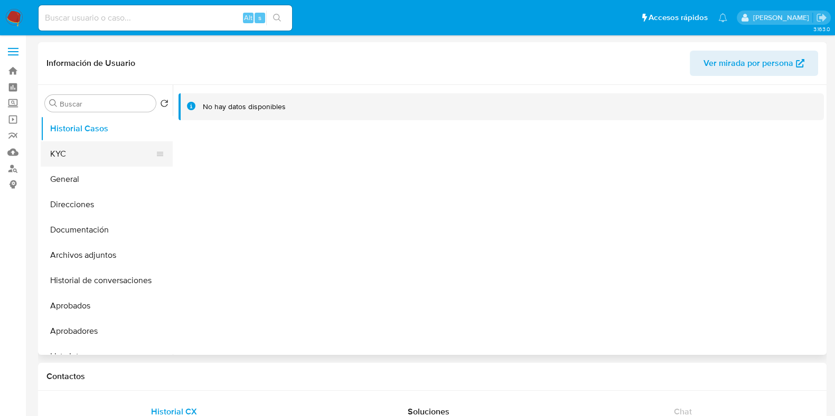
drag, startPoint x: 82, startPoint y: 155, endPoint x: 130, endPoint y: 165, distance: 48.6
click at [82, 156] on button "KYC" at bounding box center [103, 153] width 124 height 25
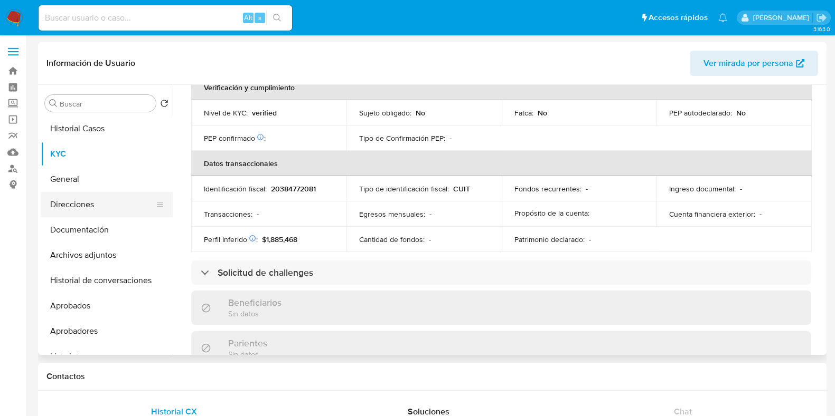
scroll to position [513, 0]
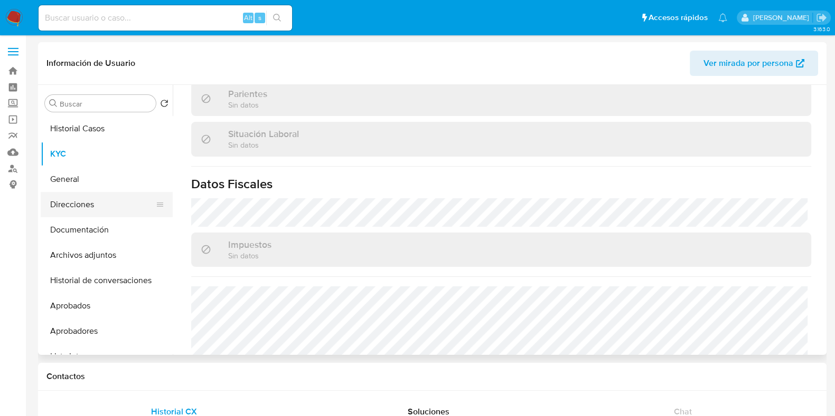
click at [108, 207] on button "Direcciones" at bounding box center [103, 204] width 124 height 25
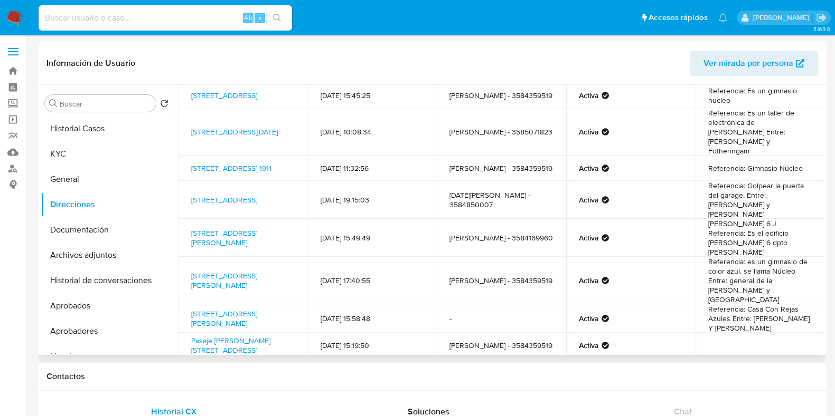
scroll to position [55, 0]
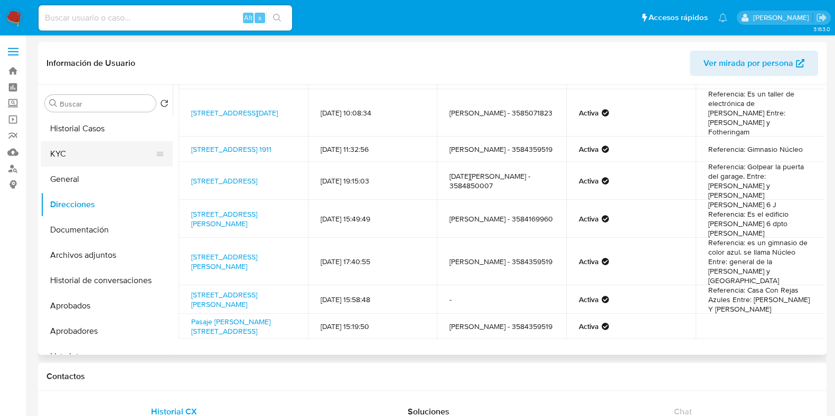
click at [80, 146] on button "KYC" at bounding box center [103, 153] width 124 height 25
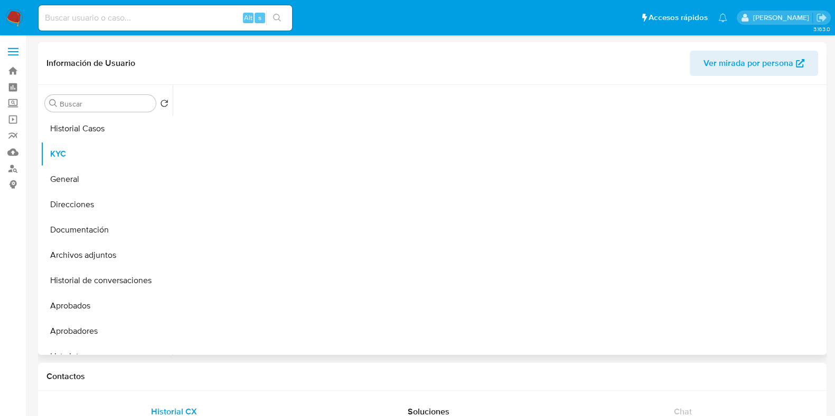
scroll to position [0, 0]
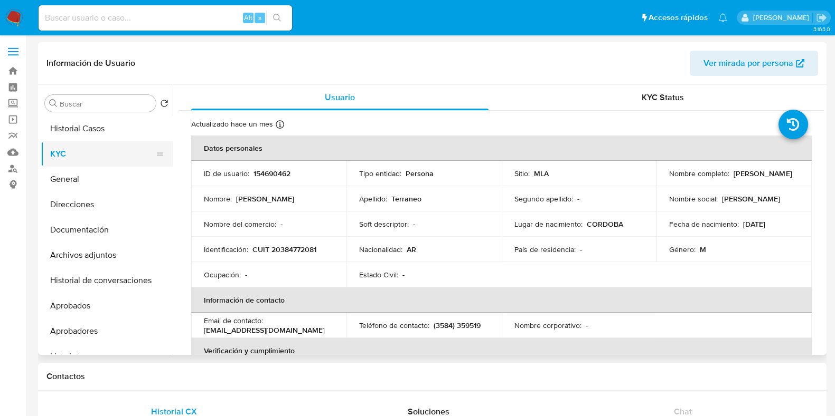
click at [108, 146] on button "KYC" at bounding box center [103, 153] width 124 height 25
click at [116, 127] on button "Historial Casos" at bounding box center [103, 128] width 124 height 25
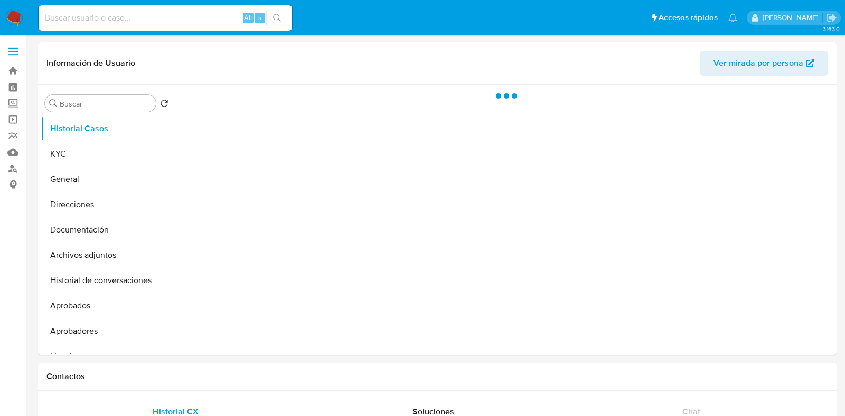
select select "10"
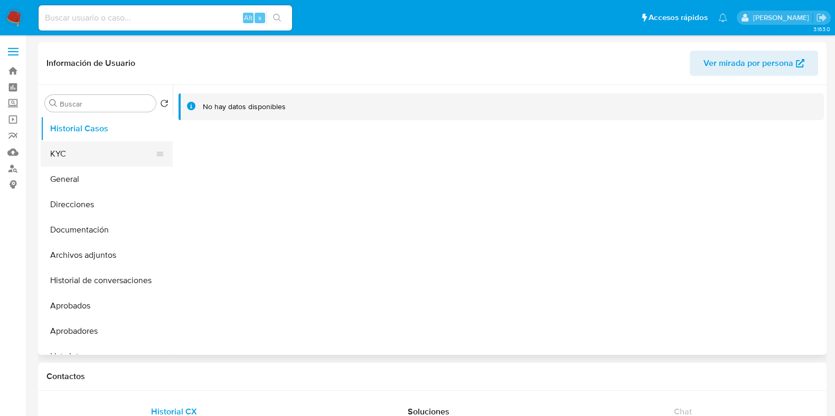
click at [55, 151] on button "KYC" at bounding box center [103, 153] width 124 height 25
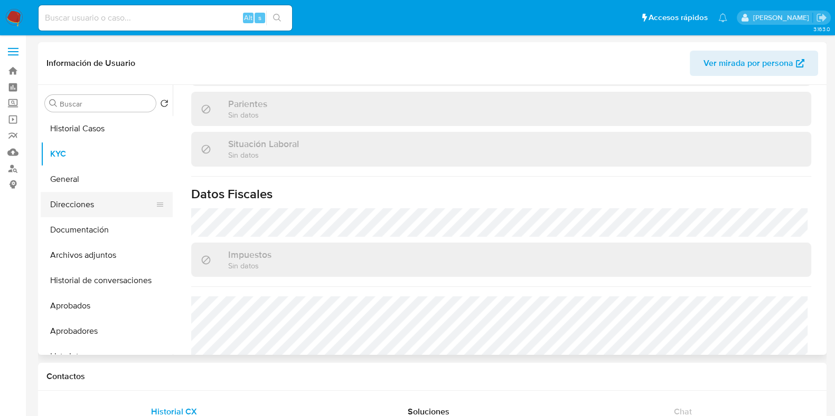
scroll to position [503, 0]
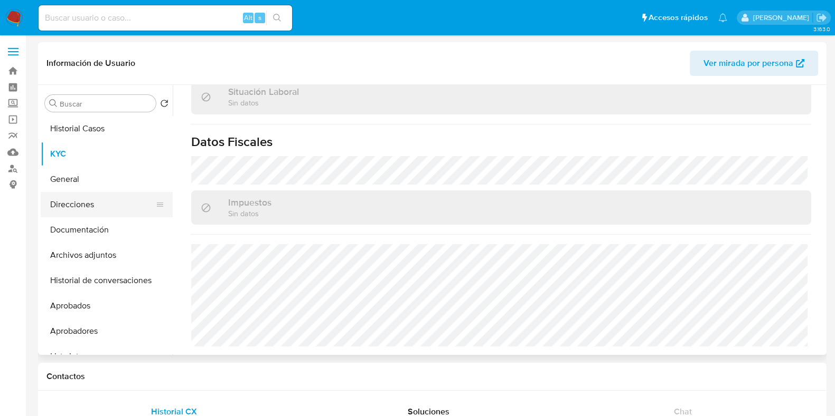
click at [93, 197] on button "Direcciones" at bounding box center [103, 204] width 124 height 25
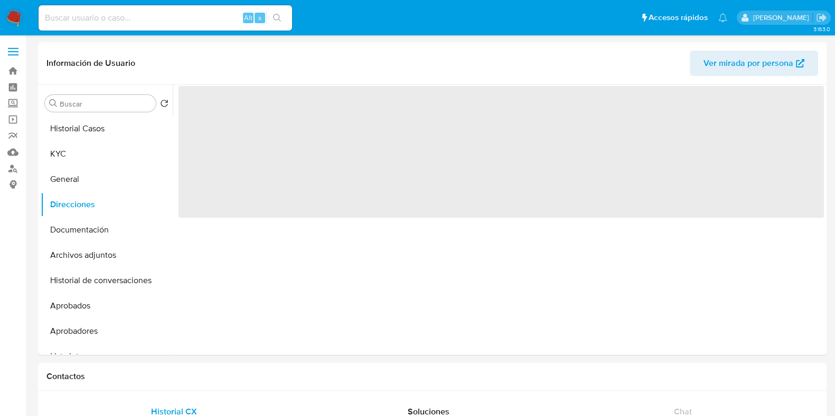
scroll to position [0, 0]
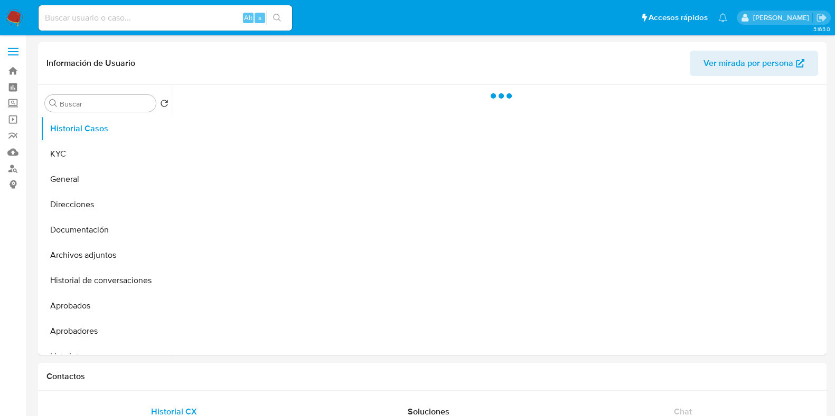
select select "10"
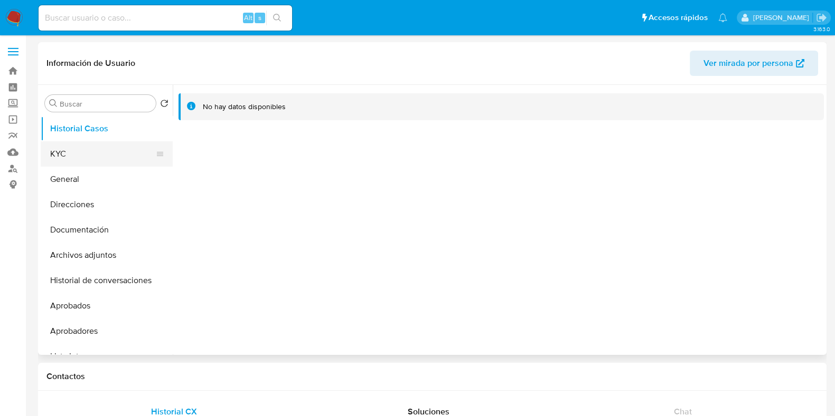
click at [101, 151] on button "KYC" at bounding box center [103, 153] width 124 height 25
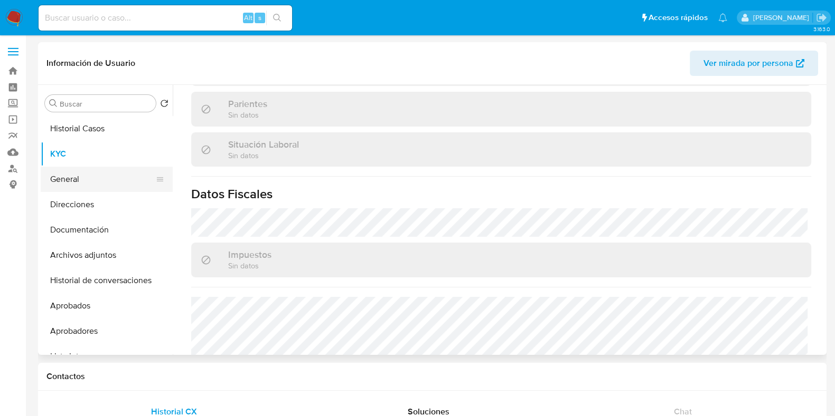
scroll to position [513, 0]
click at [106, 189] on button "General" at bounding box center [103, 179] width 124 height 25
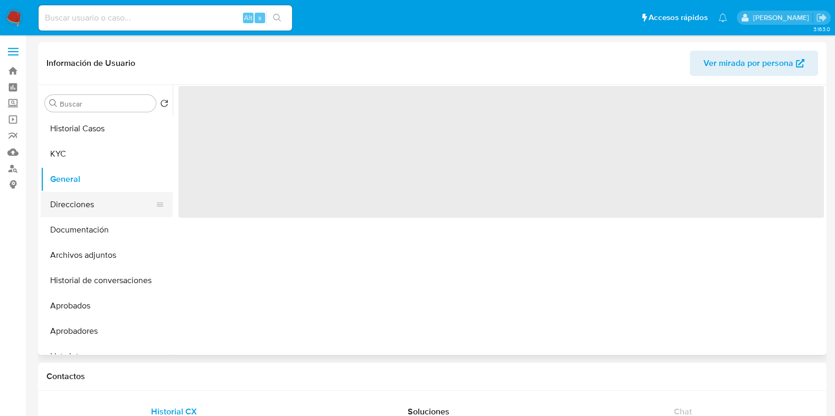
click at [103, 200] on button "Direcciones" at bounding box center [103, 204] width 124 height 25
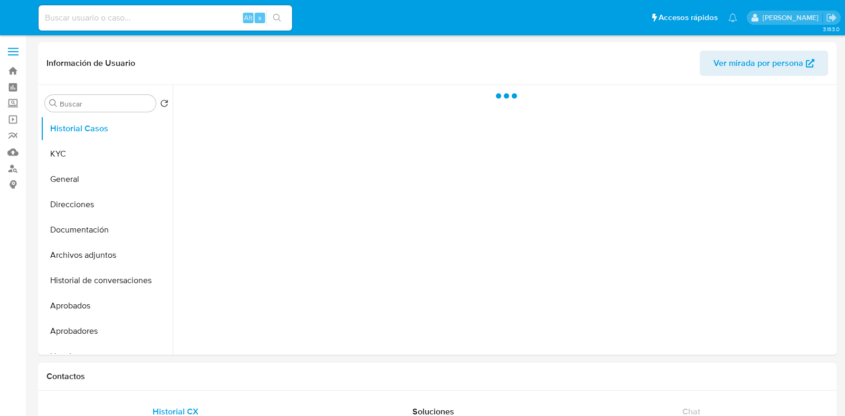
select select "10"
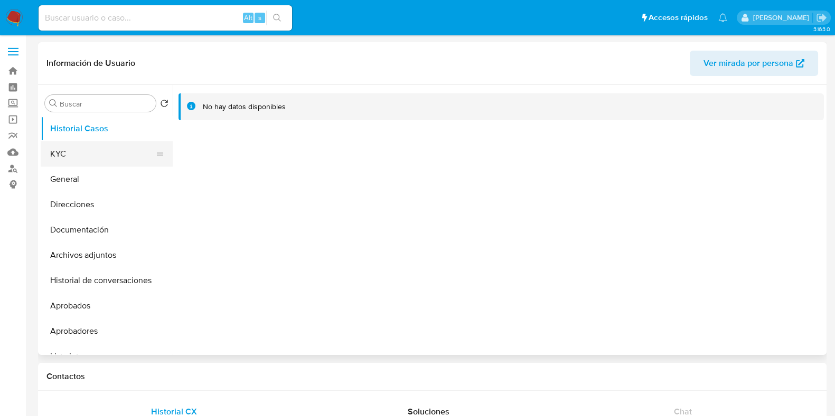
click at [48, 154] on button "KYC" at bounding box center [103, 153] width 124 height 25
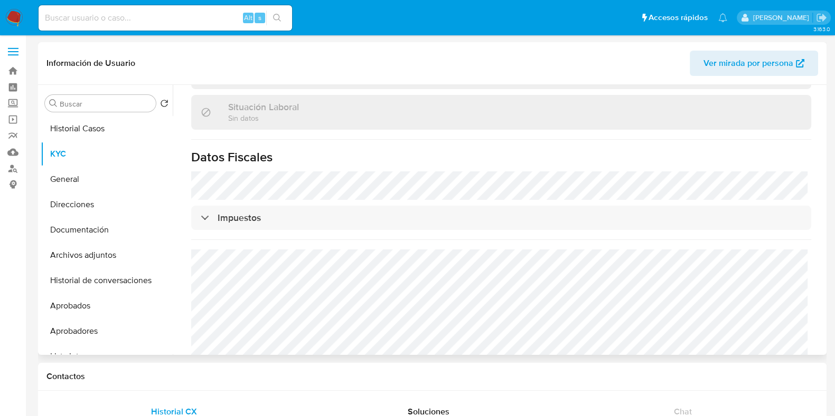
scroll to position [317, 0]
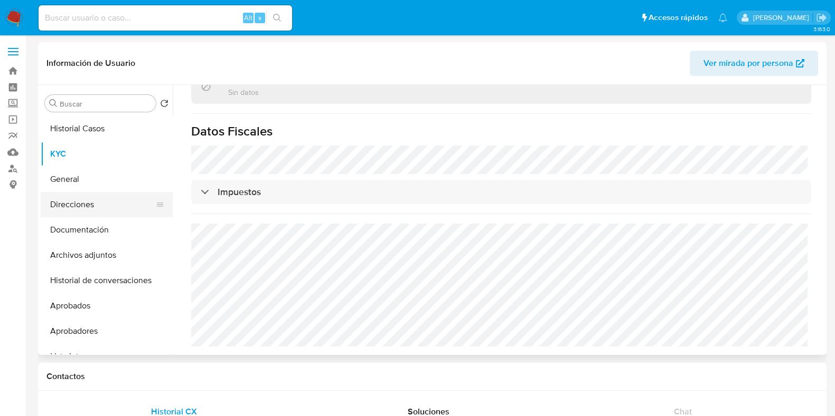
click at [92, 199] on button "Direcciones" at bounding box center [103, 204] width 124 height 25
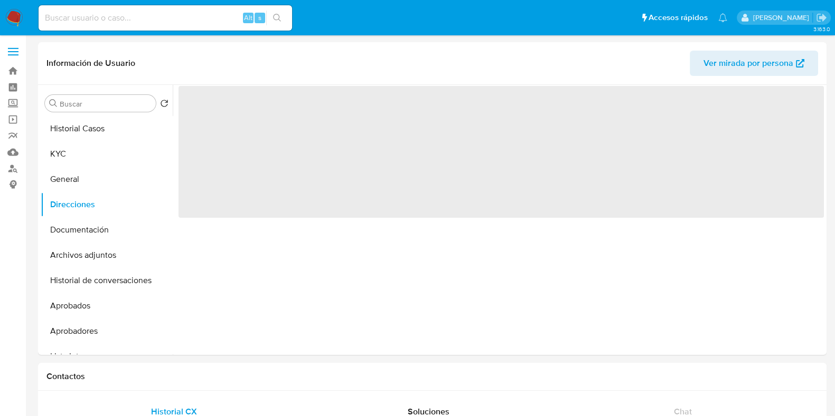
scroll to position [0, 0]
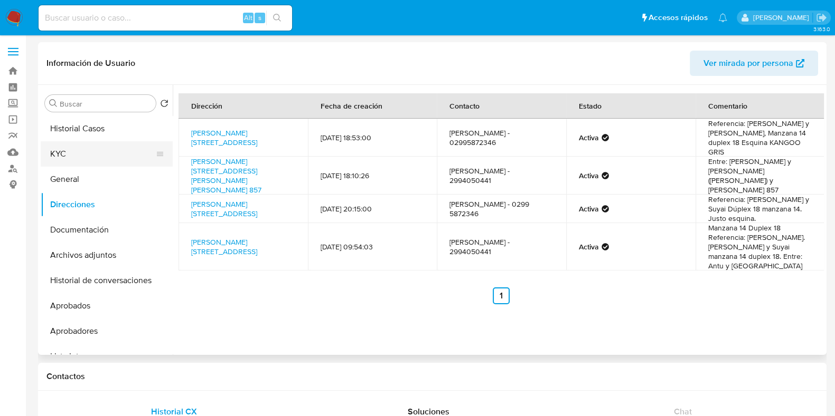
click at [99, 145] on button "KYC" at bounding box center [103, 153] width 124 height 25
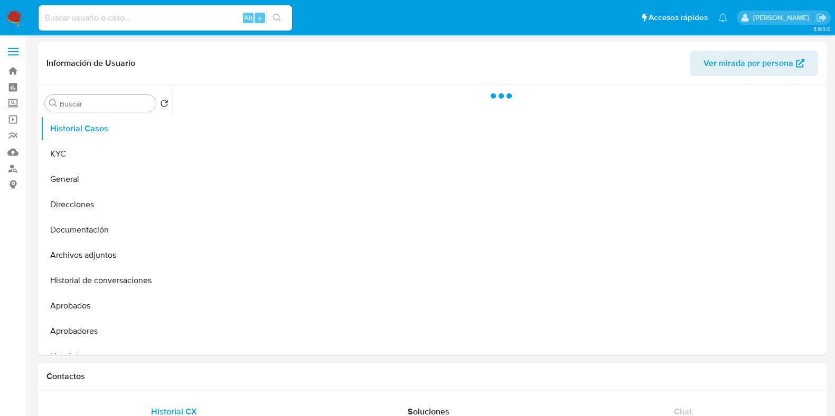
select select "10"
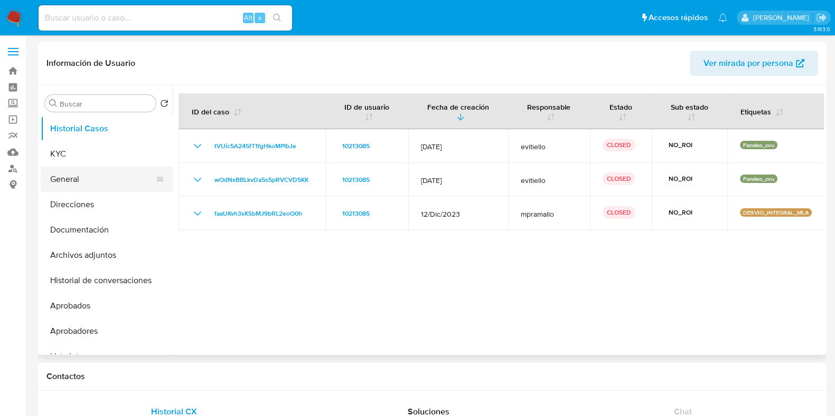
click at [63, 167] on button "General" at bounding box center [103, 179] width 124 height 25
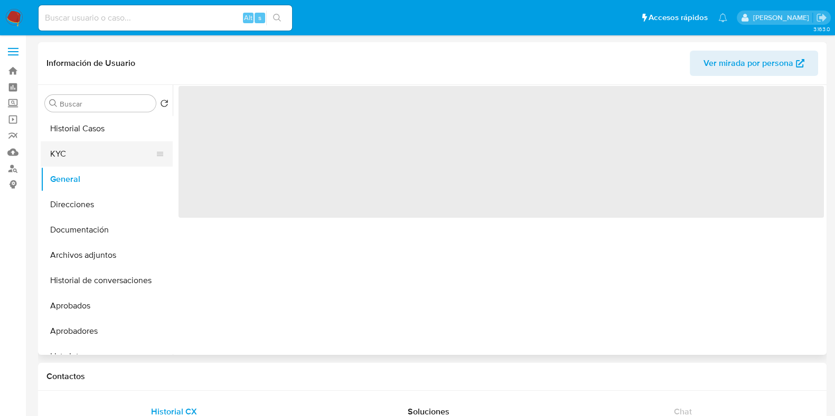
click at [71, 149] on button "KYC" at bounding box center [103, 153] width 124 height 25
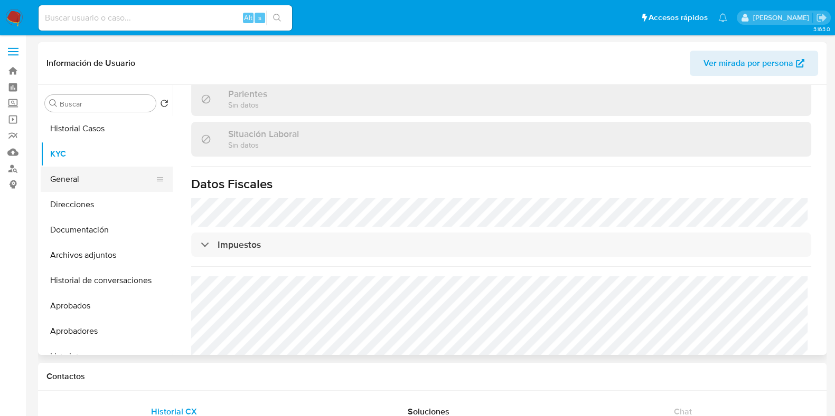
scroll to position [513, 0]
click at [91, 198] on button "Direcciones" at bounding box center [103, 204] width 124 height 25
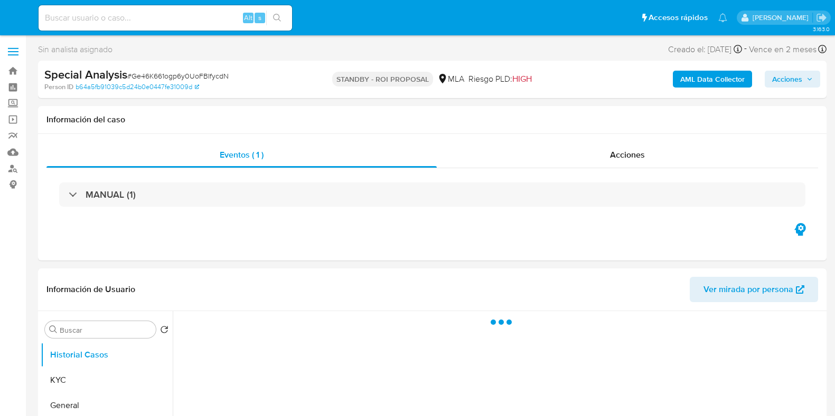
select select "10"
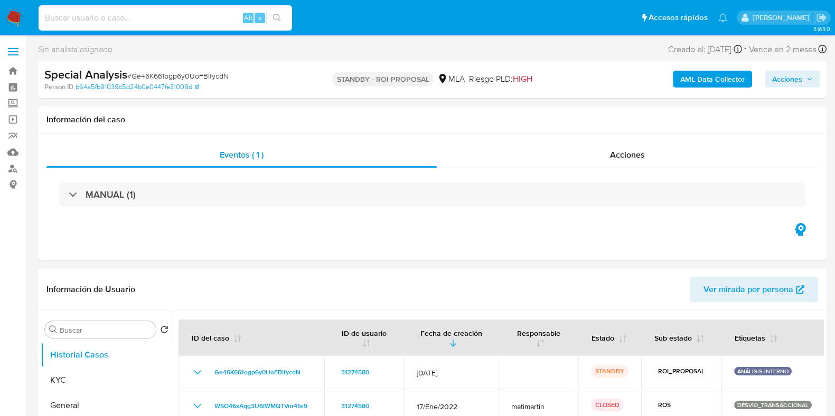
click at [158, 18] on input at bounding box center [165, 18] width 253 height 14
paste input "XfzS2acaBG8BCTsVLzsirgD8"
type input "XfzS2acaBG8BCTsVLzsirgD8"
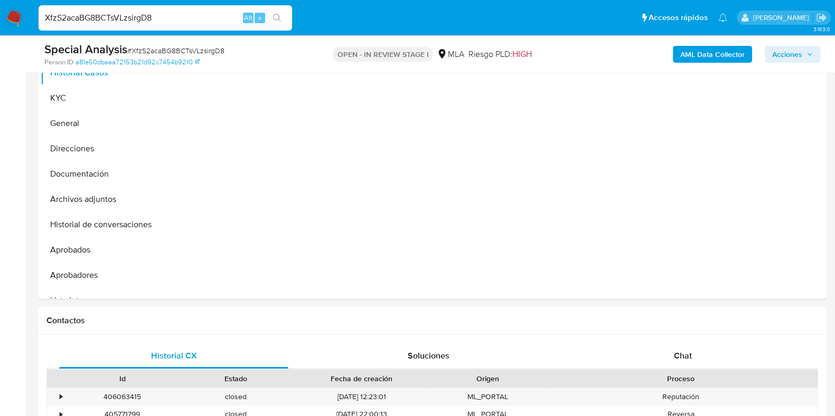
scroll to position [198, 0]
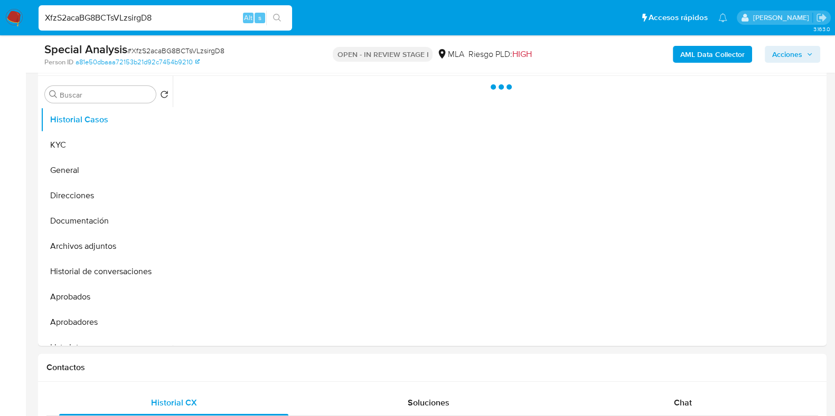
select select "10"
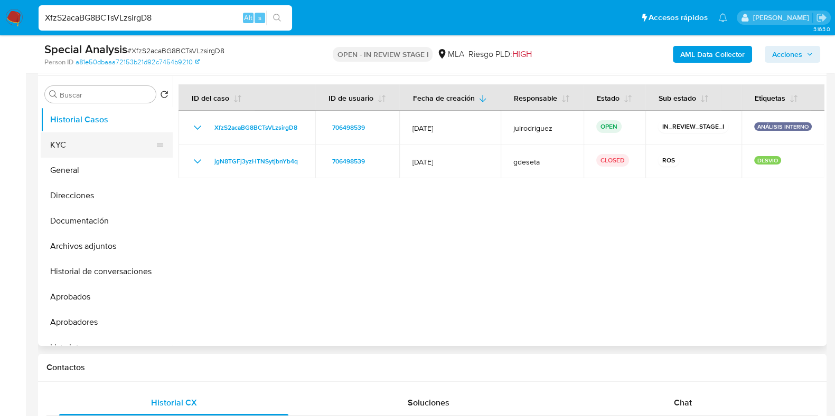
click at [81, 144] on button "KYC" at bounding box center [103, 144] width 124 height 25
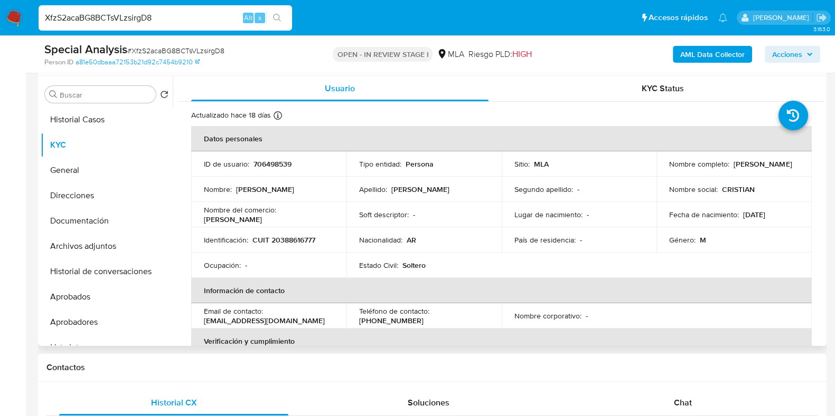
click at [301, 237] on p "CUIT 20388616777" at bounding box center [283, 240] width 63 height 10
copy p "20388616777"
click at [276, 167] on p "706498539" at bounding box center [272, 164] width 38 height 10
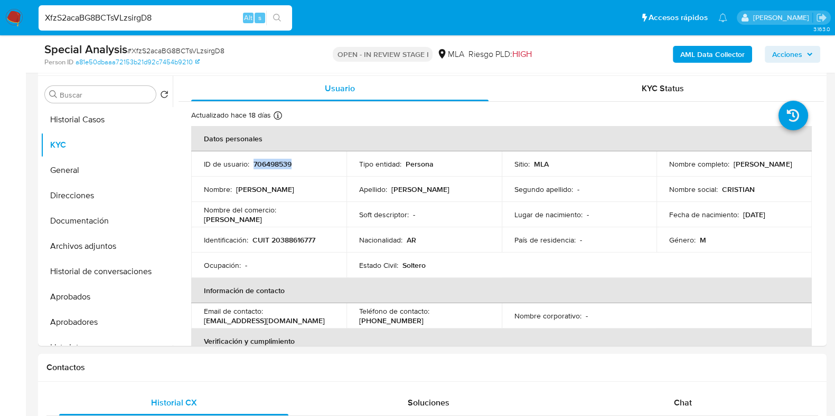
copy p "706498539"
click at [92, 228] on button "Documentación" at bounding box center [103, 221] width 124 height 25
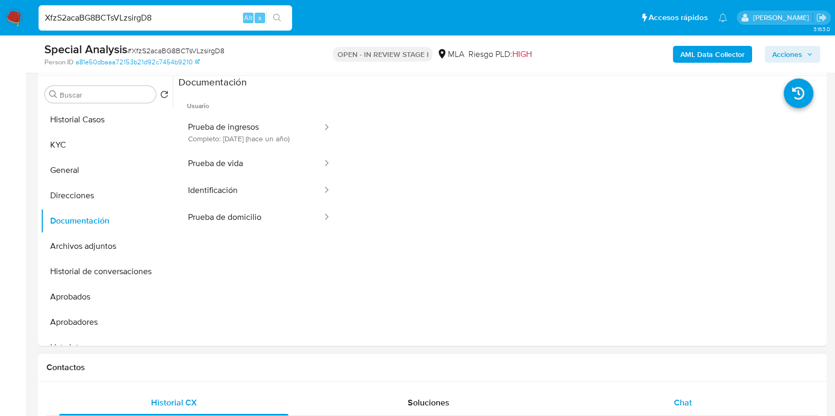
click at [684, 393] on div "Chat" at bounding box center [682, 403] width 229 height 25
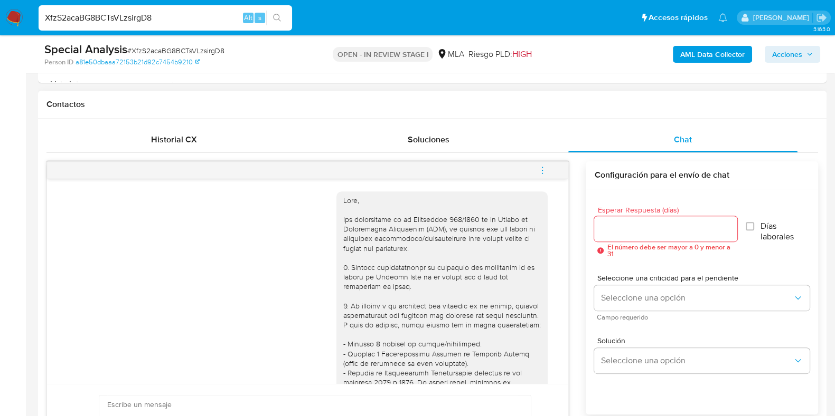
scroll to position [554, 0]
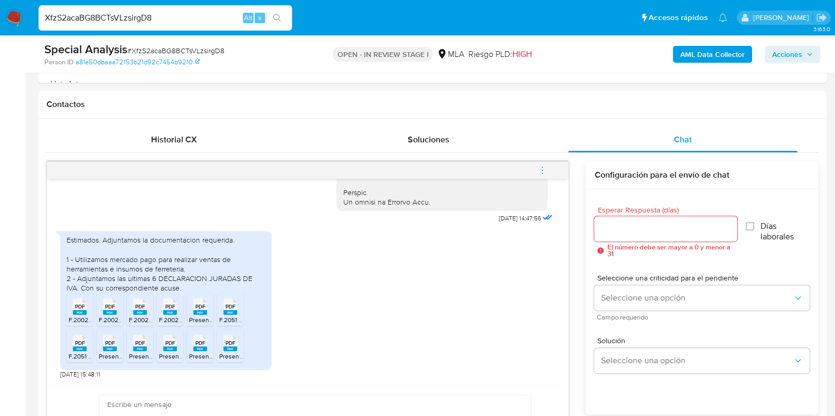
drag, startPoint x: 159, startPoint y: 22, endPoint x: 53, endPoint y: 14, distance: 105.9
click at [53, 14] on input "XfzS2acaBG8BCTsVLzsirgD8" at bounding box center [165, 18] width 253 height 14
paste input "FLLj5i7Z1zzYjGM6076xtcIZ"
click at [53, 14] on input "XfFLLj5i7Z1zzYjGM6076xtcIZ" at bounding box center [165, 18] width 253 height 14
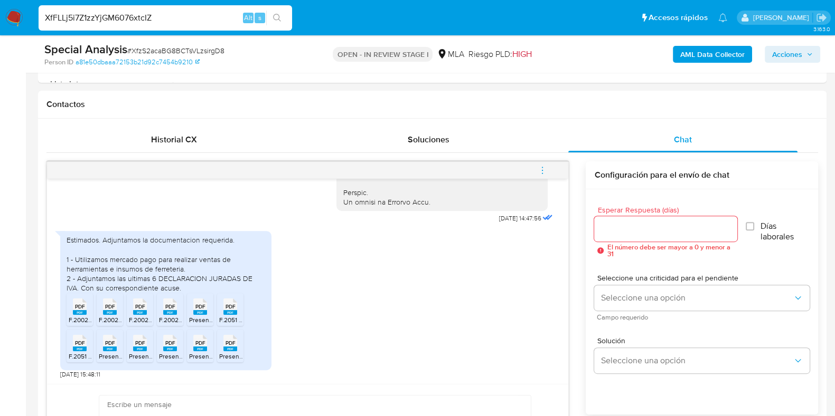
paste input
type input "FLLj5i7Z1zzYjGM6076xtcIZ"
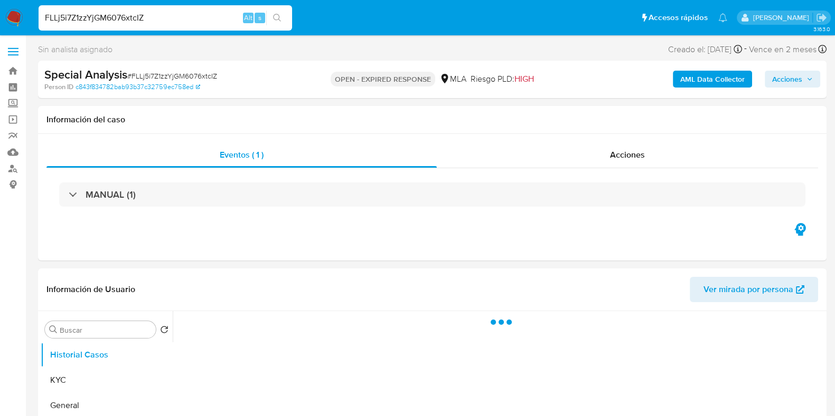
select select "10"
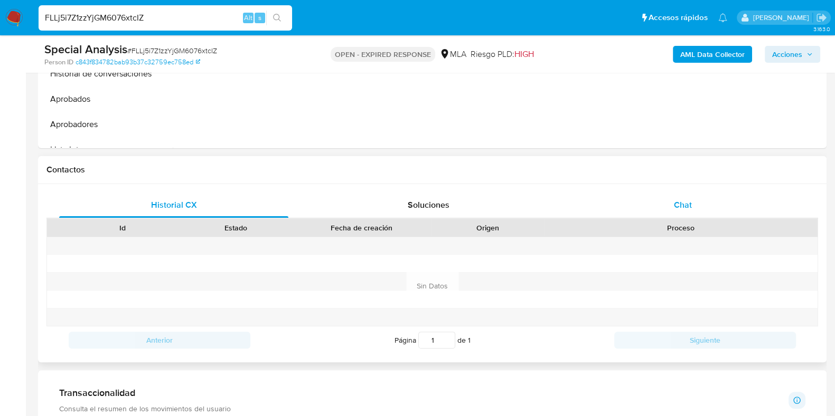
click at [674, 196] on div "Chat" at bounding box center [682, 205] width 229 height 25
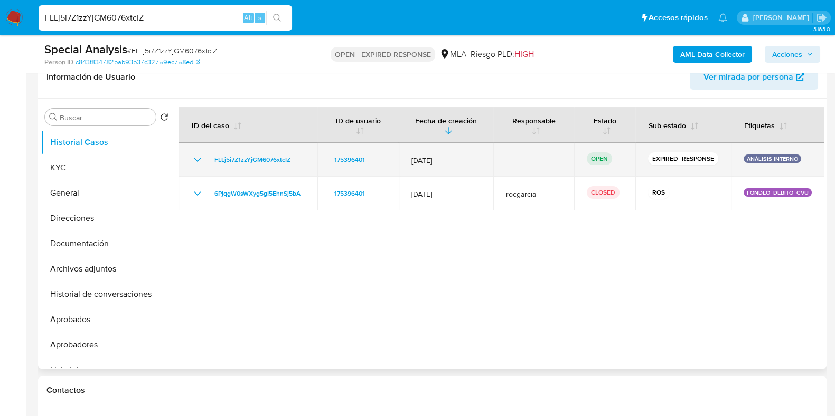
scroll to position [131, 0]
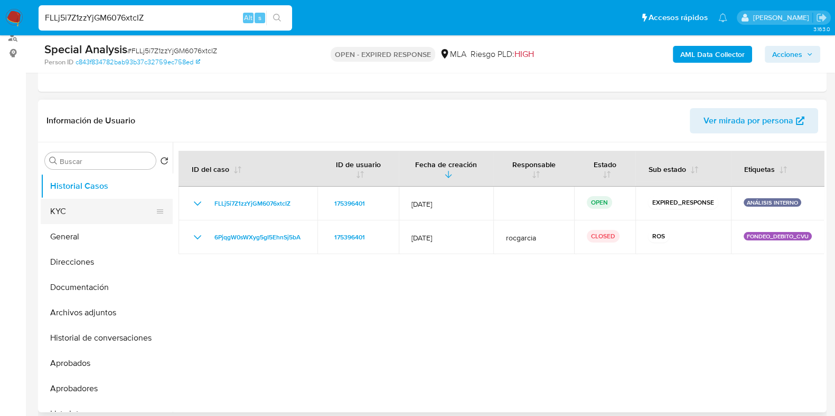
click at [101, 210] on button "KYC" at bounding box center [103, 211] width 124 height 25
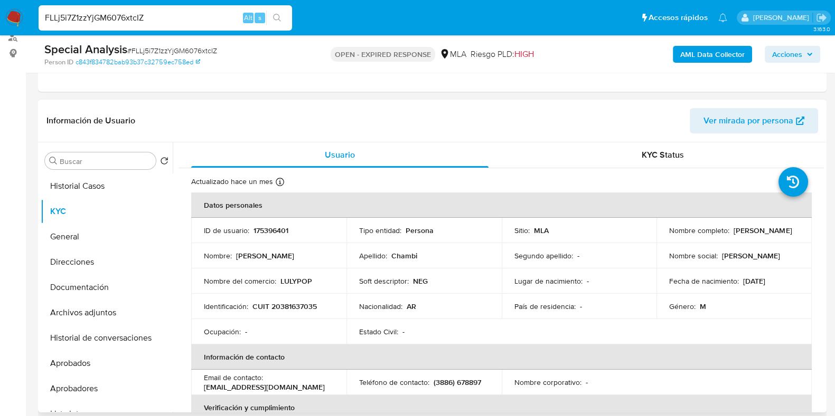
drag, startPoint x: 660, startPoint y: 234, endPoint x: 746, endPoint y: 234, distance: 86.6
click at [746, 234] on td "Nombre completo : Kevin Estefano Chambi" at bounding box center [733, 230] width 155 height 25
copy p "Kevin Estefano Chambi"
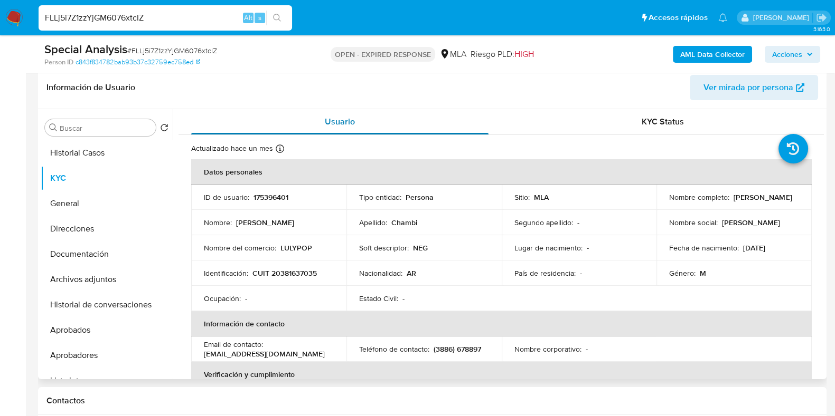
scroll to position [96, 0]
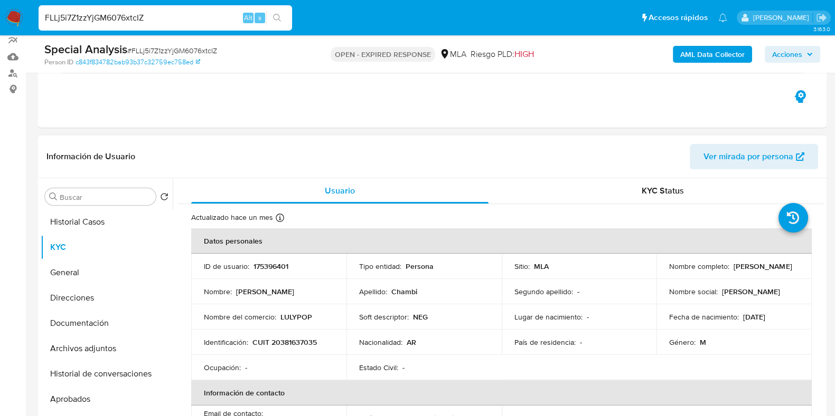
click at [274, 264] on p "175396401" at bounding box center [270, 267] width 35 height 10
copy p "175396401"
click at [169, 50] on span "# FLLj5i7Z1zzYjGM6076xtcIZ" at bounding box center [172, 50] width 90 height 11
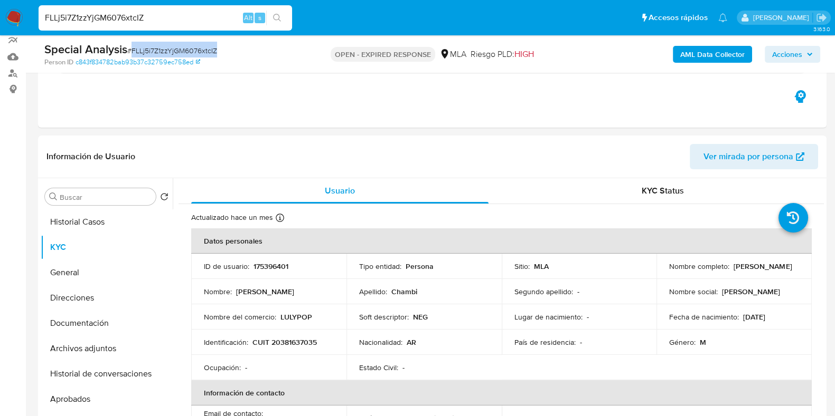
copy span "FLLj5i7Z1zzYjGM6076xtcIZ"
click at [293, 347] on td "Identificación : CUIT 20381637035" at bounding box center [268, 342] width 155 height 25
click at [297, 338] on p "CUIT 20381637035" at bounding box center [284, 343] width 64 height 10
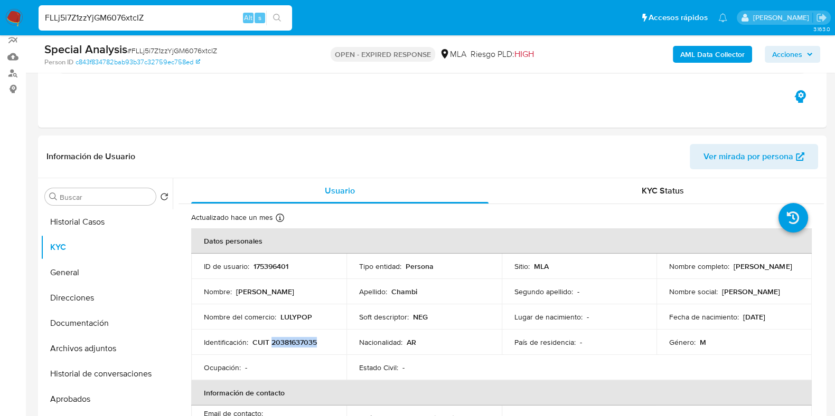
copy p "20381637035"
click at [269, 267] on p "175396401" at bounding box center [270, 267] width 35 height 10
copy p "175396401"
click at [89, 316] on button "Documentación" at bounding box center [103, 323] width 124 height 25
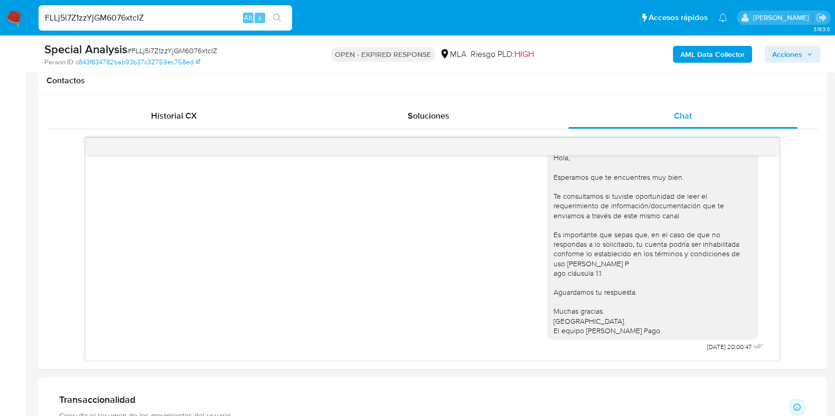
scroll to position [228, 0]
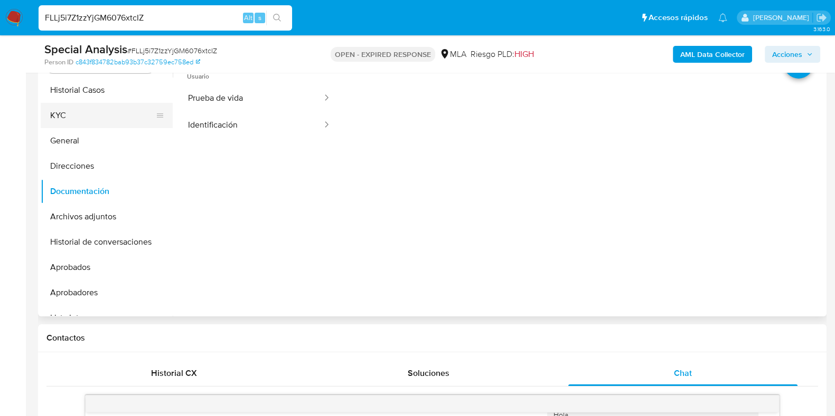
click at [111, 114] on button "KYC" at bounding box center [103, 115] width 124 height 25
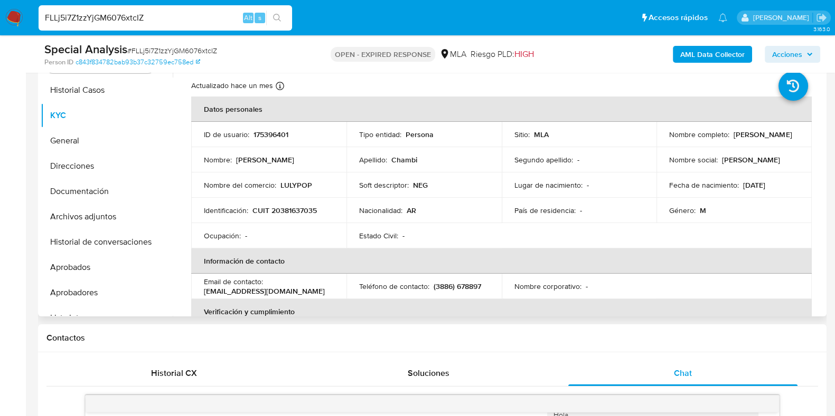
click at [293, 207] on p "CUIT 20381637035" at bounding box center [284, 211] width 64 height 10
drag, startPoint x: 293, startPoint y: 207, endPoint x: 339, endPoint y: 149, distance: 74.4
click at [293, 207] on p "CUIT 20381637035" at bounding box center [284, 211] width 64 height 10
copy p "20381637035"
drag, startPoint x: 666, startPoint y: 145, endPoint x: 657, endPoint y: 128, distance: 19.1
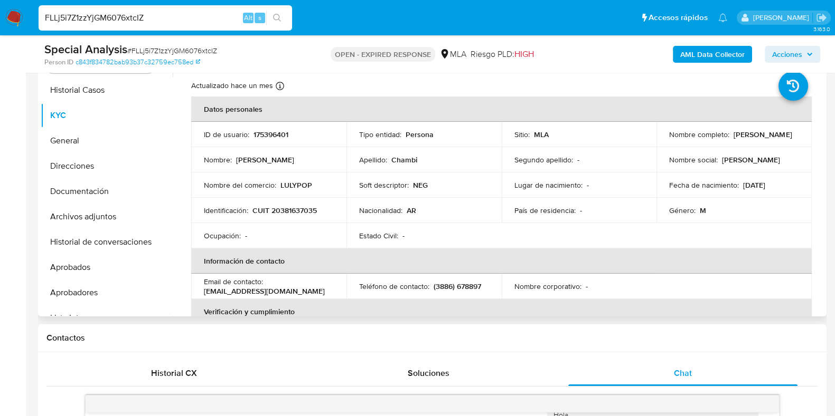
click at [771, 146] on td "Nombre completo : Kevin Estefano Chambi" at bounding box center [733, 134] width 155 height 25
drag, startPoint x: 661, startPoint y: 136, endPoint x: 790, endPoint y: 138, distance: 128.3
click at [790, 138] on td "Nombre completo : Kevin Estefano Chambi" at bounding box center [733, 134] width 155 height 25
copy p "Kevin Estefano Chambi"
click at [298, 186] on p "LULYPOP" at bounding box center [296, 186] width 32 height 10
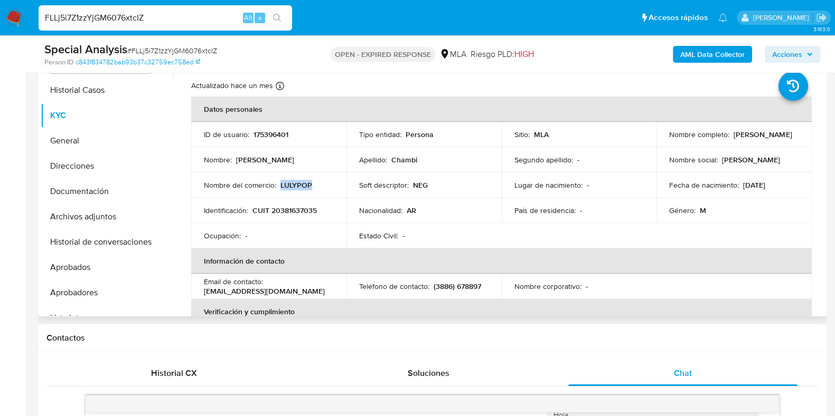
click at [298, 186] on p "LULYPOP" at bounding box center [296, 186] width 32 height 10
copy p "LULYPOP"
click at [289, 209] on p "CUIT 20381637035" at bounding box center [284, 211] width 64 height 10
click at [281, 209] on p "CUIT 20381637035" at bounding box center [284, 211] width 64 height 10
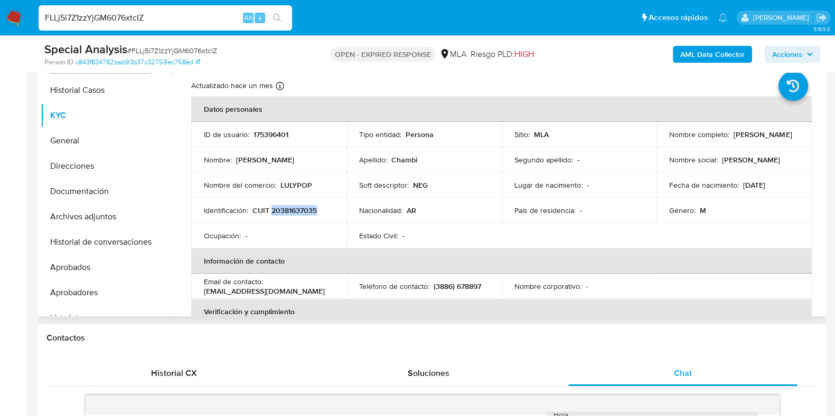
click at [281, 209] on p "CUIT 20381637035" at bounding box center [284, 211] width 64 height 10
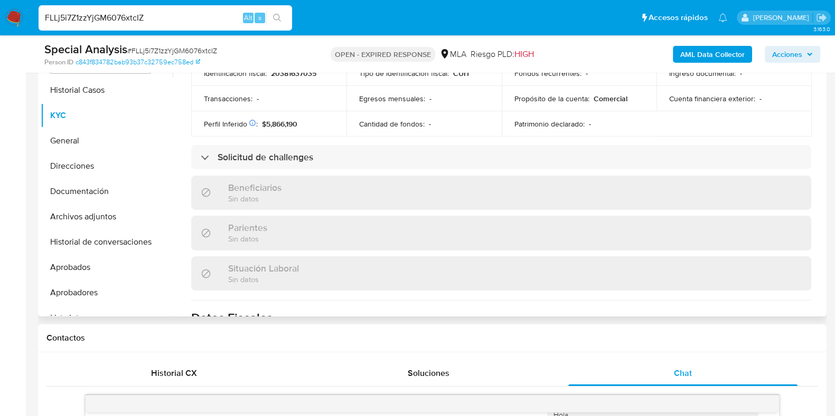
scroll to position [527, 0]
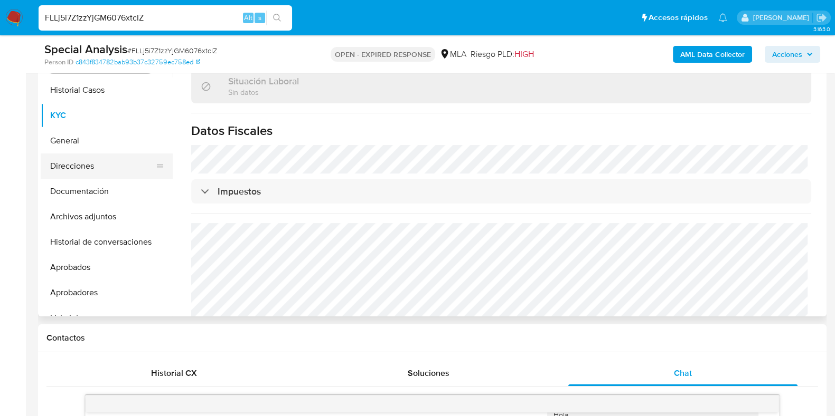
click at [98, 166] on button "Direcciones" at bounding box center [103, 166] width 124 height 25
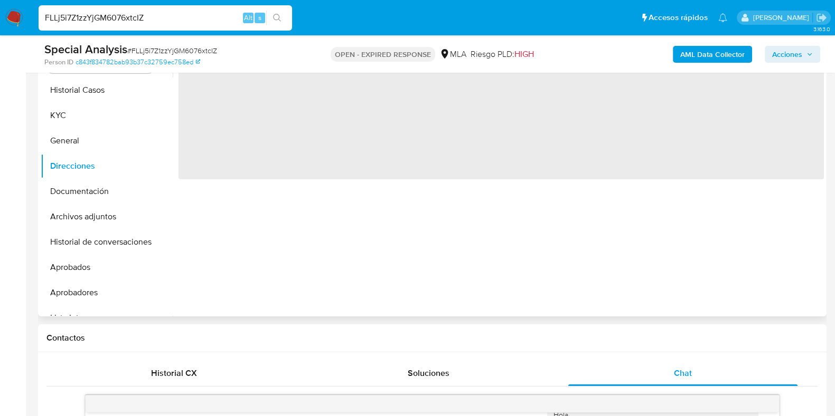
scroll to position [162, 0]
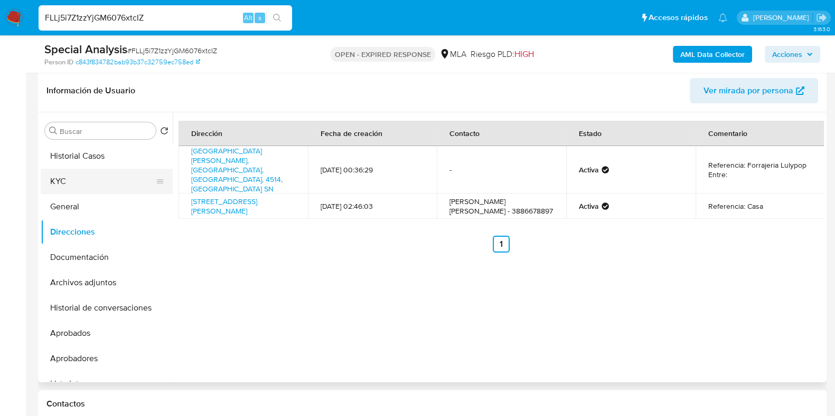
click at [86, 177] on button "KYC" at bounding box center [103, 181] width 124 height 25
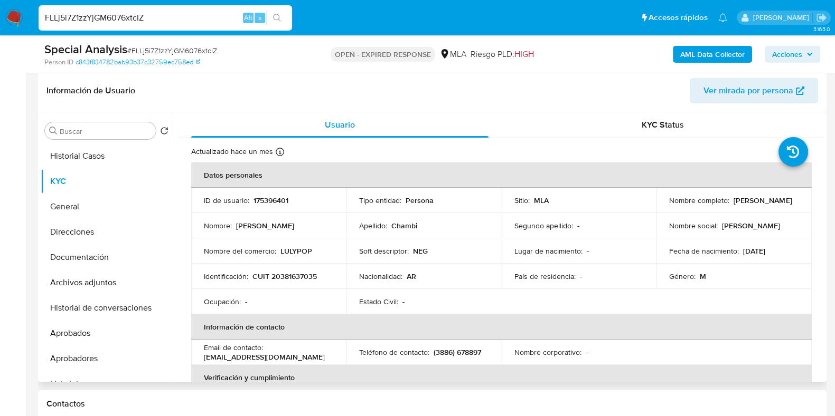
click at [285, 250] on p "LULYPOP" at bounding box center [296, 252] width 32 height 10
click at [284, 250] on p "LULYPOP" at bounding box center [296, 252] width 32 height 10
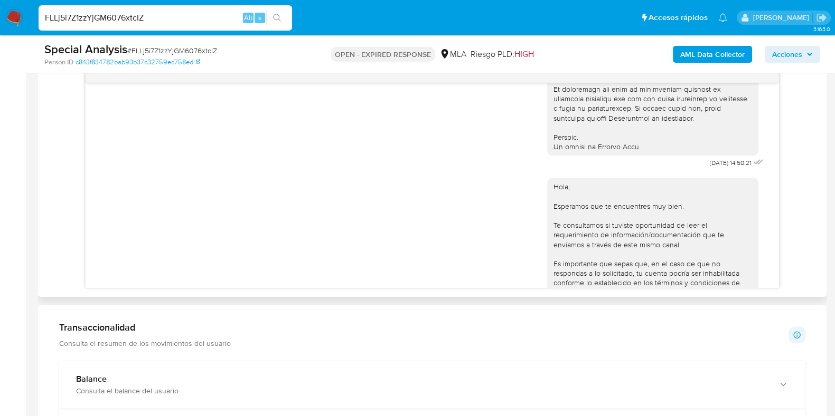
scroll to position [492, 0]
drag, startPoint x: 691, startPoint y: 186, endPoint x: 716, endPoint y: 184, distance: 25.4
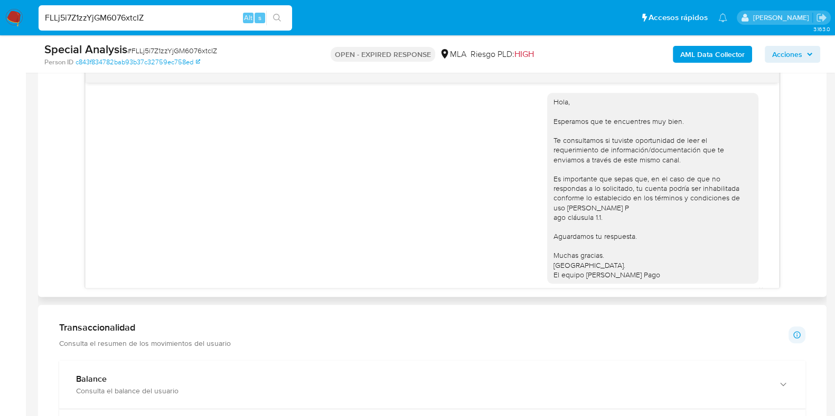
scroll to position [624, 0]
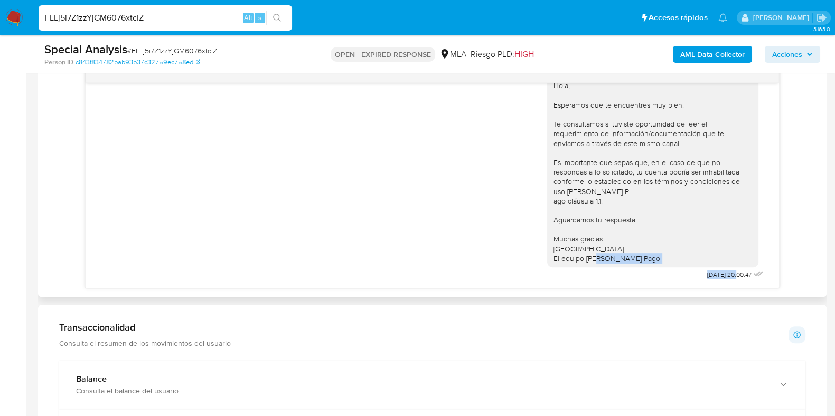
drag, startPoint x: 680, startPoint y: 270, endPoint x: 715, endPoint y: 276, distance: 35.3
click at [715, 276] on div "Hola, Esperamos que te encuentres muy bien. Te consultamos si tuviste oportunid…" at bounding box center [656, 175] width 219 height 213
click at [673, 282] on div "17/09/2025 14:50:21 Hola, Esperamos que te encuentres muy bien. Te consultamos …" at bounding box center [432, 185] width 693 height 205
drag, startPoint x: 680, startPoint y: 274, endPoint x: 714, endPoint y: 277, distance: 33.8
click at [714, 277] on div "Hola, Esperamos que te encuentres muy bien. Te consultamos si tuviste oportunid…" at bounding box center [656, 175] width 219 height 213
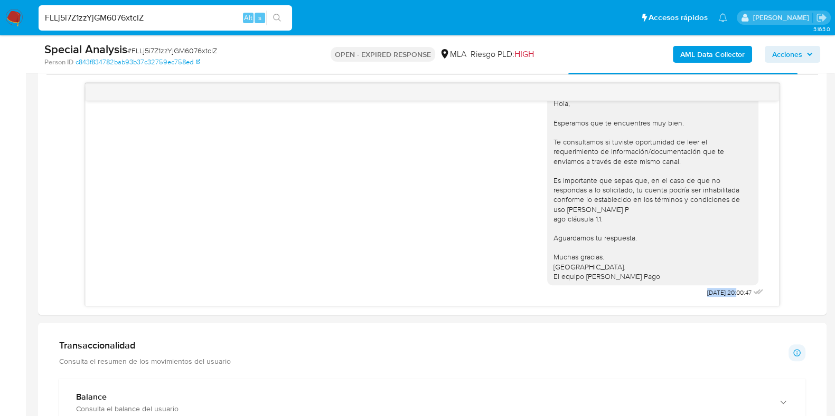
scroll to position [425, 0]
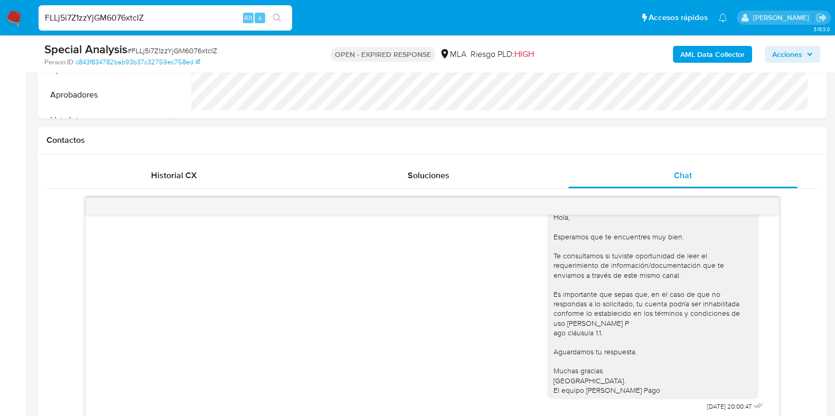
click at [185, 53] on span "# FLLj5i7Z1zzYjGM6076xtcIZ" at bounding box center [172, 50] width 90 height 11
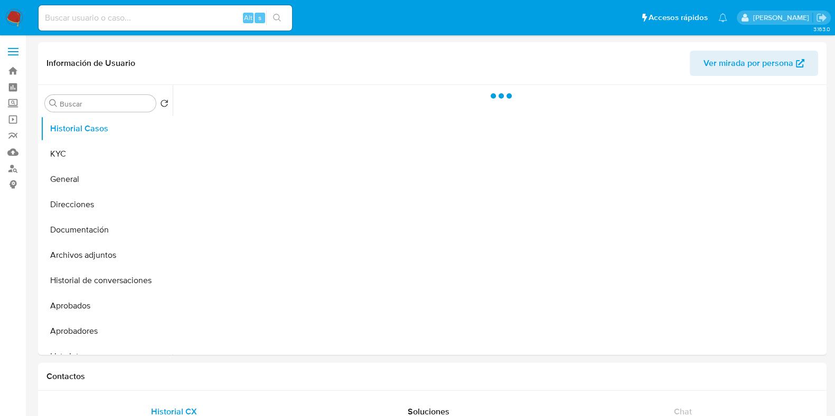
select select "10"
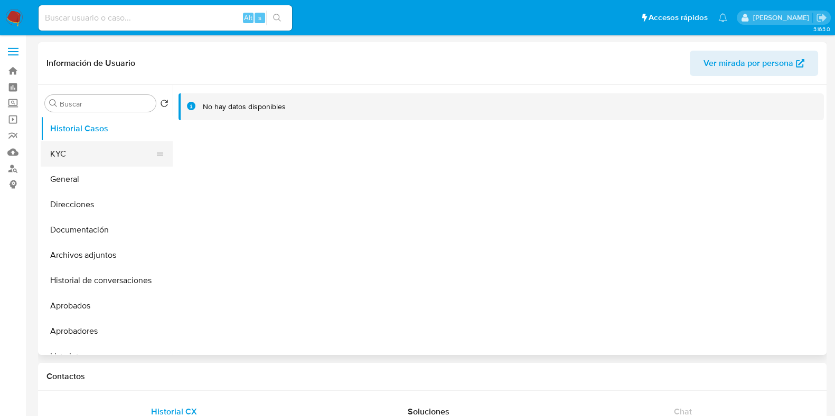
click at [97, 159] on button "KYC" at bounding box center [103, 153] width 124 height 25
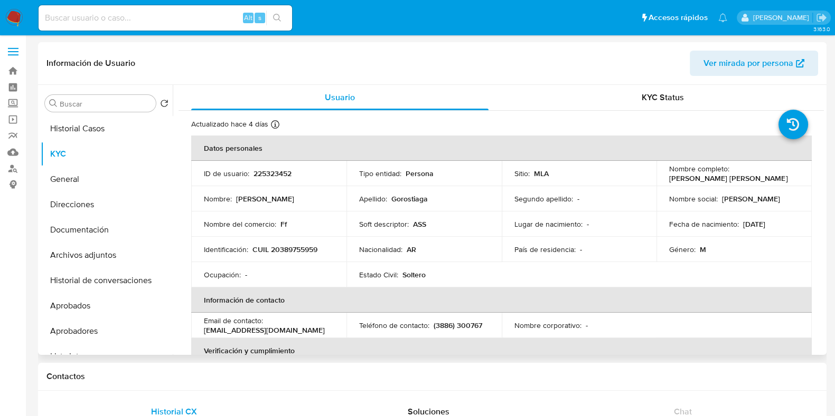
click at [116, 111] on div "Buscar" at bounding box center [100, 103] width 111 height 17
click at [108, 125] on button "Historial Casos" at bounding box center [103, 128] width 124 height 25
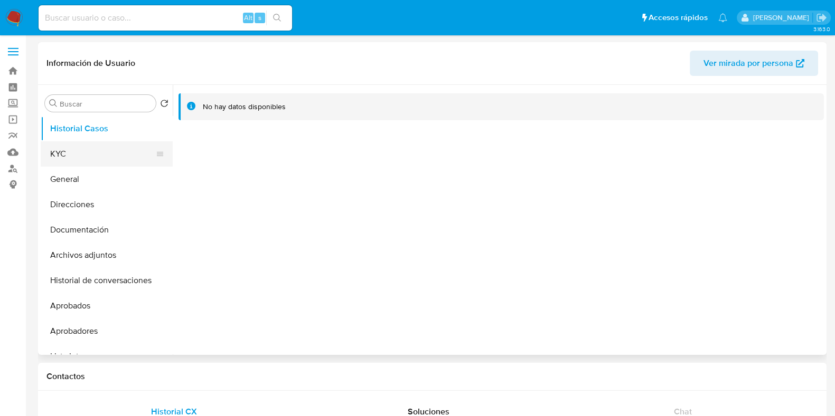
click at [87, 148] on button "KYC" at bounding box center [103, 153] width 124 height 25
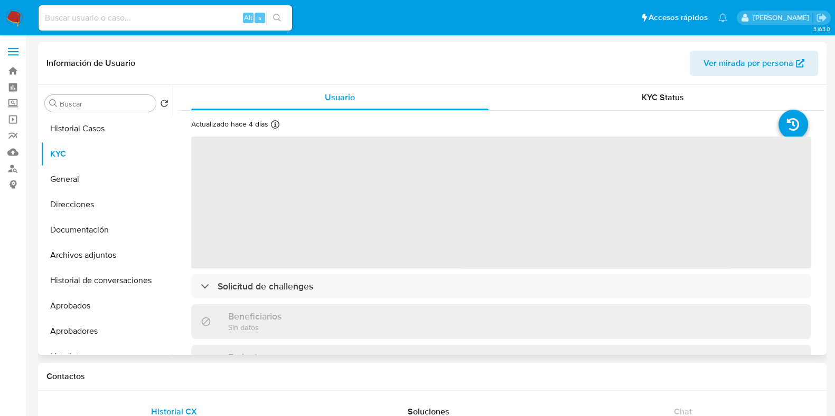
scroll to position [306, 0]
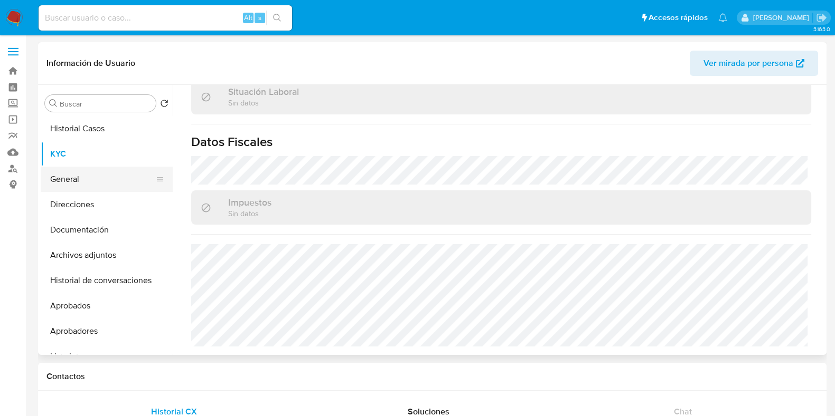
click at [77, 179] on button "General" at bounding box center [103, 179] width 124 height 25
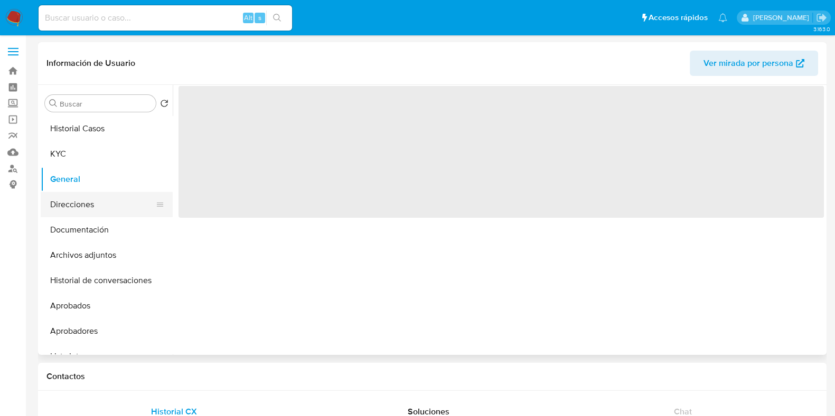
click at [84, 203] on button "Direcciones" at bounding box center [103, 204] width 124 height 25
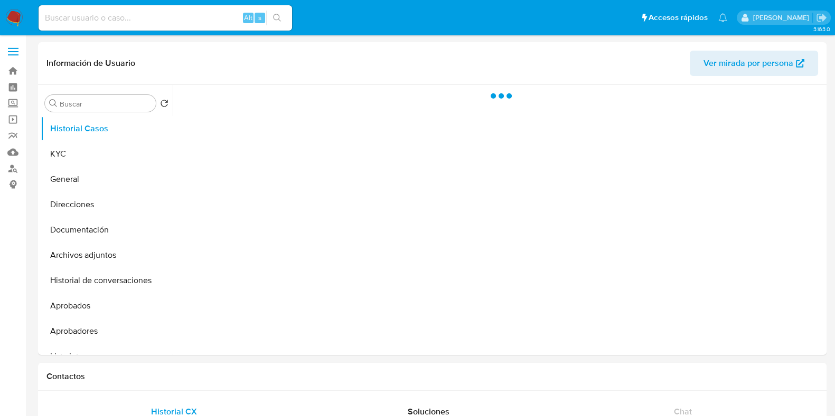
select select "10"
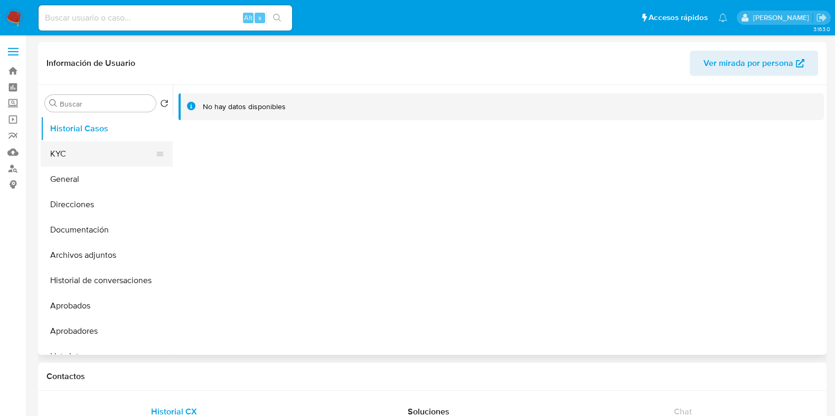
click at [69, 159] on button "KYC" at bounding box center [103, 153] width 124 height 25
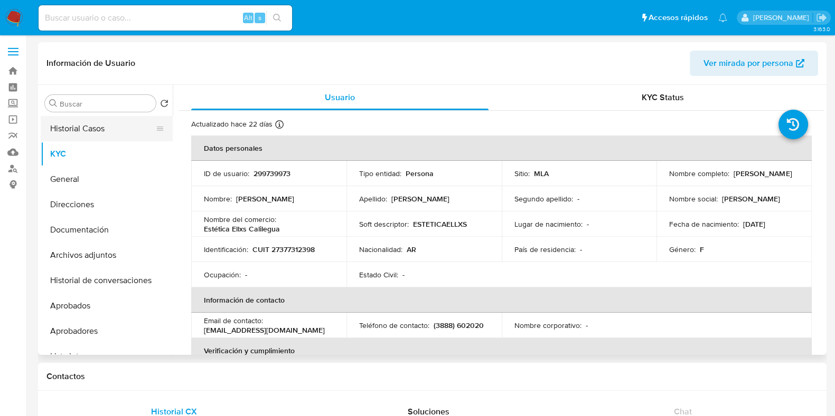
click at [86, 132] on button "Historial Casos" at bounding box center [103, 128] width 124 height 25
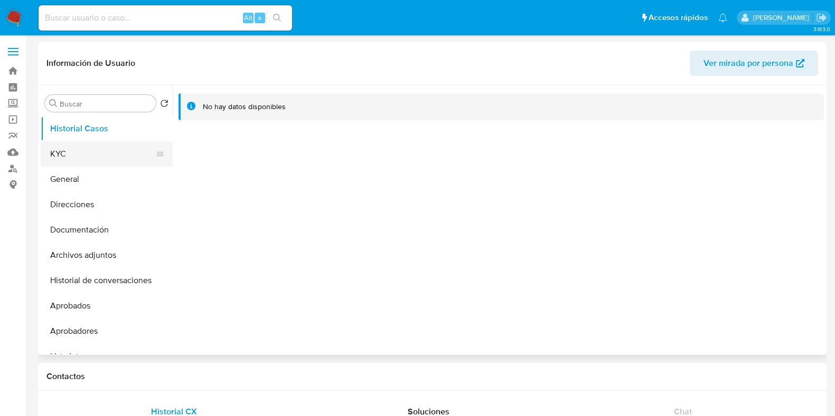
click at [79, 150] on button "KYC" at bounding box center [103, 153] width 124 height 25
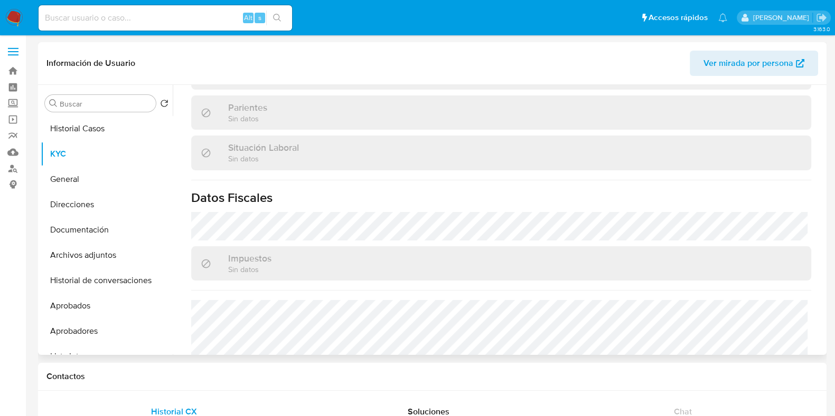
scroll to position [306, 0]
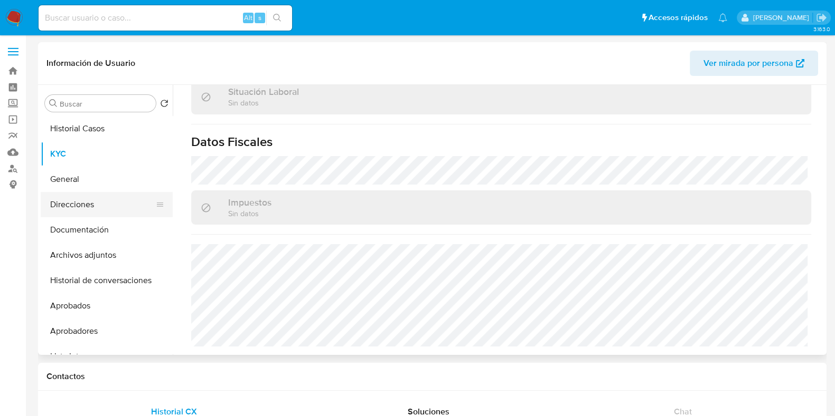
click at [99, 199] on button "Direcciones" at bounding box center [103, 204] width 124 height 25
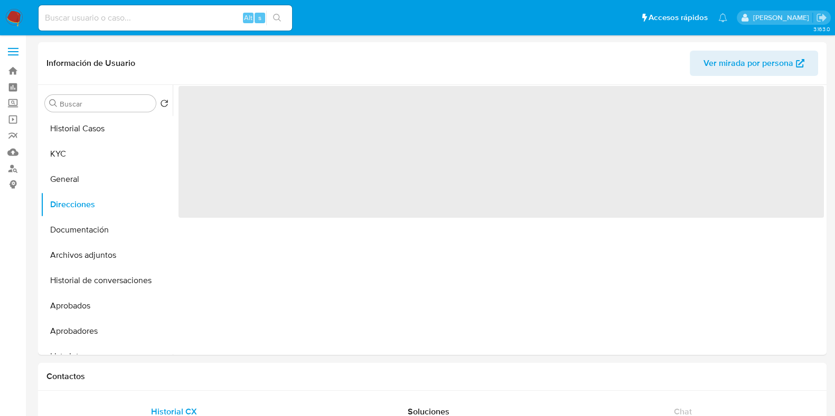
scroll to position [0, 0]
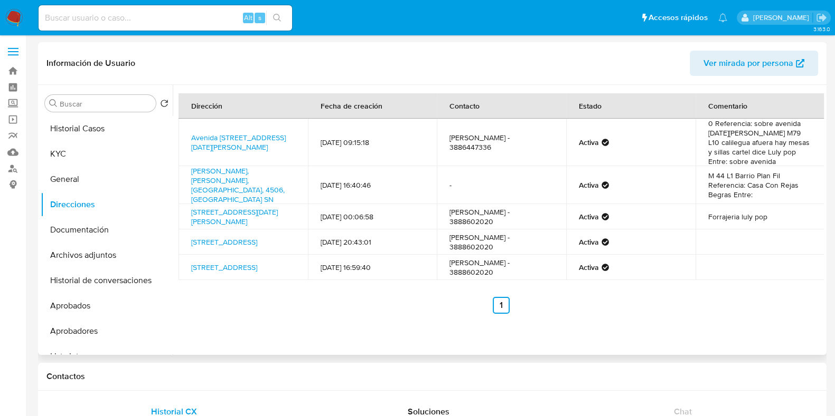
drag, startPoint x: 262, startPoint y: 151, endPoint x: 185, endPoint y: 136, distance: 79.2
click at [185, 136] on td "Avenida [STREET_ADDRESS][DATE][PERSON_NAME]" at bounding box center [242, 143] width 129 height 48
copy link "Avenida [STREET_ADDRESS][DATE][PERSON_NAME]"
click at [96, 154] on button "KYC" at bounding box center [103, 153] width 124 height 25
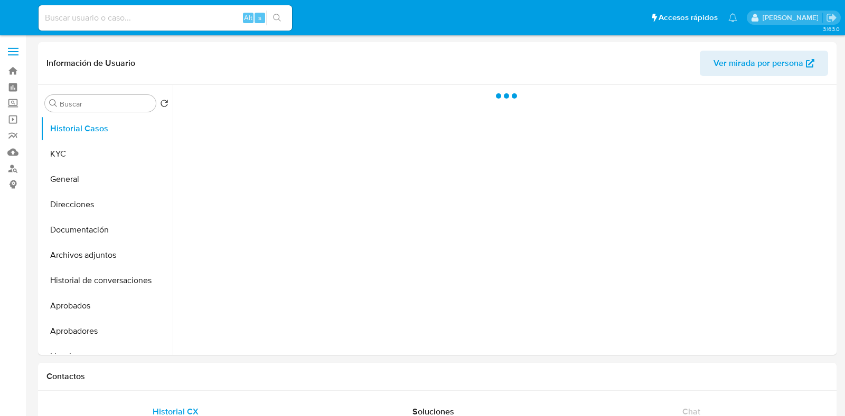
select select "10"
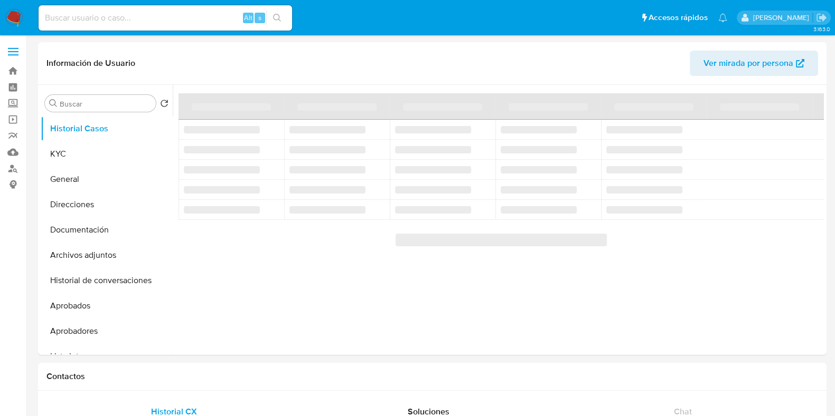
select select "10"
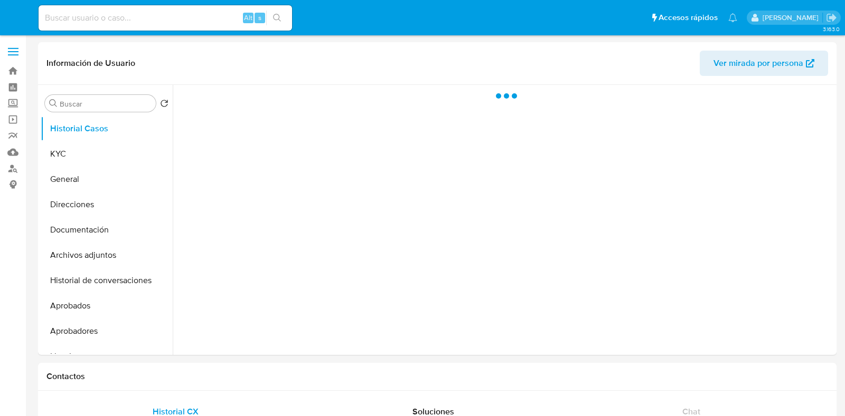
select select "10"
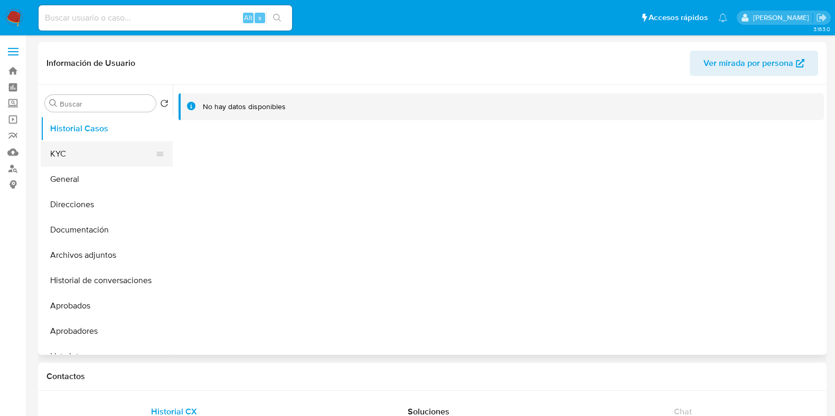
click at [86, 147] on button "KYC" at bounding box center [103, 153] width 124 height 25
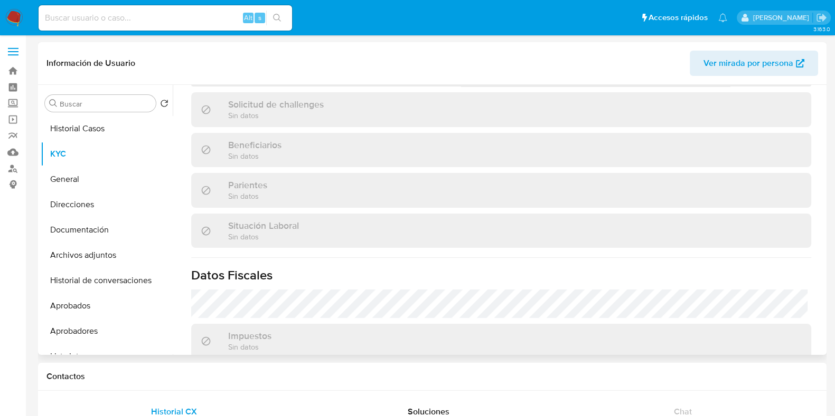
scroll to position [263, 0]
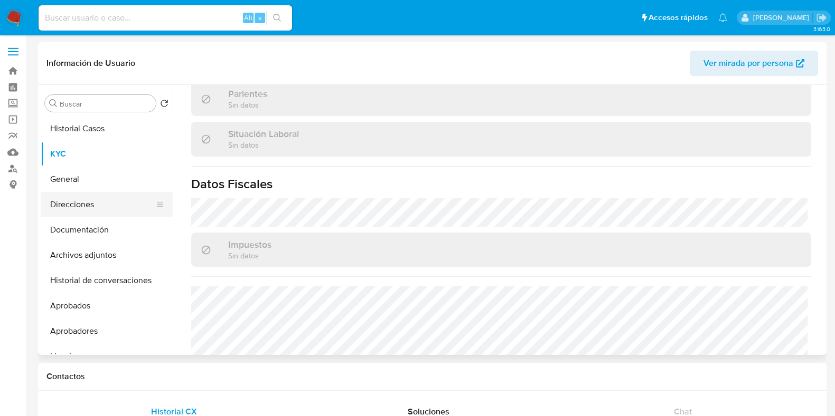
click at [97, 210] on button "Direcciones" at bounding box center [103, 204] width 124 height 25
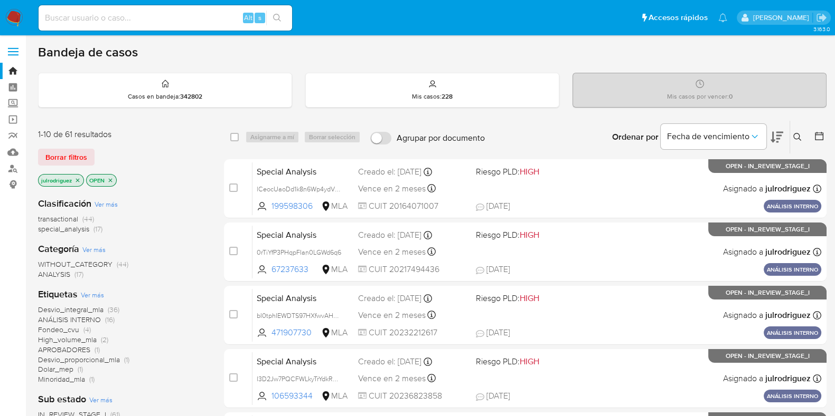
click at [800, 133] on icon at bounding box center [797, 137] width 8 height 8
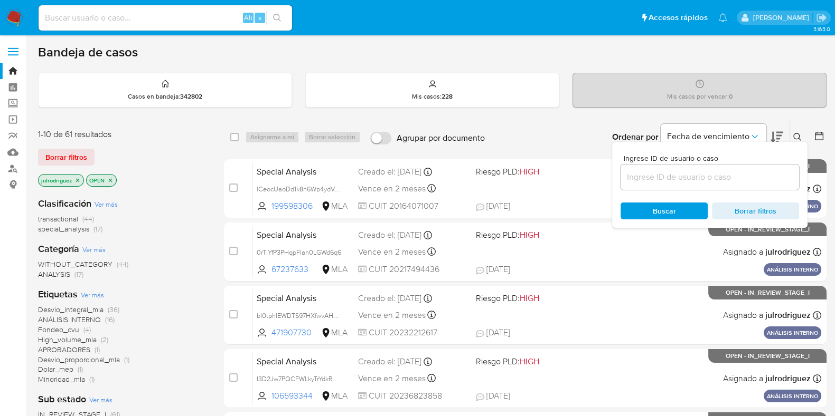
click at [697, 172] on input at bounding box center [709, 177] width 178 height 14
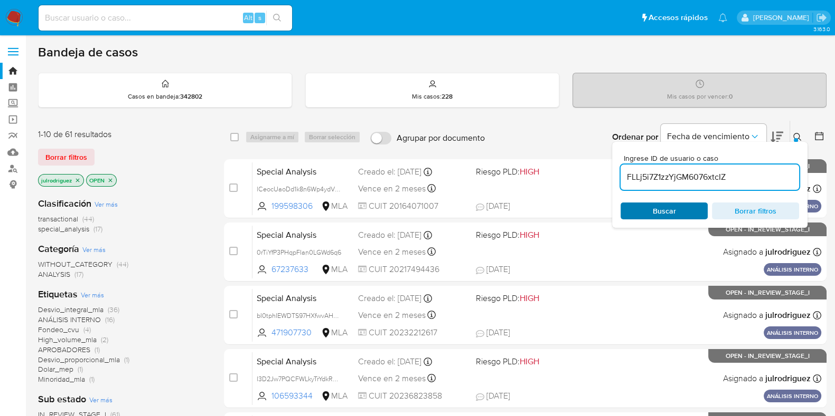
type input "FLLj5i7Z1zzYjGM6076xtcIZ"
click at [641, 207] on span "Buscar" at bounding box center [664, 211] width 72 height 15
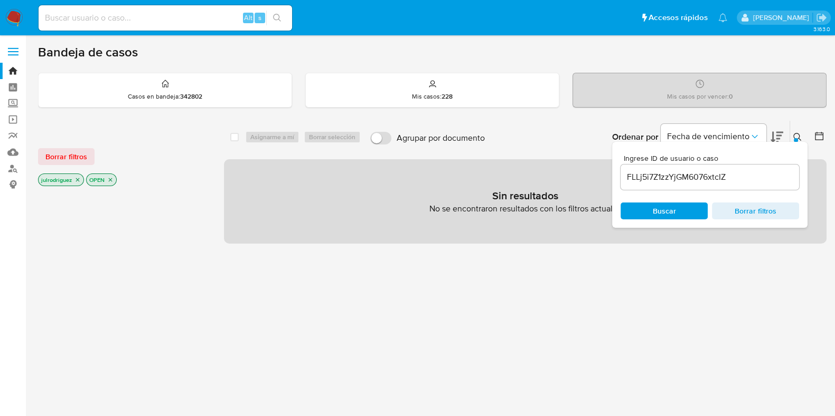
click at [109, 180] on icon "close-filter" at bounding box center [111, 180] width 4 height 4
click at [79, 179] on icon "close-filter" at bounding box center [77, 180] width 6 height 6
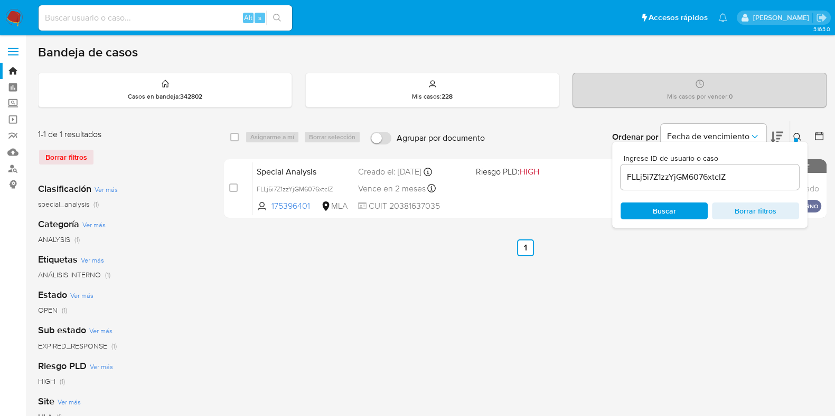
click at [230, 140] on input "checkbox" at bounding box center [234, 137] width 8 height 8
checkbox input "true"
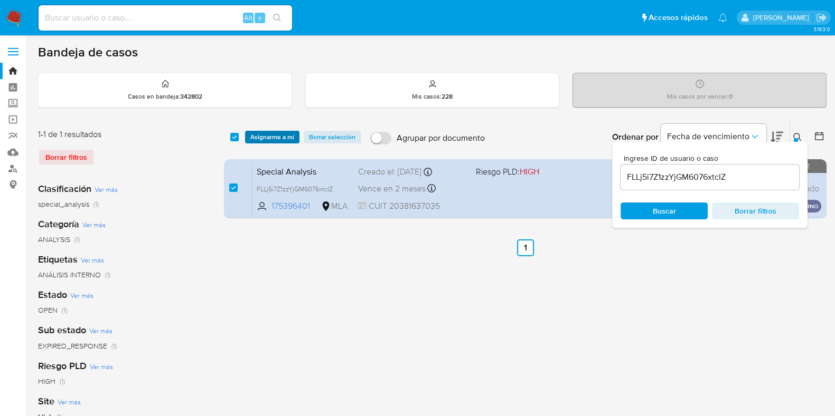
click at [284, 132] on span "Asignarme a mí" at bounding box center [272, 137] width 44 height 11
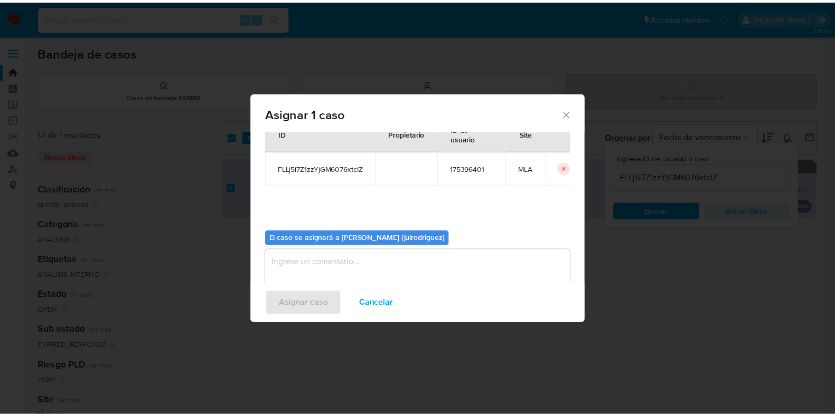
scroll to position [54, 0]
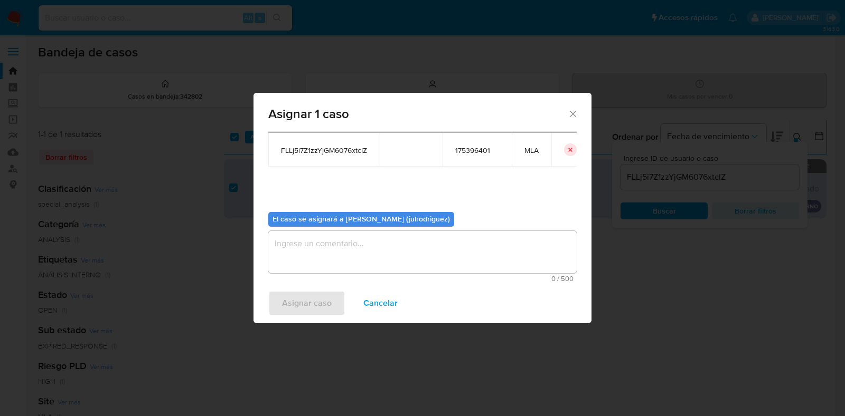
click at [467, 257] on textarea "assign-modal" at bounding box center [422, 252] width 308 height 42
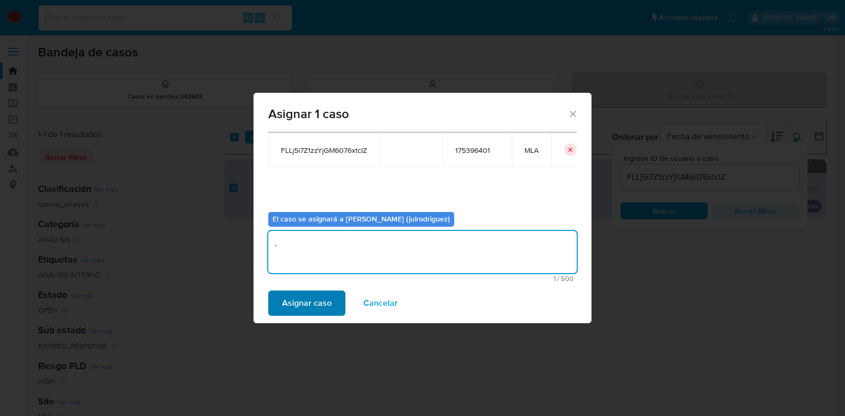
type textarea "."
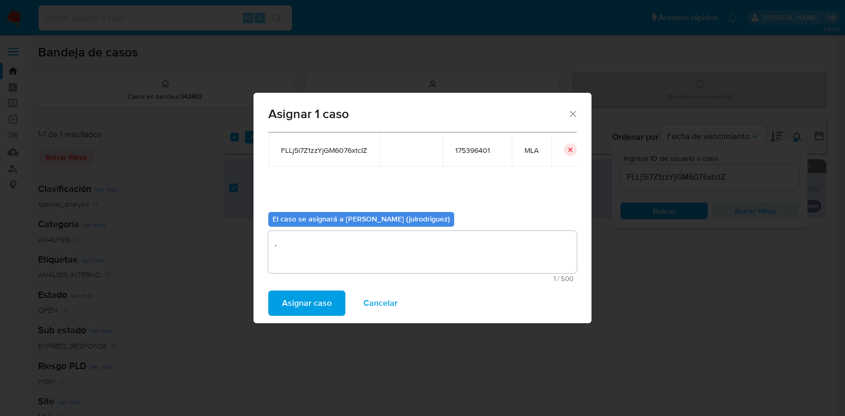
click at [310, 304] on span "Asignar caso" at bounding box center [307, 303] width 50 height 23
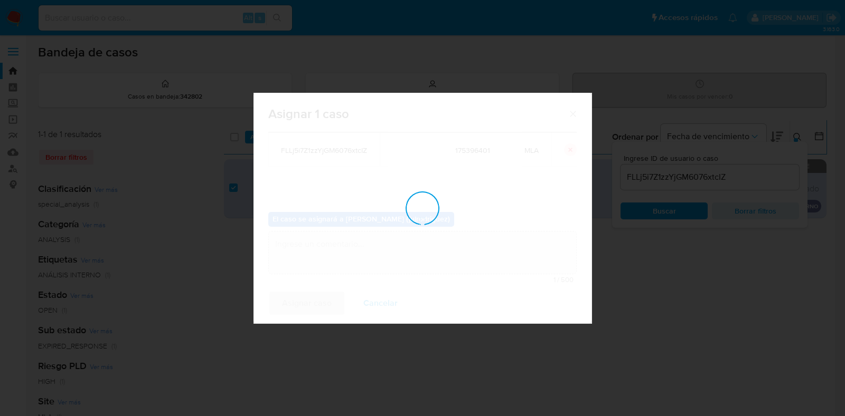
checkbox input "false"
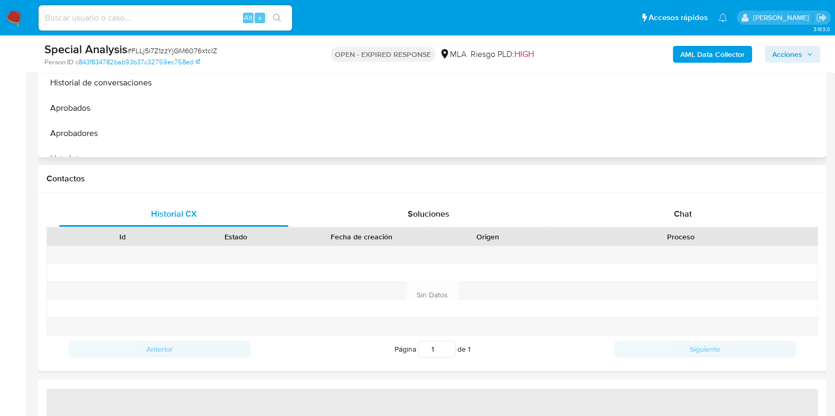
scroll to position [660, 0]
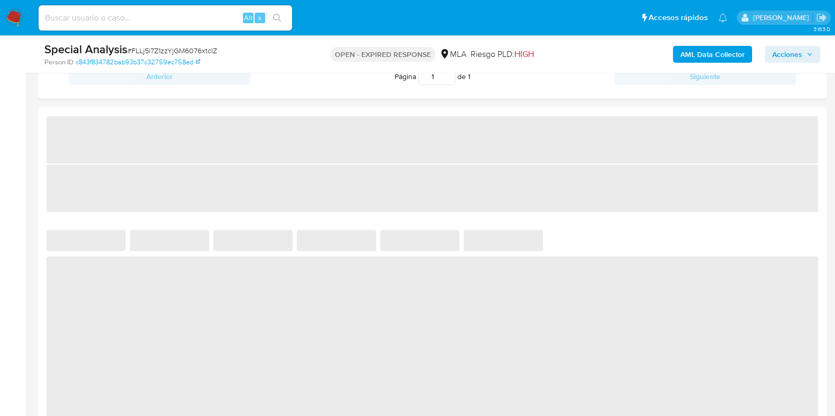
select select "10"
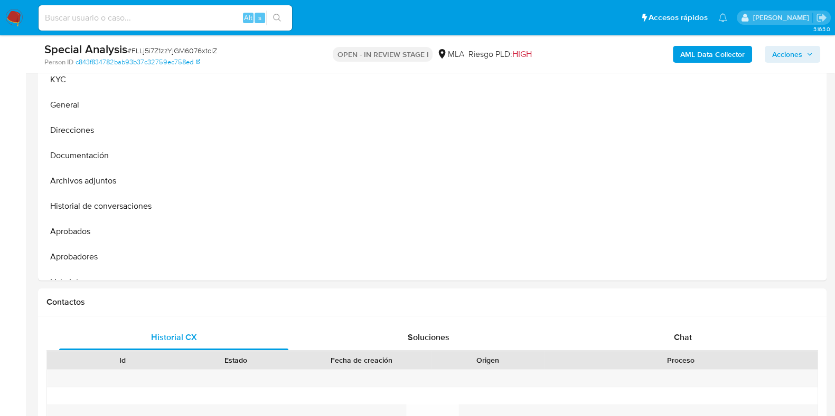
select select "10"
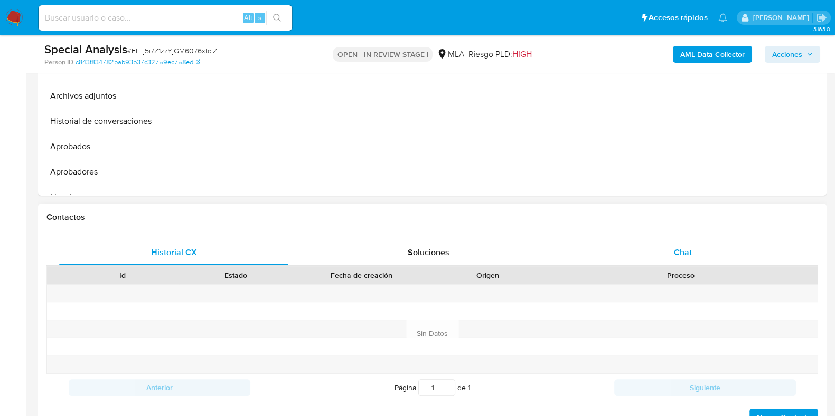
click at [689, 244] on div "Chat" at bounding box center [682, 252] width 229 height 25
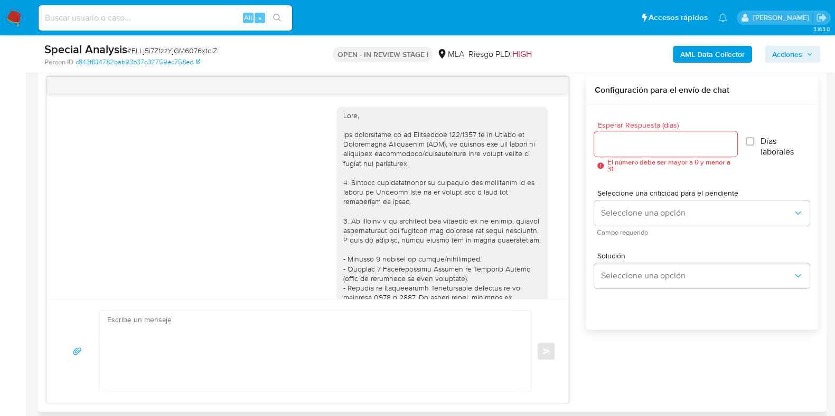
scroll to position [624, 0]
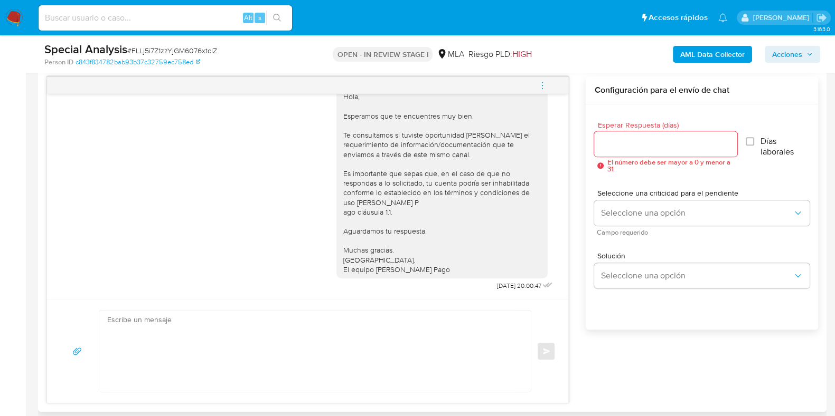
click at [536, 88] on button "menu-action" at bounding box center [542, 85] width 35 height 25
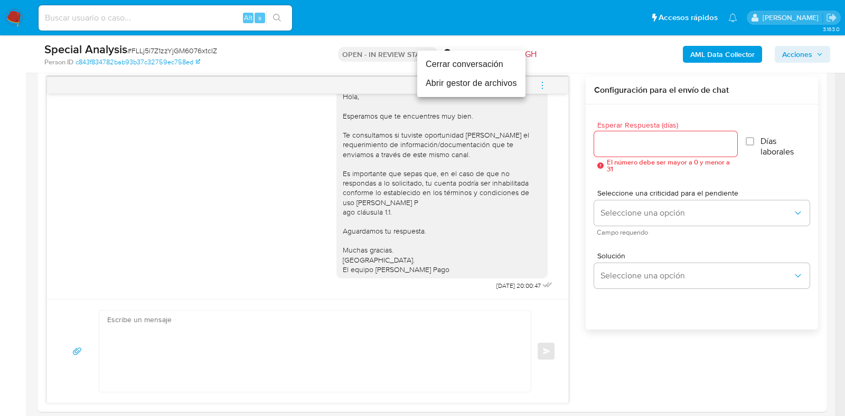
click at [478, 70] on li "Cerrar conversación" at bounding box center [471, 64] width 108 height 19
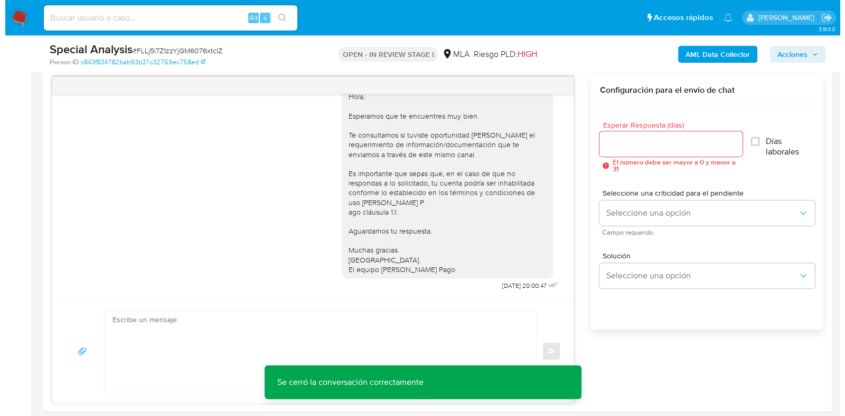
scroll to position [1656, 0]
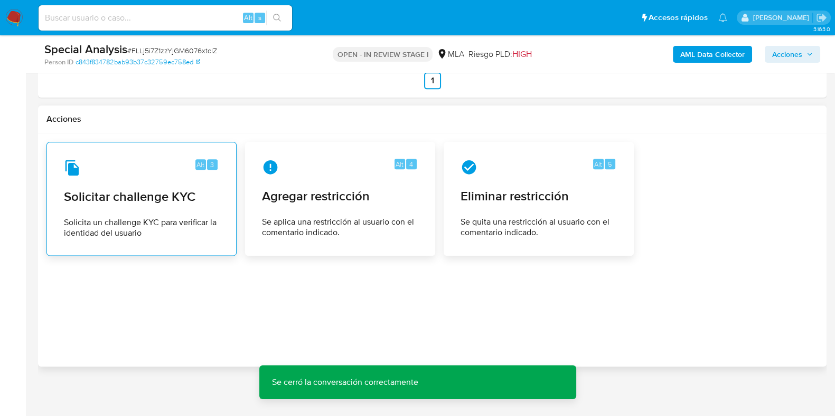
click at [222, 187] on div "Alt 3 Solicitar challenge KYC Solicita un challenge KYC para verificar la ident…" at bounding box center [141, 199] width 172 height 96
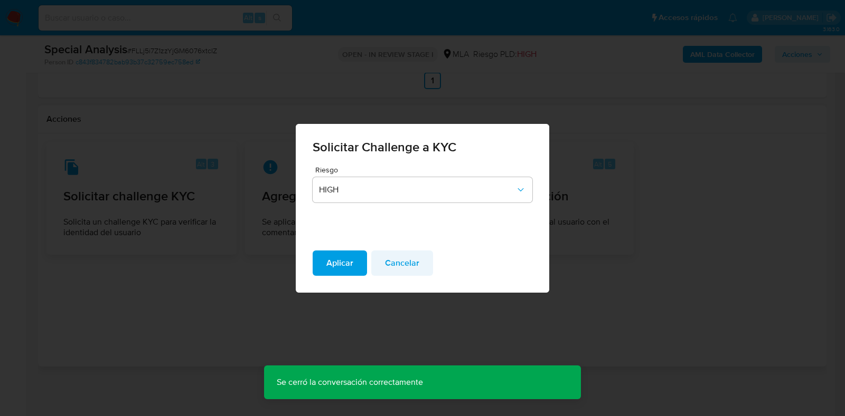
click at [407, 262] on span "Cancelar" at bounding box center [402, 263] width 34 height 23
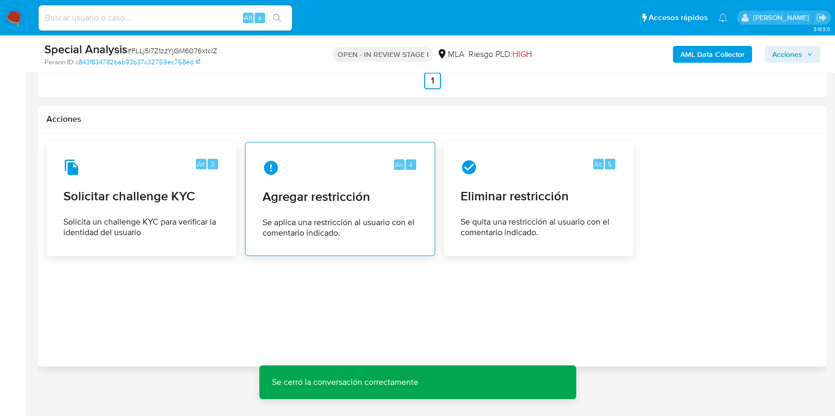
click at [315, 200] on span "Agregar restricción" at bounding box center [339, 197] width 155 height 16
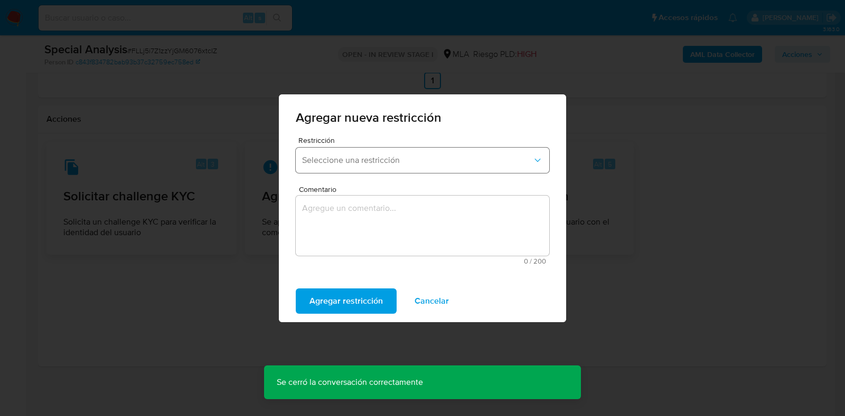
click at [401, 157] on span "Seleccione una restricción" at bounding box center [417, 160] width 230 height 11
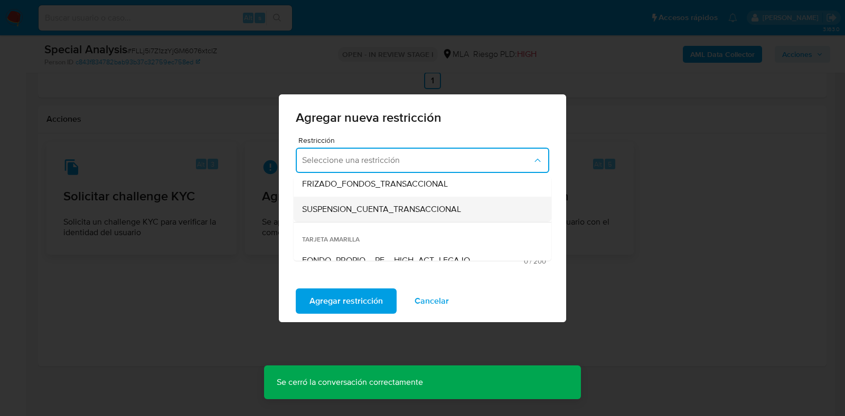
scroll to position [131, 0]
click at [397, 204] on span "SUSPENSION_CUENTA_TRANSACCIONAL" at bounding box center [381, 209] width 159 height 11
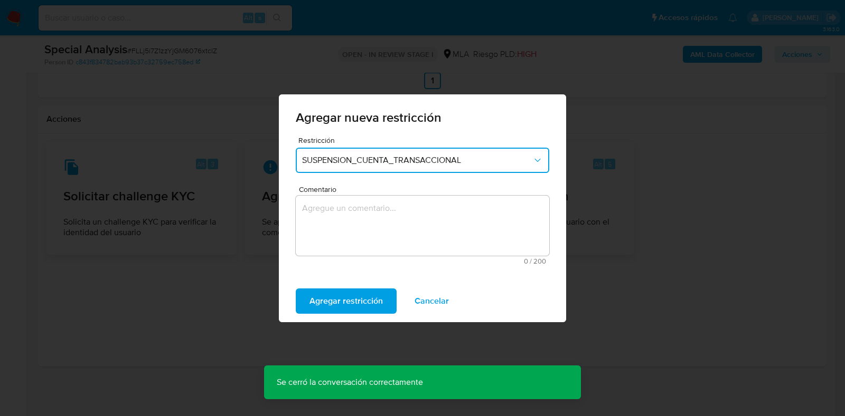
click at [402, 212] on textarea "Comentario" at bounding box center [422, 226] width 253 height 60
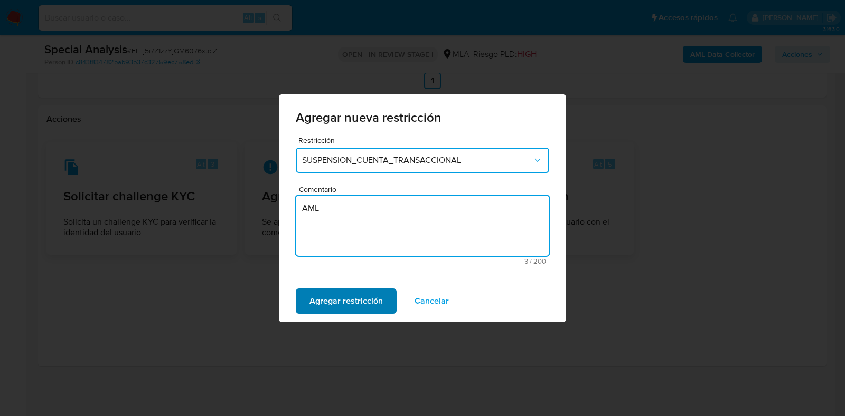
type textarea "AML"
click at [358, 295] on span "Agregar restricción" at bounding box center [345, 301] width 73 height 23
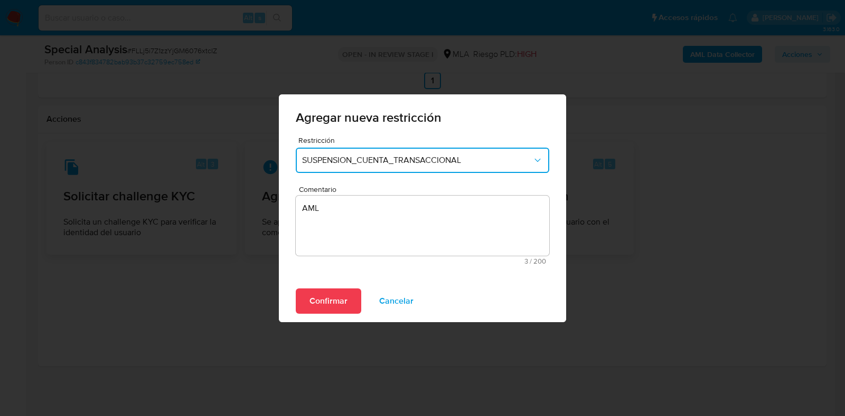
drag, startPoint x: 333, startPoint y: 301, endPoint x: 567, endPoint y: 283, distance: 235.5
click at [333, 301] on span "Confirmar" at bounding box center [328, 301] width 38 height 23
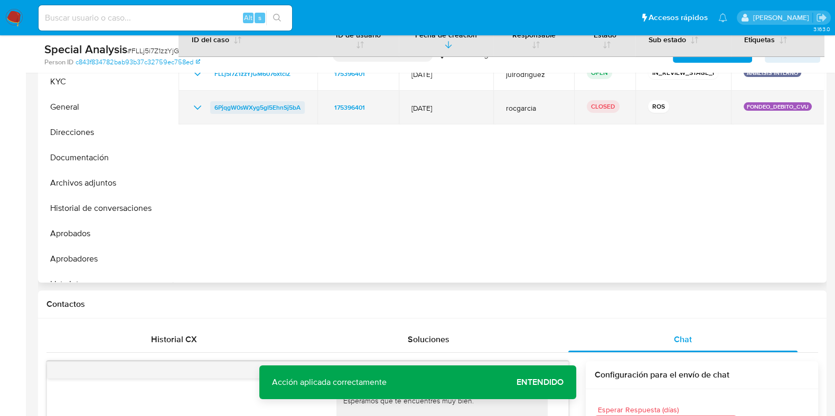
scroll to position [205, 0]
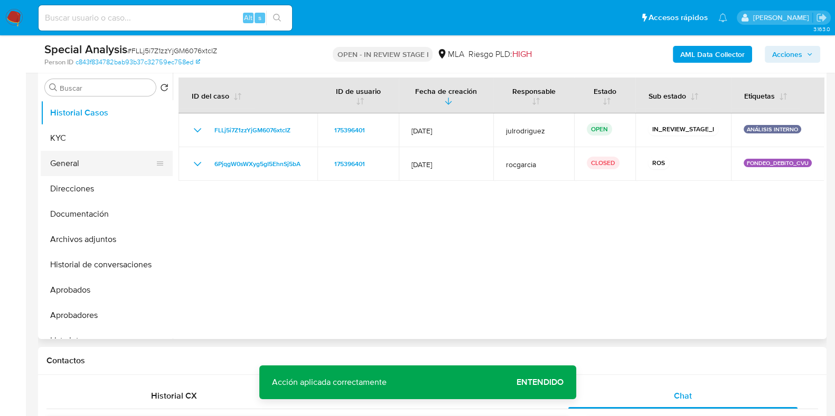
click at [117, 151] on button "General" at bounding box center [103, 163] width 124 height 25
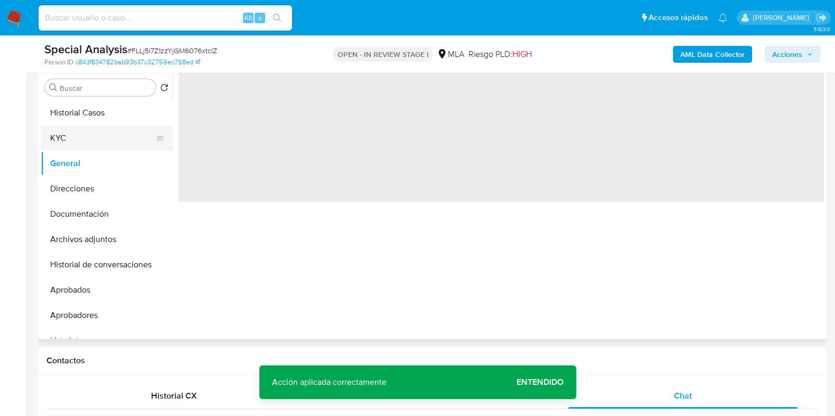
click at [105, 136] on button "KYC" at bounding box center [103, 138] width 124 height 25
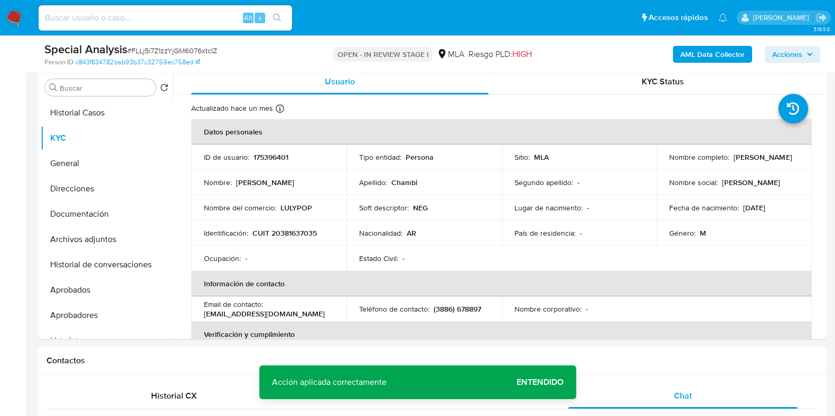
click at [274, 154] on p "175396401" at bounding box center [270, 158] width 35 height 10
copy p "175396401"
click at [198, 48] on span "# FLLj5i7Z1zzYjGM6076xtcIZ" at bounding box center [172, 50] width 90 height 11
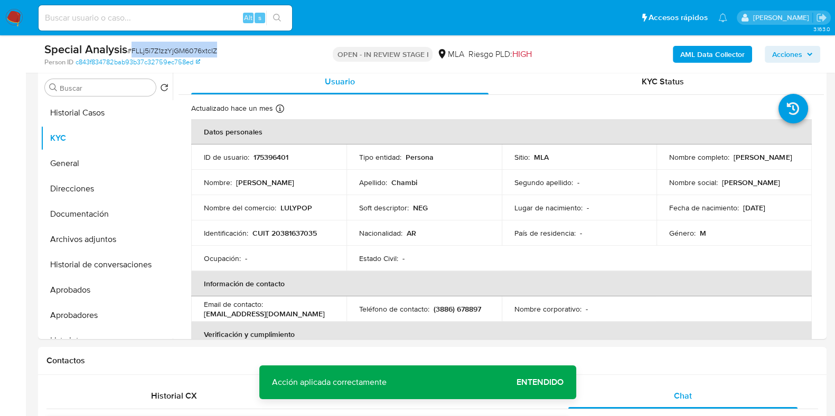
copy span "FLLj5i7Z1zzYjGM6076xtcIZ"
click at [708, 55] on b "AML Data Collector" at bounding box center [712, 54] width 64 height 17
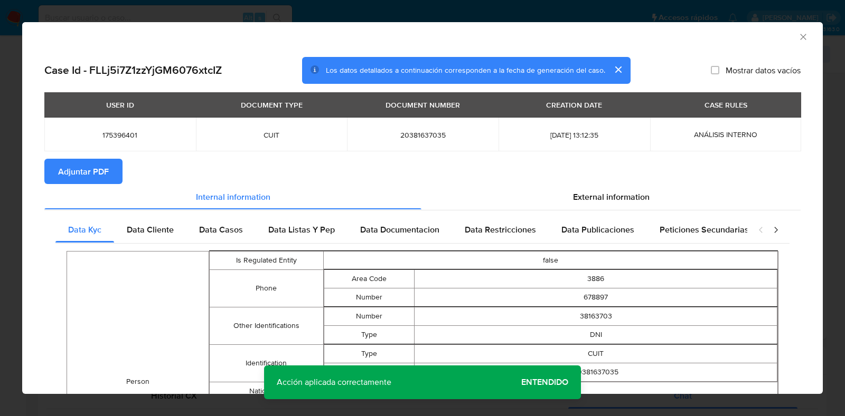
click at [106, 176] on span "Adjuntar PDF" at bounding box center [83, 171] width 51 height 23
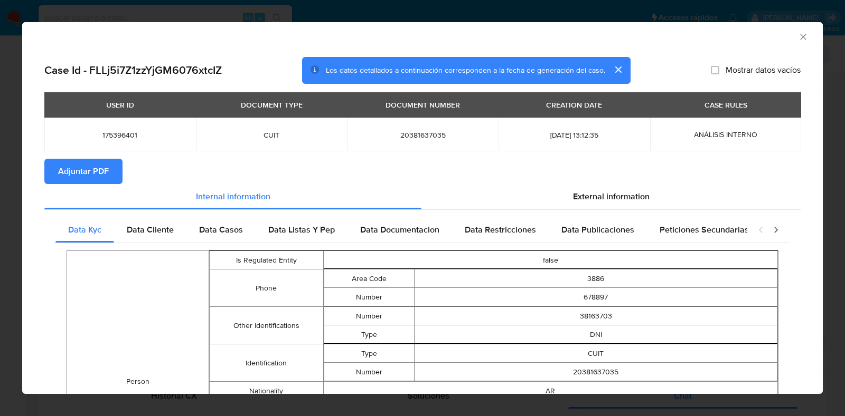
click at [789, 43] on div "AML Data Collector" at bounding box center [422, 35] width 800 height 26
click at [798, 35] on icon "Cerrar ventana" at bounding box center [803, 37] width 11 height 11
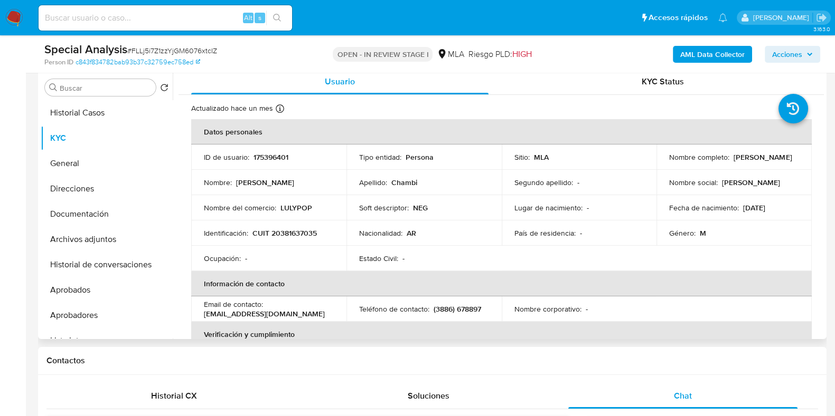
drag, startPoint x: 662, startPoint y: 159, endPoint x: 793, endPoint y: 161, distance: 130.9
click at [793, 161] on td "Nombre completo : Kevin Estefano Chambi" at bounding box center [733, 157] width 155 height 25
copy p "Kevin Estefano Chambi"
click at [121, 230] on button "Archivos adjuntos" at bounding box center [103, 239] width 124 height 25
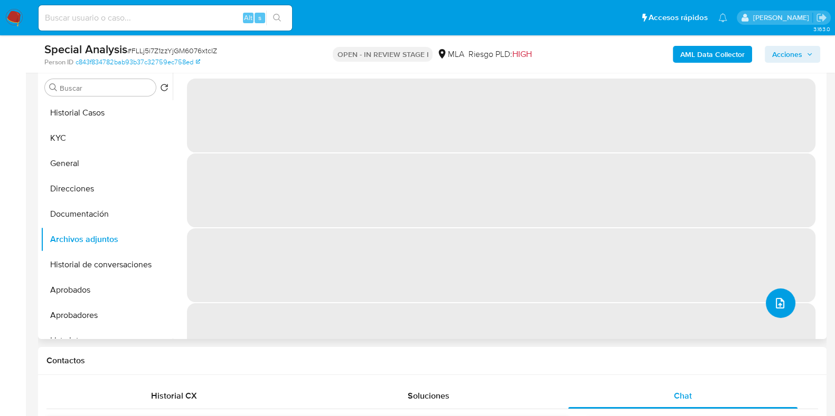
click at [780, 305] on icon "upload-file" at bounding box center [779, 303] width 13 height 13
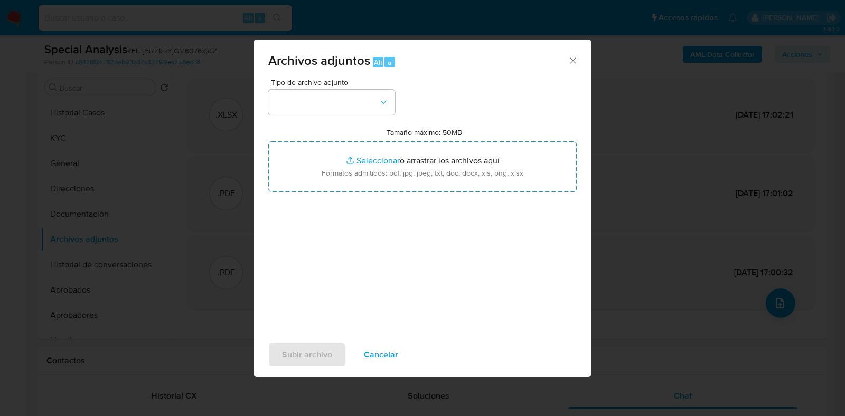
click at [573, 58] on icon "Cerrar" at bounding box center [572, 60] width 11 height 11
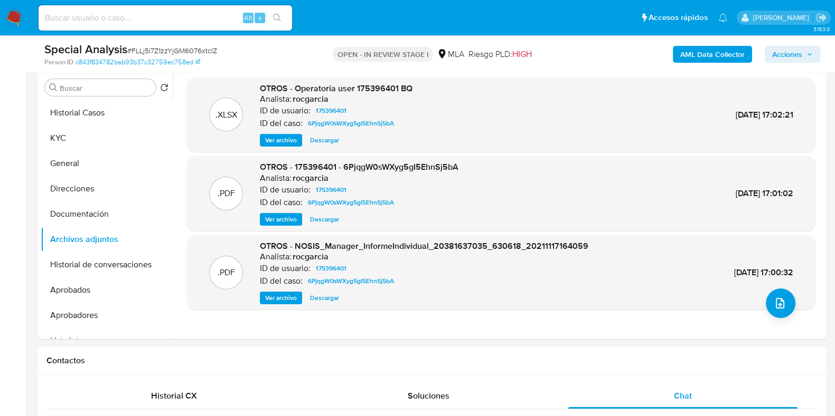
click at [697, 53] on b "AML Data Collector" at bounding box center [712, 54] width 64 height 17
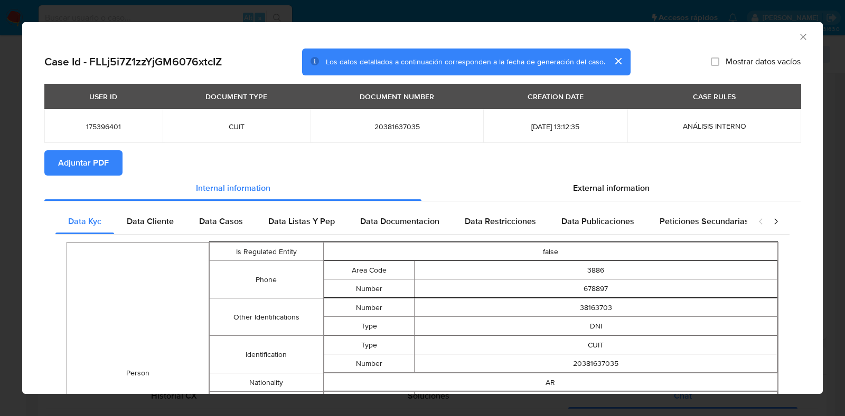
click at [83, 165] on span "Adjuntar PDF" at bounding box center [83, 162] width 51 height 23
click at [798, 39] on icon "Cerrar ventana" at bounding box center [803, 37] width 11 height 11
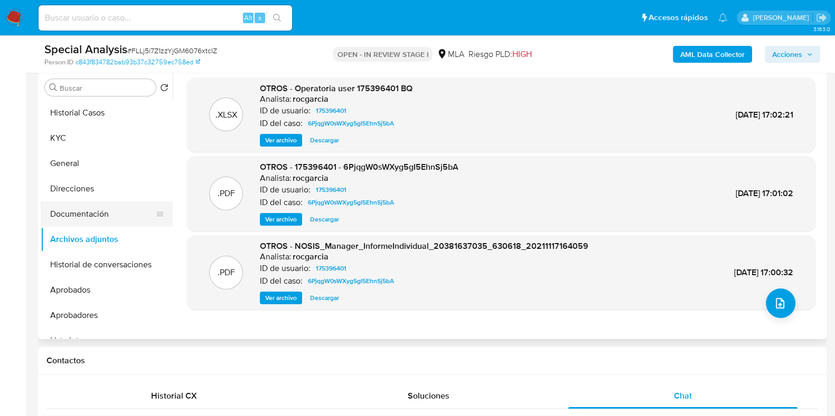
click at [95, 216] on button "Documentación" at bounding box center [103, 214] width 124 height 25
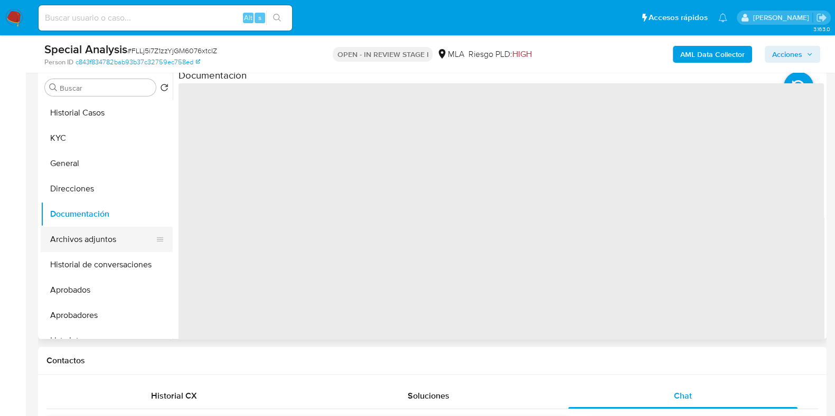
click at [100, 241] on button "Archivos adjuntos" at bounding box center [103, 239] width 124 height 25
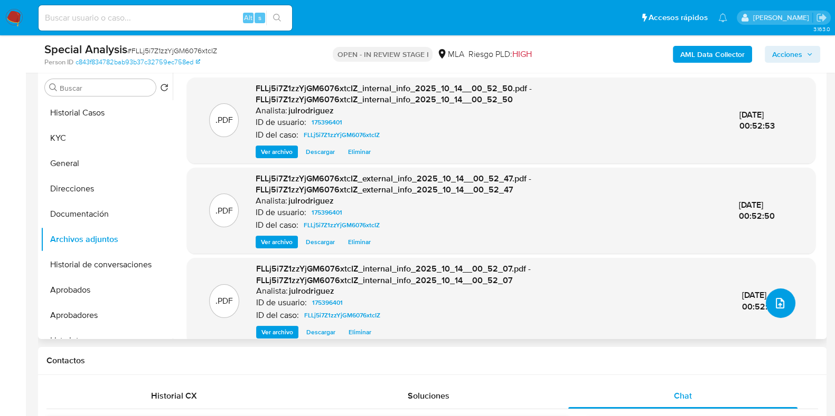
click at [776, 299] on icon "upload-file" at bounding box center [779, 303] width 13 height 13
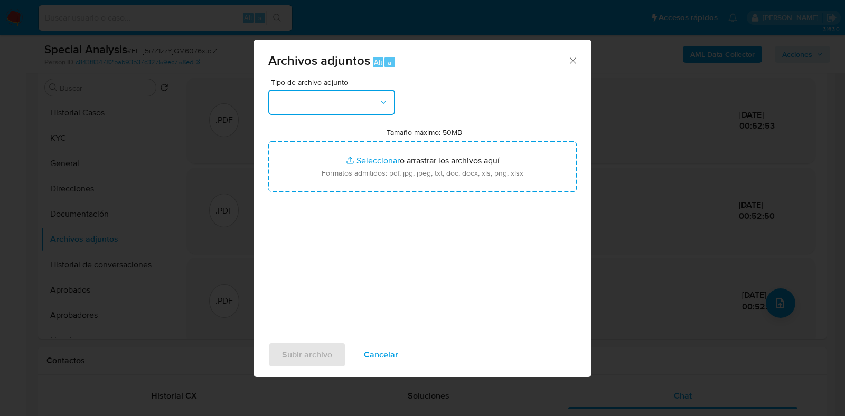
click at [352, 102] on button "button" at bounding box center [331, 102] width 127 height 25
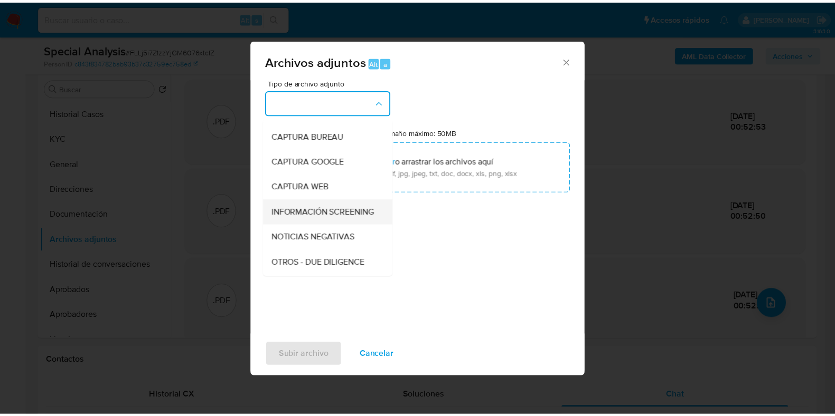
scroll to position [65, 0]
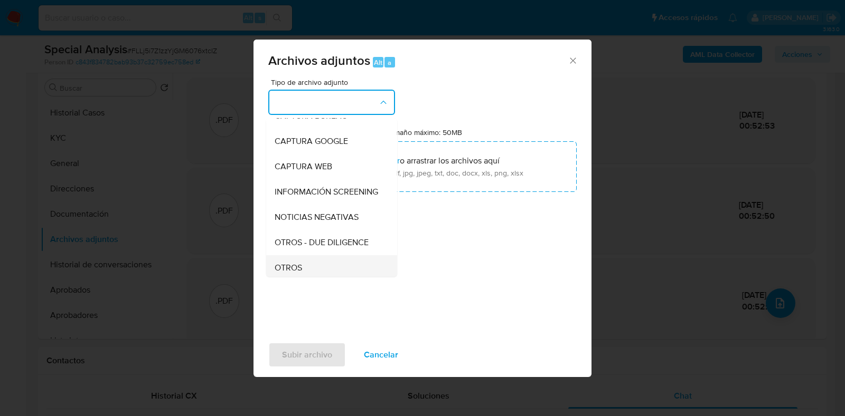
click at [297, 268] on div "OTROS" at bounding box center [328, 267] width 108 height 25
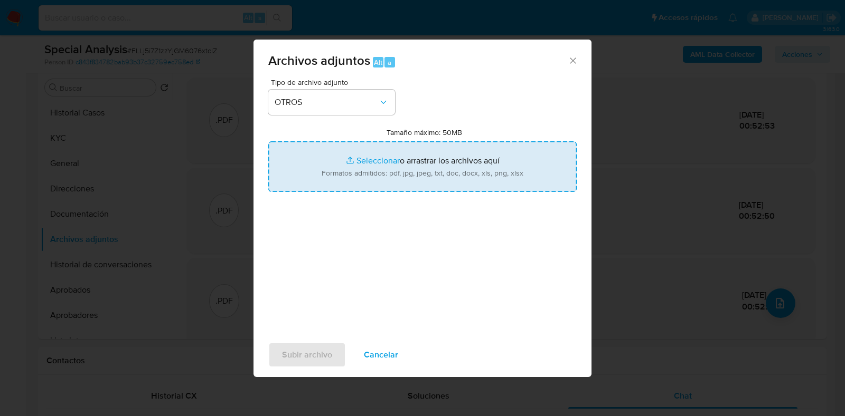
click at [383, 180] on input "Tamaño máximo: 50MB Seleccionar archivos" at bounding box center [422, 166] width 308 height 51
type input "C:\fakepath\Kevin Estefano Chambi - NOSIS - SEPTIEMBRE 2025.pdf"
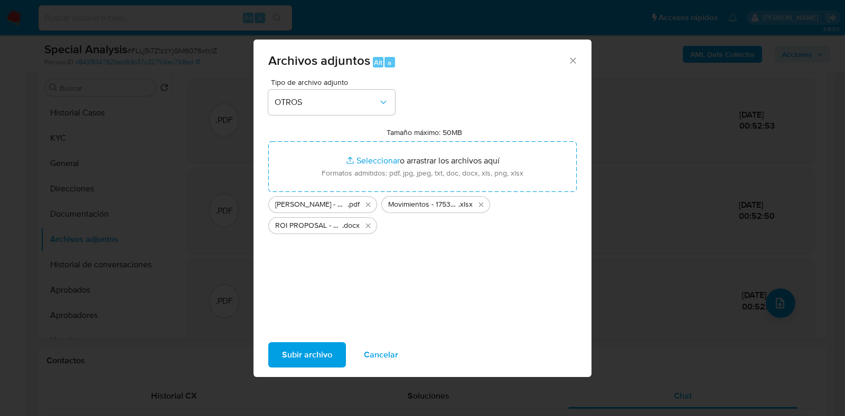
click at [299, 359] on span "Subir archivo" at bounding box center [307, 355] width 50 height 23
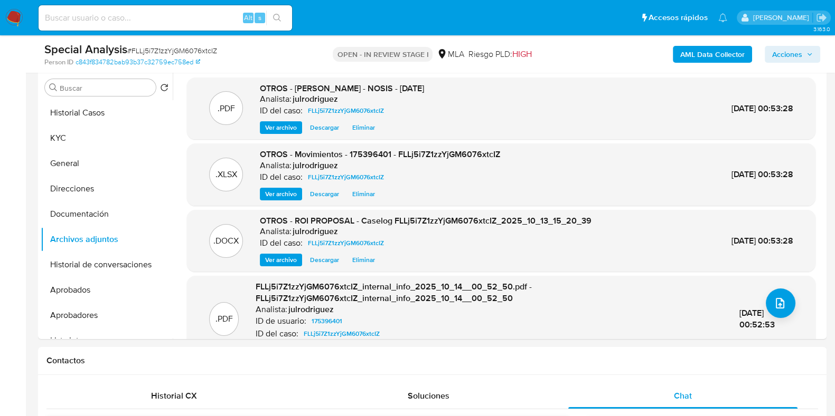
click at [786, 48] on span "Acciones" at bounding box center [787, 54] width 30 height 17
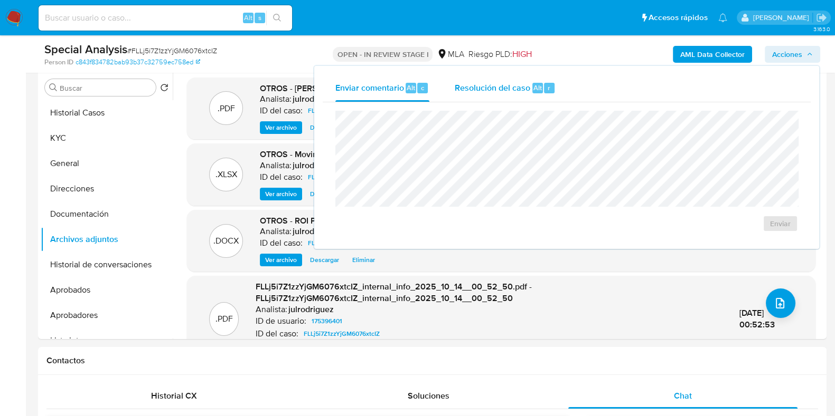
click at [552, 80] on div "Resolución del caso Alt r" at bounding box center [504, 87] width 101 height 27
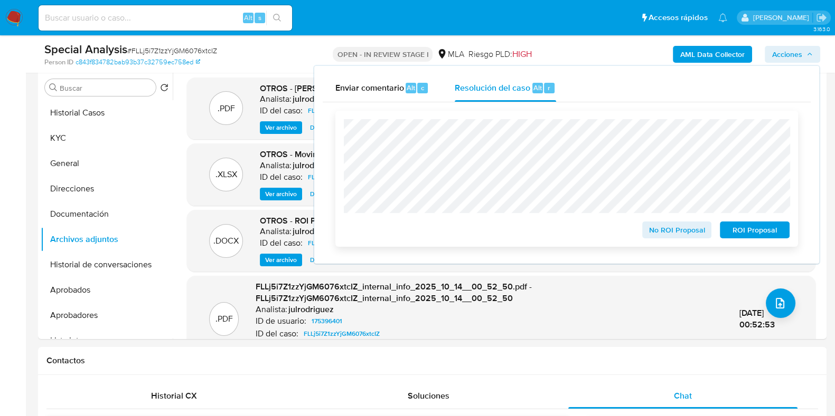
click at [742, 226] on span "ROI Proposal" at bounding box center [754, 230] width 55 height 15
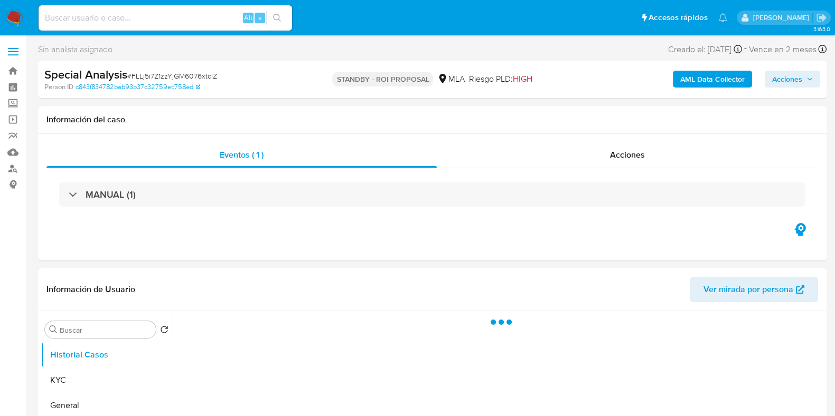
select select "10"
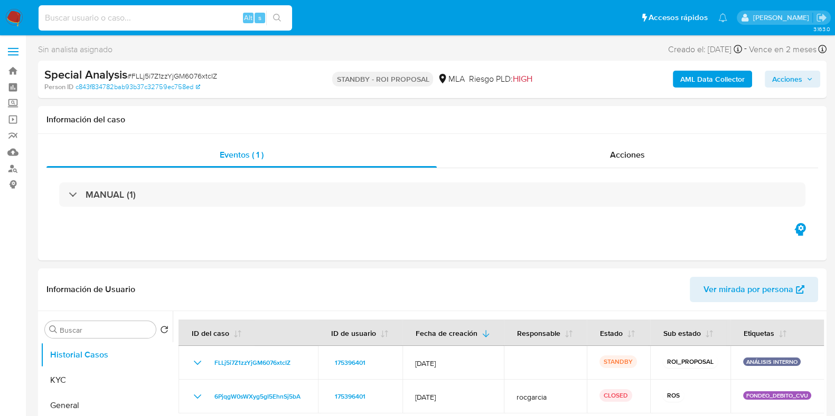
click at [143, 23] on input at bounding box center [165, 18] width 253 height 14
paste input "qoF2AFLsEStuXzBC9C695nvI"
type input "qoF2AFLsEStuXzBC9C695nvI"
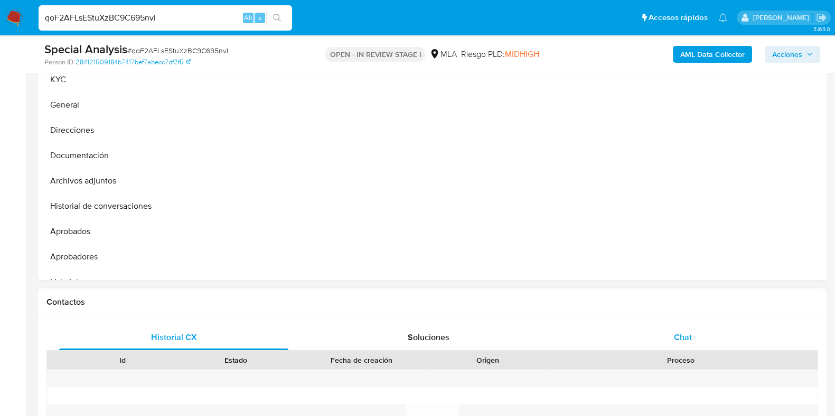
click at [693, 337] on div "Chat" at bounding box center [682, 337] width 229 height 25
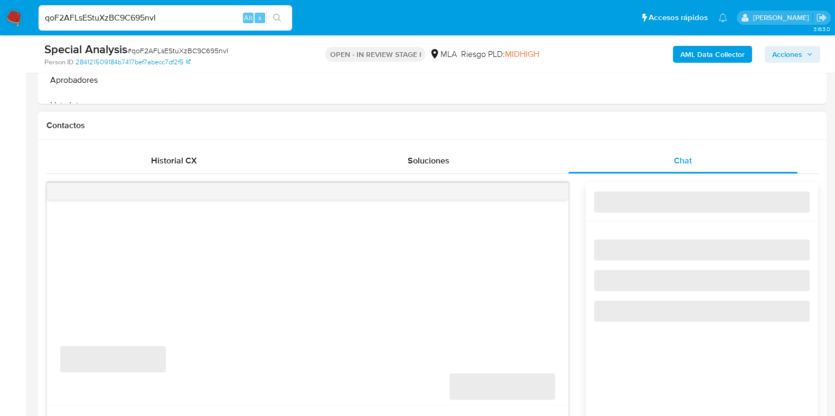
scroll to position [461, 0]
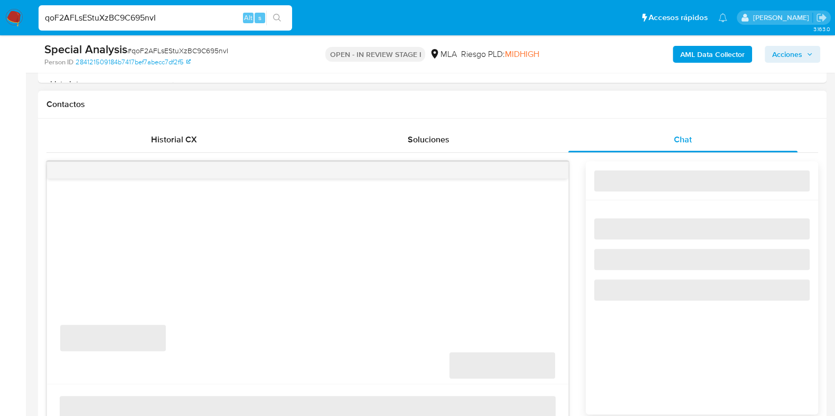
select select "10"
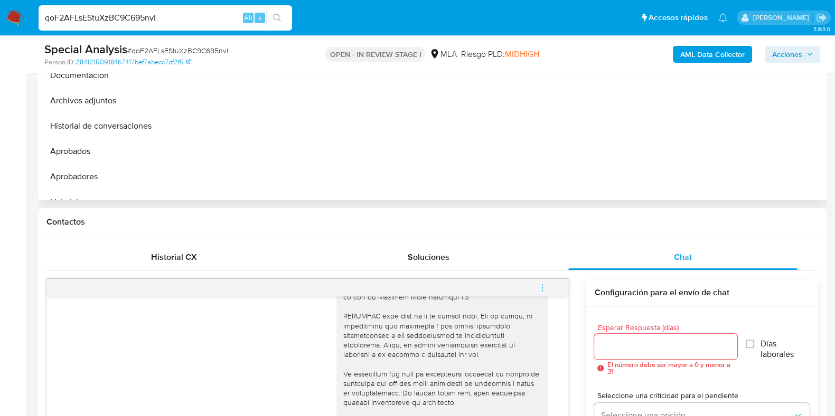
scroll to position [263, 0]
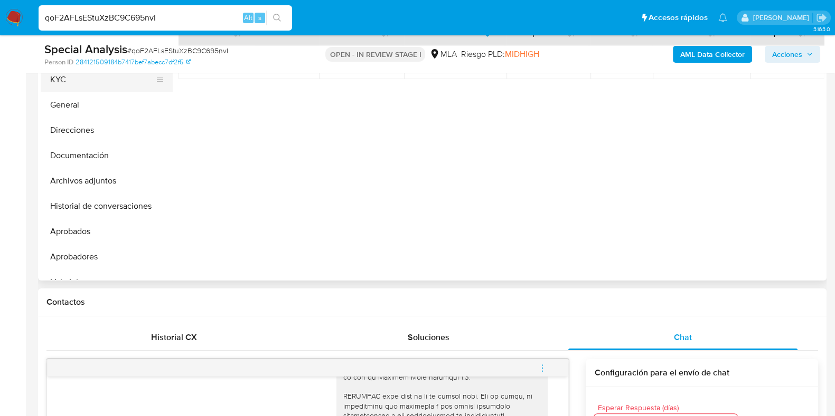
drag, startPoint x: 96, startPoint y: 84, endPoint x: 109, endPoint y: 93, distance: 15.5
click at [96, 85] on button "KYC" at bounding box center [107, 79] width 132 height 25
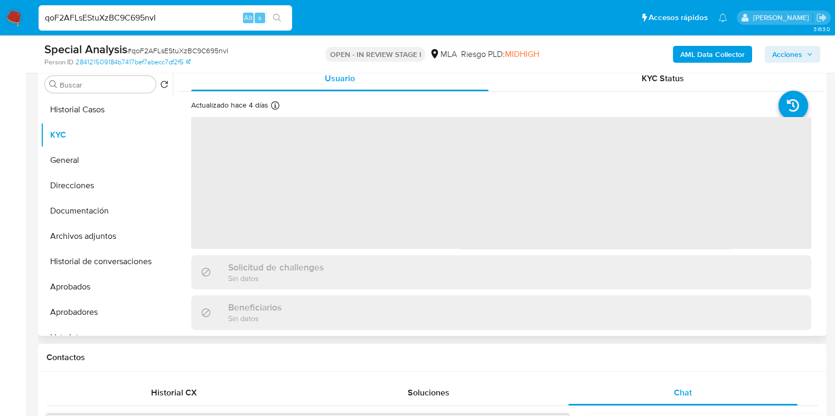
scroll to position [131, 0]
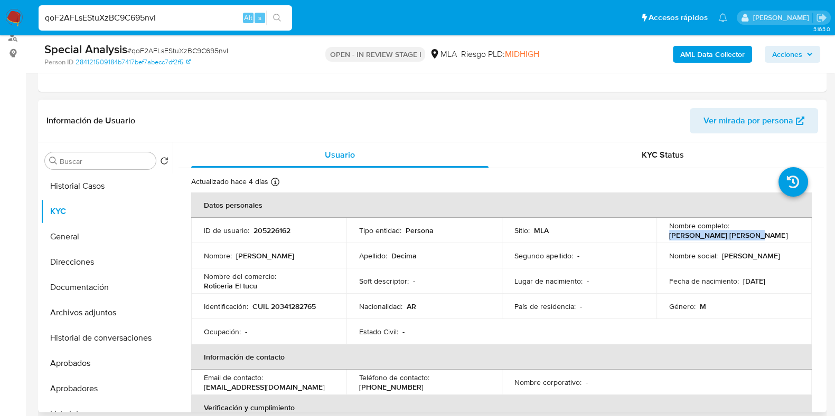
drag, startPoint x: 742, startPoint y: 235, endPoint x: 779, endPoint y: 235, distance: 37.5
click at [779, 235] on div "Nombre completo : Dario Alejandro Decima" at bounding box center [734, 230] width 130 height 19
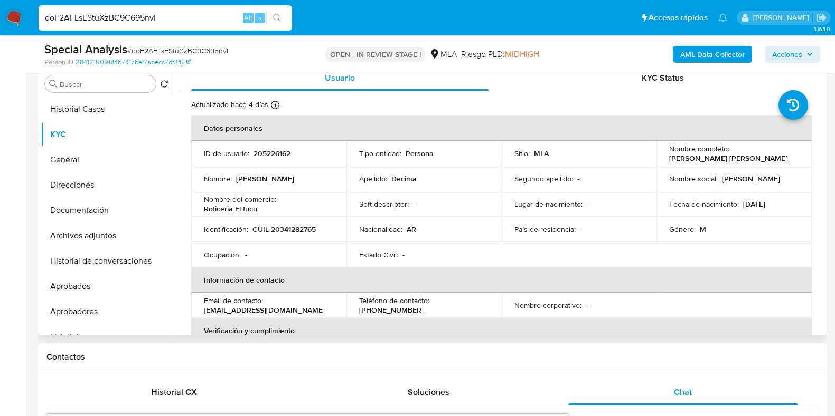
scroll to position [205, 0]
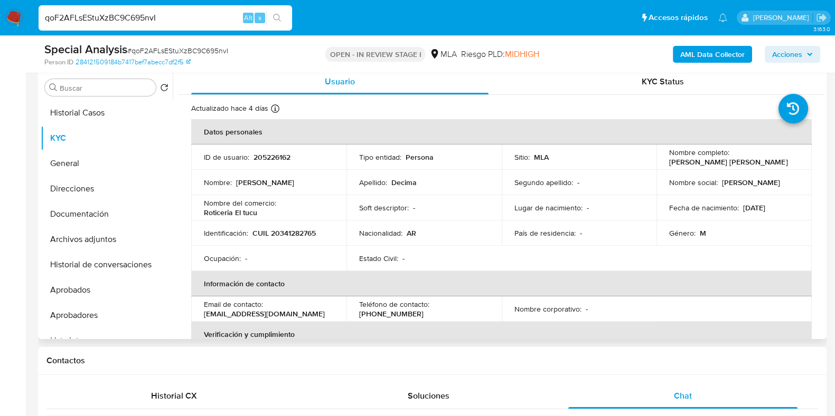
click at [274, 154] on p "205226162" at bounding box center [271, 158] width 37 height 10
copy p "205226162"
click at [168, 46] on span "# qoF2AFLsEStuXzBC9C695nvI" at bounding box center [177, 50] width 101 height 11
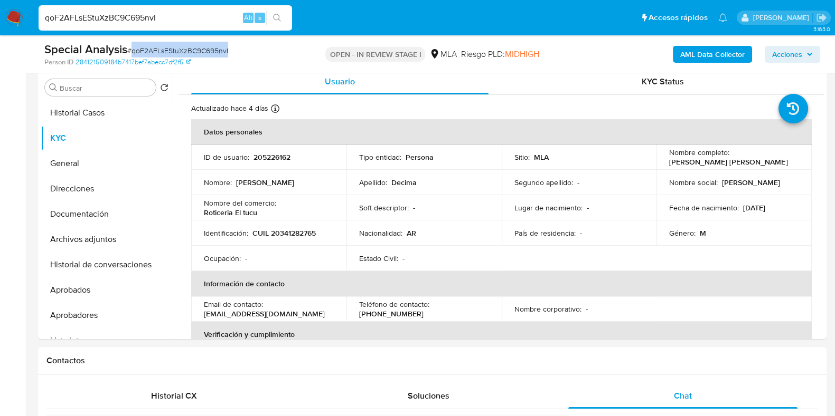
copy span "qoF2AFLsEStuXzBC9C695nvI"
click at [305, 235] on p "CUIL 20341282765" at bounding box center [283, 234] width 63 height 10
copy p "20341282765"
click at [279, 156] on p "205226162" at bounding box center [271, 158] width 37 height 10
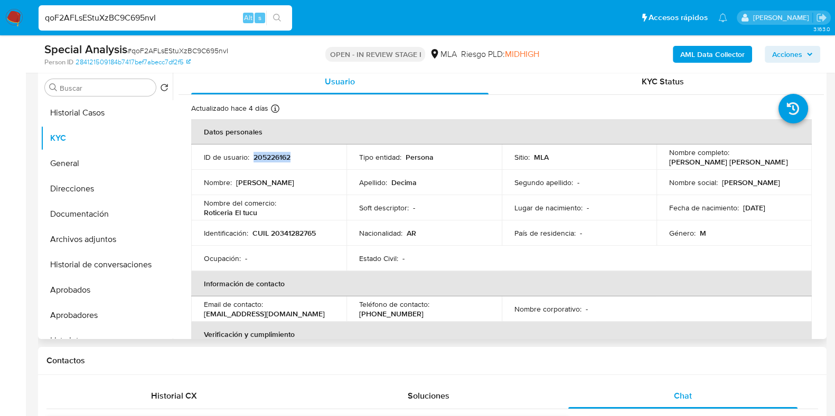
click at [279, 156] on p "205226162" at bounding box center [271, 158] width 37 height 10
copy p "205226162"
click at [80, 115] on button "Historial Casos" at bounding box center [103, 112] width 124 height 25
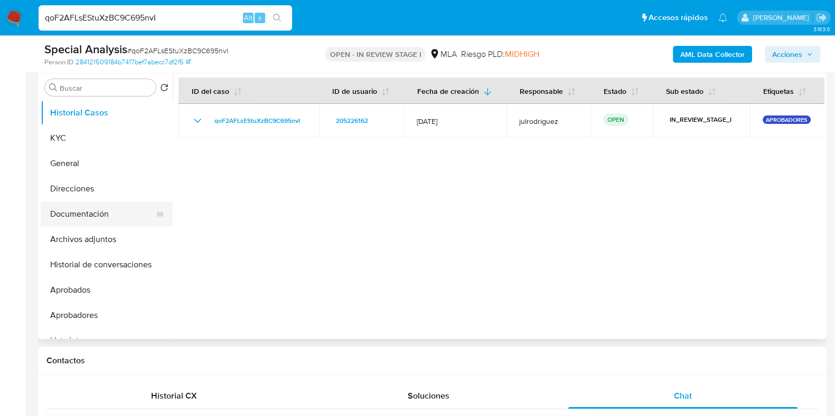
click at [103, 207] on button "Documentación" at bounding box center [103, 214] width 124 height 25
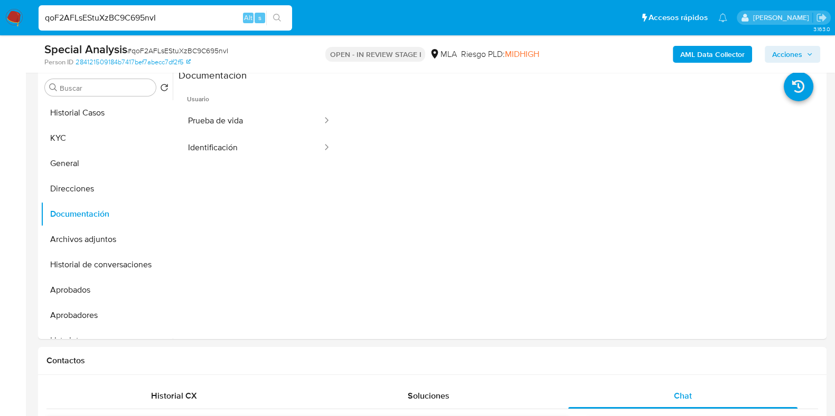
drag, startPoint x: 98, startPoint y: 141, endPoint x: 245, endPoint y: 2, distance: 202.7
click at [98, 141] on button "KYC" at bounding box center [107, 138] width 132 height 25
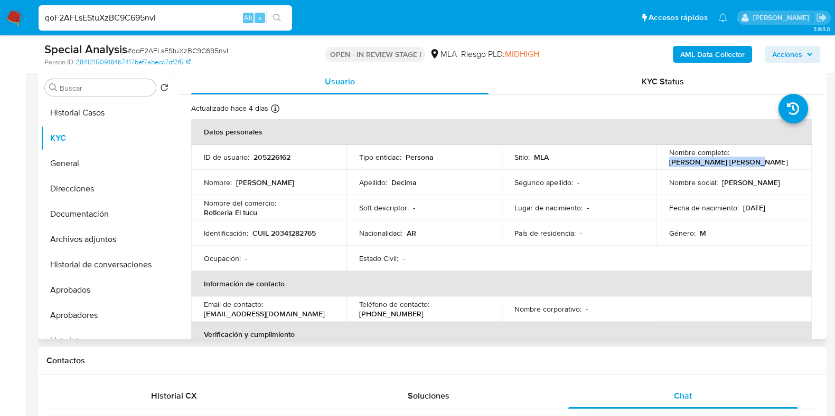
drag, startPoint x: 664, startPoint y: 159, endPoint x: 769, endPoint y: 162, distance: 105.1
click at [769, 162] on td "Nombre completo : Dario Alejandro Decima" at bounding box center [733, 157] width 155 height 25
copy p "Dario Alejandro Decima"
click at [315, 233] on p "CUIL 20341282765" at bounding box center [283, 234] width 63 height 10
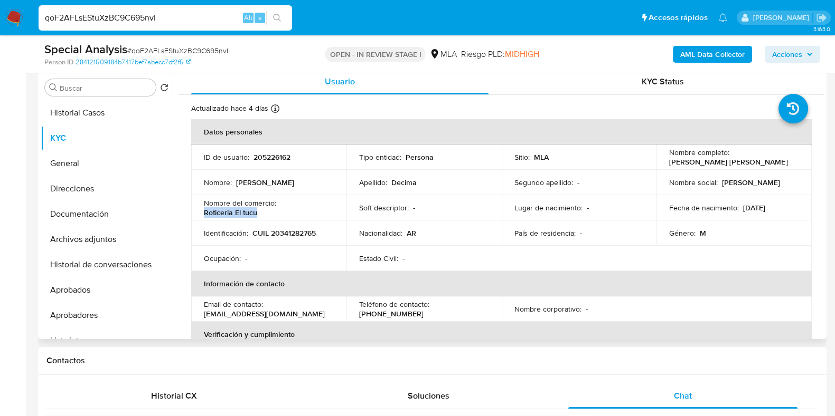
drag, startPoint x: 203, startPoint y: 213, endPoint x: 274, endPoint y: 214, distance: 71.3
click at [274, 214] on div "Nombre del comercio : Roticeria El tucu" at bounding box center [269, 207] width 130 height 19
copy p "Roticeria El tucu"
click at [301, 231] on p "CUIL 20341282765" at bounding box center [283, 234] width 63 height 10
click at [301, 230] on p "CUIL 20341282765" at bounding box center [283, 234] width 63 height 10
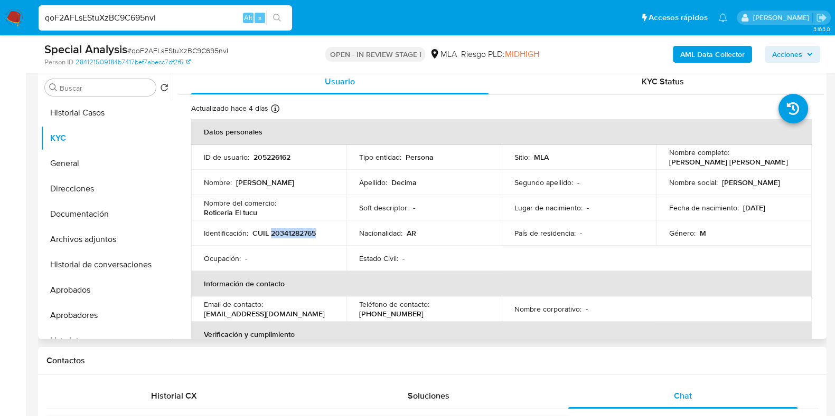
copy p "20341282765"
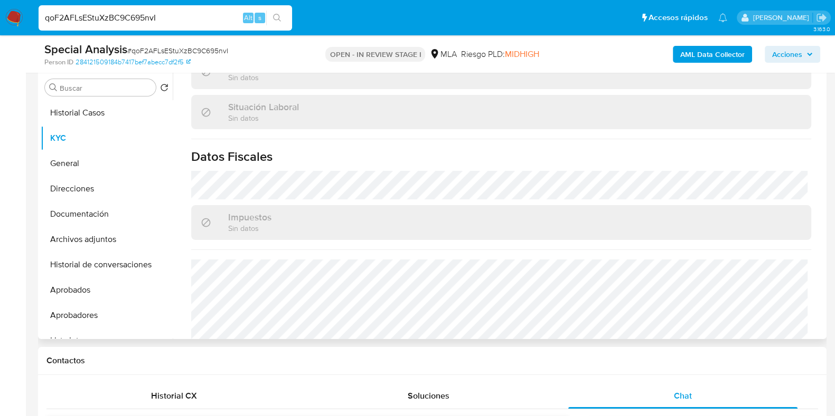
scroll to position [555, 0]
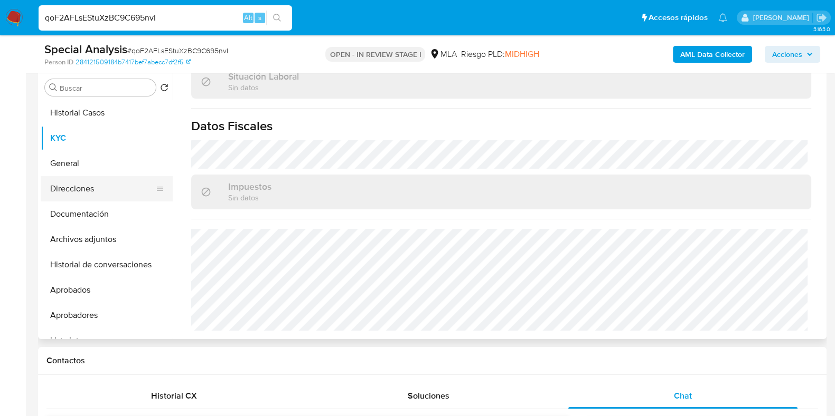
click at [89, 185] on button "Direcciones" at bounding box center [103, 188] width 124 height 25
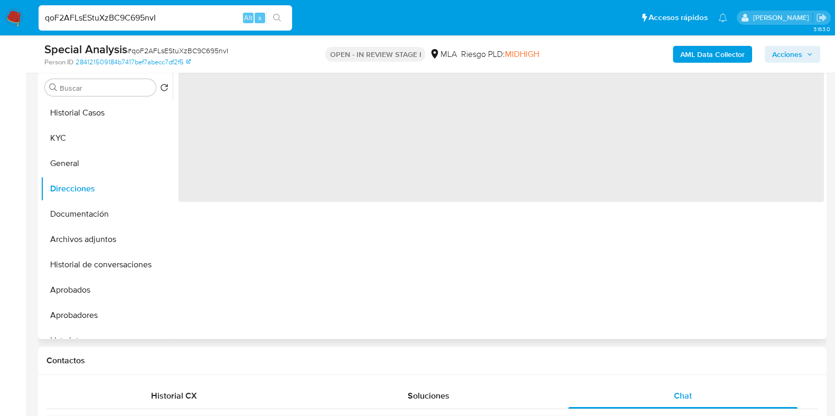
scroll to position [0, 0]
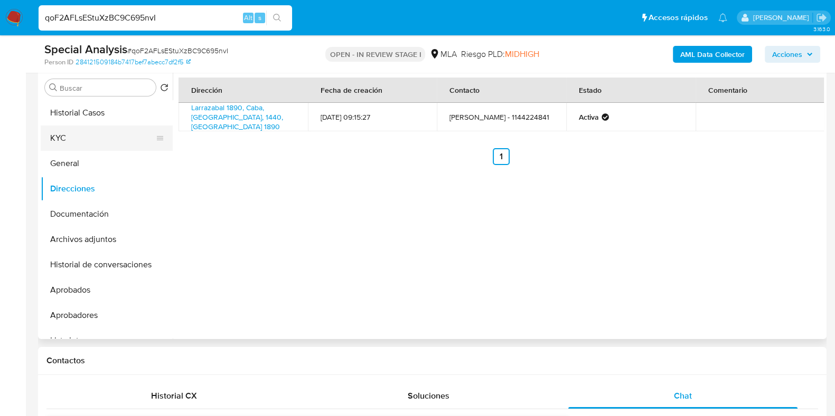
click at [76, 139] on button "KYC" at bounding box center [103, 138] width 124 height 25
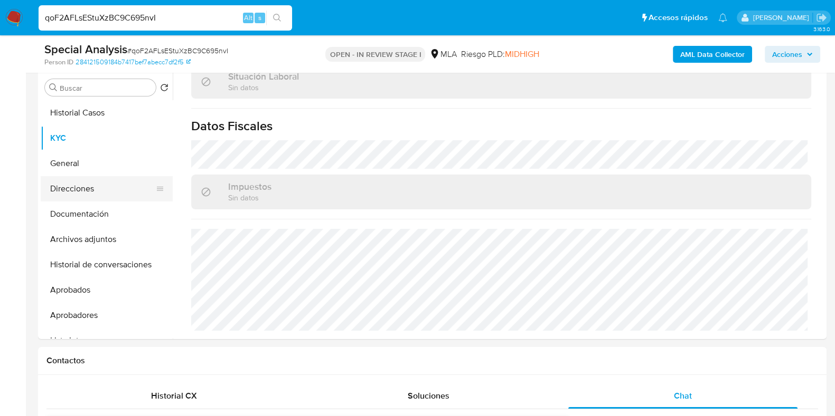
click at [77, 194] on button "Direcciones" at bounding box center [103, 188] width 124 height 25
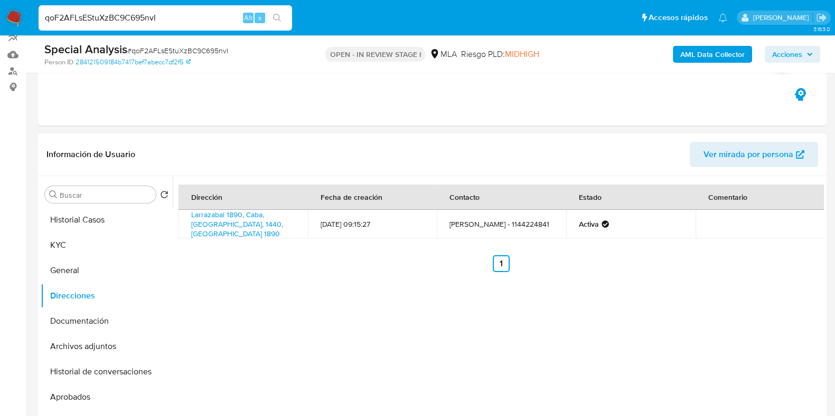
scroll to position [73, 0]
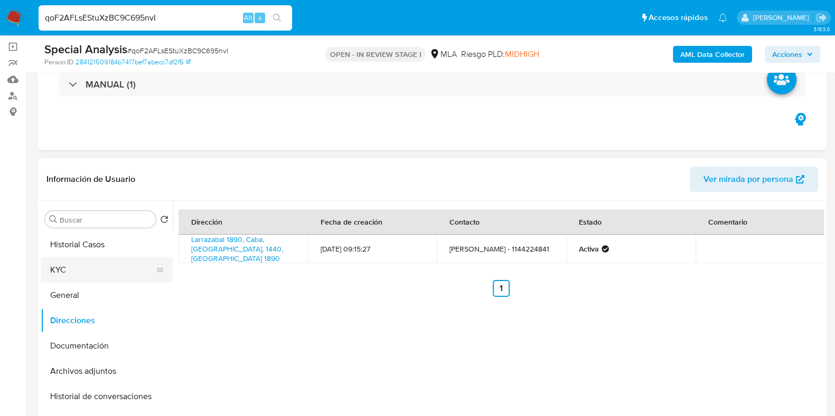
click at [89, 267] on button "KYC" at bounding box center [103, 270] width 124 height 25
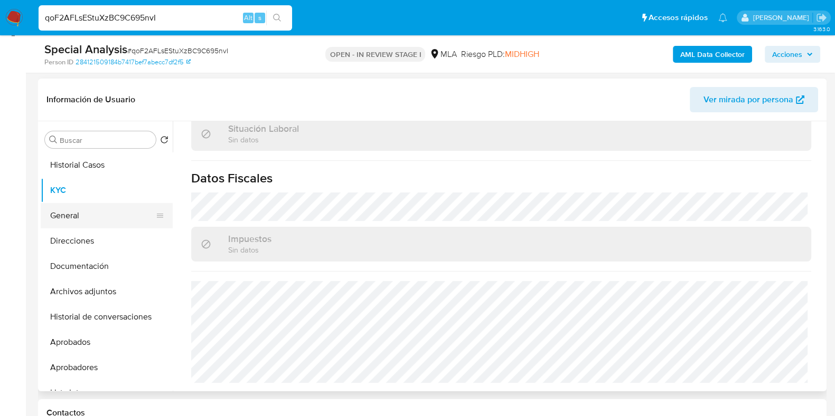
scroll to position [139, 0]
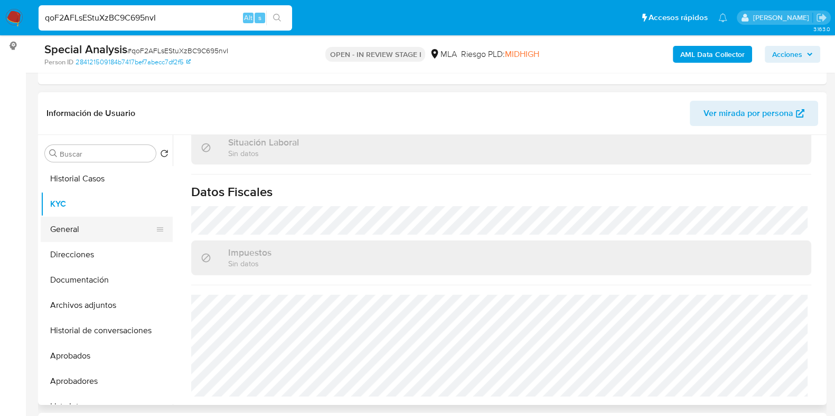
click at [87, 229] on button "General" at bounding box center [103, 229] width 124 height 25
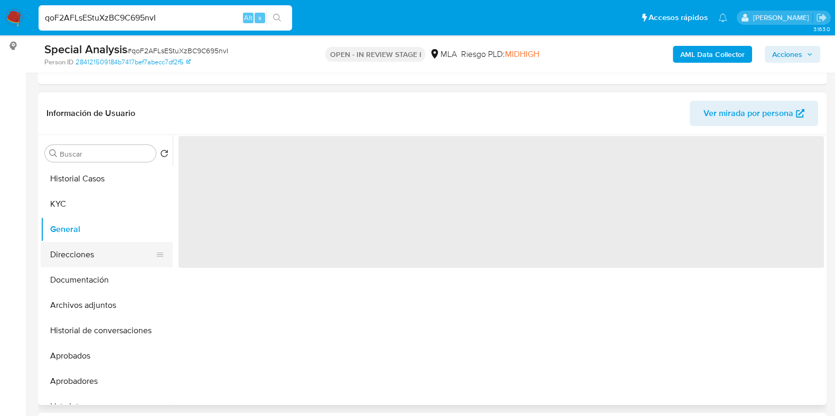
click at [91, 255] on button "Direcciones" at bounding box center [103, 254] width 124 height 25
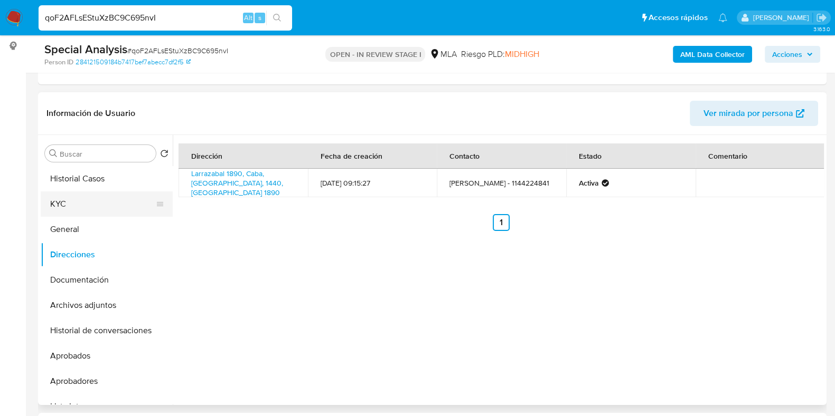
click at [88, 198] on button "KYC" at bounding box center [103, 204] width 124 height 25
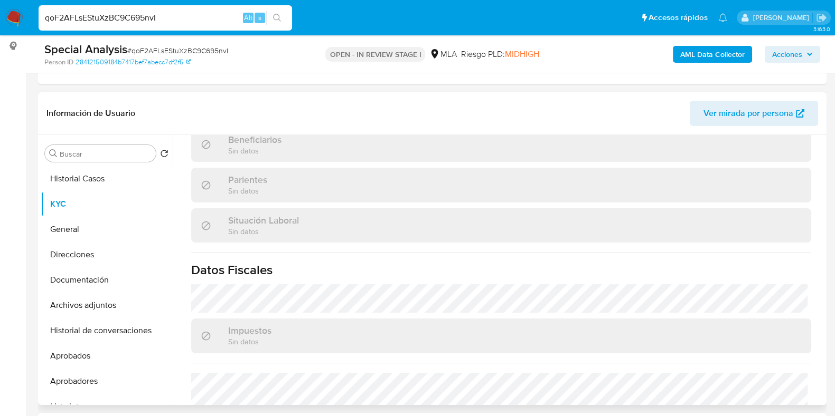
scroll to position [527, 0]
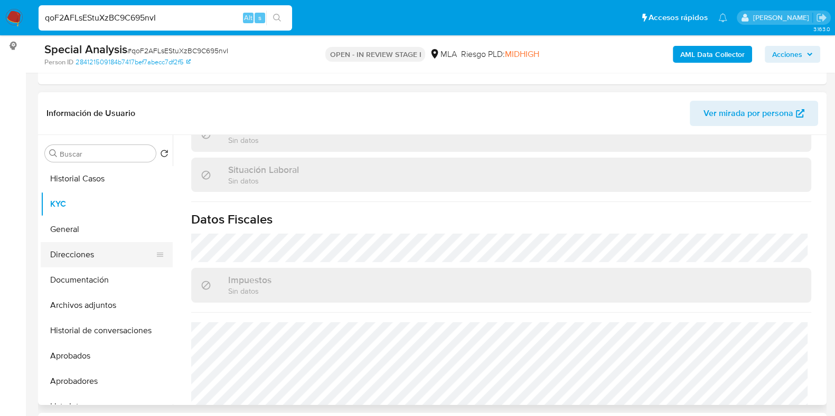
click at [98, 250] on button "Direcciones" at bounding box center [103, 254] width 124 height 25
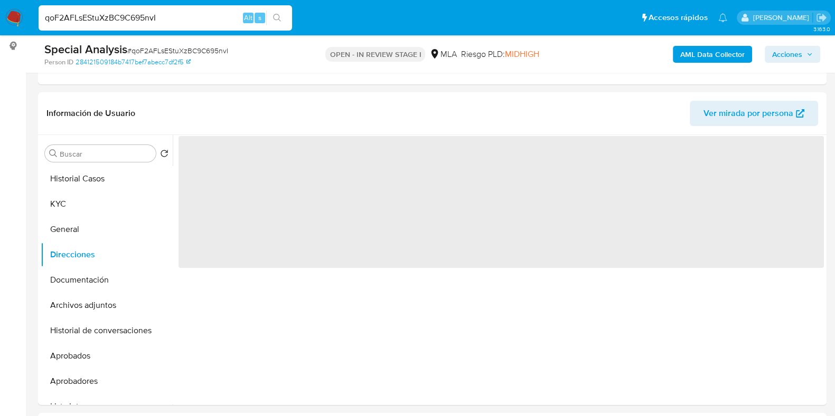
scroll to position [0, 0]
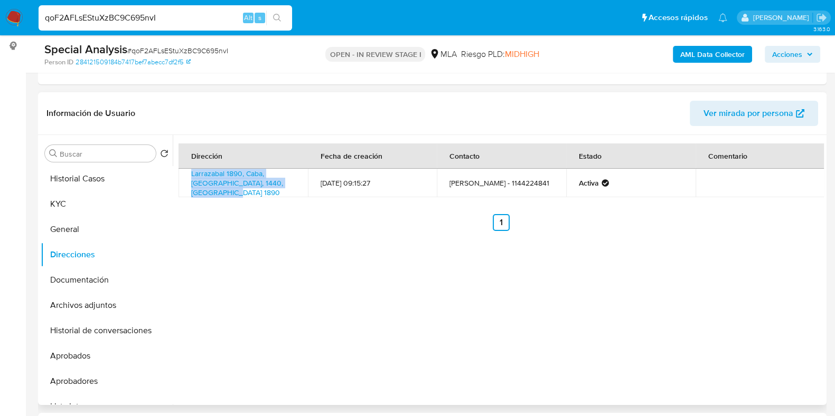
drag, startPoint x: 281, startPoint y: 184, endPoint x: 187, endPoint y: 179, distance: 94.1
click at [187, 179] on td "Larrazabal 1890, Caba, Capital Federal, 1440, Argentina 1890" at bounding box center [242, 183] width 129 height 29
copy link "Larrazabal 1890, Caba, Capital Federal, 1440, Argentina 1890"
drag, startPoint x: 77, startPoint y: 197, endPoint x: 118, endPoint y: 218, distance: 46.3
click at [77, 197] on button "KYC" at bounding box center [107, 204] width 132 height 25
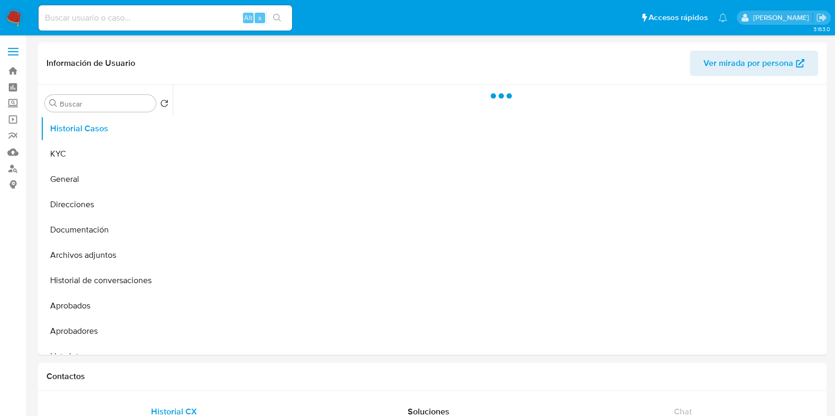
select select "10"
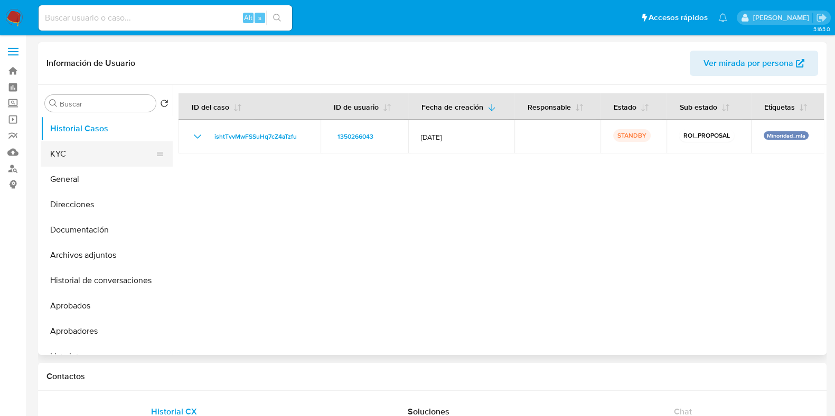
click at [83, 157] on button "KYC" at bounding box center [103, 153] width 124 height 25
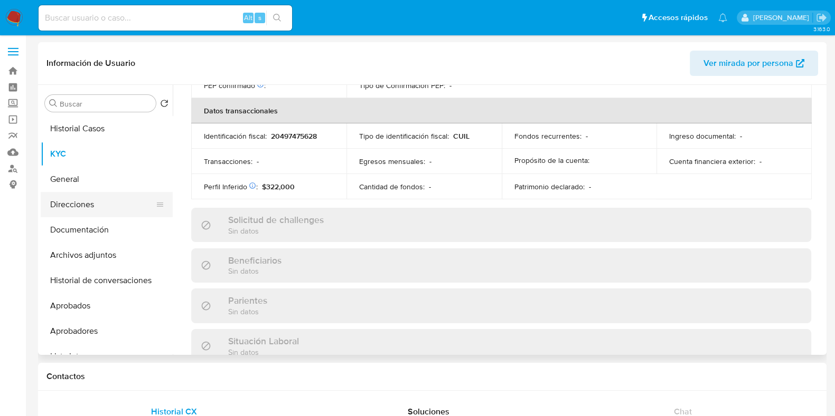
scroll to position [565, 0]
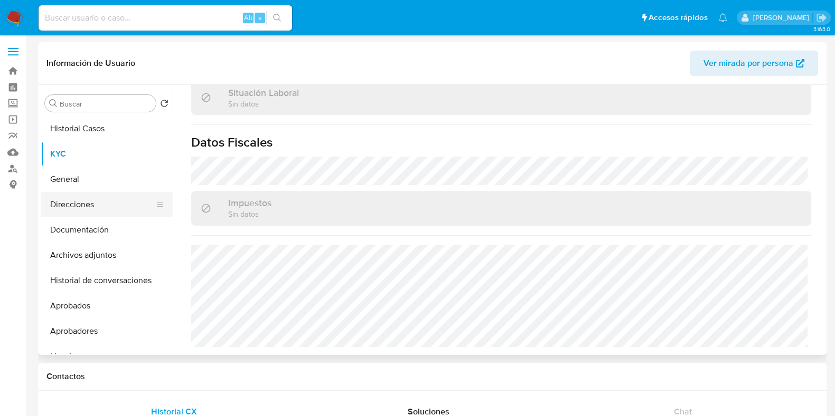
click at [80, 201] on button "Direcciones" at bounding box center [103, 204] width 124 height 25
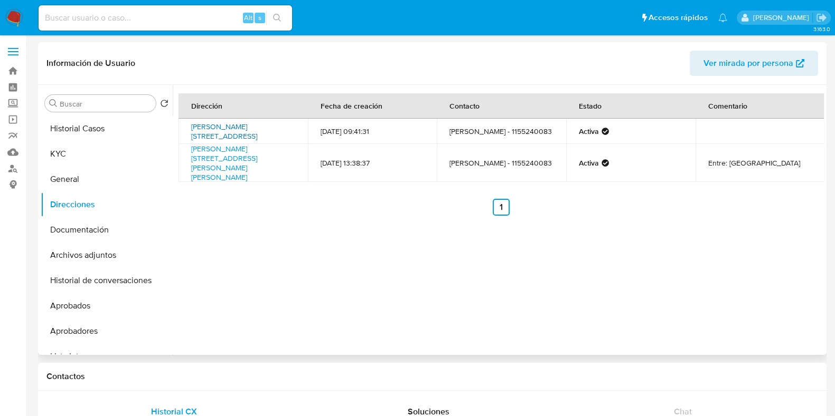
drag, startPoint x: 245, startPoint y: 140, endPoint x: 191, endPoint y: 119, distance: 58.3
click at [191, 119] on td "[PERSON_NAME][STREET_ADDRESS]" at bounding box center [242, 131] width 129 height 25
copy link "[PERSON_NAME][STREET_ADDRESS]"
click at [96, 150] on button "KYC" at bounding box center [103, 153] width 124 height 25
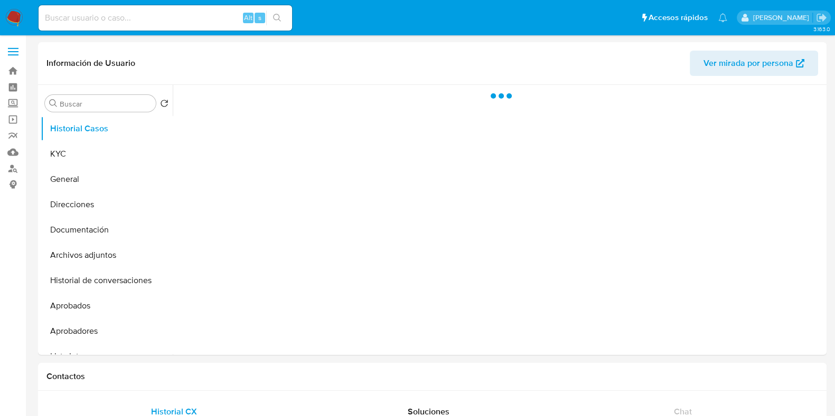
select select "10"
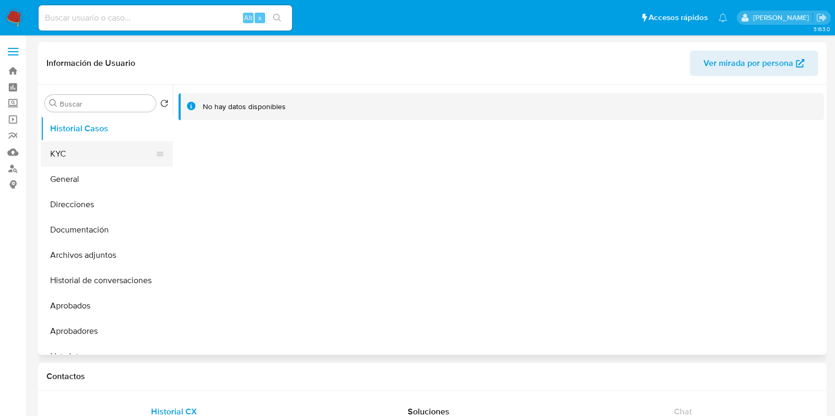
click at [111, 143] on button "KYC" at bounding box center [103, 153] width 124 height 25
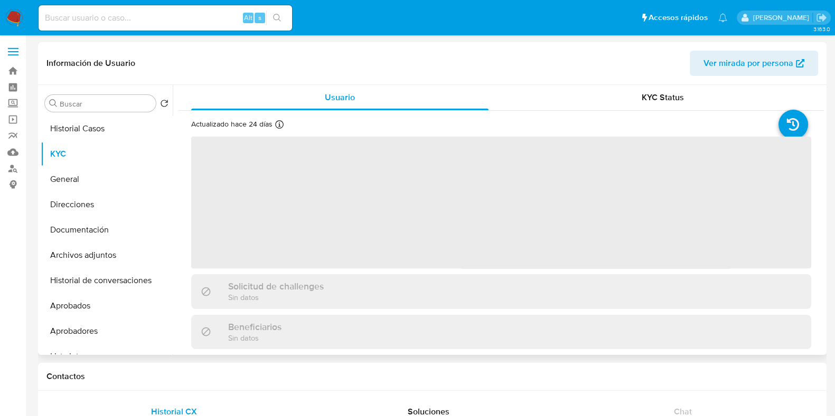
scroll to position [316, 0]
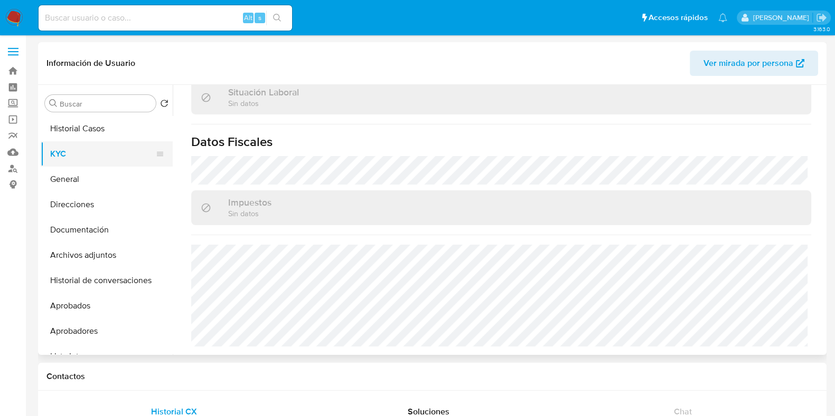
click at [96, 197] on button "Direcciones" at bounding box center [107, 204] width 132 height 25
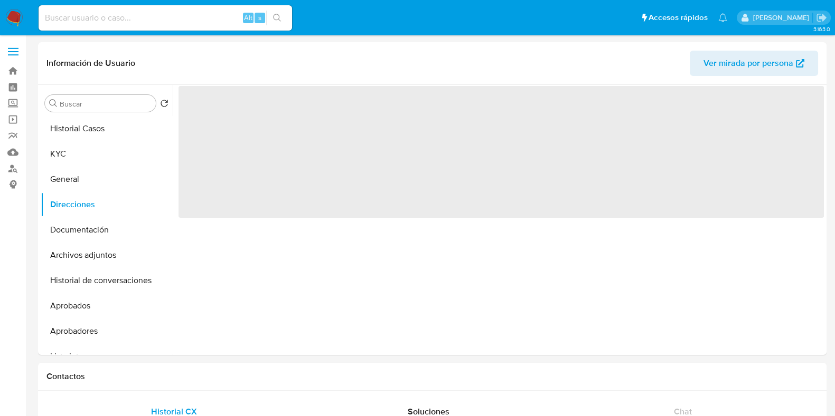
scroll to position [0, 0]
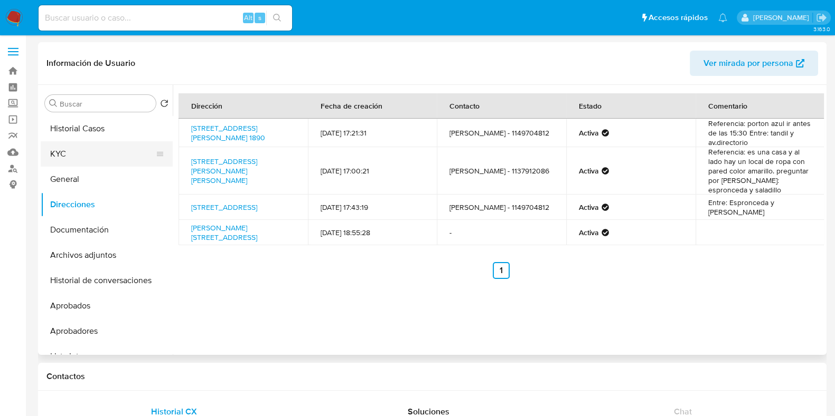
click at [100, 148] on button "KYC" at bounding box center [103, 153] width 124 height 25
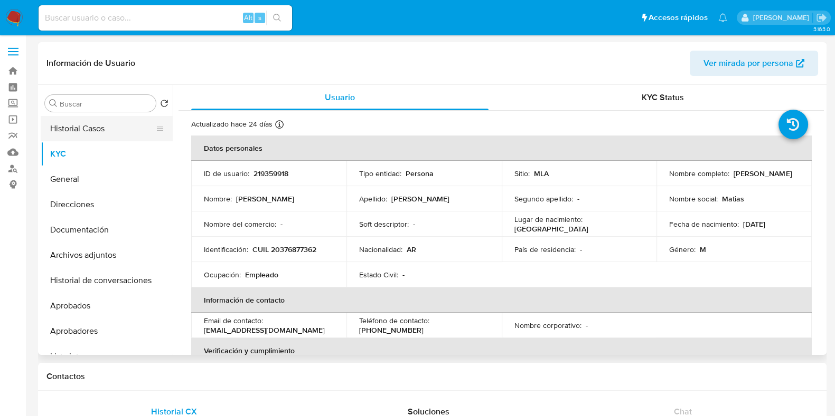
click at [94, 121] on button "Historial Casos" at bounding box center [103, 128] width 124 height 25
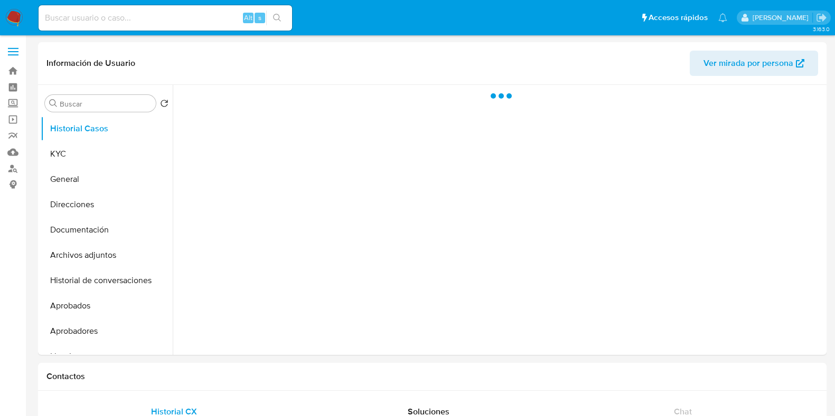
select select "10"
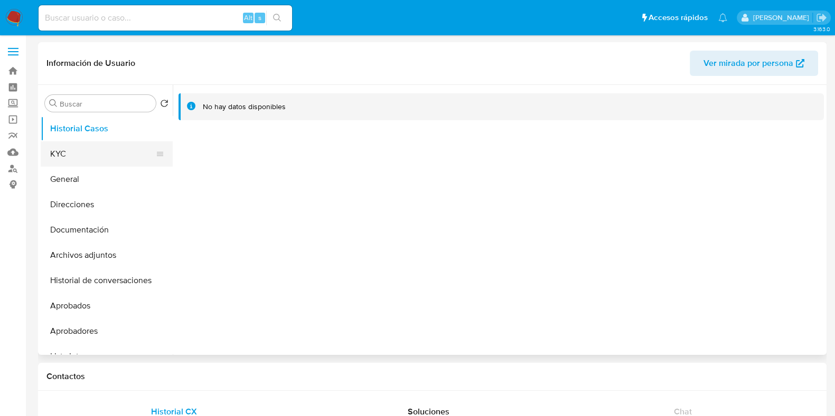
click at [98, 155] on button "KYC" at bounding box center [103, 153] width 124 height 25
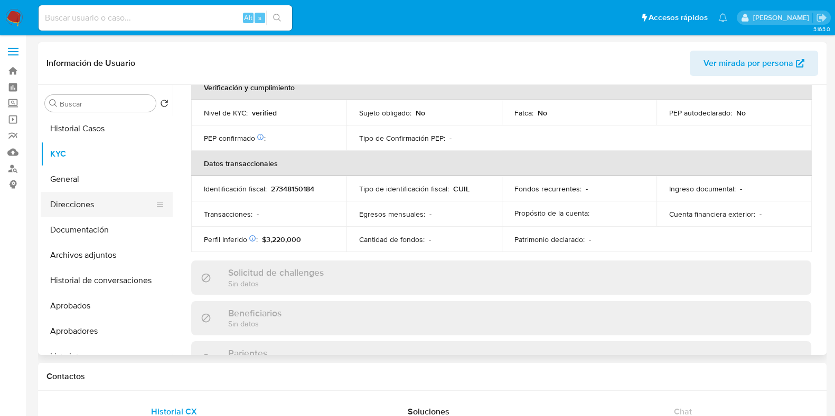
scroll to position [513, 0]
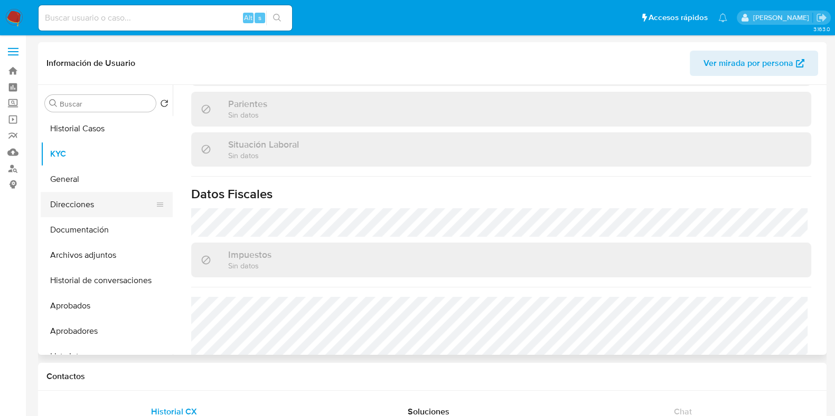
click at [95, 206] on button "Direcciones" at bounding box center [103, 204] width 124 height 25
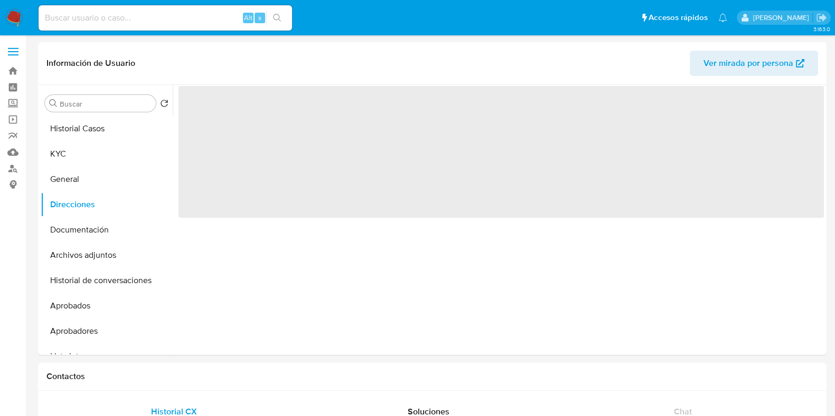
scroll to position [0, 0]
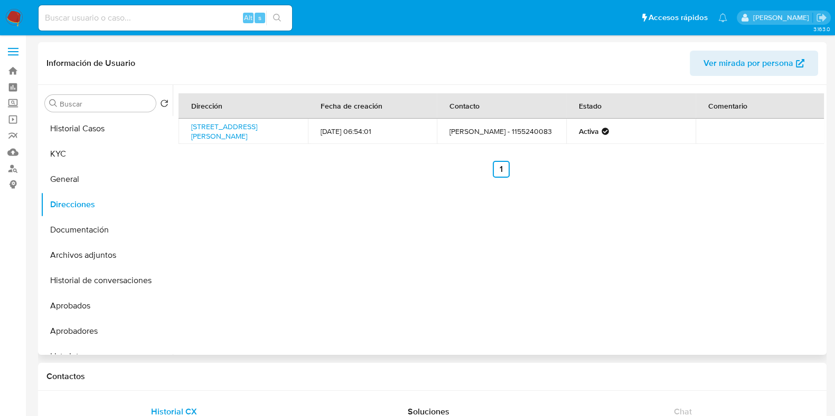
drag, startPoint x: 246, startPoint y: 138, endPoint x: 190, endPoint y: 127, distance: 57.0
click at [190, 126] on td "[STREET_ADDRESS][PERSON_NAME]" at bounding box center [242, 131] width 129 height 25
copy link "[STREET_ADDRESS][PERSON_NAME]"
click at [88, 148] on button "KYC" at bounding box center [103, 153] width 124 height 25
